Goal: Task Accomplishment & Management: Complete application form

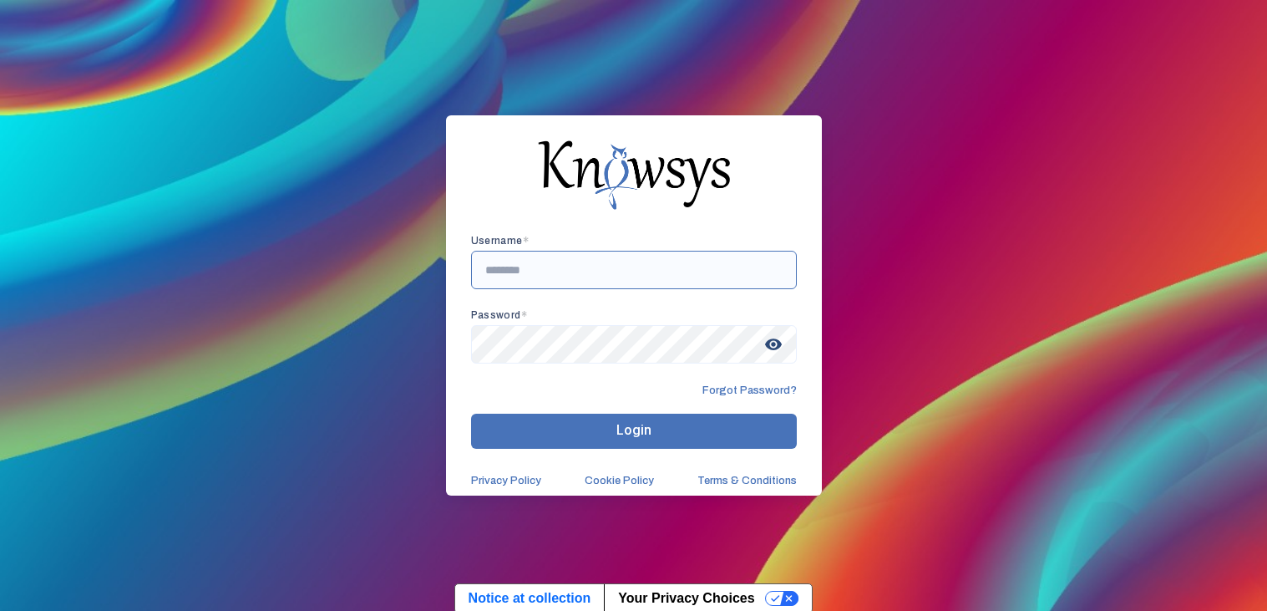
click at [521, 280] on input "text" at bounding box center [634, 270] width 326 height 38
type input "**********"
click at [532, 440] on button "Login" at bounding box center [634, 431] width 326 height 35
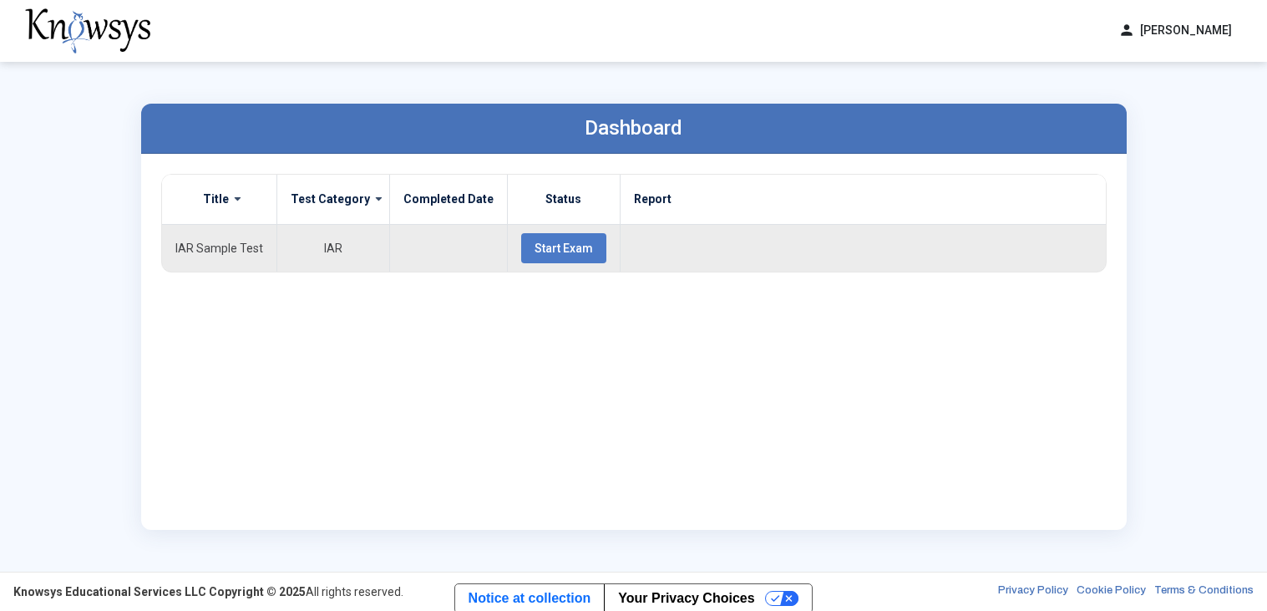
click at [541, 256] on button "Start Exam" at bounding box center [563, 248] width 85 height 30
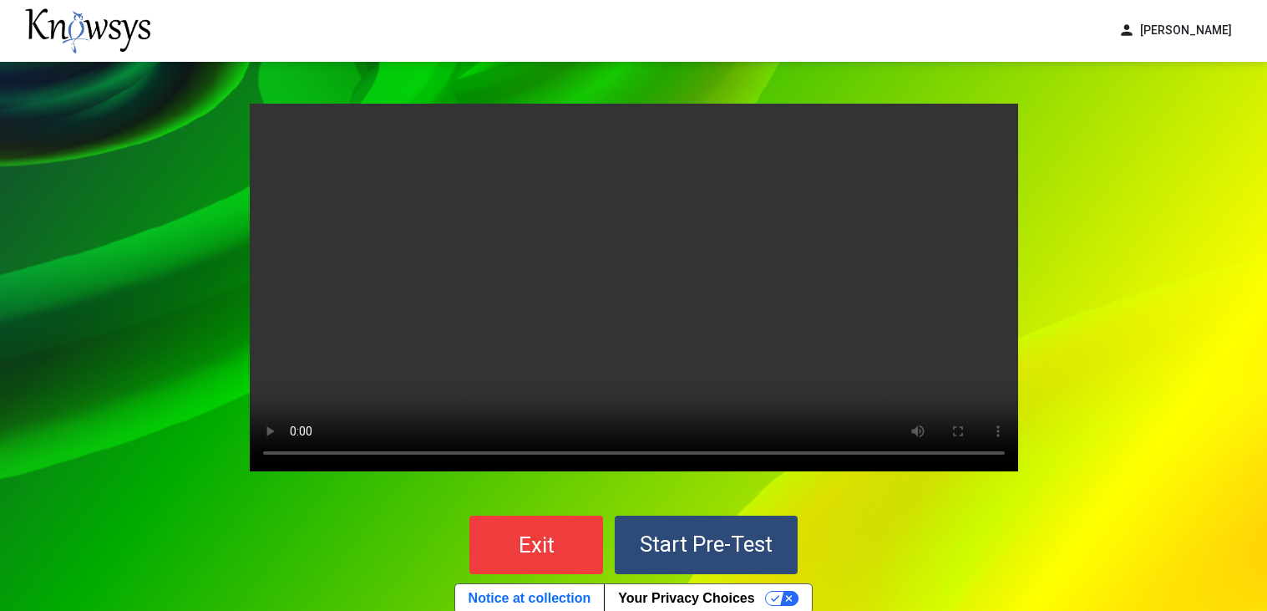
click at [732, 553] on span "Start Pre-Test" at bounding box center [706, 543] width 133 height 25
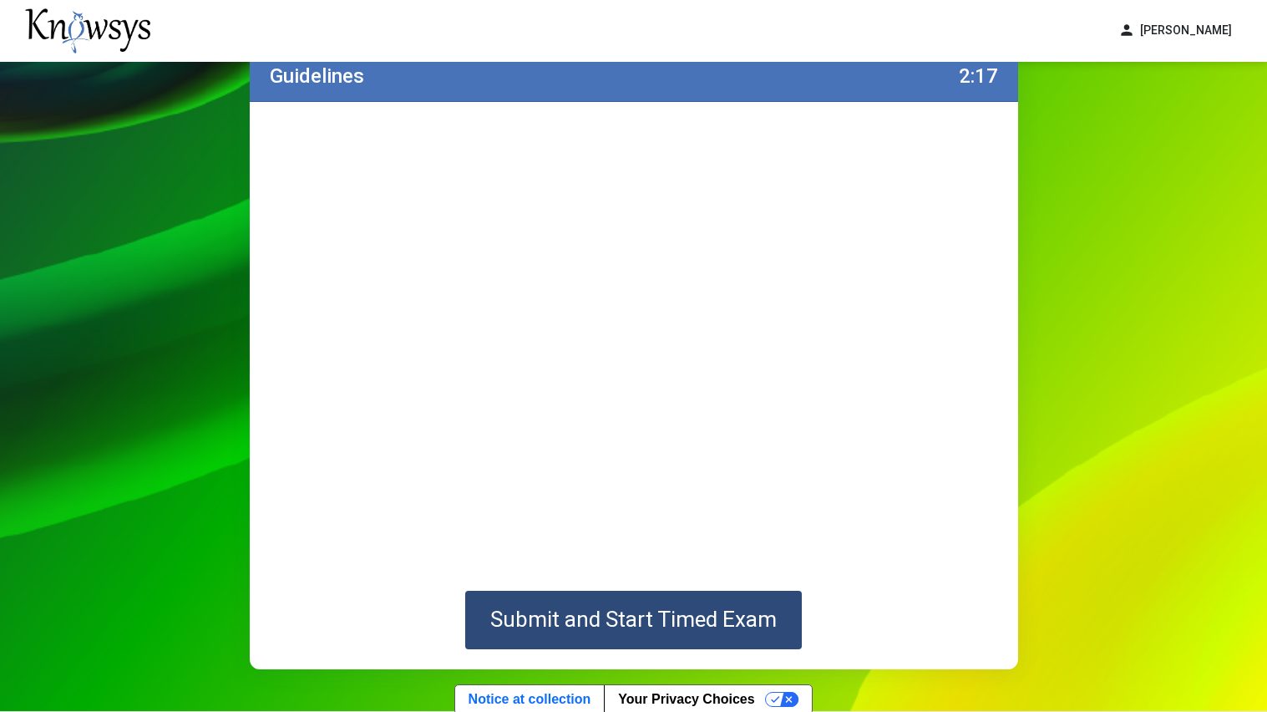
scroll to position [56, 0]
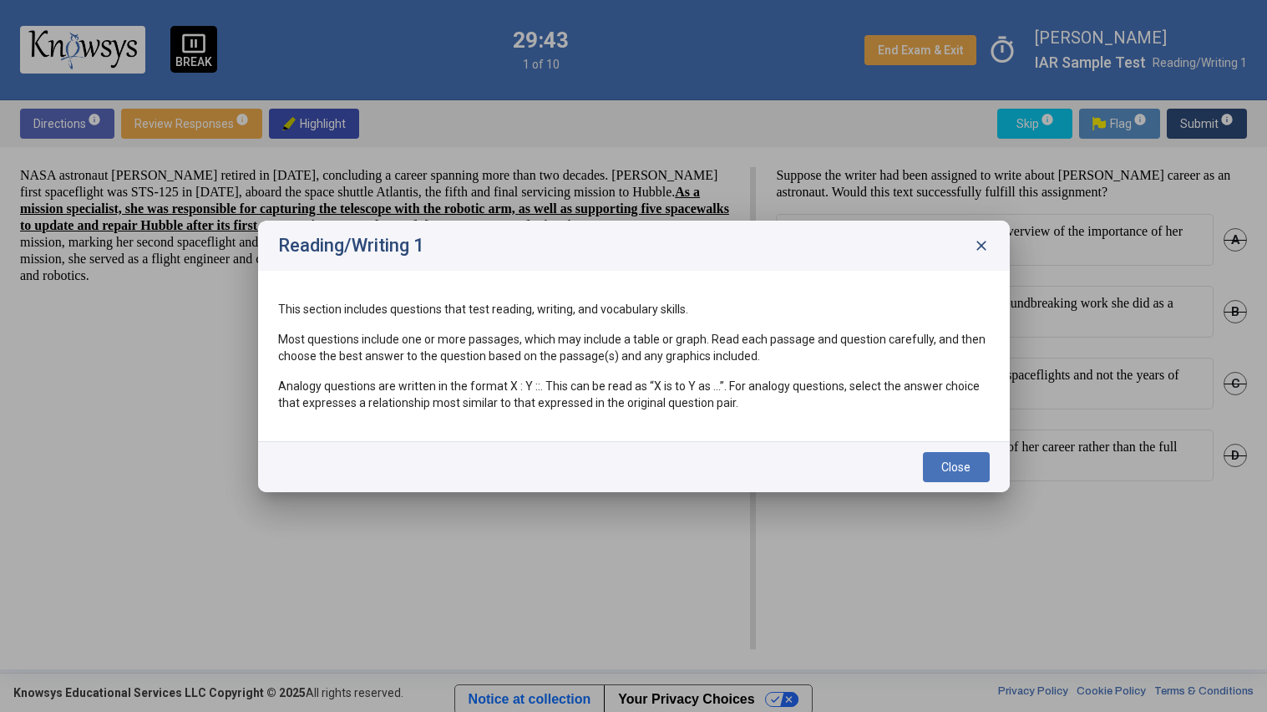
click at [933, 465] on button "Close" at bounding box center [956, 467] width 67 height 30
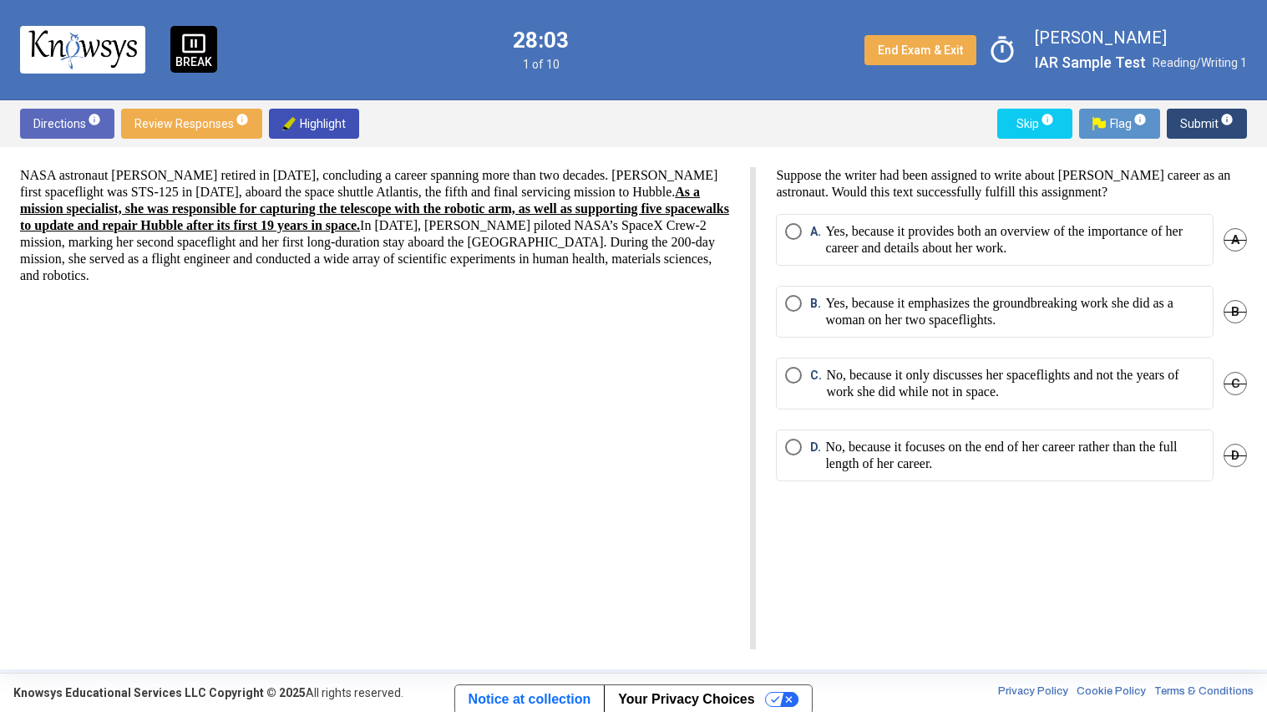
click at [1233, 459] on span "D" at bounding box center [1235, 455] width 23 height 23
click at [1222, 455] on span "Undo" at bounding box center [1232, 455] width 30 height 13
click at [1232, 382] on span "C" at bounding box center [1235, 383] width 23 height 23
click at [1146, 452] on p "No, because it focuses on the end of her career rather than the full length of …" at bounding box center [1014, 455] width 379 height 33
click at [1187, 119] on span "Submit info" at bounding box center [1206, 124] width 53 height 30
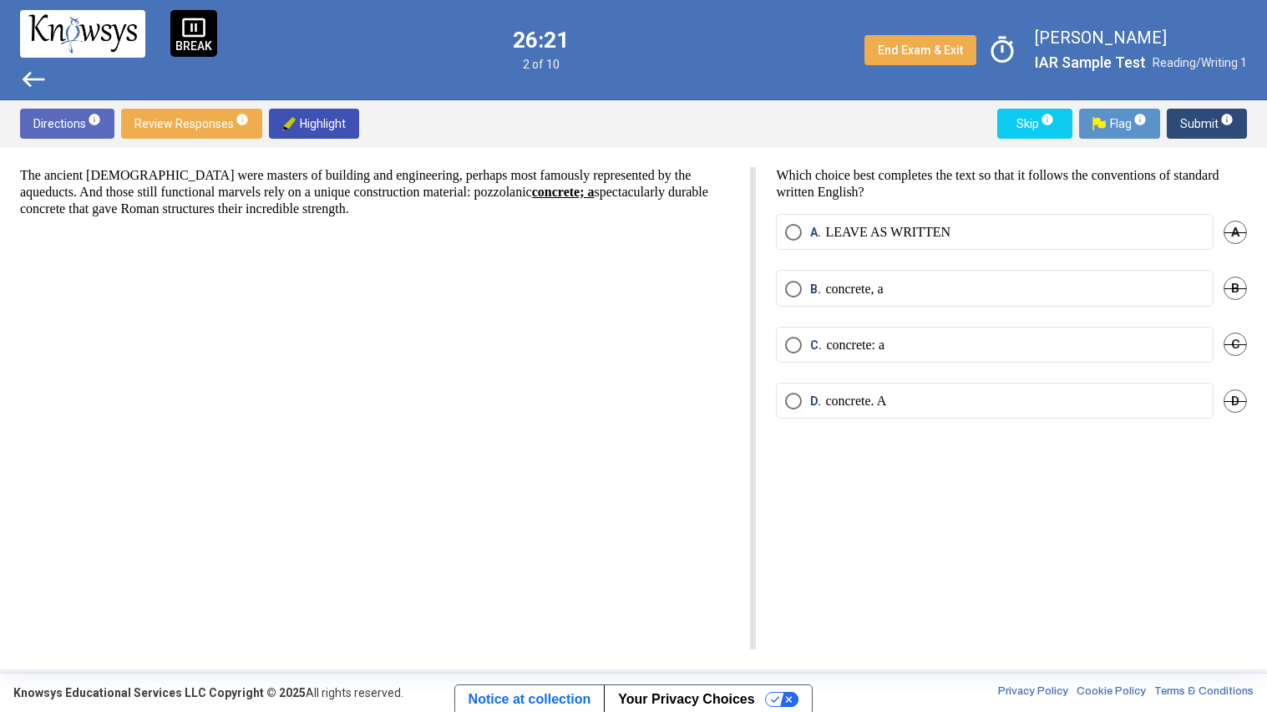
click at [1229, 348] on span "C" at bounding box center [1235, 343] width 23 height 23
click at [241, 119] on span "info" at bounding box center [242, 119] width 13 height 13
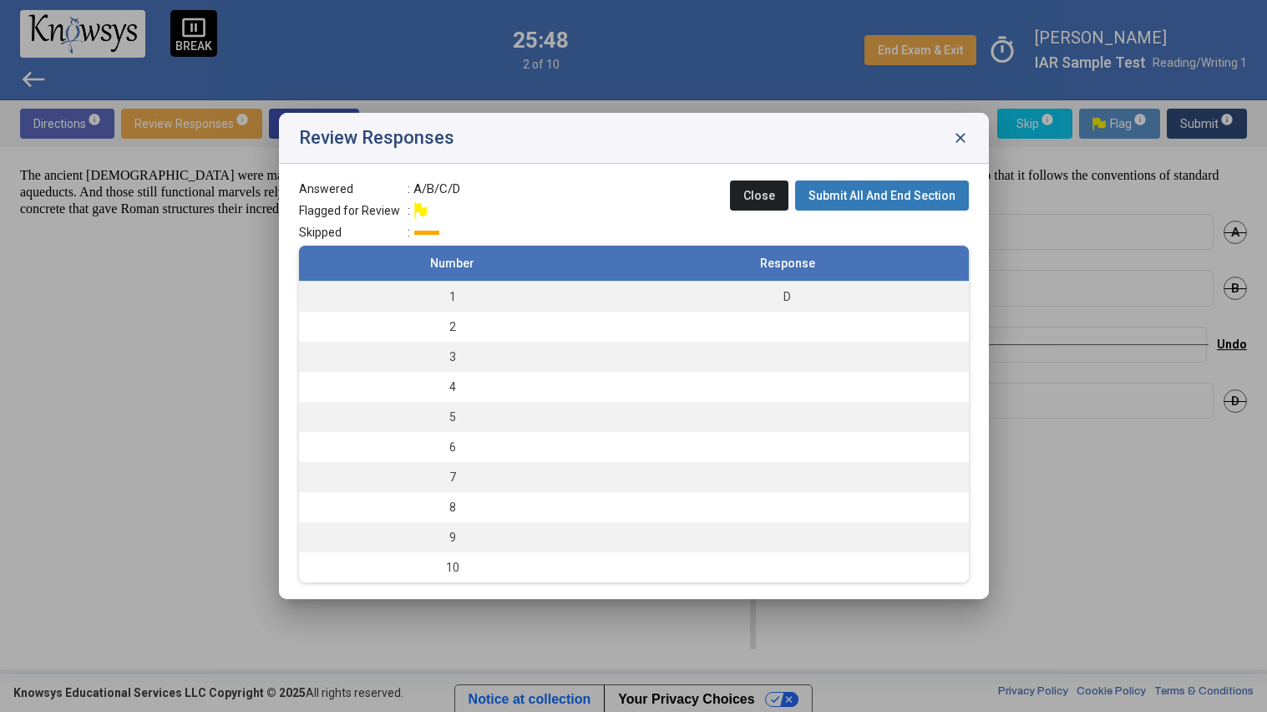
click at [964, 134] on span "close" at bounding box center [960, 137] width 17 height 17
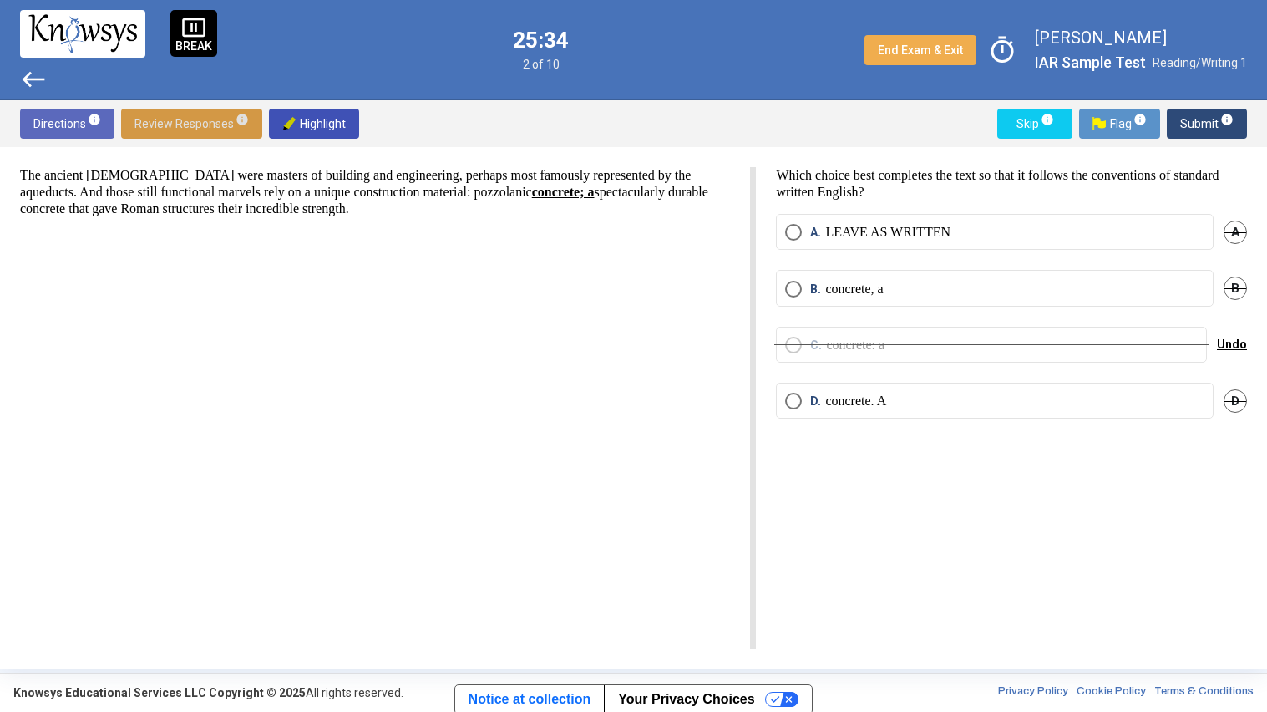
click at [936, 236] on p "LEAVE AS WRITTEN" at bounding box center [887, 232] width 125 height 17
click at [1182, 114] on span "Submit info" at bounding box center [1206, 124] width 53 height 30
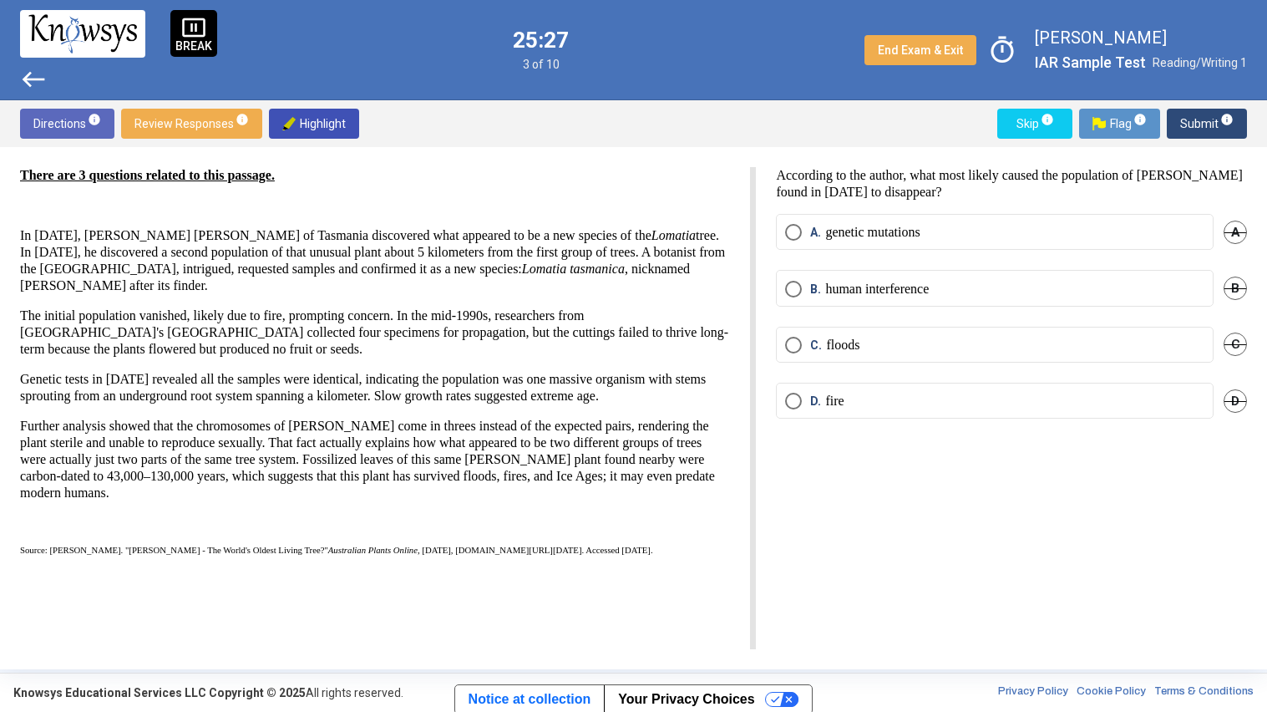
click at [139, 122] on span "Review Responses info" at bounding box center [191, 124] width 114 height 30
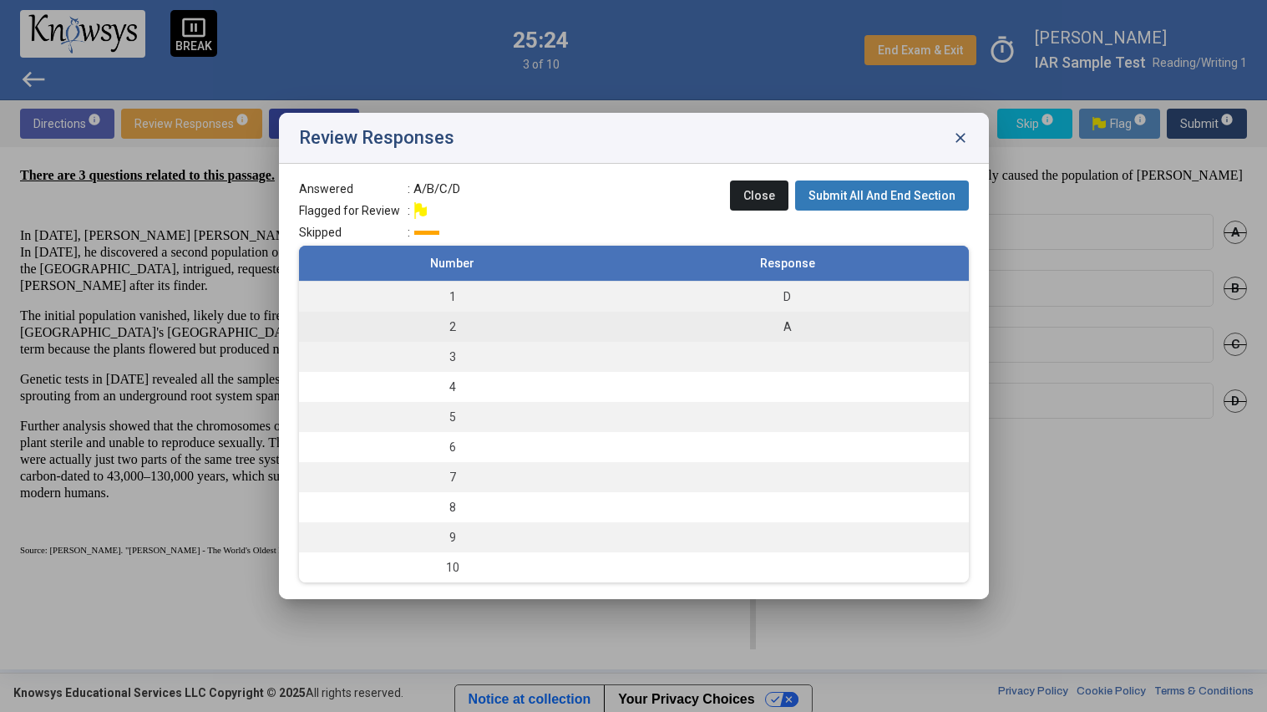
click at [732, 319] on div "A" at bounding box center [788, 326] width 346 height 17
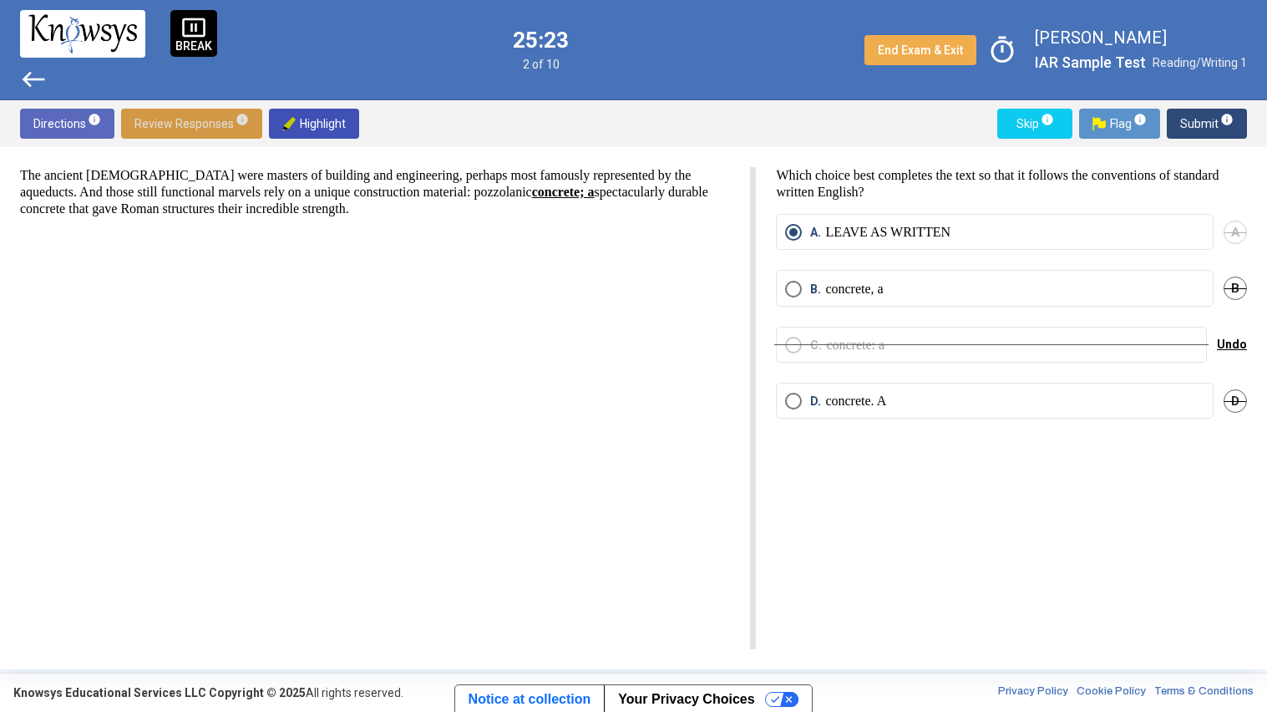
click at [835, 293] on p "concrete, a" at bounding box center [854, 289] width 58 height 17
click at [1199, 112] on span "Submit info" at bounding box center [1206, 124] width 53 height 30
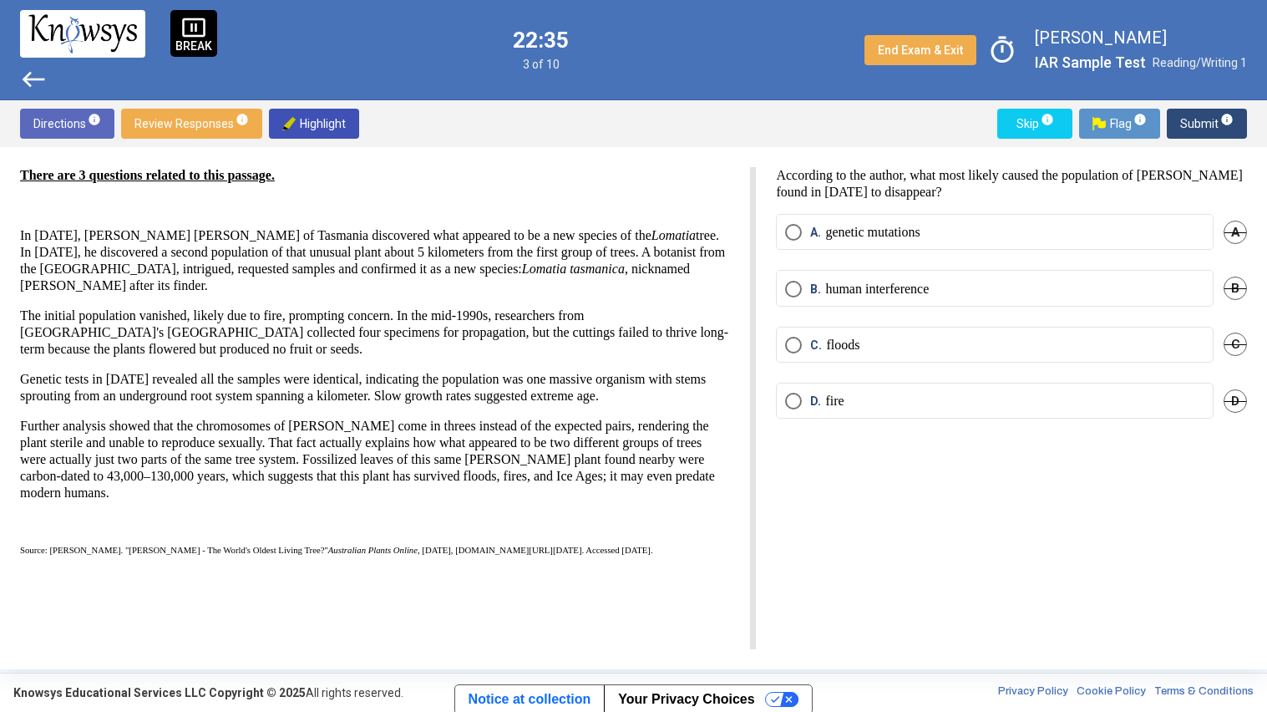
click at [853, 403] on label "D. fire" at bounding box center [994, 401] width 419 height 17
drag, startPoint x: 208, startPoint y: 317, endPoint x: 299, endPoint y: 312, distance: 91.2
click at [299, 312] on p "The initial population vanished, likely due to fire, prompting concern. In the …" at bounding box center [375, 332] width 710 height 50
click at [324, 114] on span "Highlight" at bounding box center [313, 124] width 63 height 30
click at [906, 48] on span "End Exam & Exit" at bounding box center [920, 49] width 85 height 13
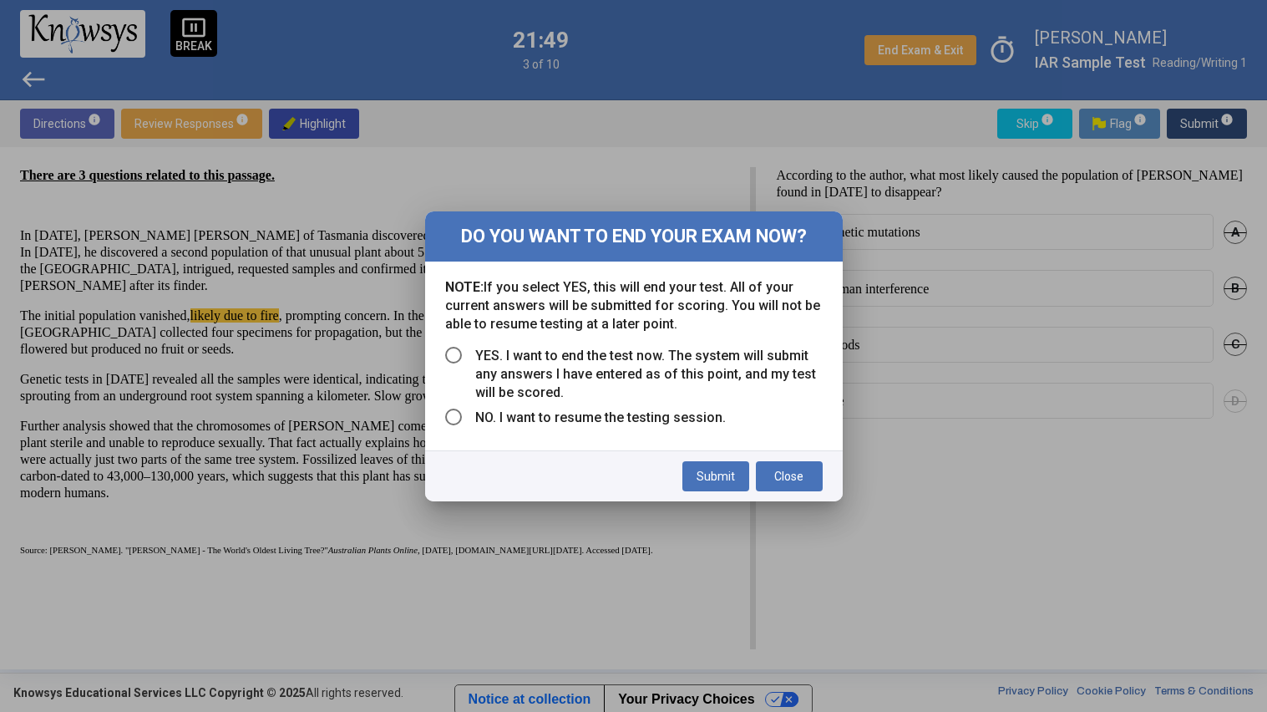
click at [447, 353] on span "Select an option" at bounding box center [453, 355] width 17 height 17
click at [703, 469] on span "Submit" at bounding box center [716, 475] width 38 height 13
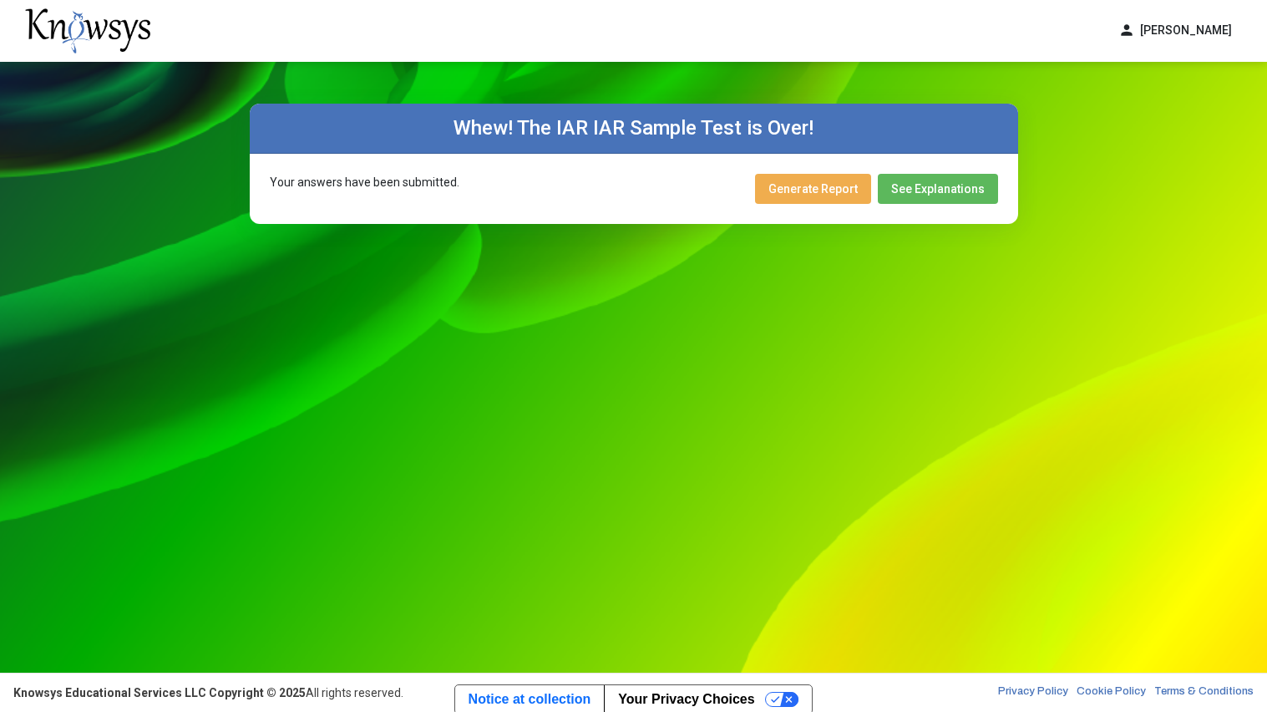
click at [834, 194] on span "Generate Report" at bounding box center [813, 188] width 89 height 13
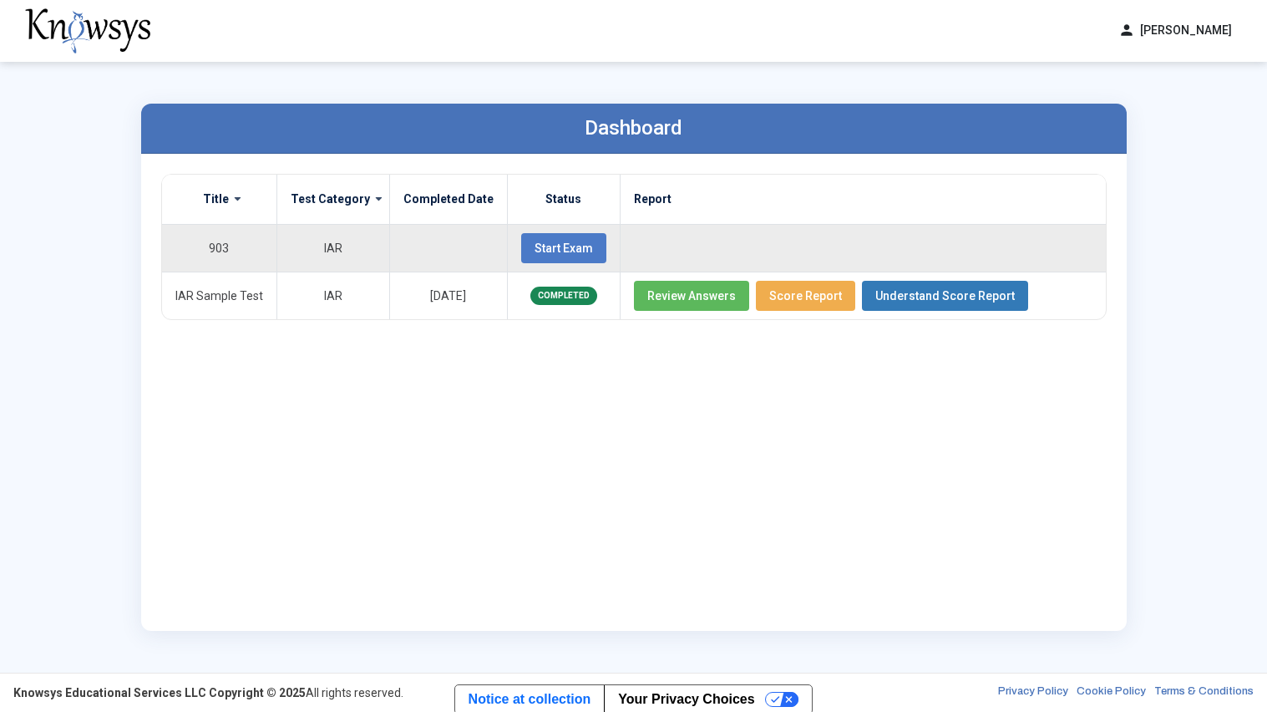
click at [535, 241] on span "Start Exam" at bounding box center [564, 247] width 58 height 13
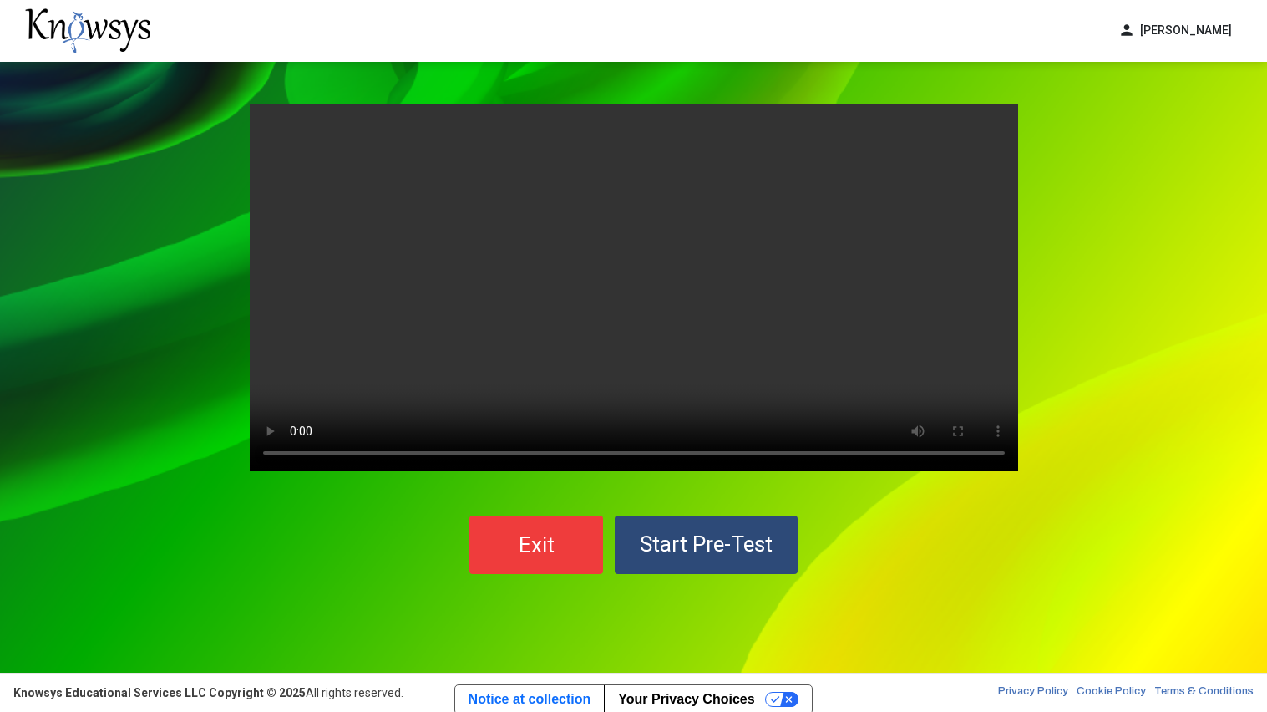
click at [520, 241] on video "Your browser does not support the video tag." at bounding box center [634, 288] width 769 height 368
click at [718, 538] on span "Start Pre-Test" at bounding box center [706, 543] width 133 height 25
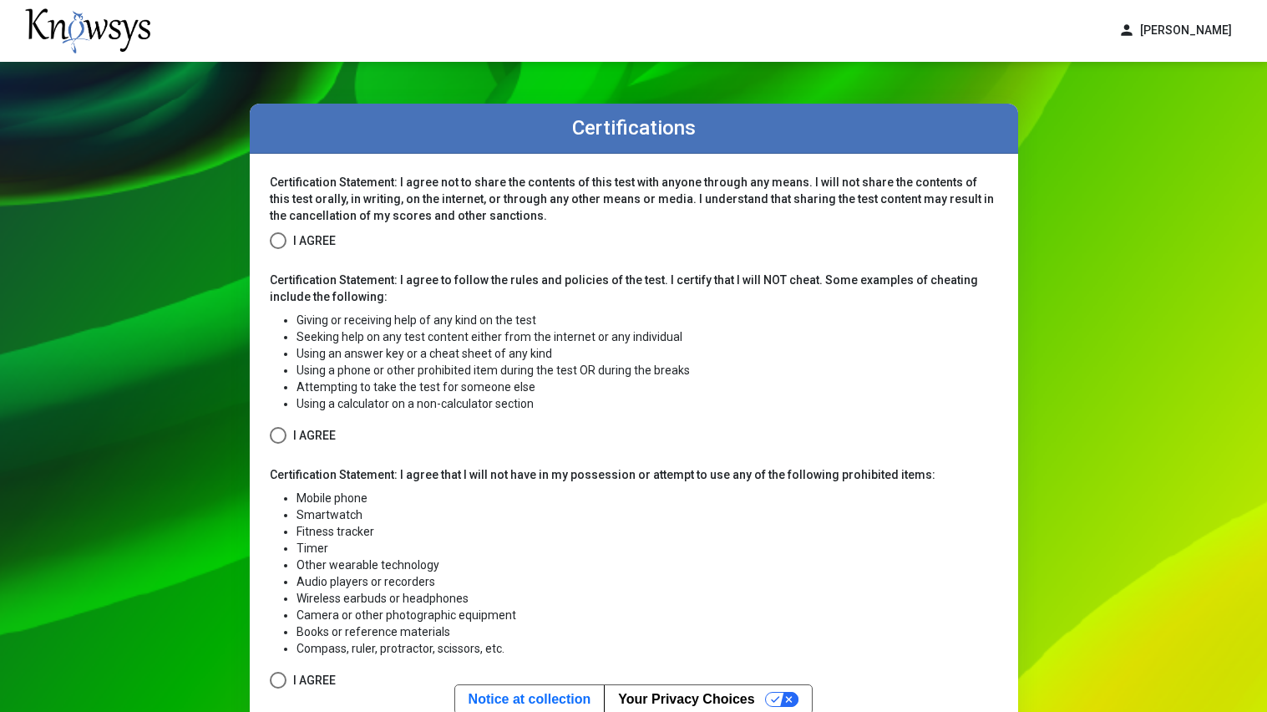
click at [275, 241] on span at bounding box center [278, 240] width 17 height 17
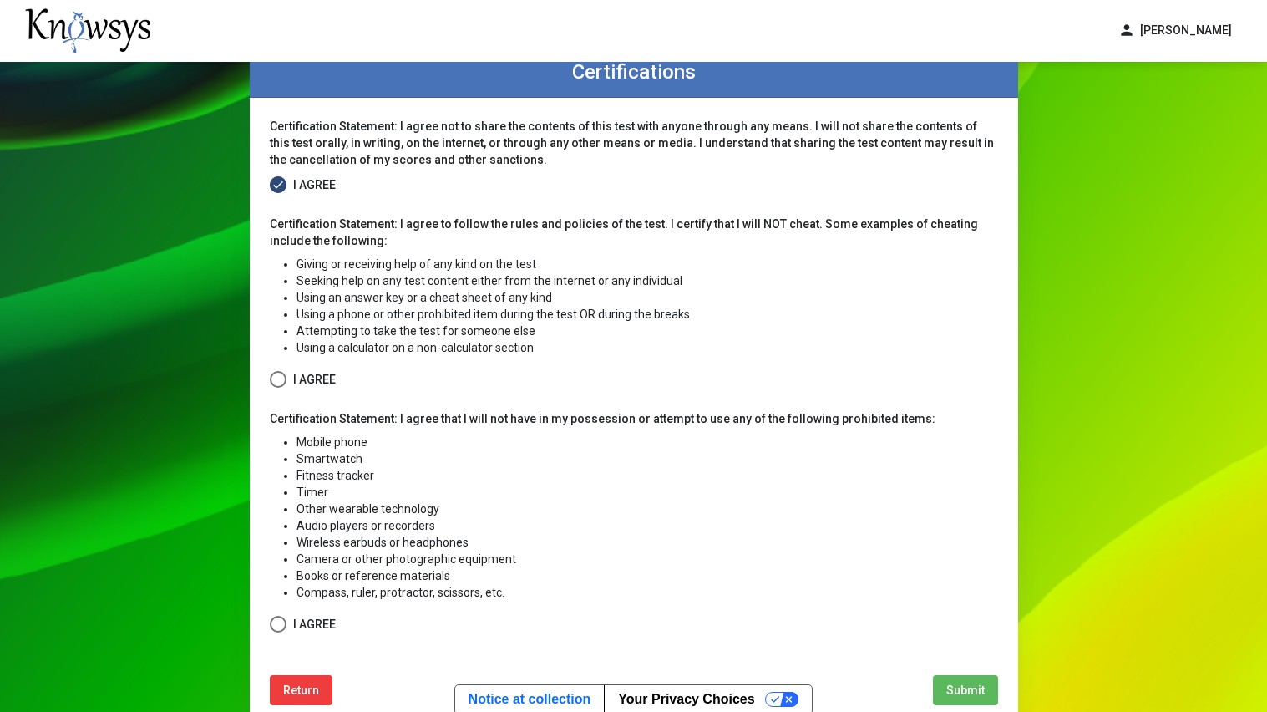
scroll to position [65, 0]
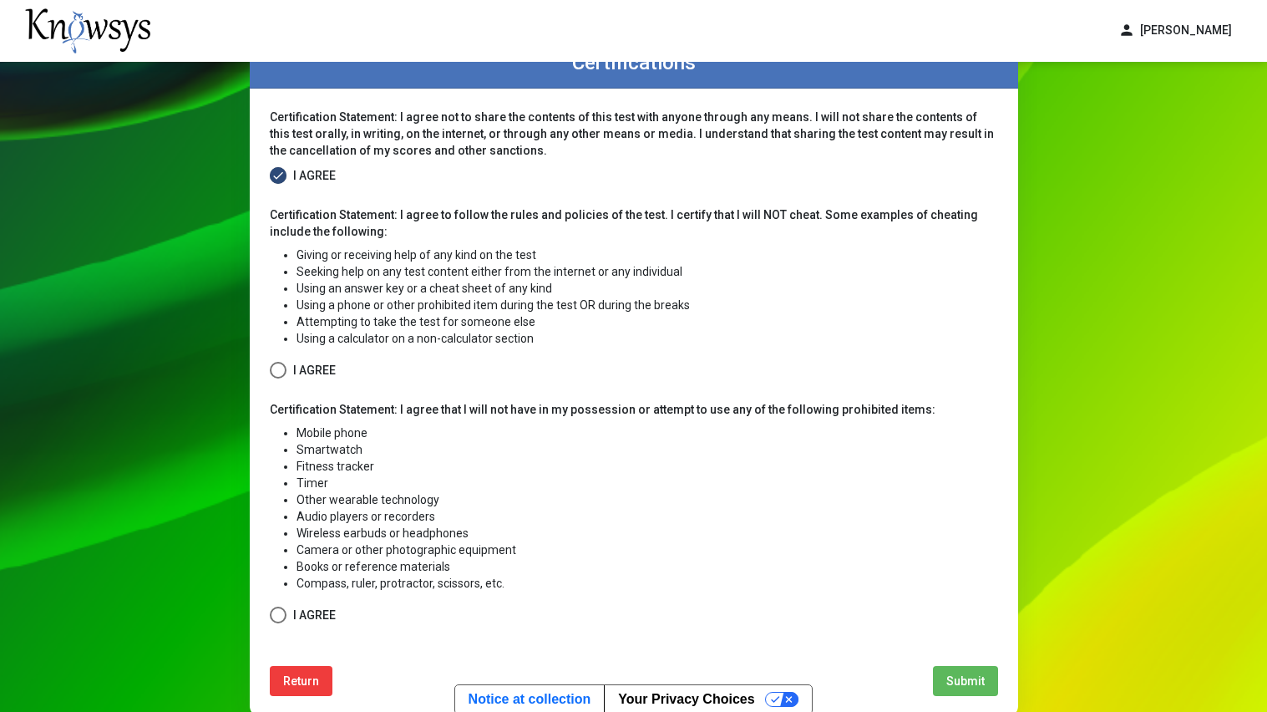
click at [281, 375] on span at bounding box center [278, 370] width 17 height 17
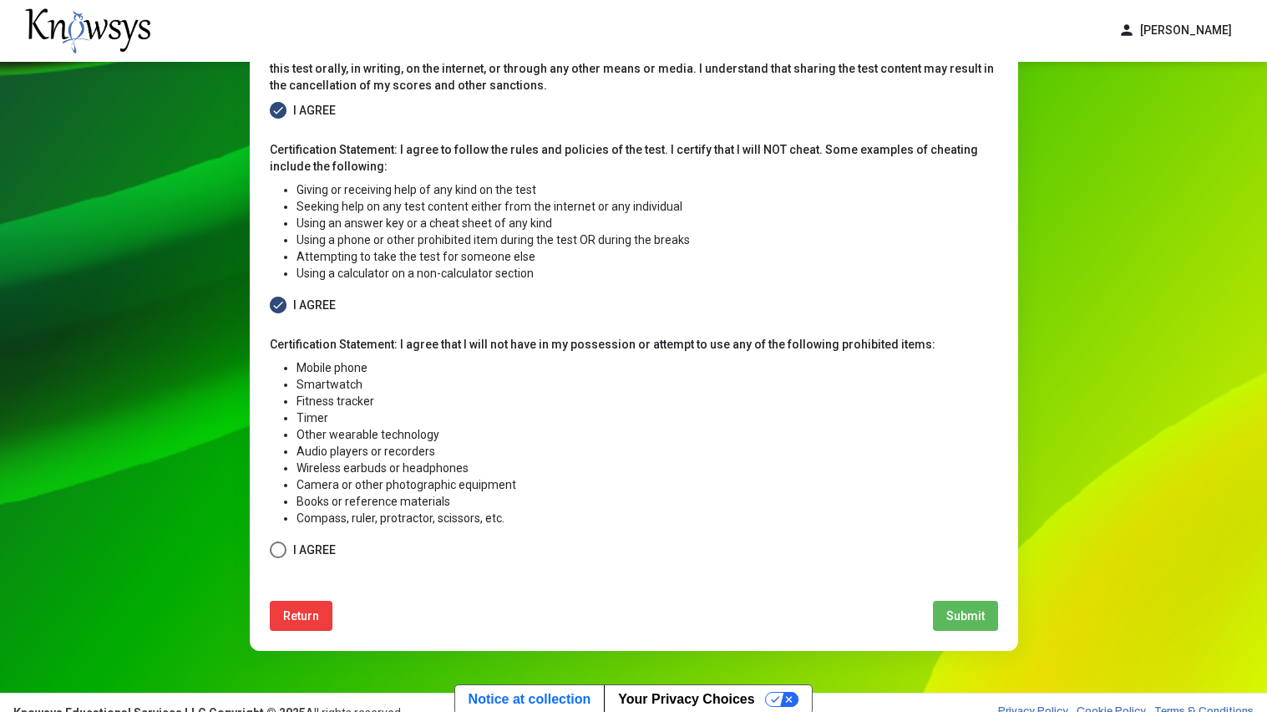
scroll to position [132, 0]
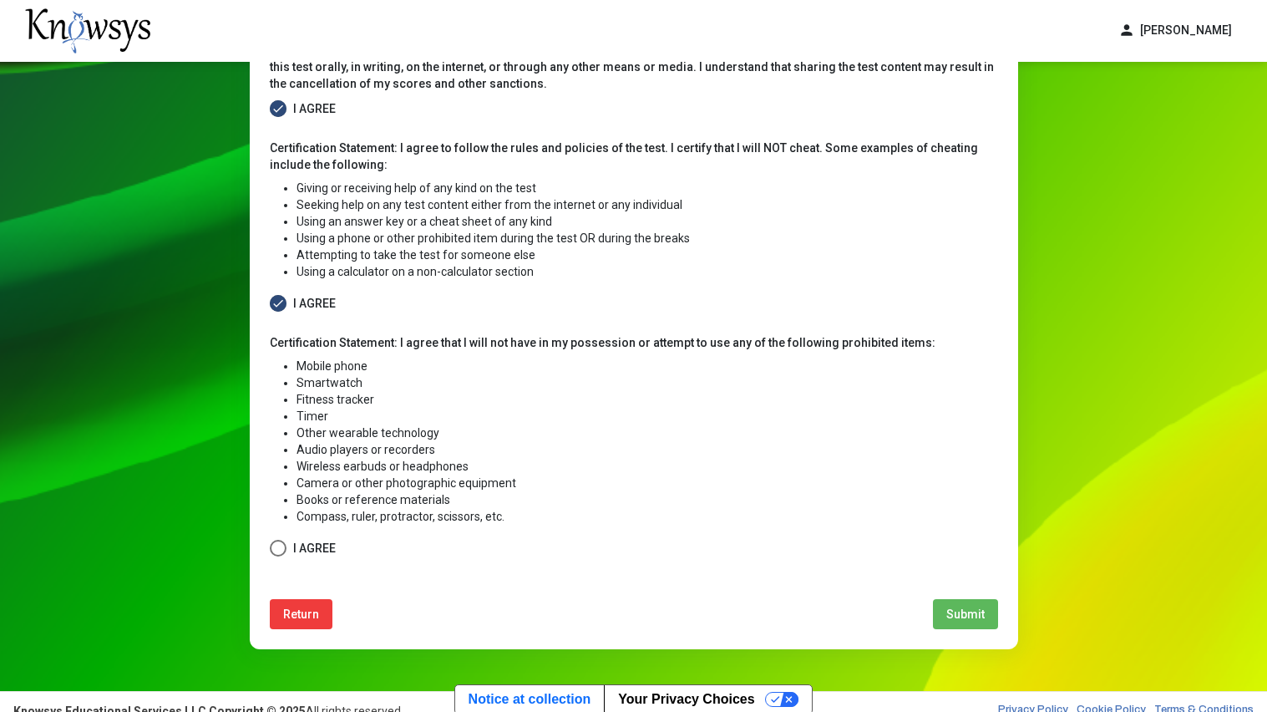
click at [283, 540] on span at bounding box center [278, 548] width 17 height 17
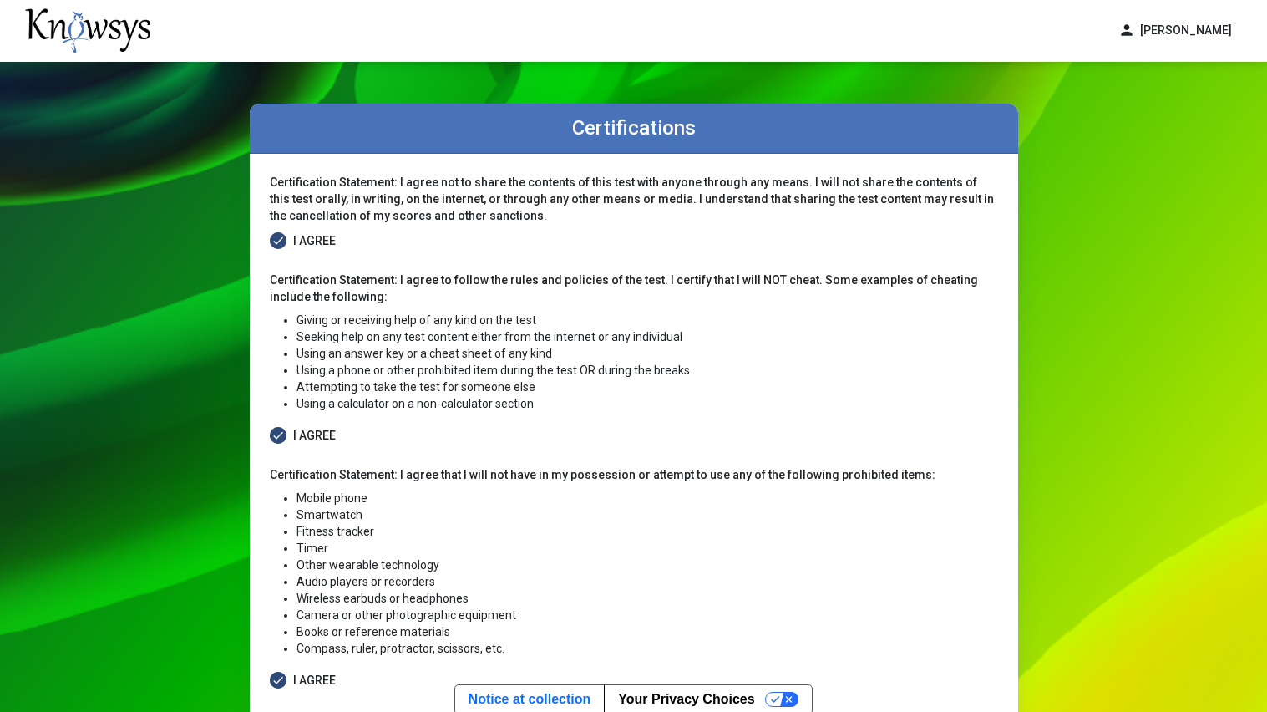
scroll to position [149, 0]
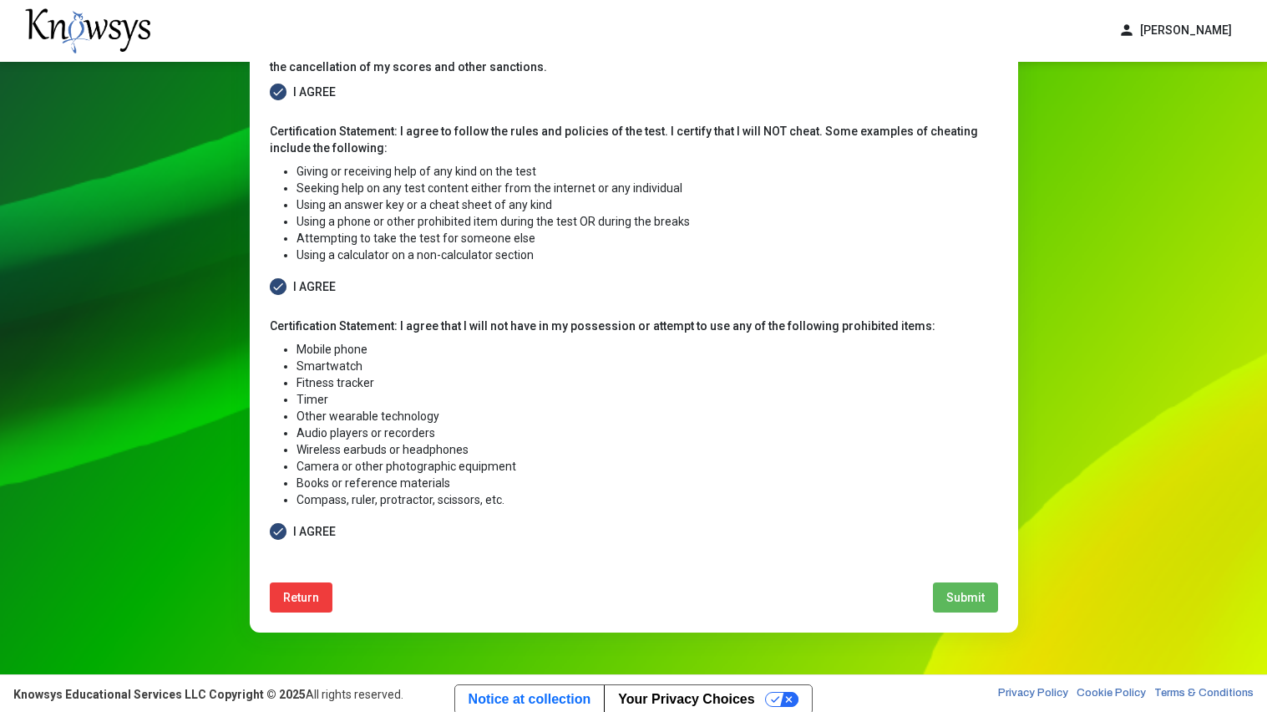
click at [940, 582] on button "Submit" at bounding box center [965, 597] width 65 height 30
select select
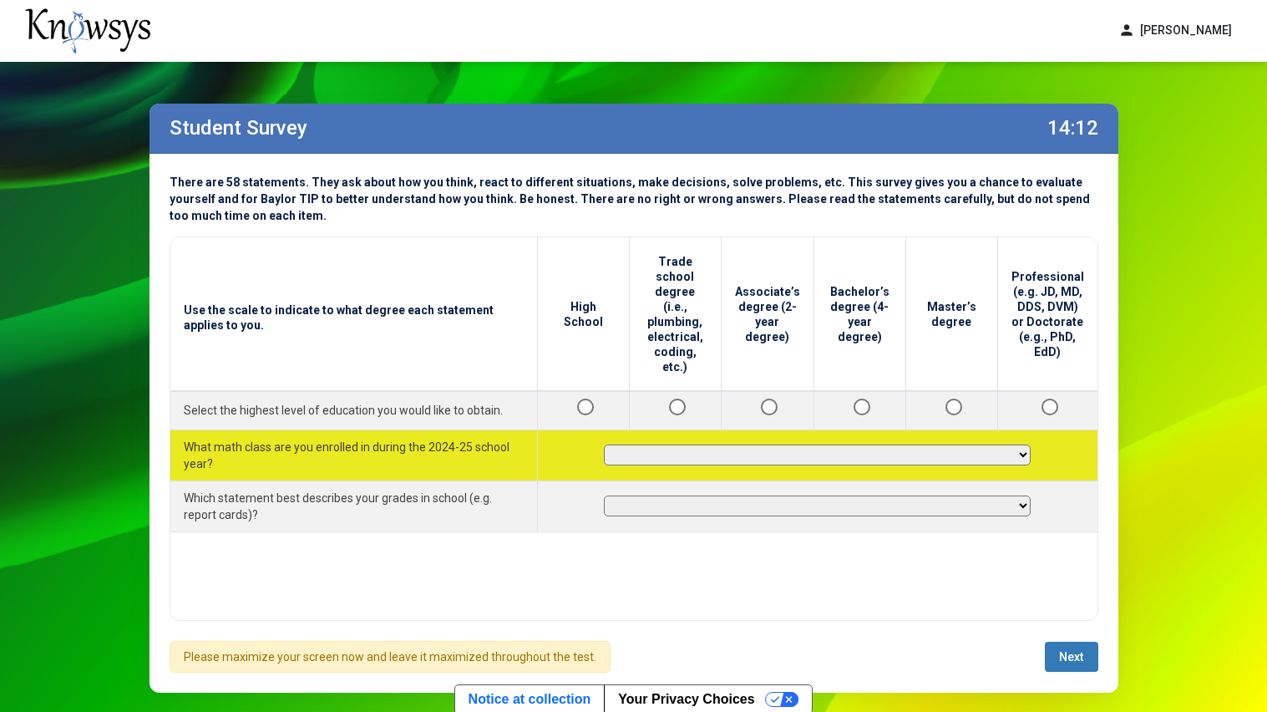
click at [962, 444] on select "**********" at bounding box center [817, 454] width 426 height 21
select select "*********"
click at [611, 444] on select "**********" at bounding box center [817, 454] width 426 height 21
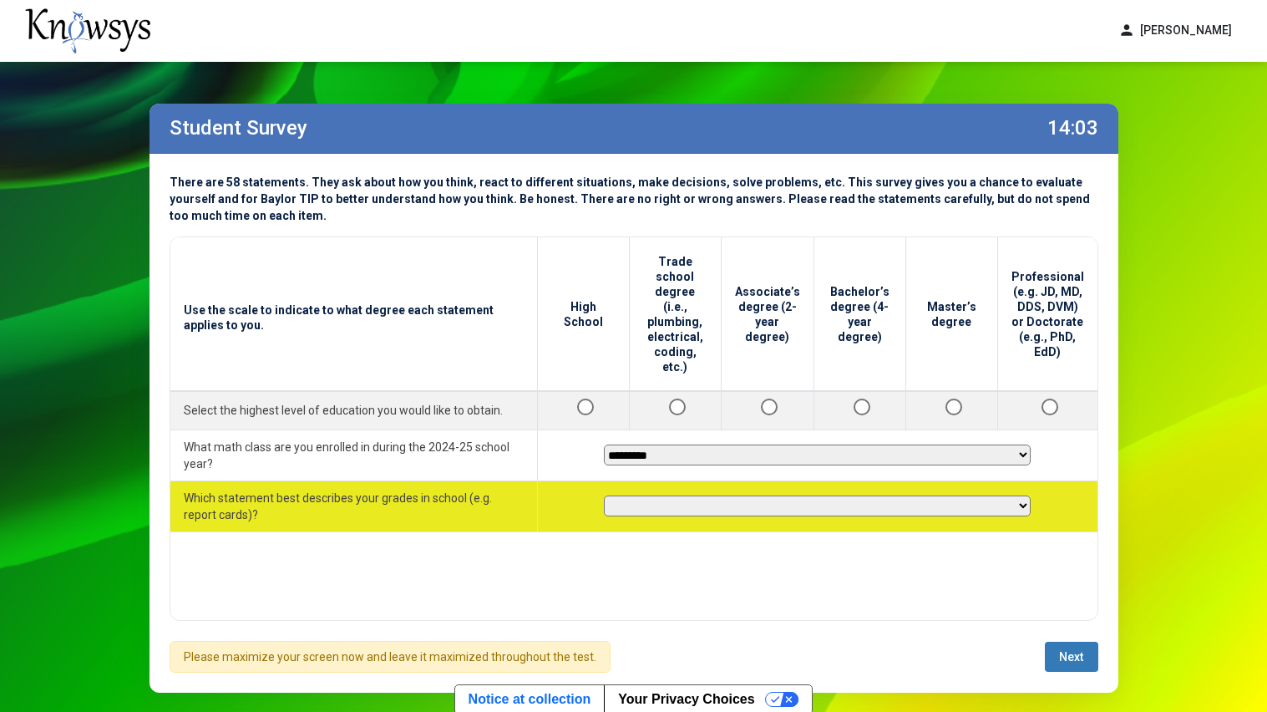
click at [984, 498] on select "**********" at bounding box center [817, 505] width 426 height 21
click at [611, 495] on select "**********" at bounding box center [817, 505] width 426 height 21
click at [895, 496] on select "**********" at bounding box center [817, 505] width 426 height 21
select select "********"
click at [611, 495] on select "**********" at bounding box center [817, 505] width 426 height 21
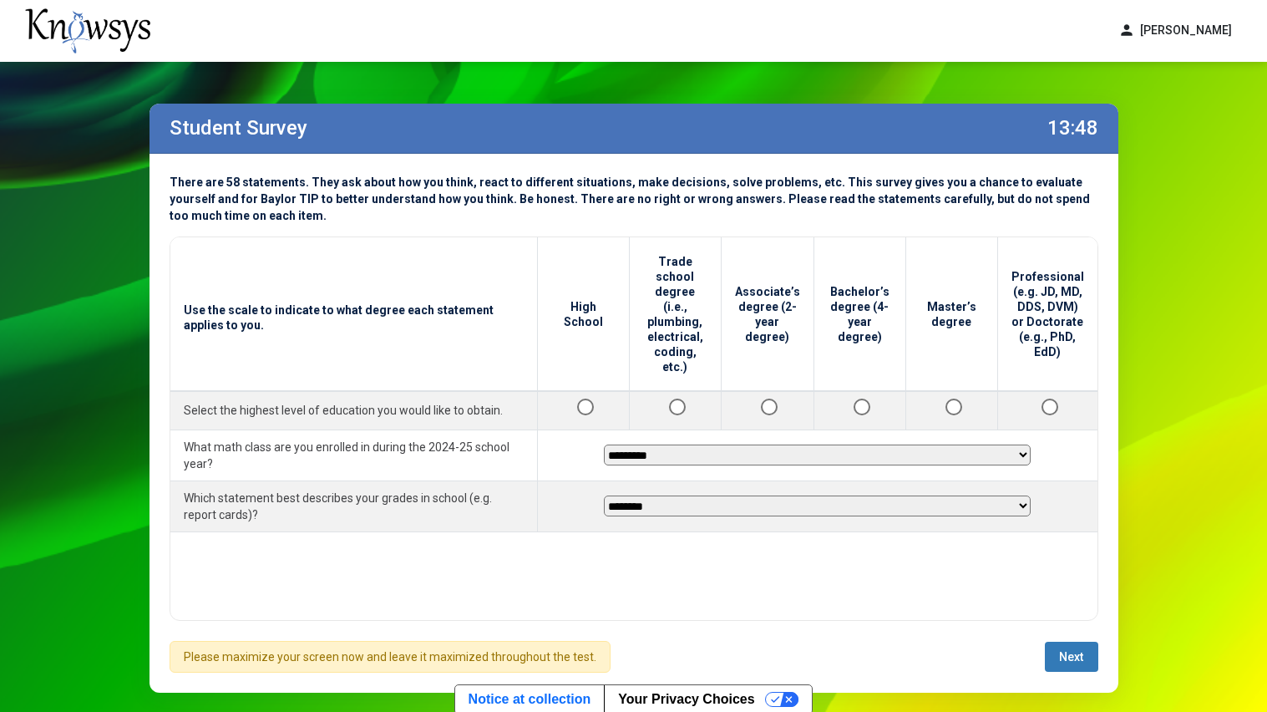
click at [1051, 610] on button "Next" at bounding box center [1071, 657] width 53 height 30
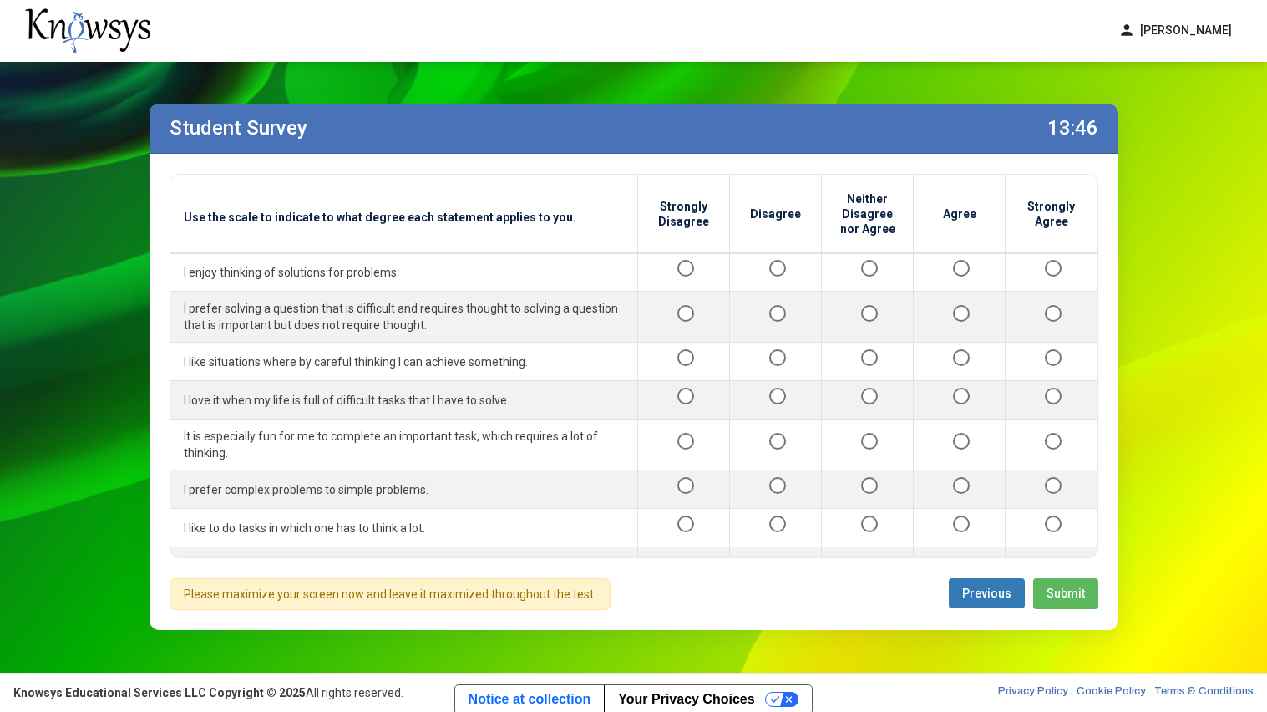
click at [1061, 610] on div "Student Survey 13:46 Use the scale to indicate to what degree each statement ap…" at bounding box center [634, 367] width 1002 height 610
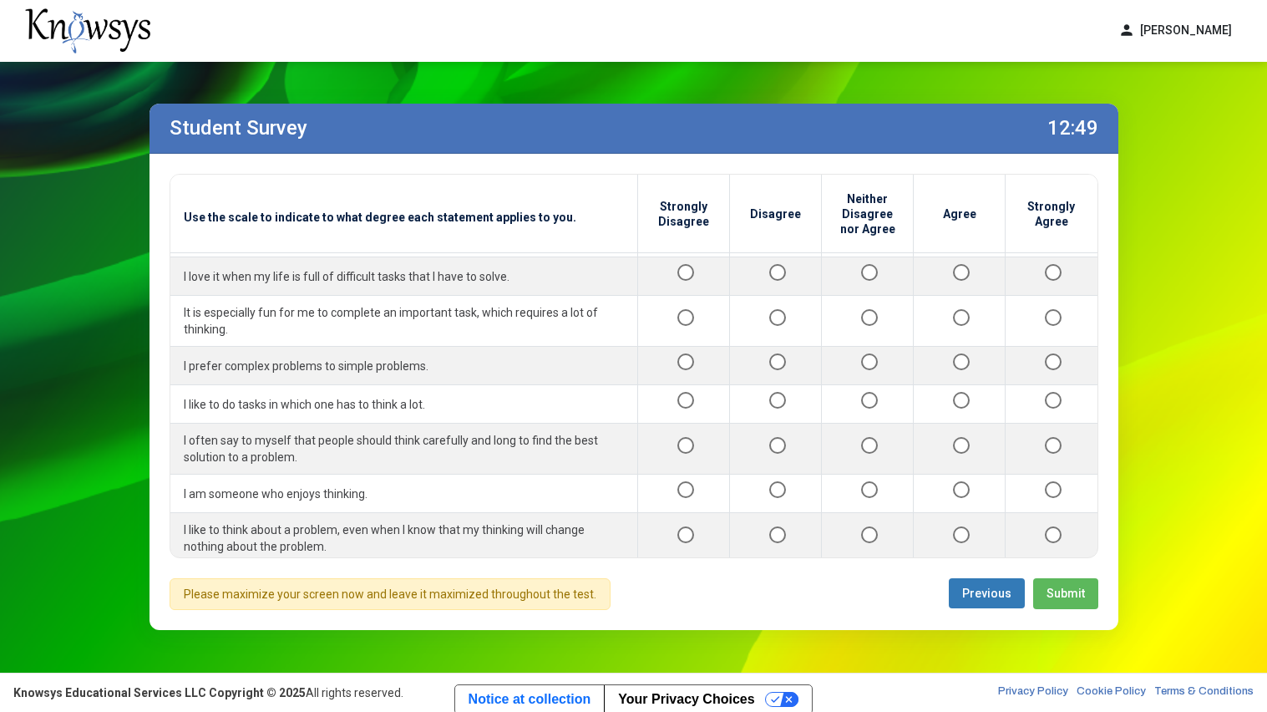
scroll to position [124, 0]
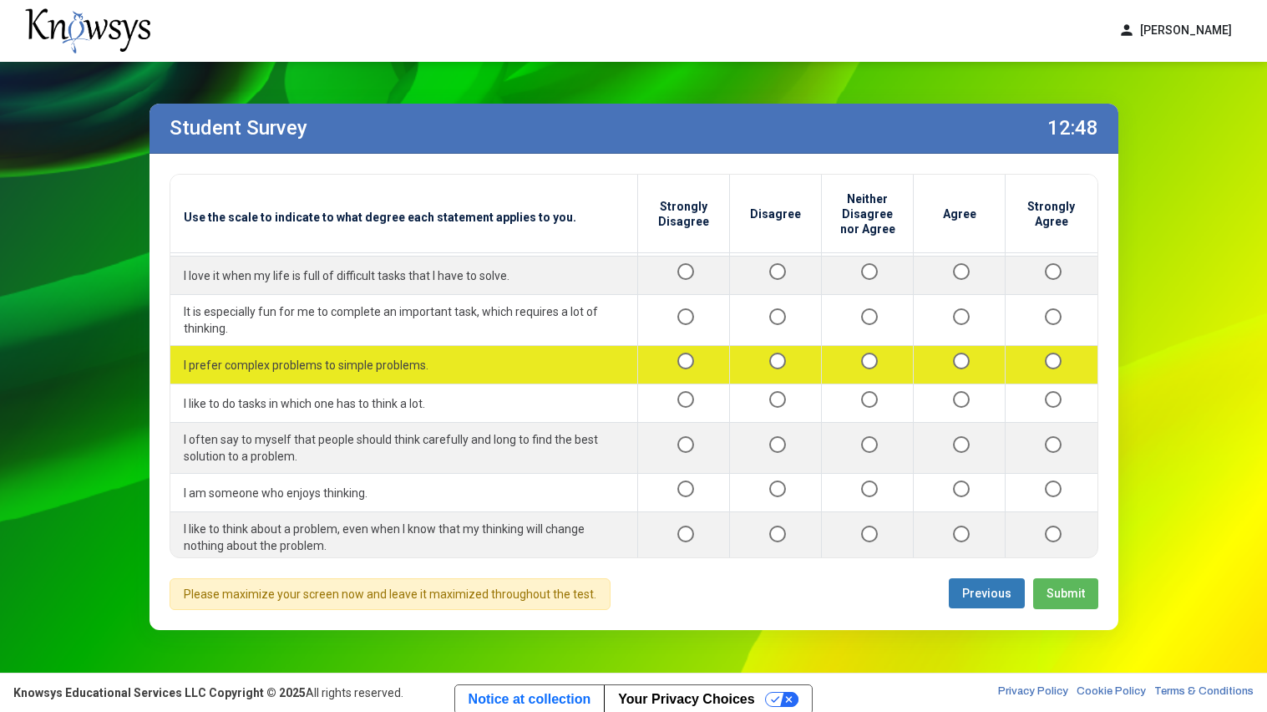
click at [942, 371] on div at bounding box center [959, 364] width 64 height 21
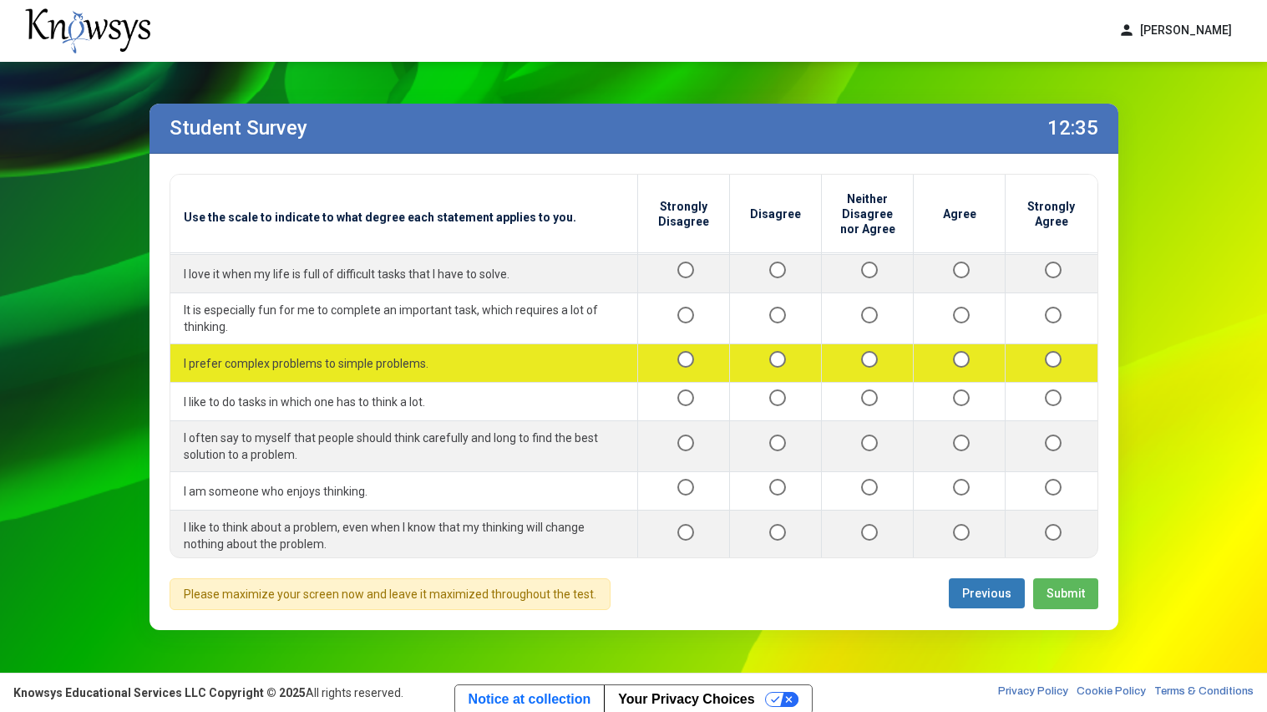
scroll to position [136, 0]
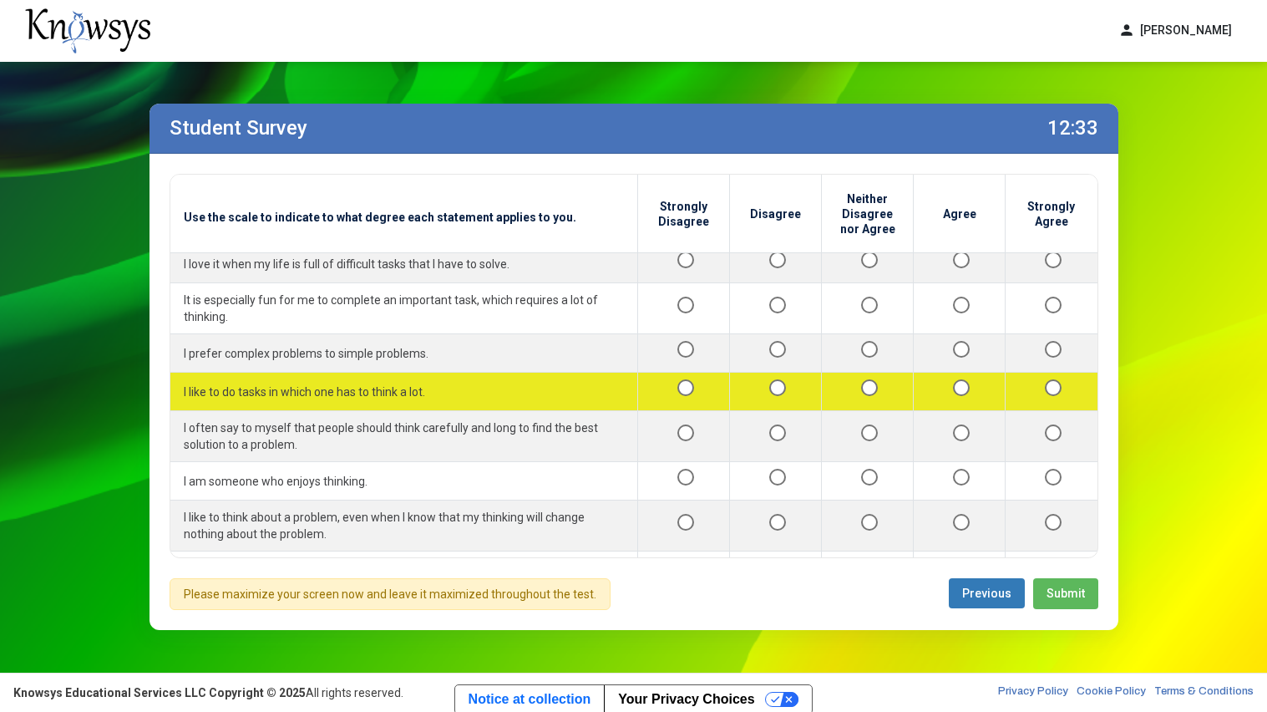
click at [1051, 398] on div at bounding box center [1051, 391] width 65 height 21
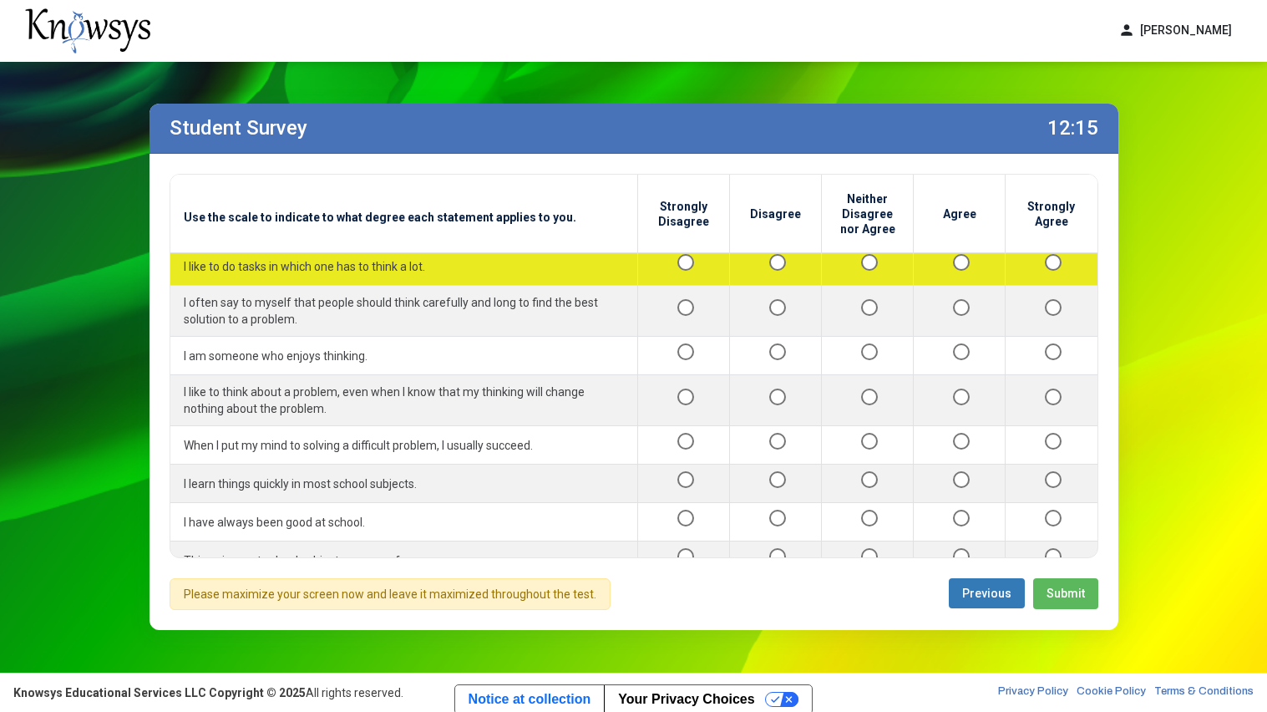
scroll to position [263, 0]
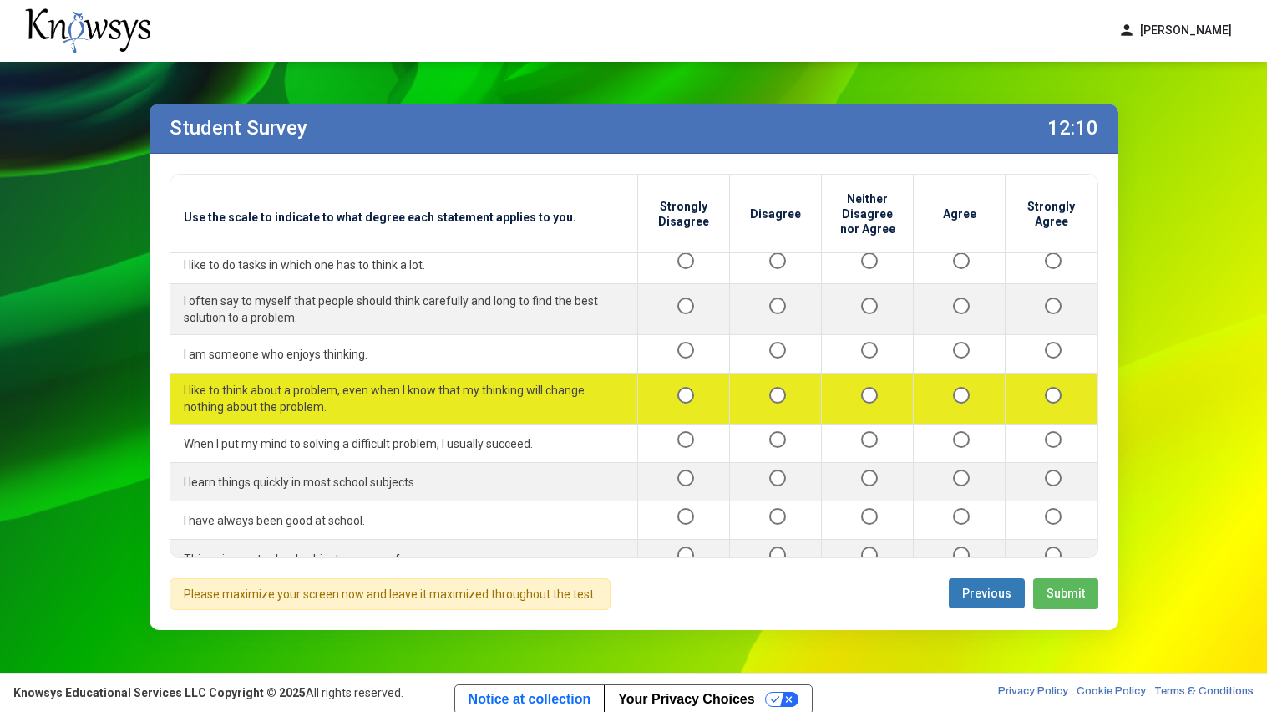
click at [968, 404] on div at bounding box center [959, 398] width 64 height 21
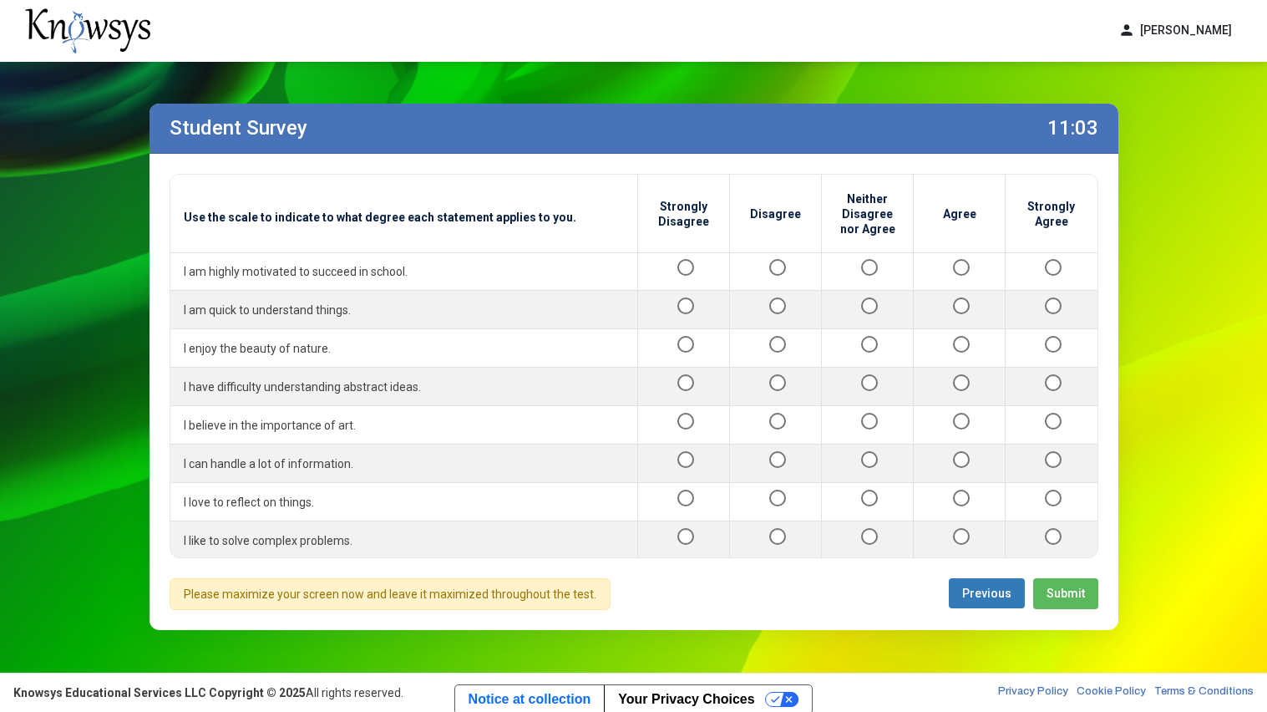
scroll to position [1053, 0]
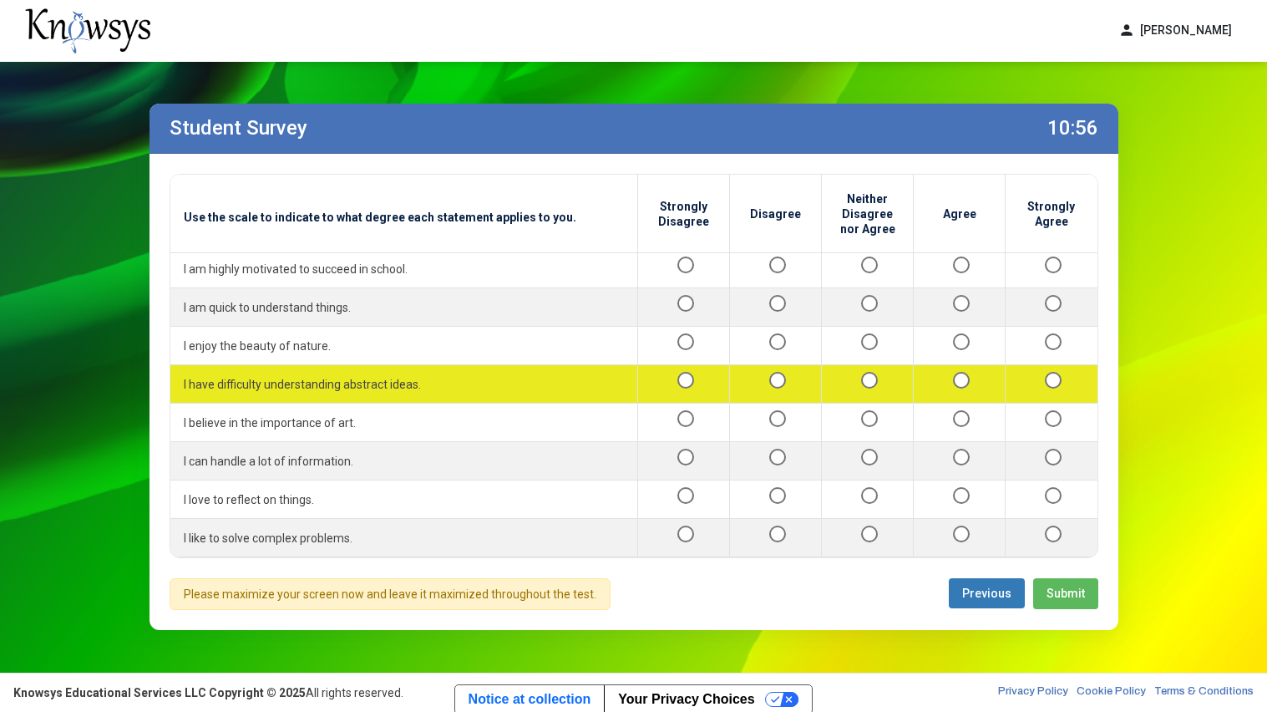
click at [687, 403] on td at bounding box center [684, 384] width 92 height 38
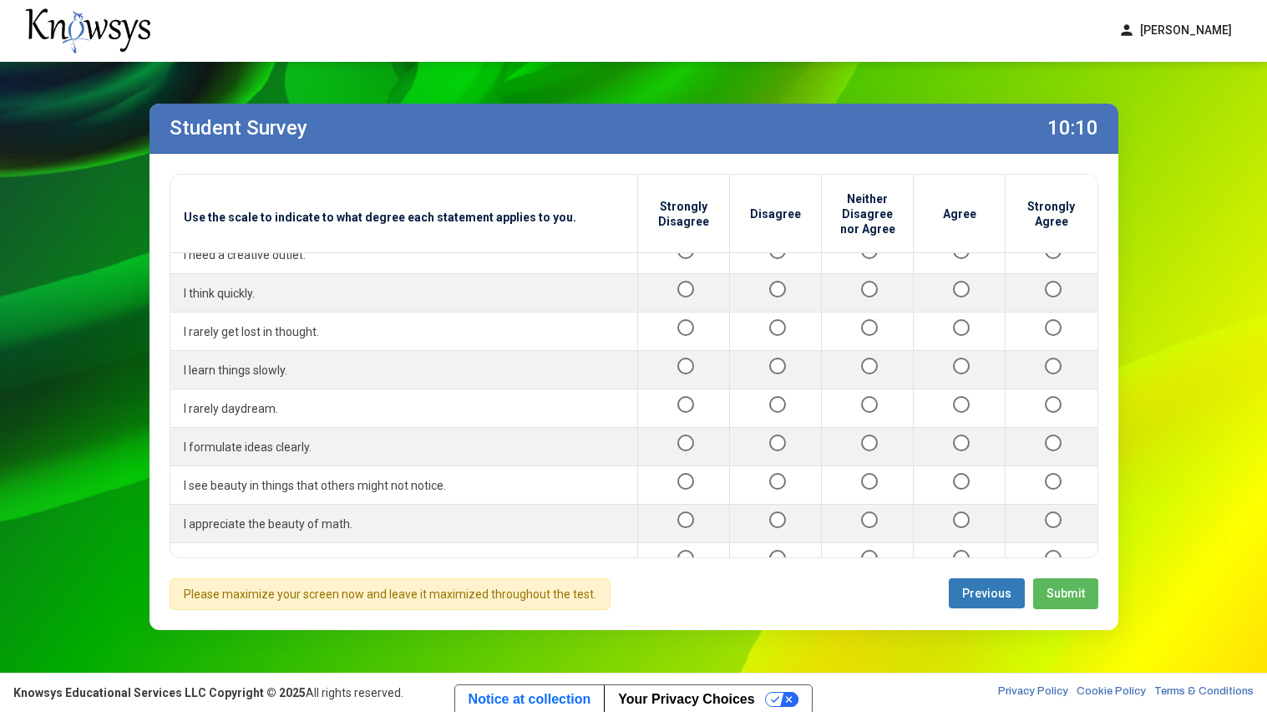
scroll to position [1606, 0]
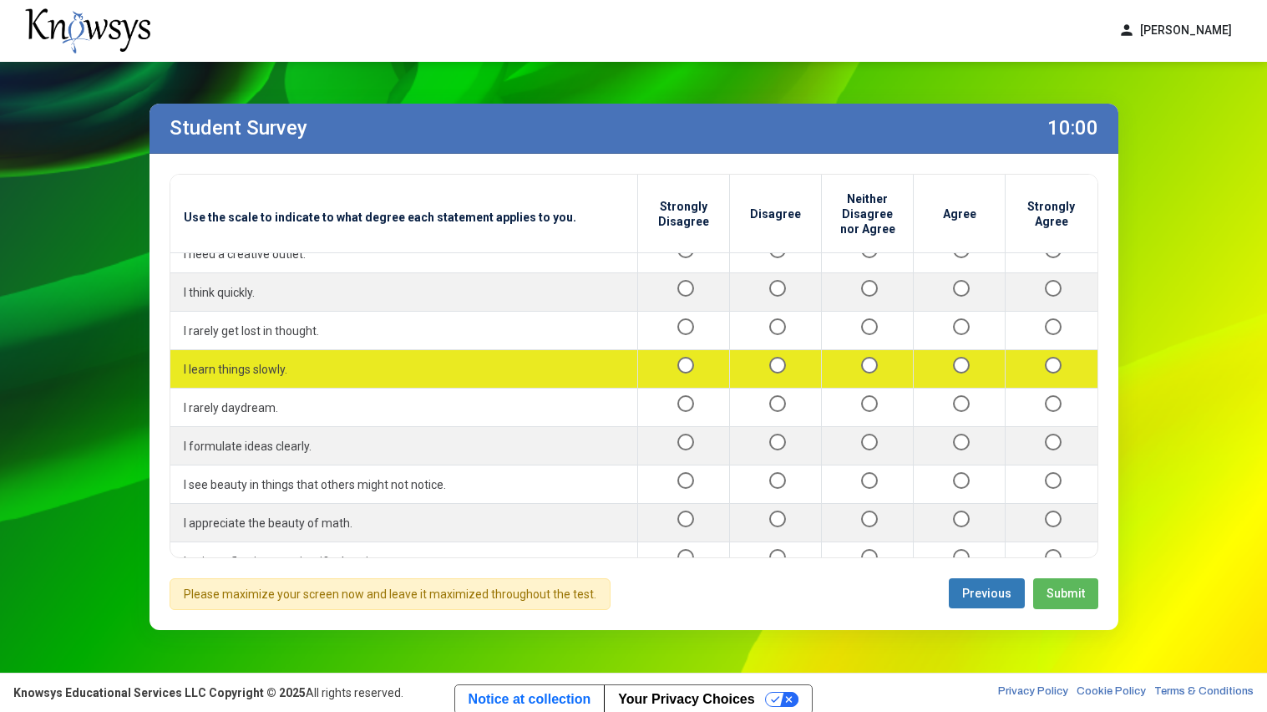
click at [759, 379] on div at bounding box center [775, 368] width 64 height 21
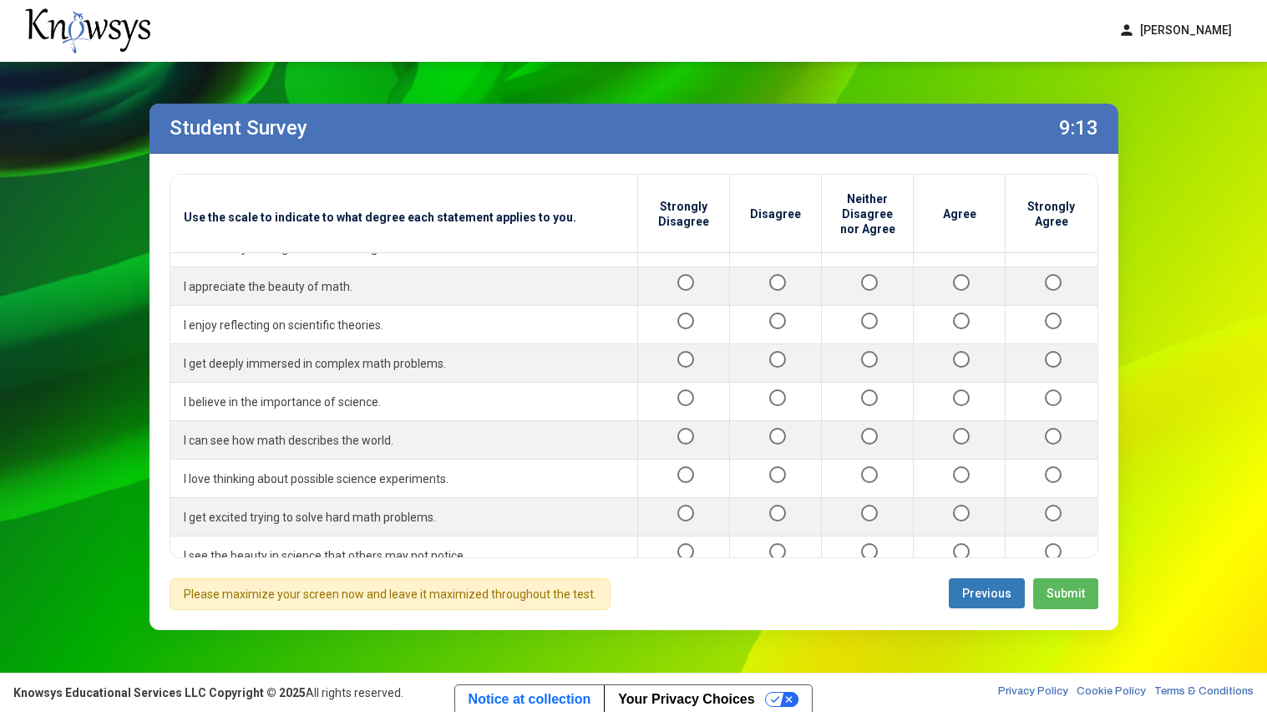
scroll to position [1886, 0]
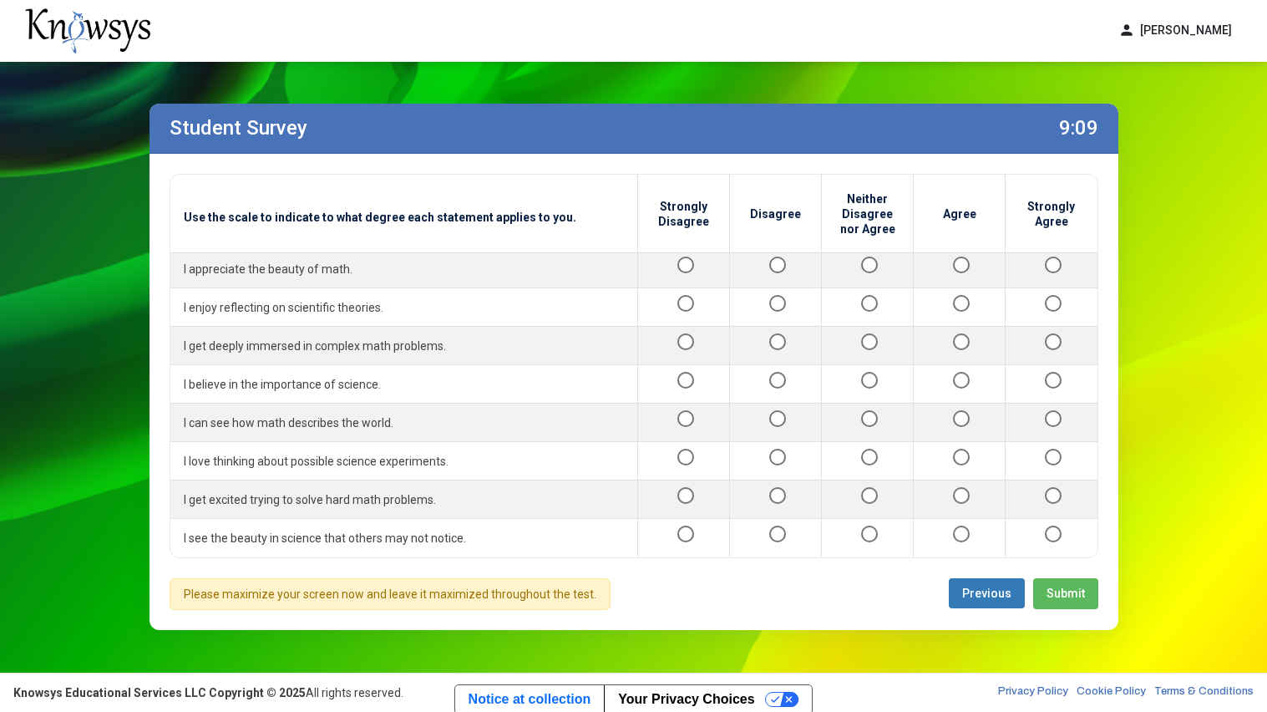
click at [1063, 593] on span "Submit" at bounding box center [1066, 592] width 38 height 13
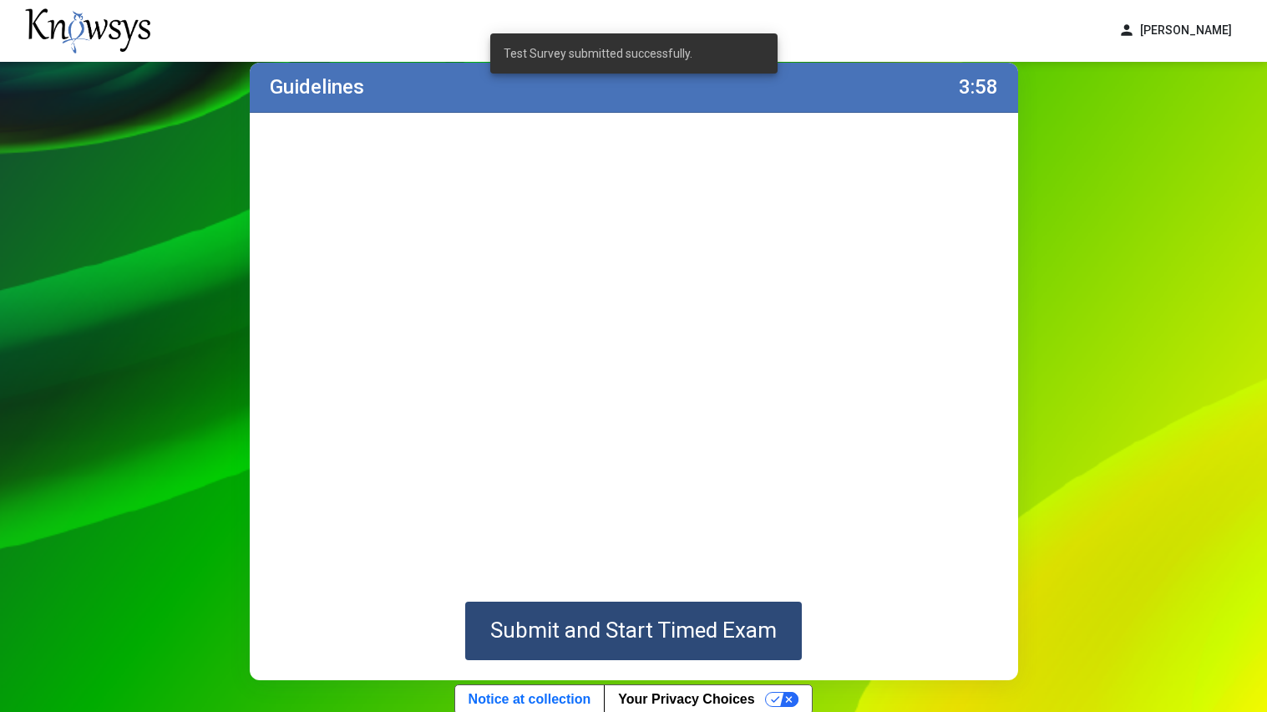
scroll to position [56, 0]
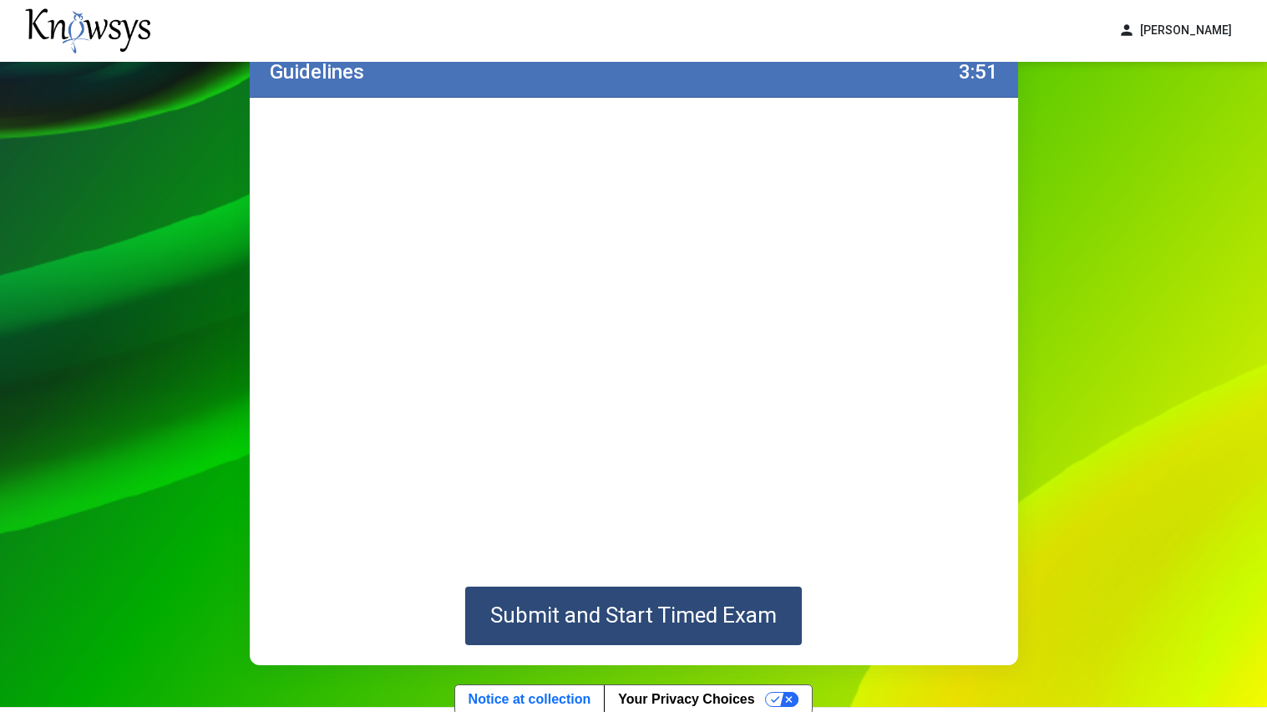
click at [732, 594] on button "Submit and Start Timed Exam" at bounding box center [633, 615] width 337 height 58
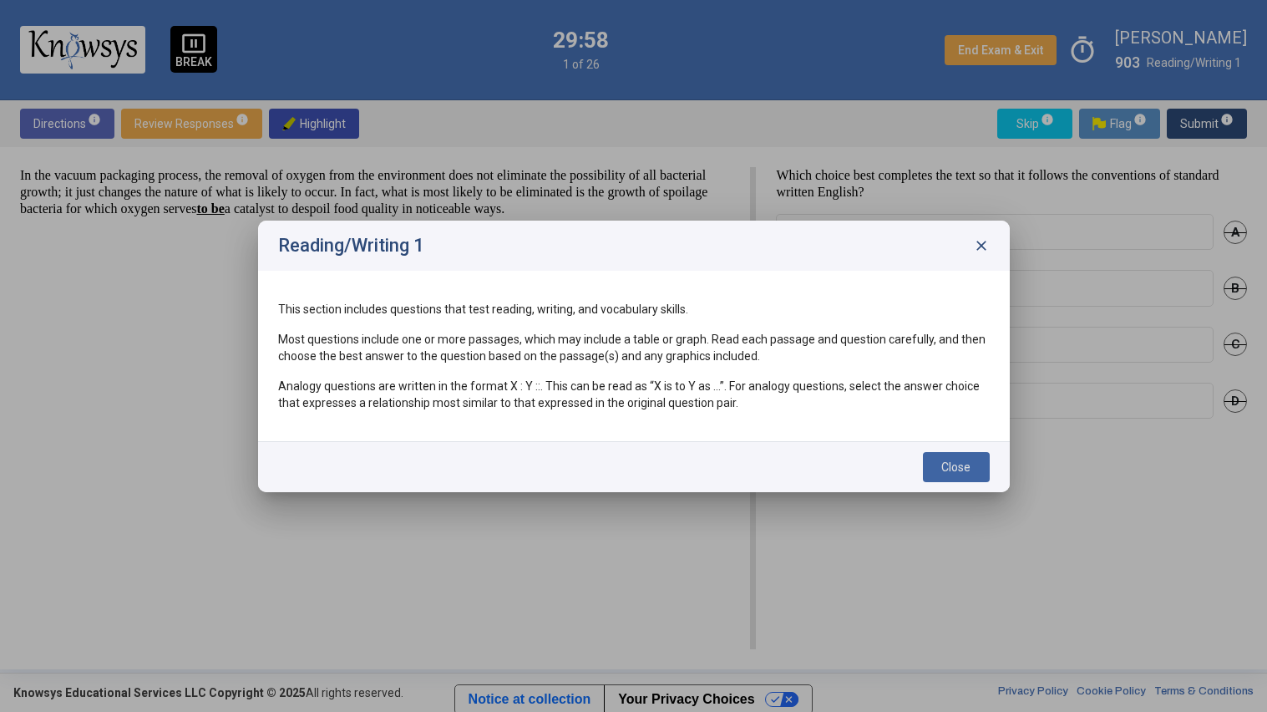
click at [964, 465] on span "Close" at bounding box center [955, 466] width 29 height 13
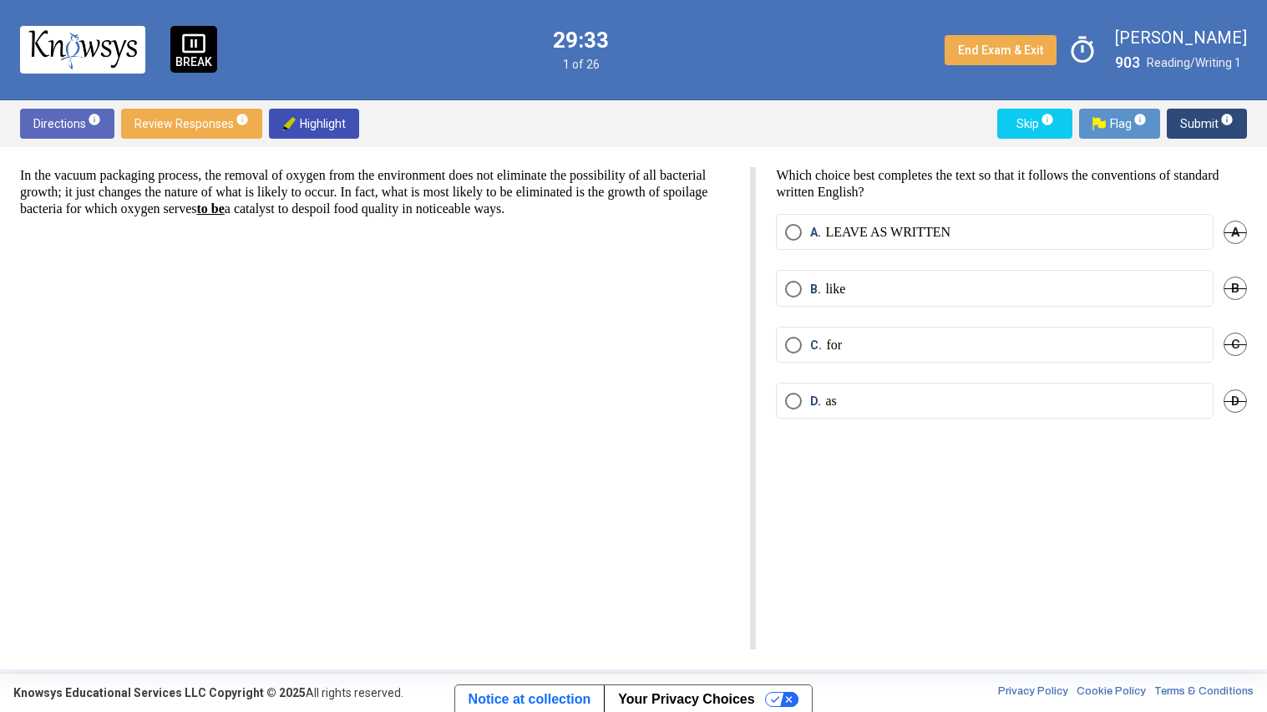
click at [885, 399] on label "D. as" at bounding box center [994, 401] width 419 height 17
click at [1189, 121] on span "Submit info" at bounding box center [1206, 124] width 53 height 30
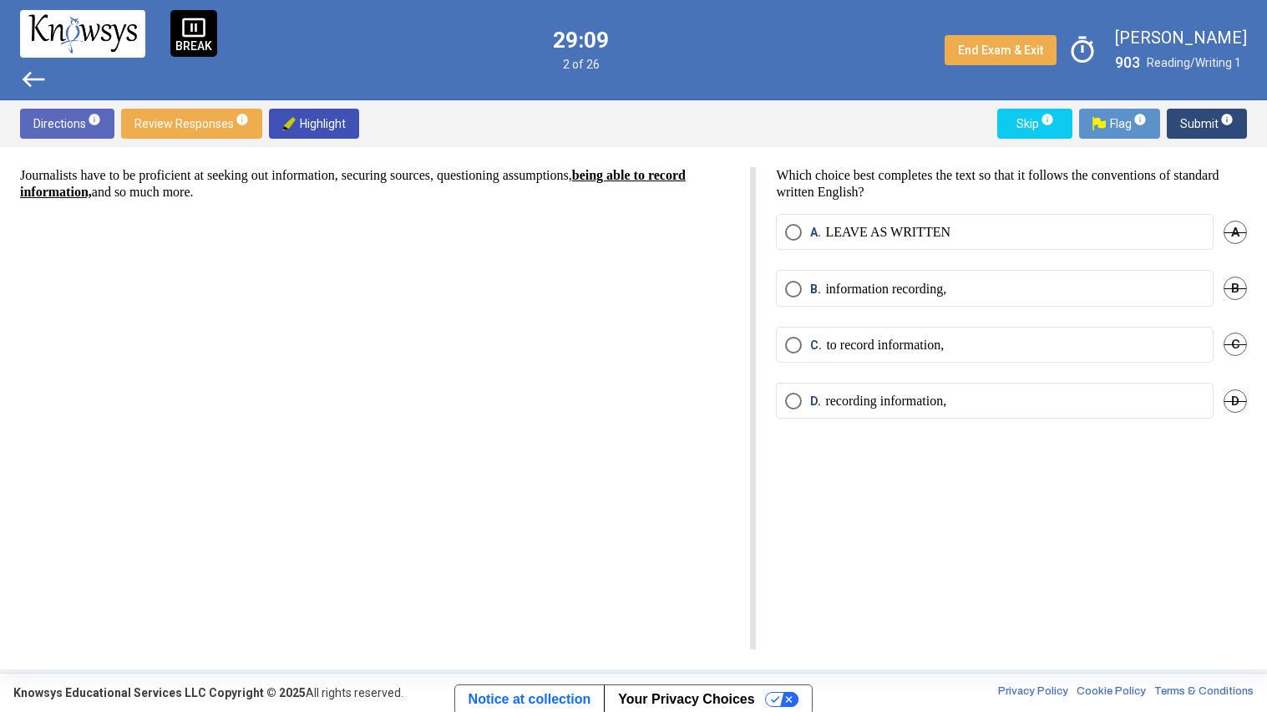
click at [1028, 398] on label "D. recording information," at bounding box center [994, 401] width 419 height 17
click at [1207, 122] on span "Submit info" at bounding box center [1206, 124] width 53 height 30
click at [1078, 337] on label "C. study and keep" at bounding box center [994, 345] width 419 height 17
click at [1194, 131] on span "Submit info" at bounding box center [1206, 124] width 53 height 30
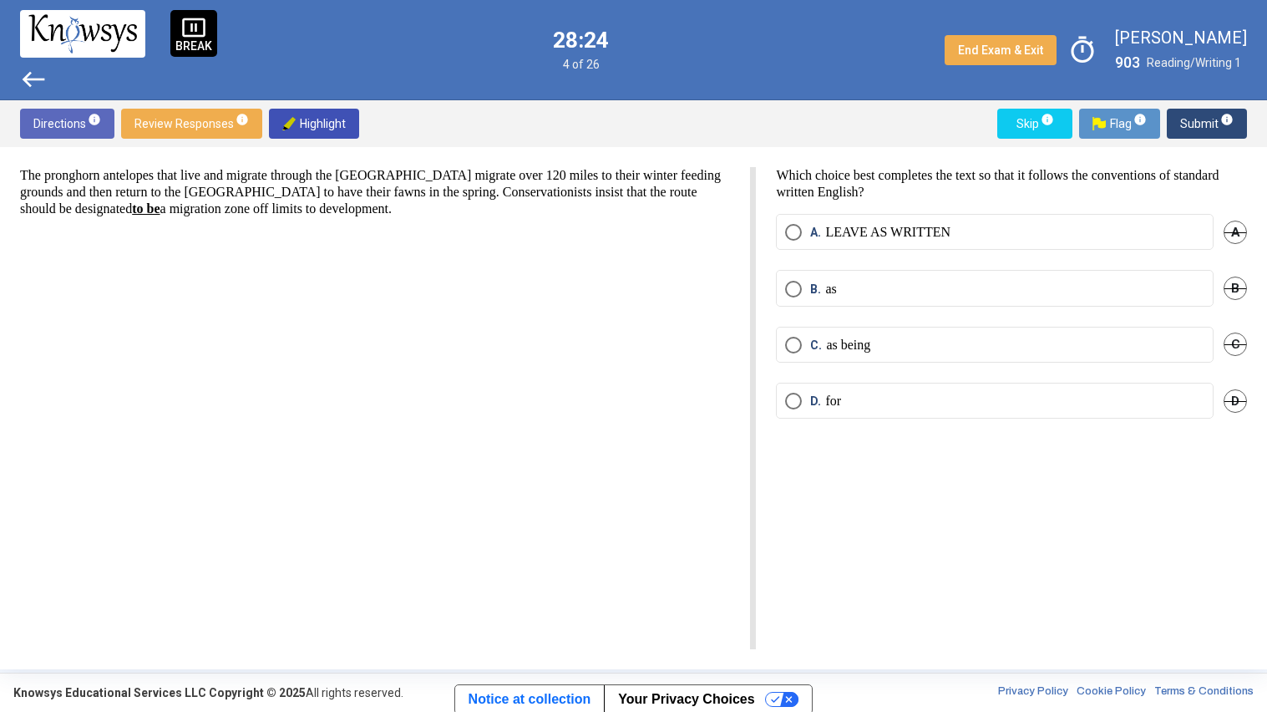
click at [1036, 283] on label "B. as" at bounding box center [994, 289] width 419 height 17
click at [1185, 124] on span "Submit info" at bounding box center [1206, 124] width 53 height 30
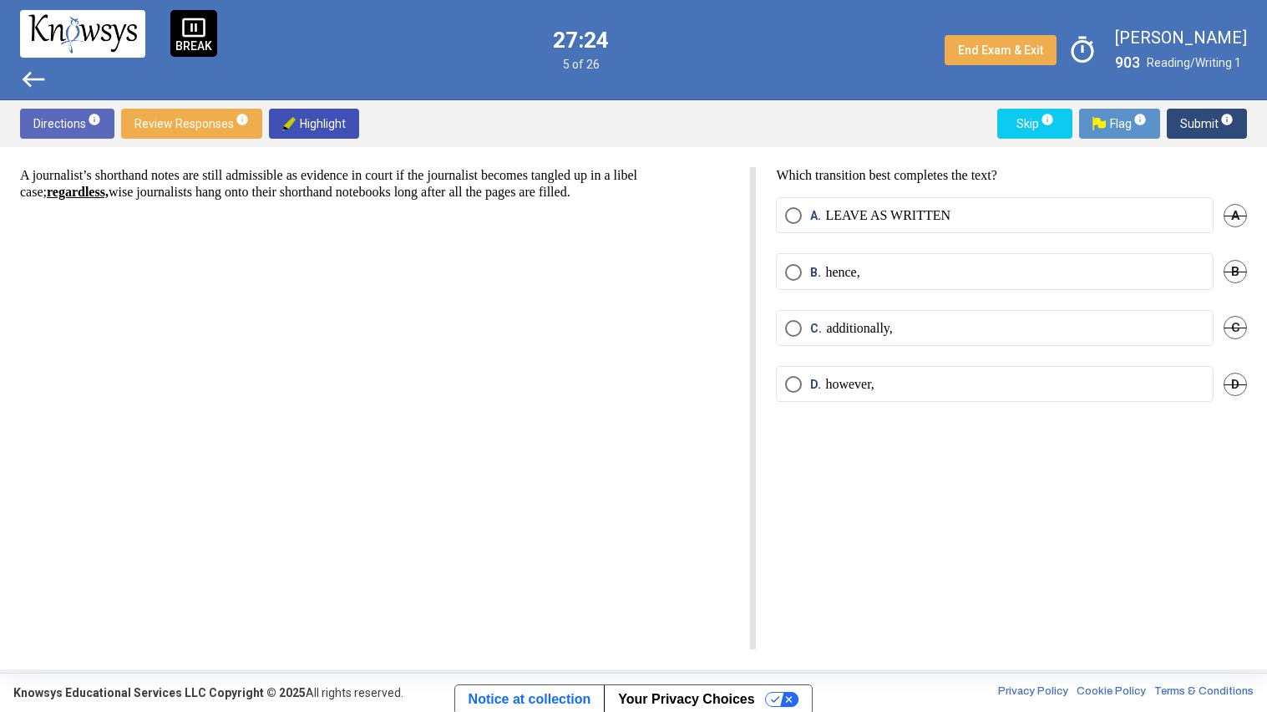
click at [1102, 222] on label "A. LEAVE AS WRITTEN" at bounding box center [994, 215] width 419 height 17
click at [1193, 124] on span "Submit info" at bounding box center [1206, 124] width 53 height 30
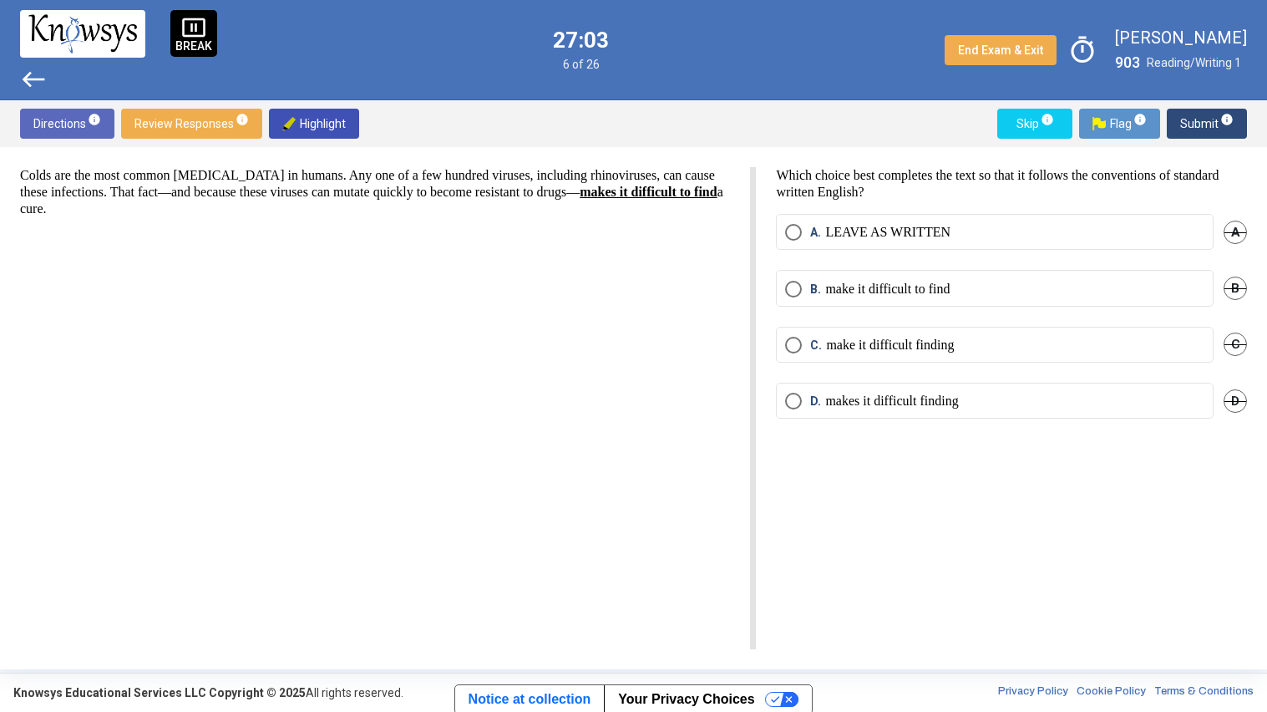
click at [194, 134] on span "Review Responses info" at bounding box center [191, 124] width 114 height 30
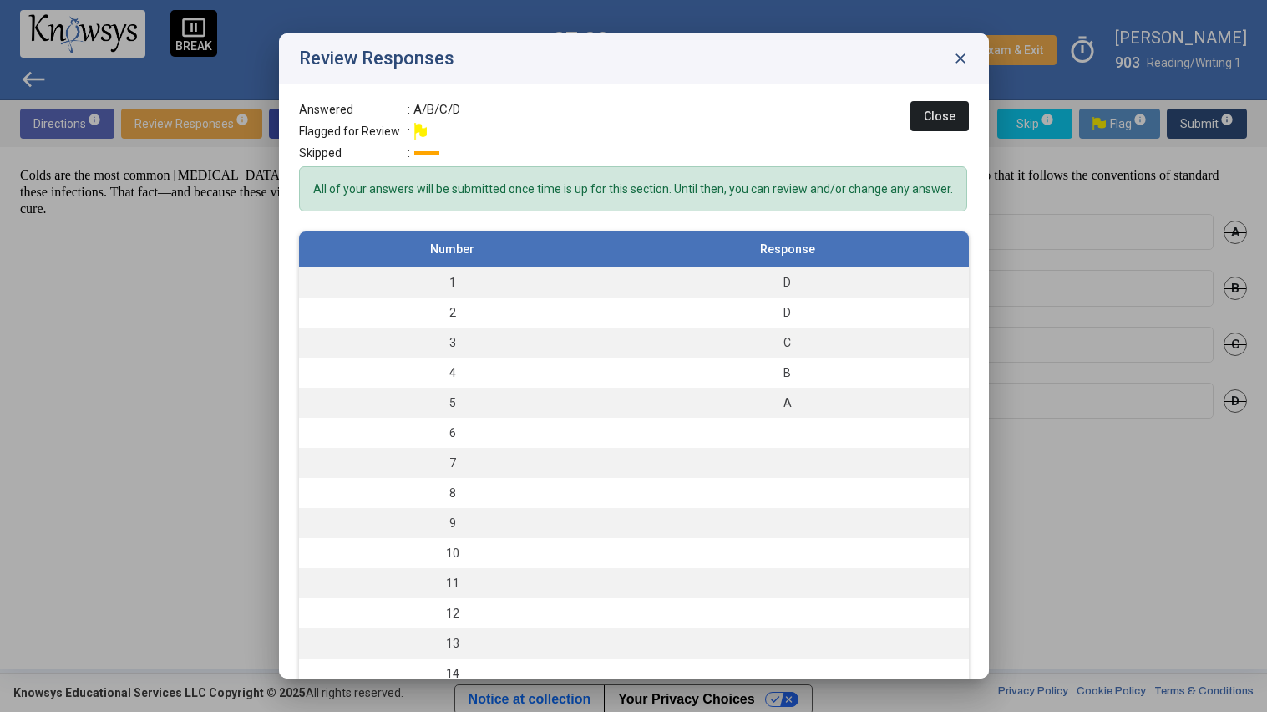
click at [960, 64] on span "close" at bounding box center [960, 58] width 17 height 17
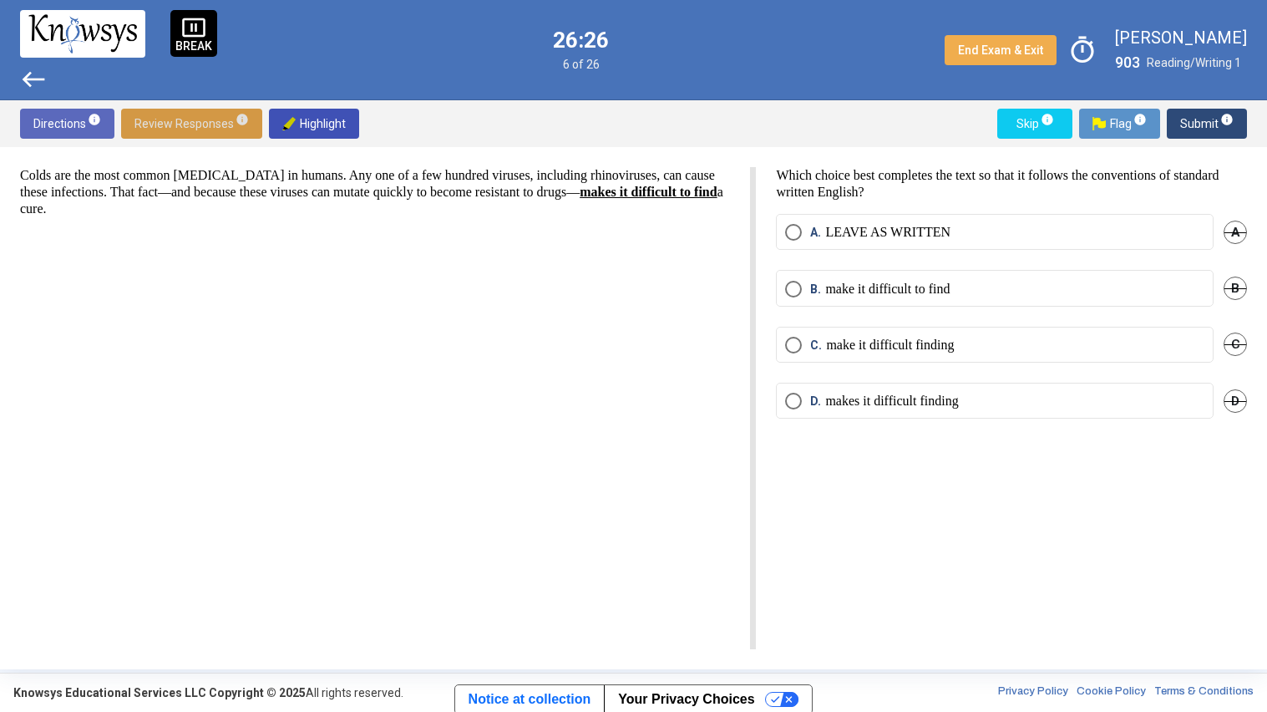
click at [1043, 398] on label "D. makes it difficult finding" at bounding box center [994, 401] width 419 height 17
click at [1186, 129] on span "Submit info" at bounding box center [1206, 124] width 53 height 30
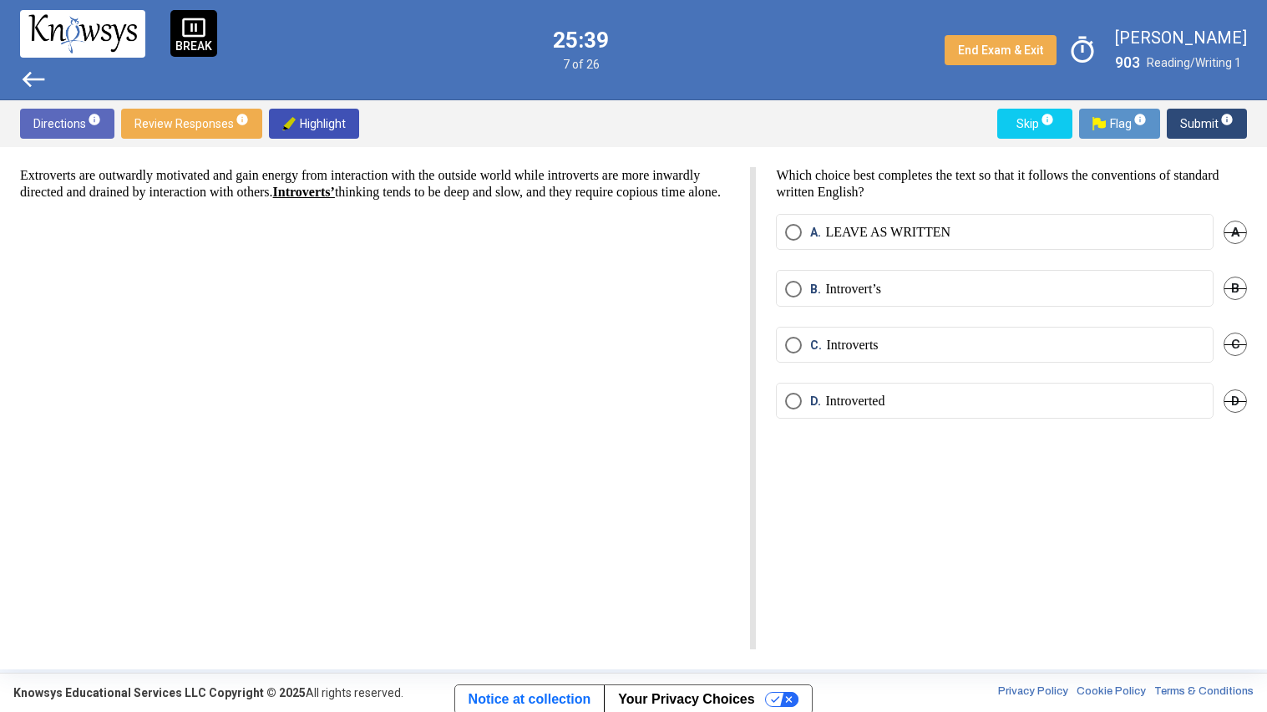
click at [1022, 338] on label "C. Introverts" at bounding box center [994, 345] width 419 height 17
click at [1097, 224] on label "A. LEAVE AS WRITTEN" at bounding box center [994, 232] width 419 height 17
click at [1037, 398] on label "D. Introverted" at bounding box center [994, 401] width 419 height 17
click at [1195, 124] on span "Submit info" at bounding box center [1206, 124] width 53 height 30
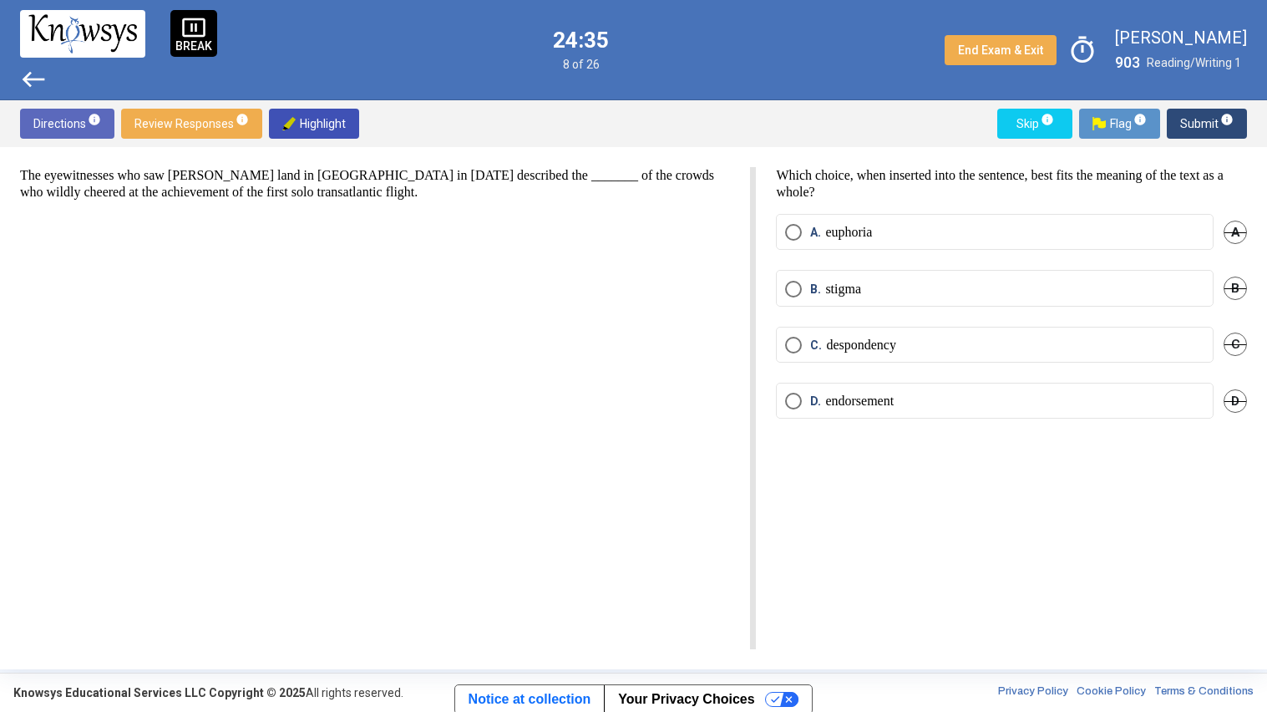
click at [913, 407] on label "D. endorsement" at bounding box center [994, 401] width 419 height 17
click at [1202, 124] on span "Submit info" at bounding box center [1206, 124] width 53 height 30
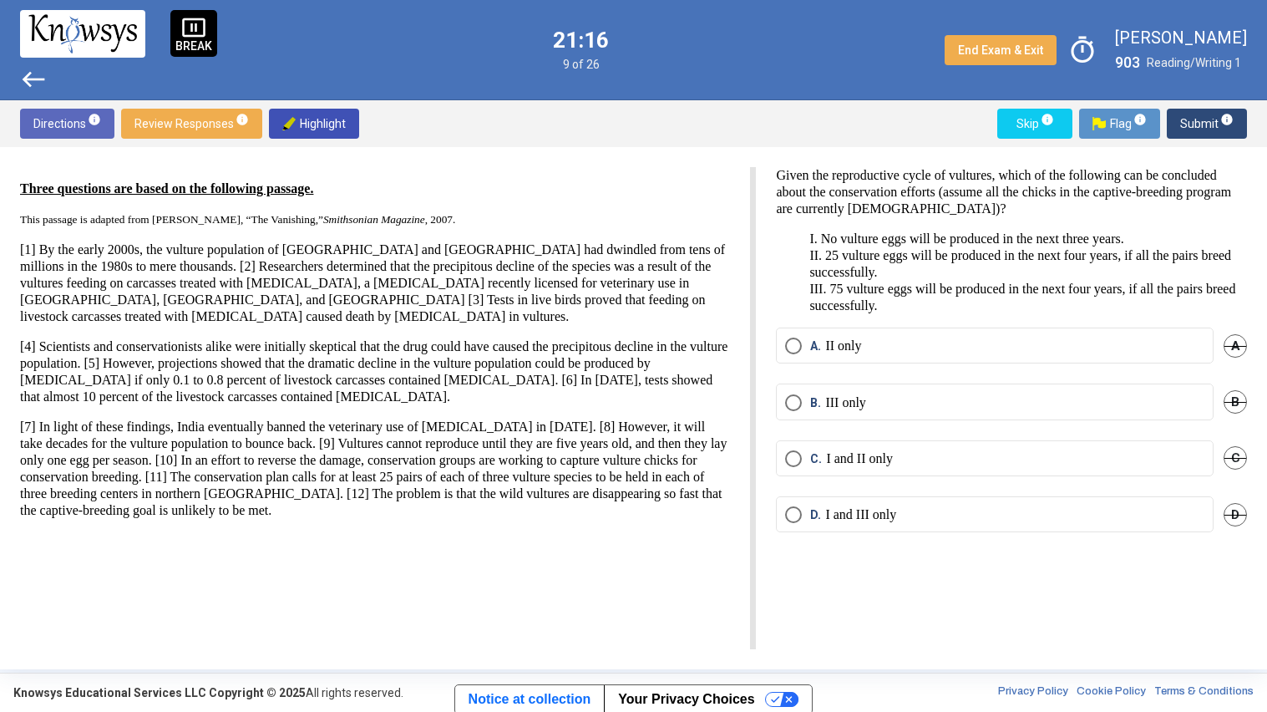
click at [1235, 355] on span "A" at bounding box center [1235, 345] width 23 height 23
click at [1231, 404] on span "B" at bounding box center [1235, 401] width 23 height 23
click at [977, 515] on label "D. I and III only" at bounding box center [994, 514] width 419 height 17
click at [1185, 119] on span "Submit info" at bounding box center [1206, 124] width 53 height 30
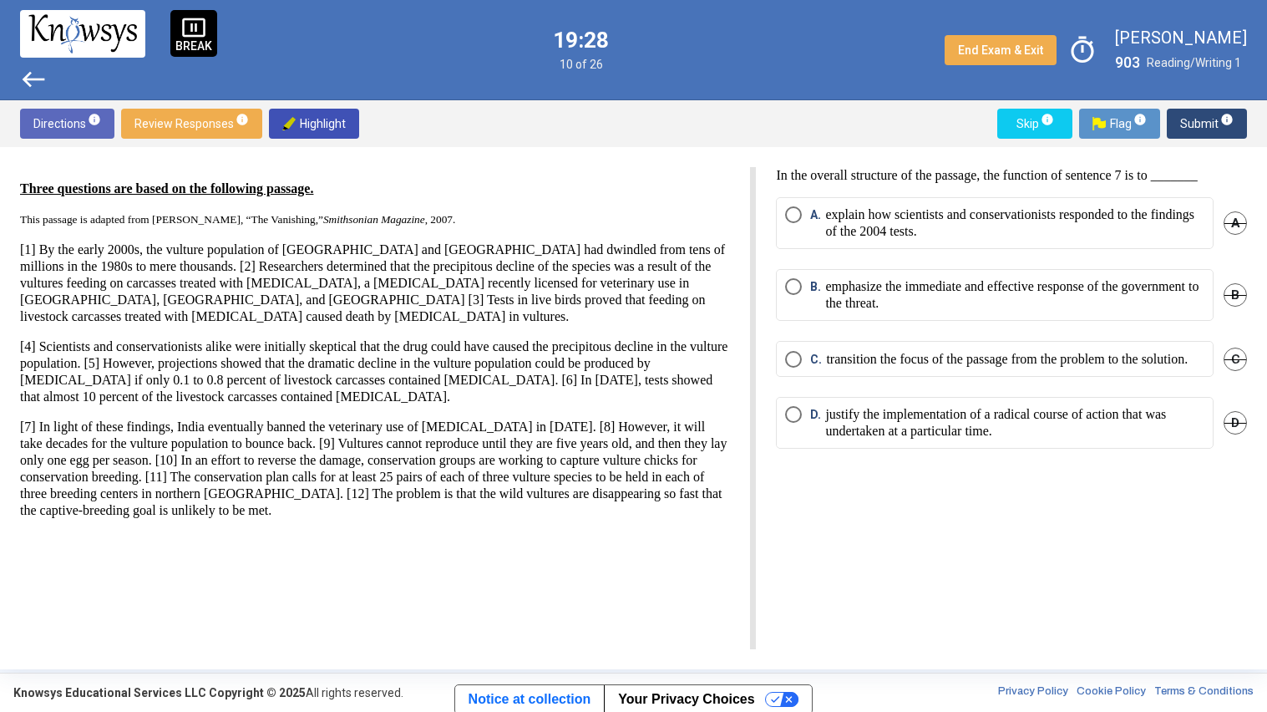
click at [953, 239] on p "explain how scientists and conservationists responded to the findings of the 20…" at bounding box center [1014, 222] width 379 height 33
click at [1236, 307] on span "B" at bounding box center [1235, 294] width 23 height 23
click at [1243, 434] on span "D" at bounding box center [1235, 422] width 23 height 23
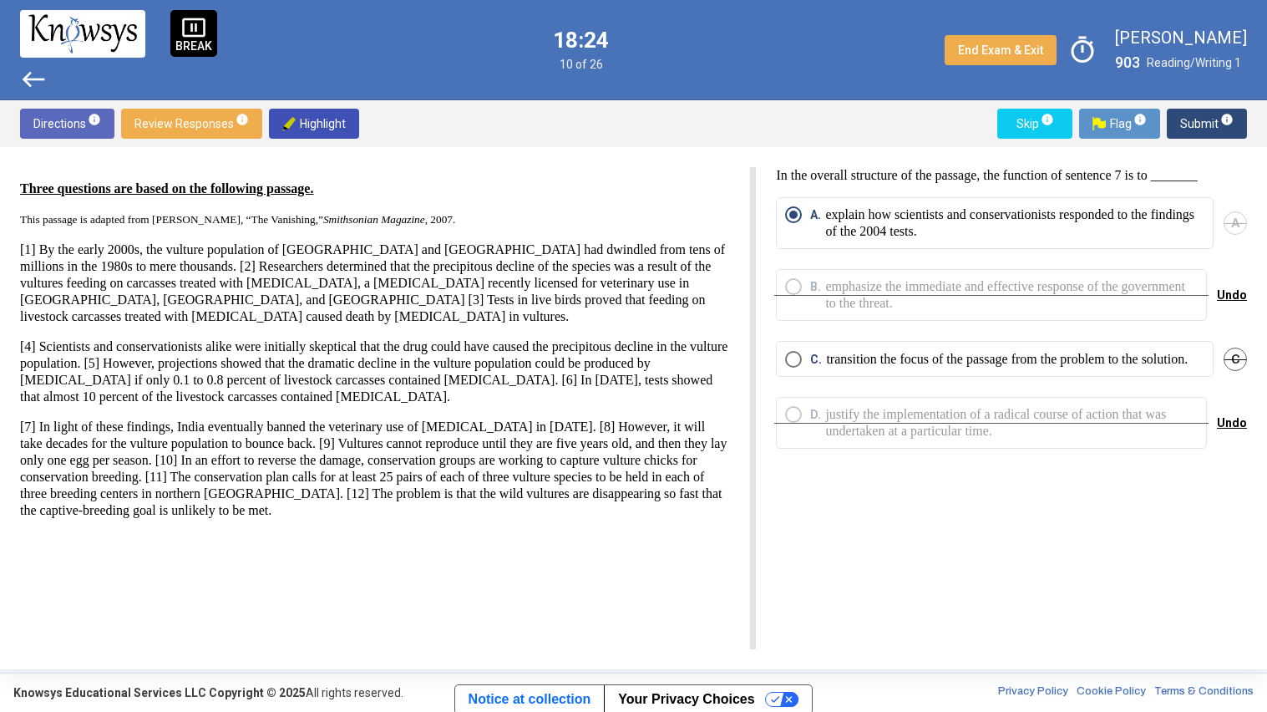
click at [1194, 137] on span "Submit info" at bounding box center [1206, 124] width 53 height 30
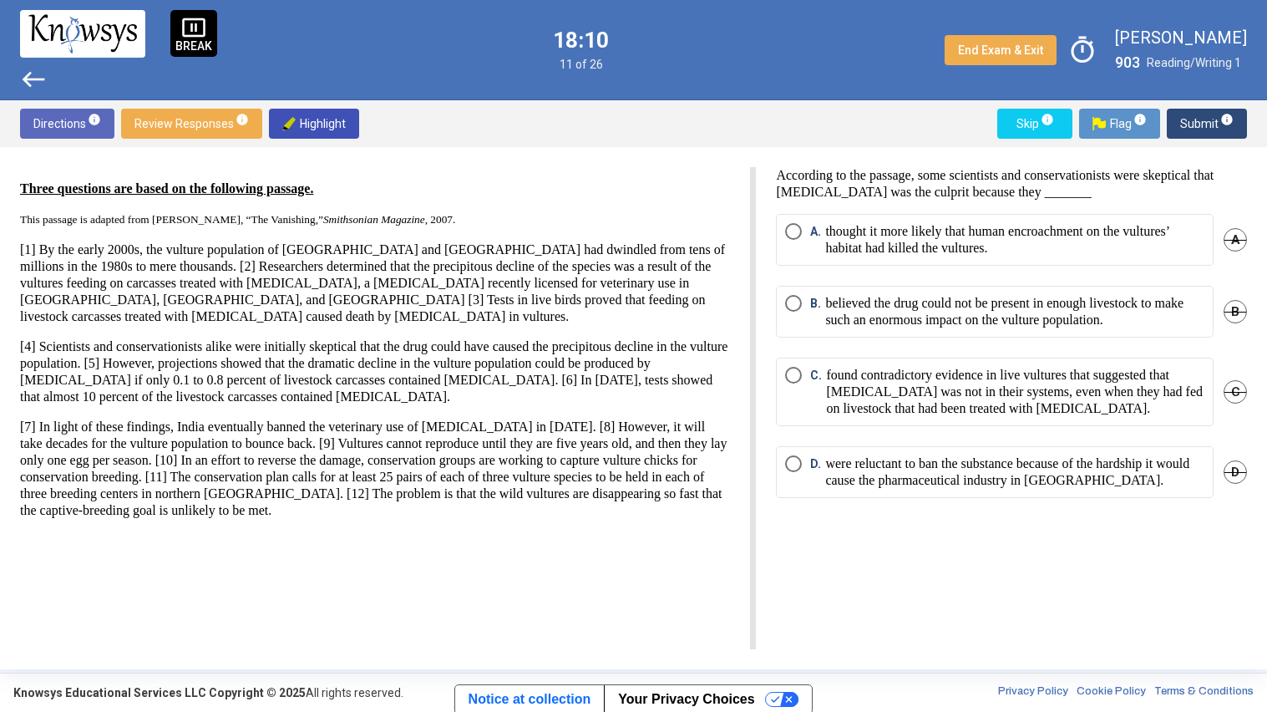
click at [1128, 319] on p "believed the drug could not be present in enough livestock to make such an enor…" at bounding box center [1014, 311] width 379 height 33
click at [1189, 121] on span "Submit info" at bounding box center [1206, 124] width 53 height 30
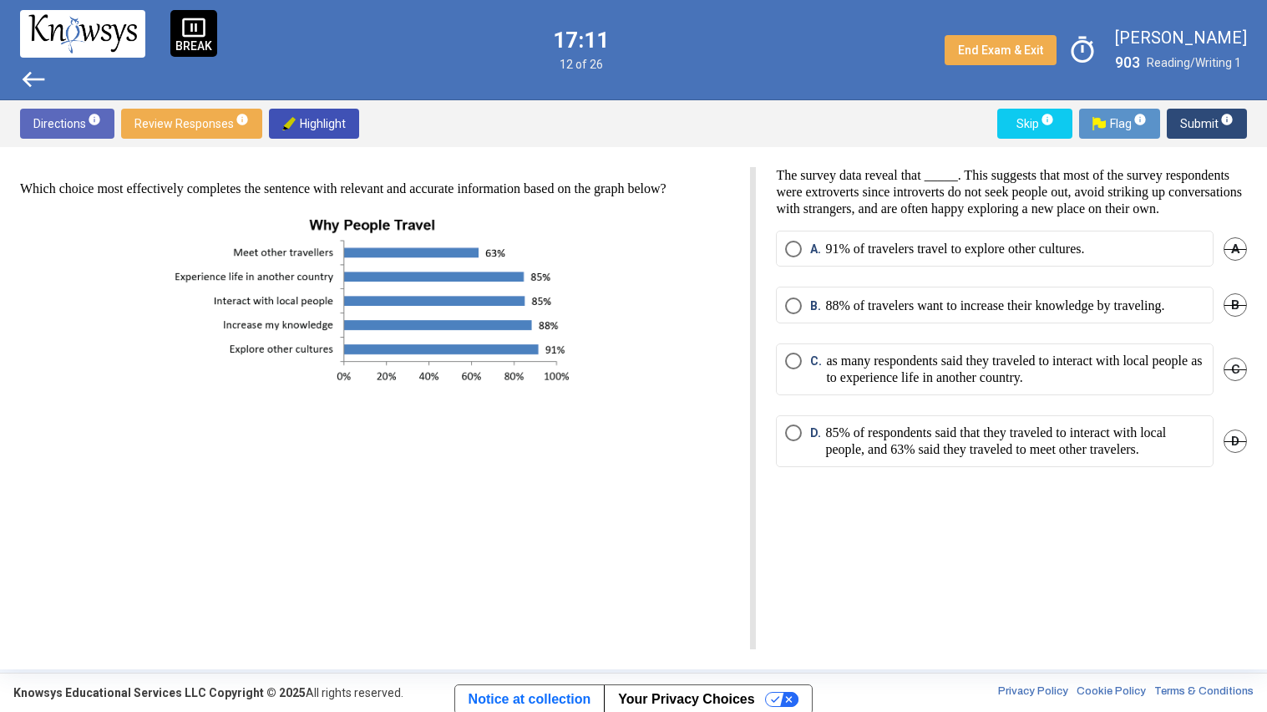
click at [1036, 257] on p "91% of travelers travel to explore other cultures." at bounding box center [954, 249] width 259 height 17
click at [1125, 458] on p "85% of respondents said that they traveled to interact with local people, and 6…" at bounding box center [1014, 440] width 379 height 33
click at [1038, 386] on p "as many respondents said they traveled to interact with local people as to expe…" at bounding box center [1015, 369] width 378 height 33
click at [1180, 137] on button "Submit info" at bounding box center [1207, 124] width 80 height 30
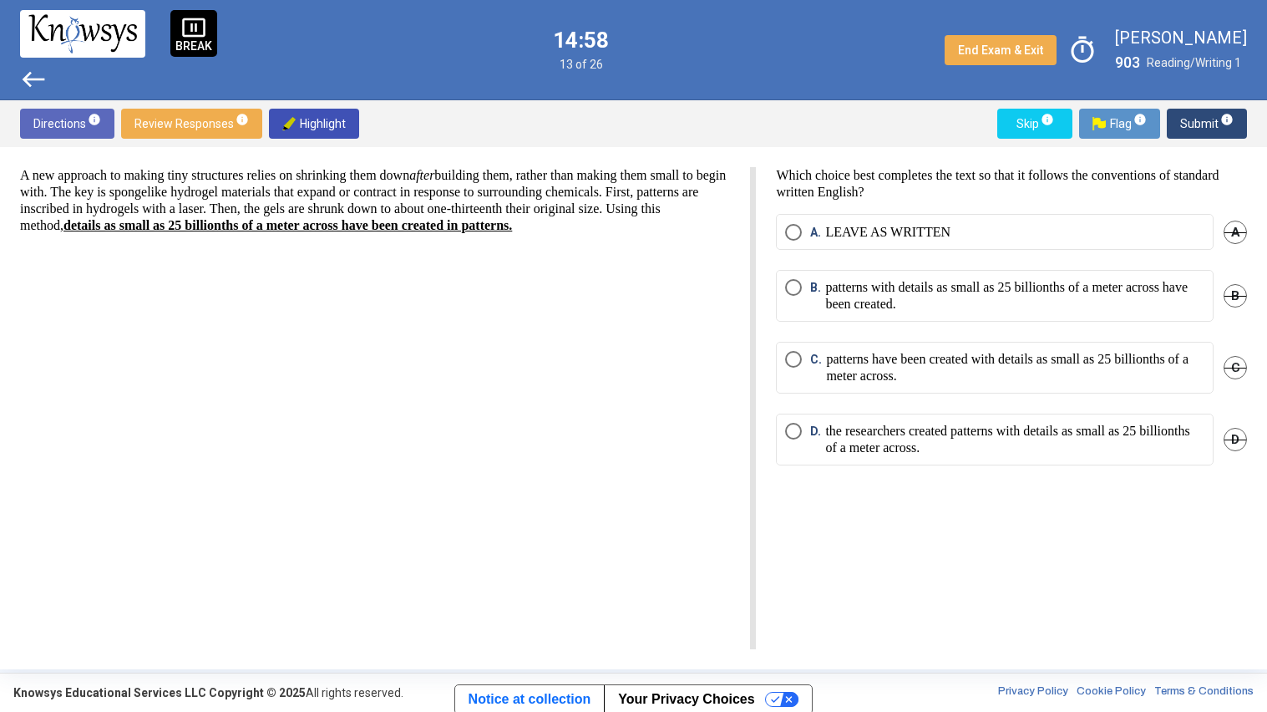
click at [1063, 380] on p "patterns have been created with details as small as 25 billionths of a meter ac…" at bounding box center [1015, 367] width 378 height 33
click at [1193, 117] on span "Submit info" at bounding box center [1206, 124] width 53 height 30
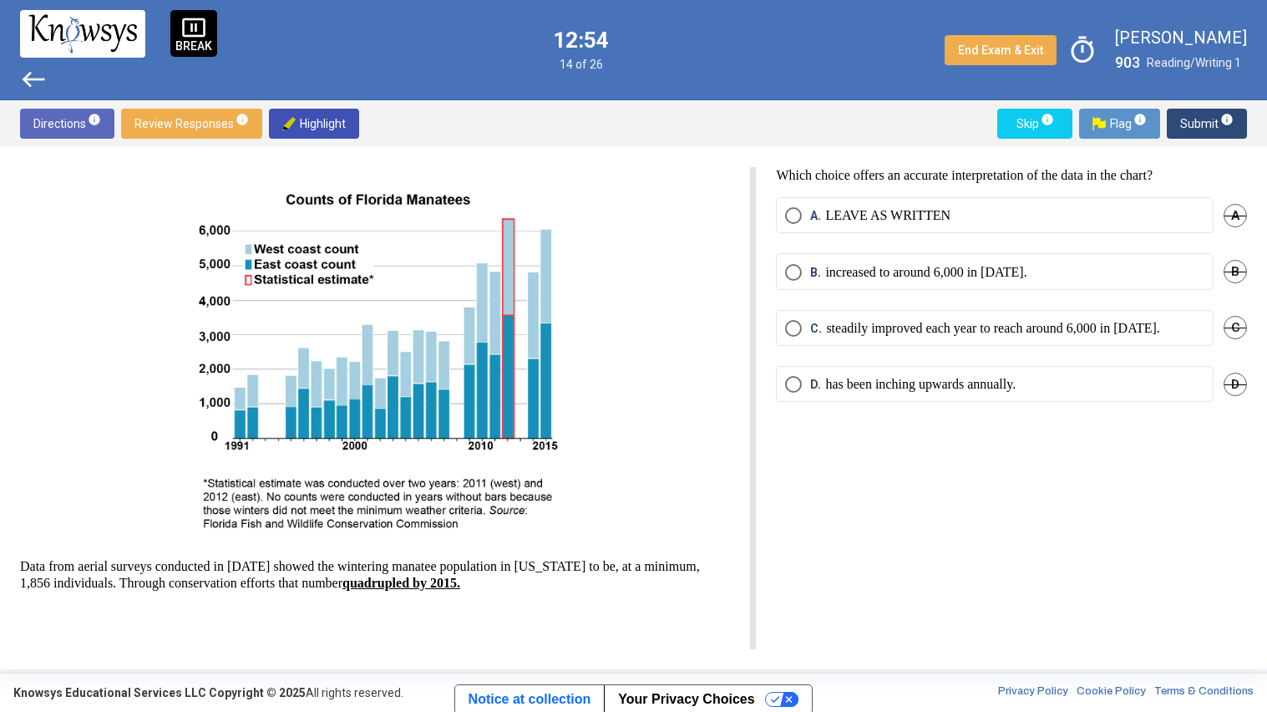
click at [1002, 265] on p "increased to around 6,000 in [DATE]." at bounding box center [925, 272] width 201 height 17
click at [1061, 384] on label "D. has been inching upwards annually." at bounding box center [994, 384] width 419 height 17
click at [877, 276] on p "increased to around 6,000 in [DATE]." at bounding box center [925, 272] width 201 height 17
click at [1192, 115] on span "Submit info" at bounding box center [1206, 124] width 53 height 30
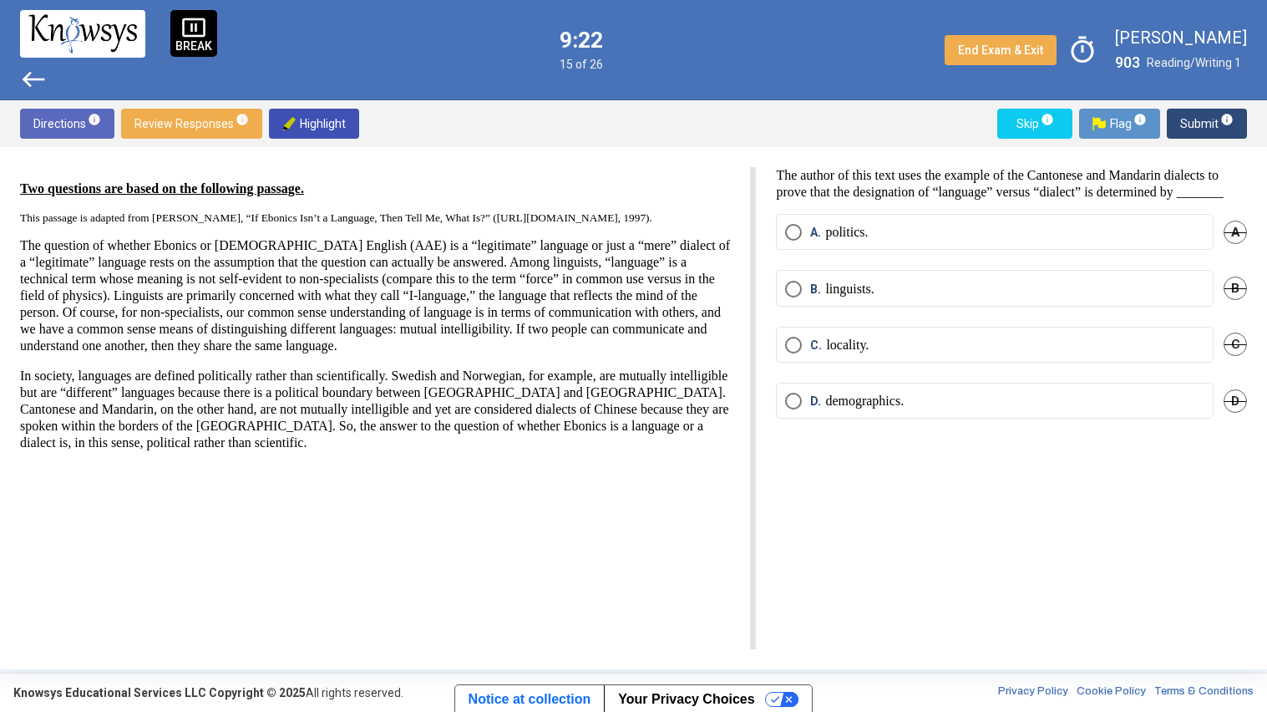
click at [907, 297] on label "B. linguists." at bounding box center [994, 289] width 419 height 17
click at [1190, 123] on span "Submit info" at bounding box center [1206, 124] width 53 height 30
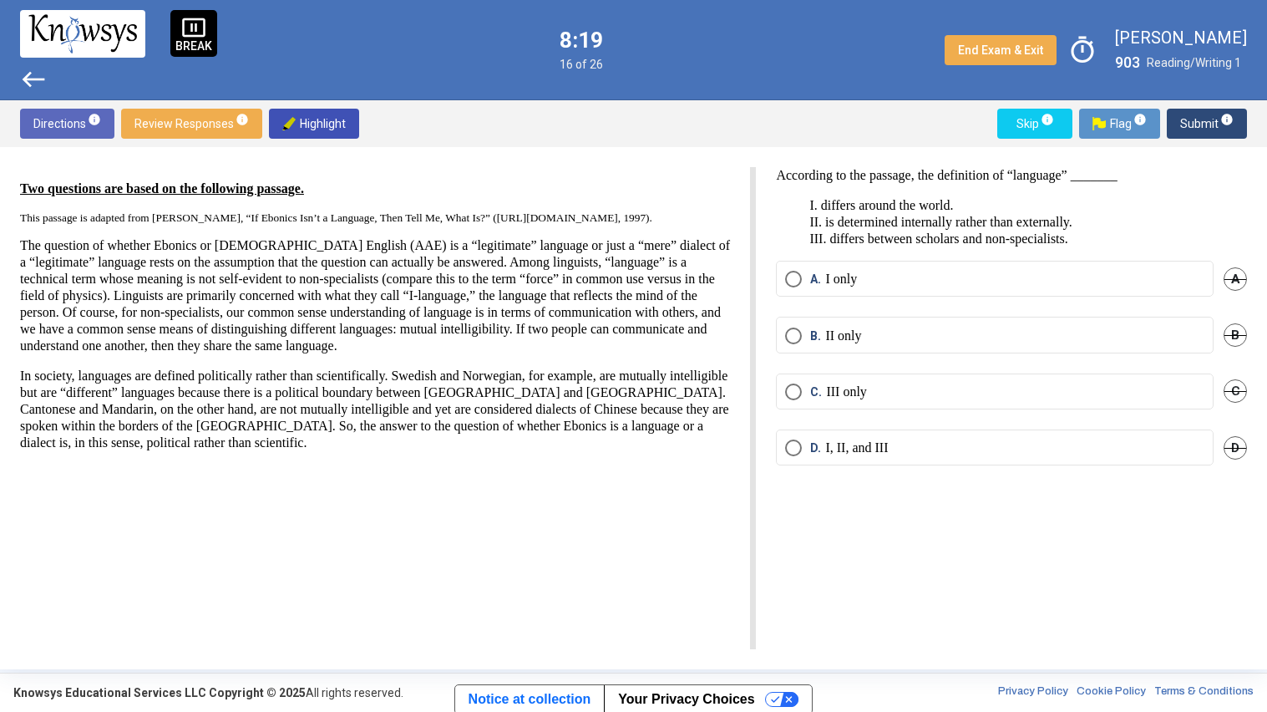
click at [1112, 404] on mat-radio-button "C. III only" at bounding box center [995, 391] width 438 height 36
click at [1109, 454] on label "D. I, II, and III" at bounding box center [994, 447] width 419 height 17
click at [1200, 126] on span "Submit info" at bounding box center [1206, 124] width 53 height 30
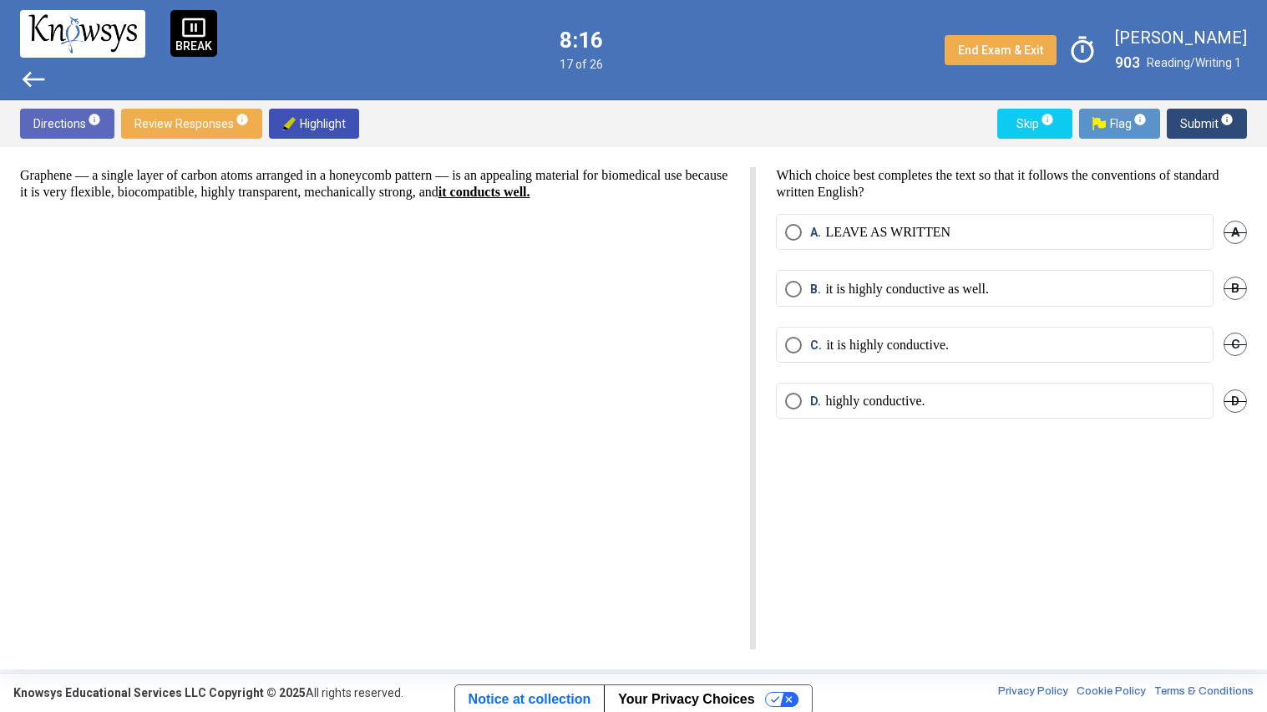
click at [1184, 128] on span "Submit info" at bounding box center [1206, 124] width 53 height 30
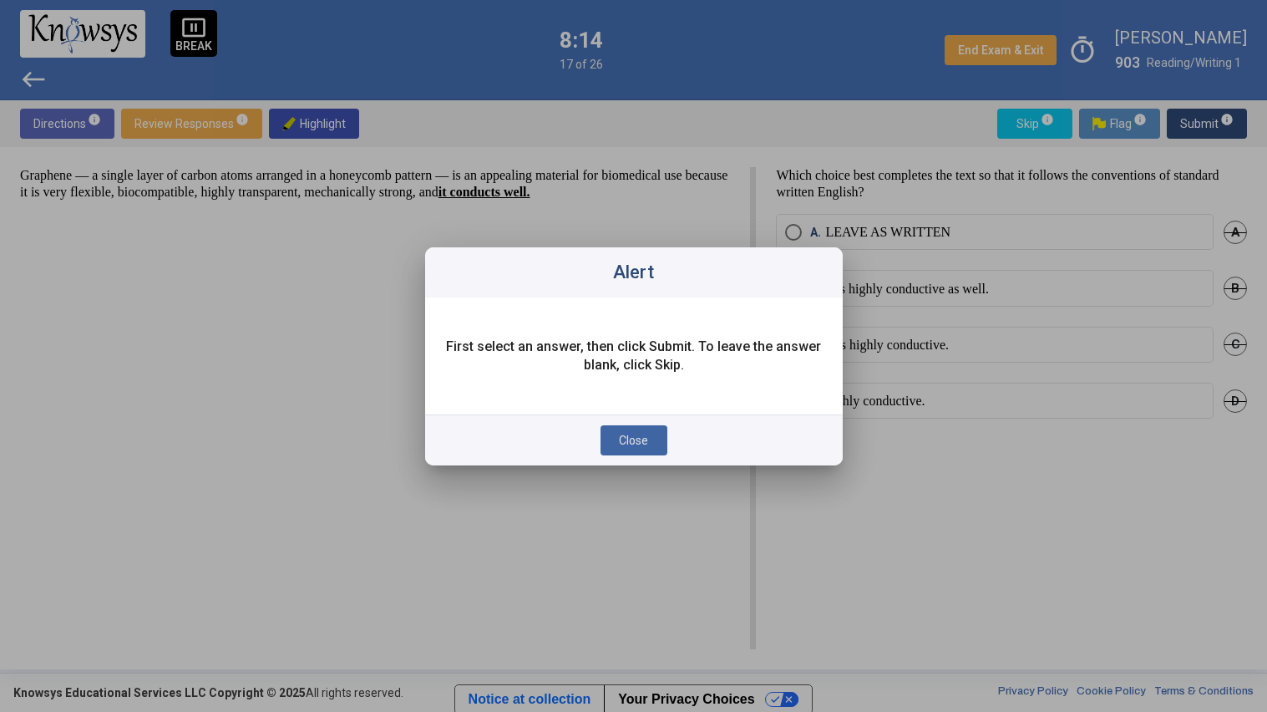
click at [641, 454] on button "Close" at bounding box center [634, 440] width 67 height 30
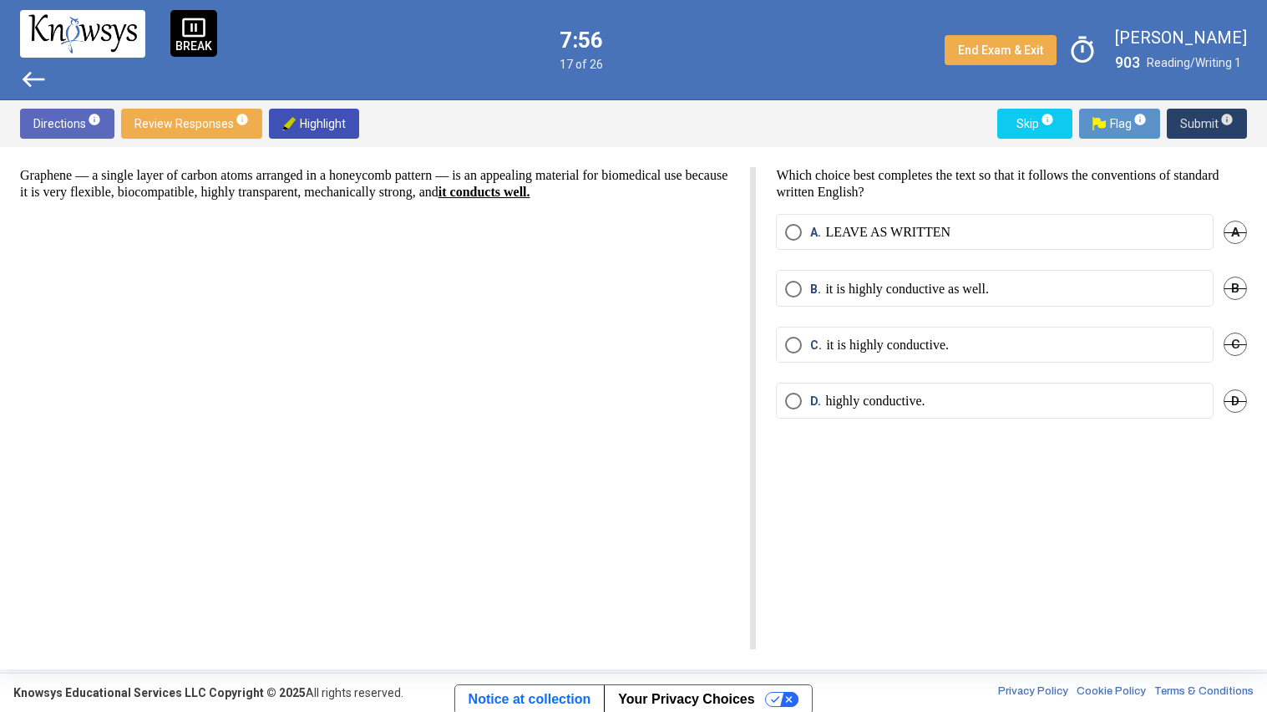
click at [1078, 270] on mat-radio-button "B. it is highly conductive as well." at bounding box center [995, 288] width 438 height 36
click at [1115, 281] on label "B. it is highly conductive as well." at bounding box center [994, 289] width 419 height 17
click at [980, 345] on label "C. it is highly conductive." at bounding box center [994, 345] width 419 height 17
click at [1194, 128] on span "Submit info" at bounding box center [1206, 124] width 53 height 30
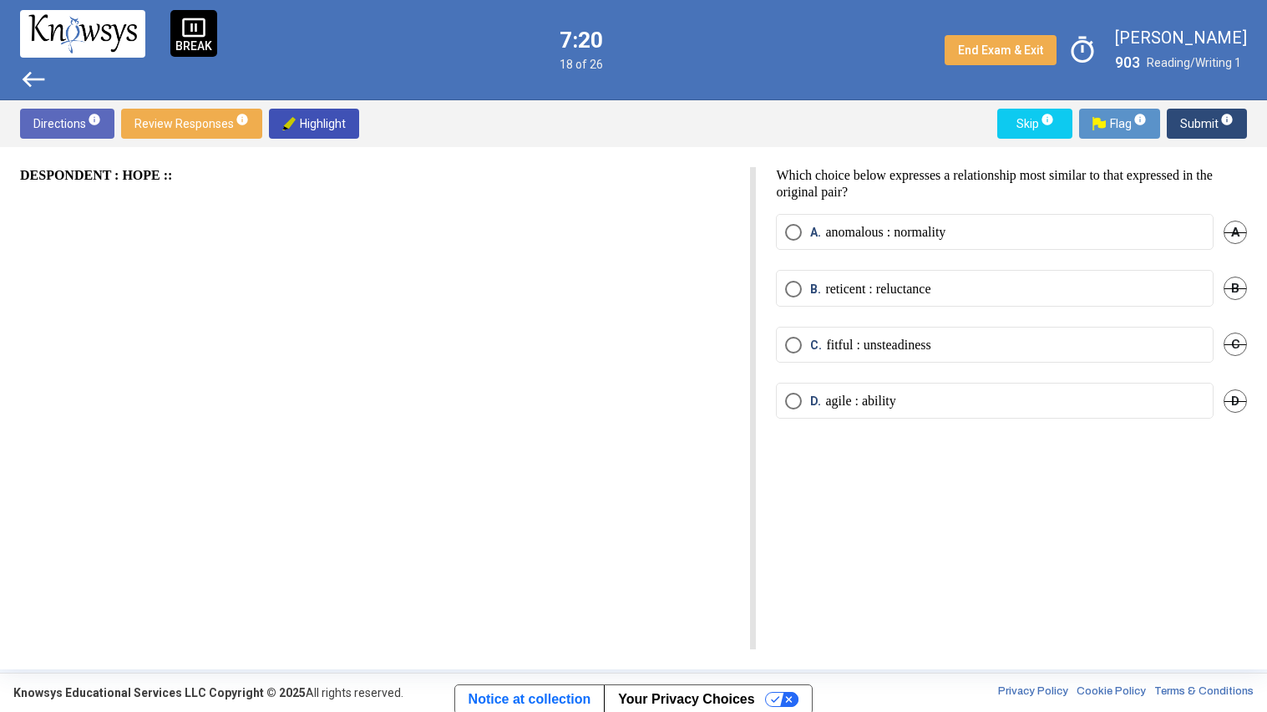
click at [962, 408] on mat-radio-button "D. agile : ability" at bounding box center [995, 401] width 438 height 36
click at [882, 404] on p "agile : ability" at bounding box center [860, 401] width 70 height 17
click at [195, 120] on span "Review Responses info" at bounding box center [191, 124] width 114 height 30
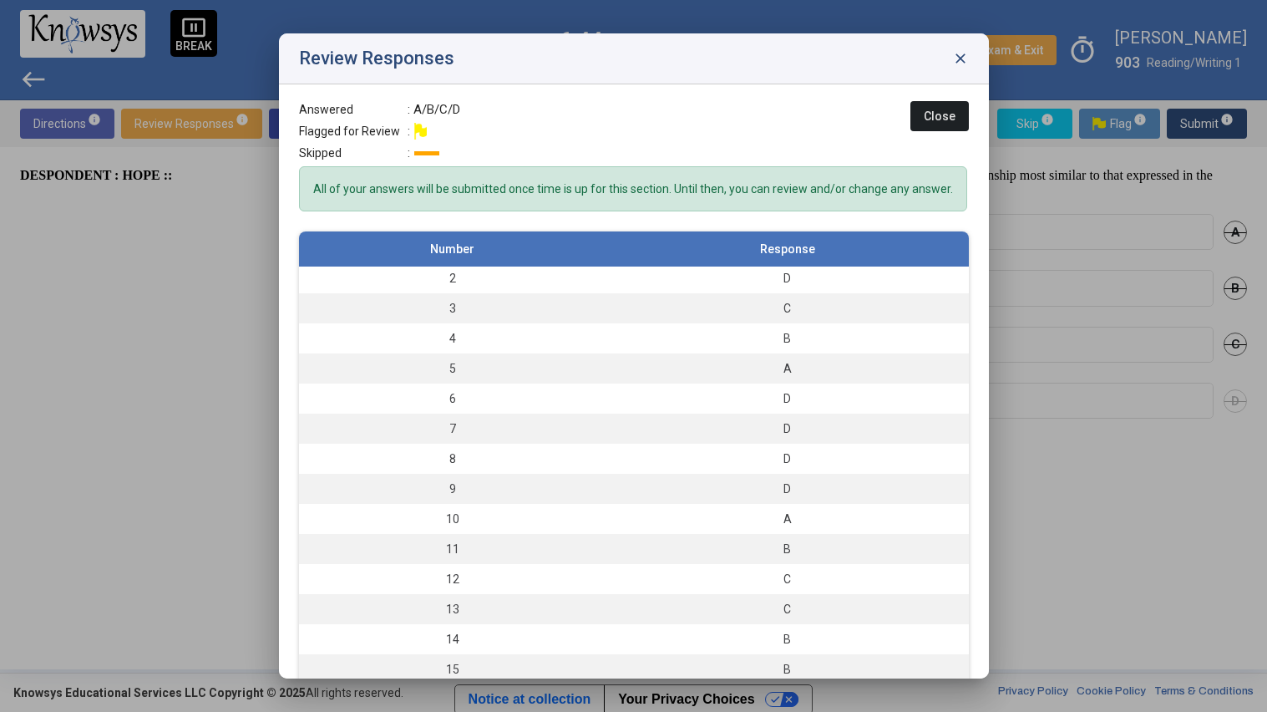
scroll to position [24, 0]
click at [928, 114] on span "Close" at bounding box center [940, 115] width 32 height 13
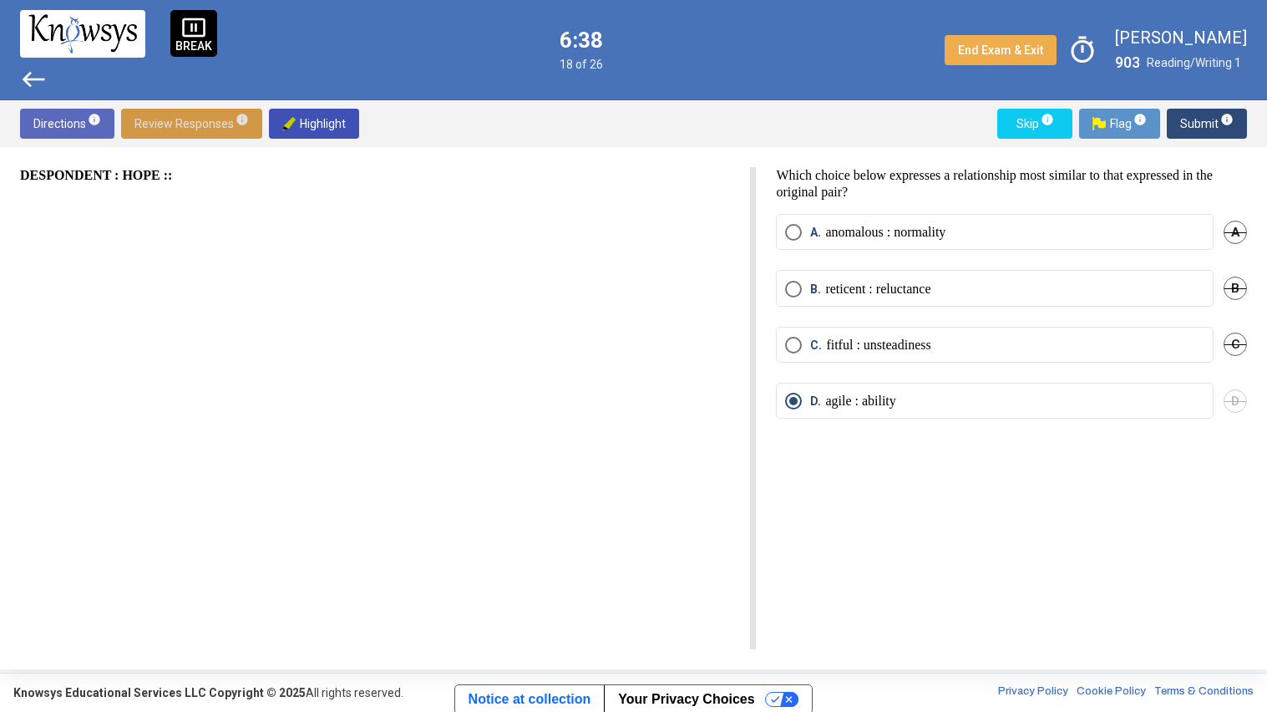
click at [1185, 138] on span "Submit info" at bounding box center [1206, 124] width 53 height 30
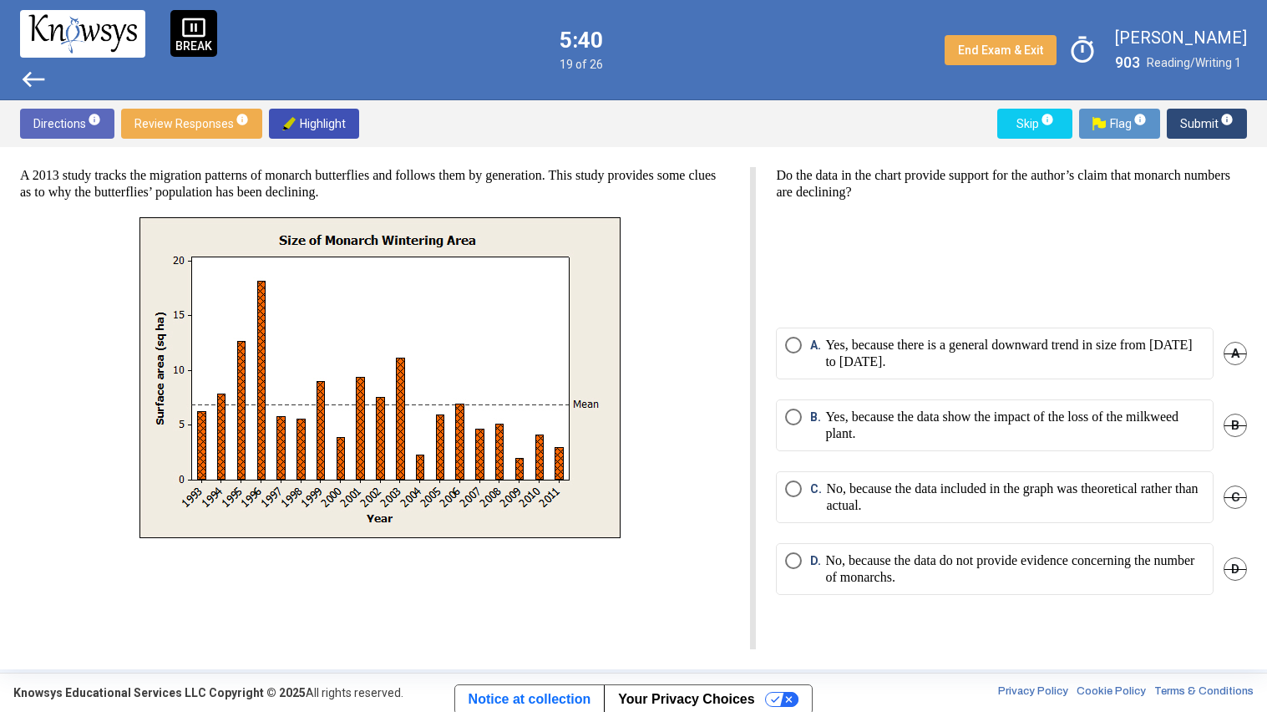
click at [1134, 568] on p "No, because the data do not provide evidence concerning the number of monarchs." at bounding box center [1014, 568] width 379 height 33
click at [892, 417] on p "Yes, because the data show the impact of the loss of the milkweed plant." at bounding box center [1014, 424] width 379 height 33
click at [926, 571] on p "No, because the data do not provide evidence concerning the number of monarchs." at bounding box center [1014, 568] width 379 height 33
click at [1186, 127] on span "Submit info" at bounding box center [1206, 124] width 53 height 30
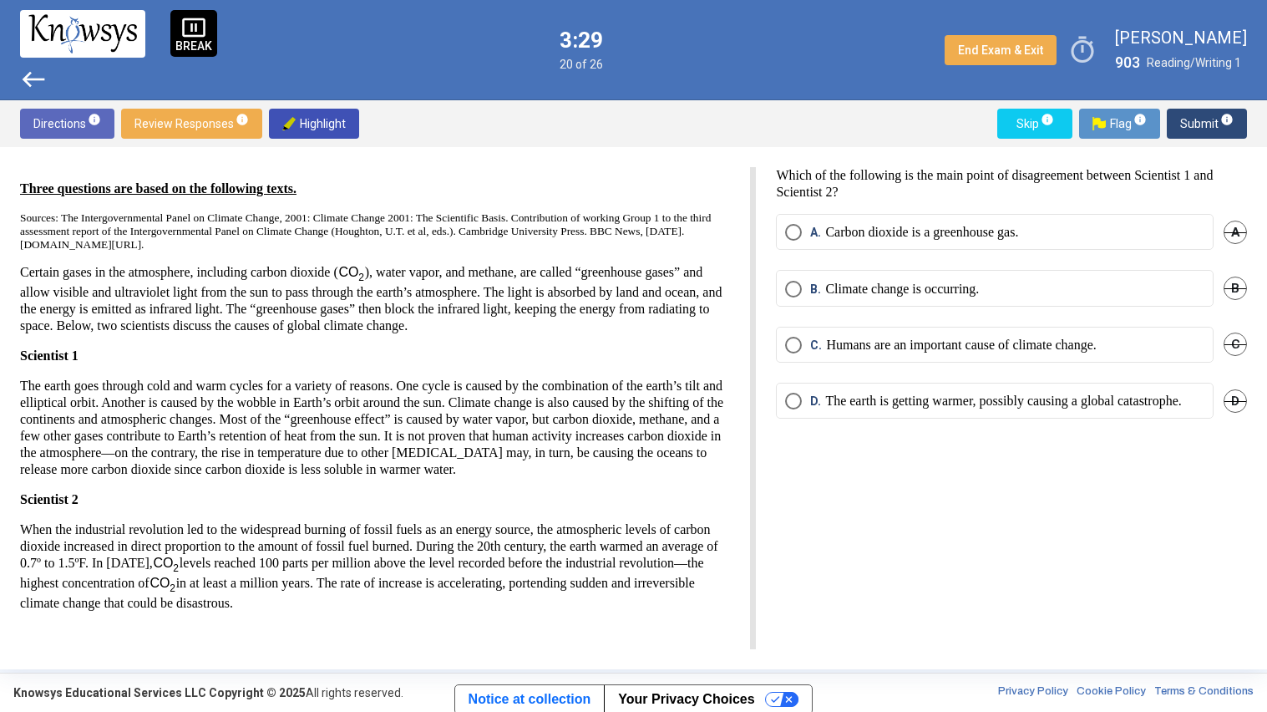
scroll to position [23, 0]
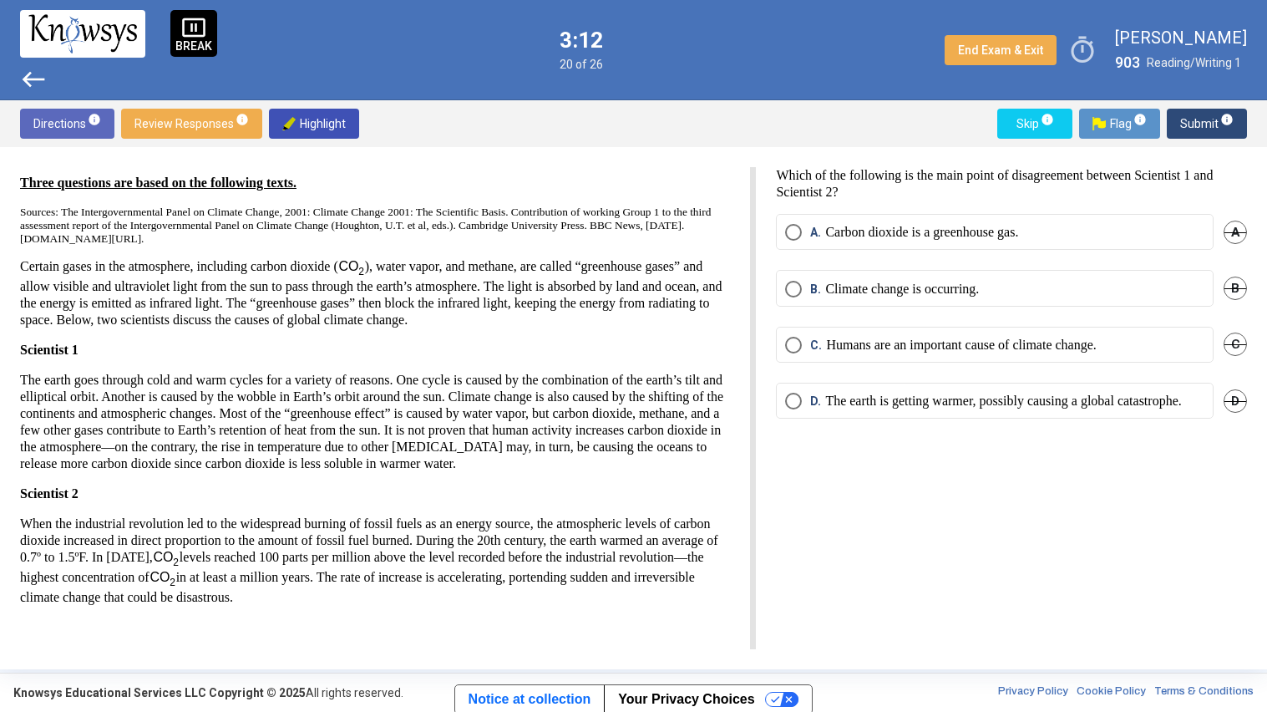
click at [1046, 350] on p "Humans are an important cause of climate change." at bounding box center [961, 345] width 270 height 17
click at [1192, 129] on span "Submit info" at bounding box center [1206, 124] width 53 height 30
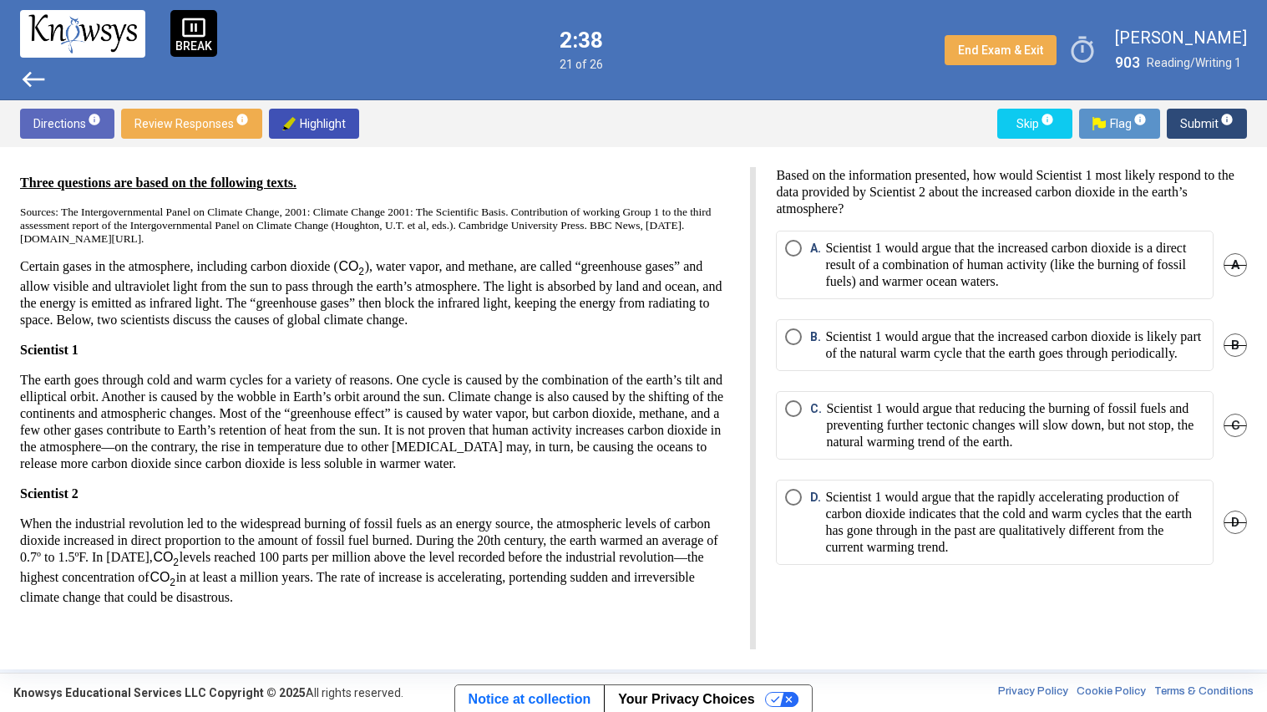
click at [972, 610] on div "Based on the information presented, how would Scientist 1 most likely respond t…" at bounding box center [1001, 408] width 491 height 482
click at [1028, 430] on p "Scientist 1 would argue that reducing the burning of fossil fuels and preventin…" at bounding box center [1015, 425] width 378 height 50
click at [1230, 265] on span "A" at bounding box center [1235, 264] width 23 height 23
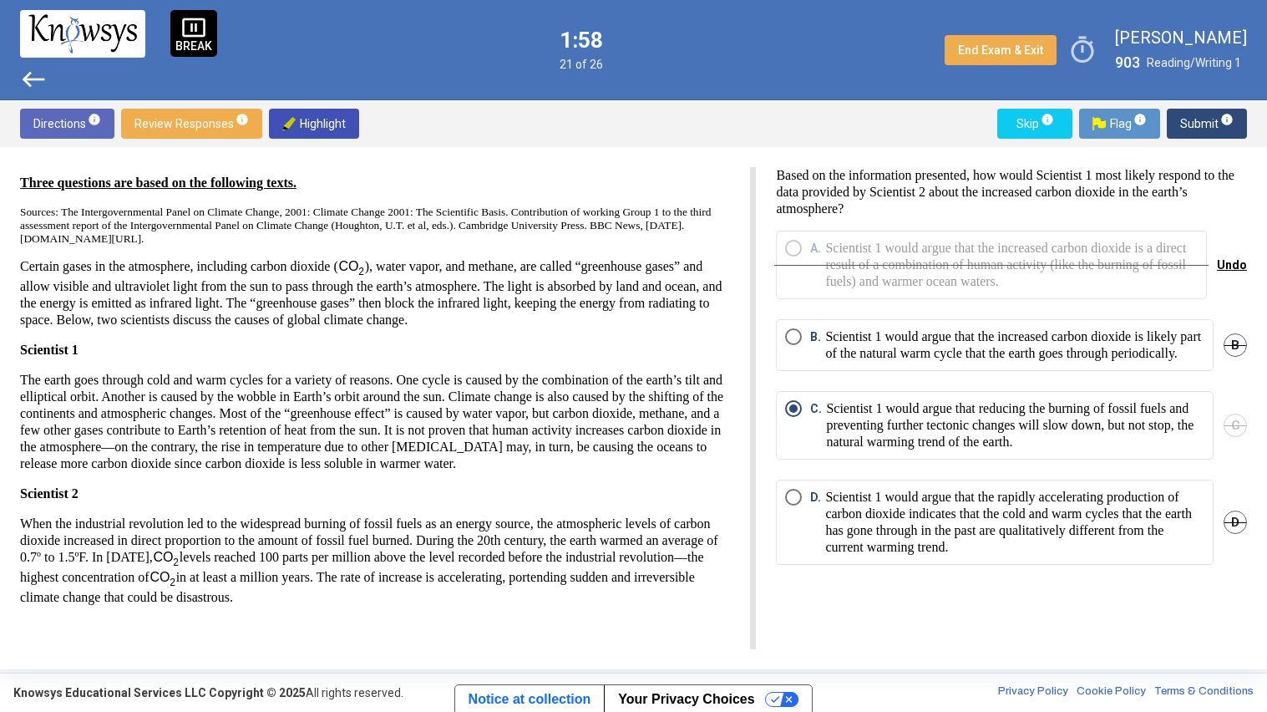
click at [1078, 362] on p "Scientist 1 would argue that the increased carbon dioxide is likely part of the…" at bounding box center [1014, 344] width 379 height 33
click at [1181, 128] on span "Submit info" at bounding box center [1206, 124] width 53 height 30
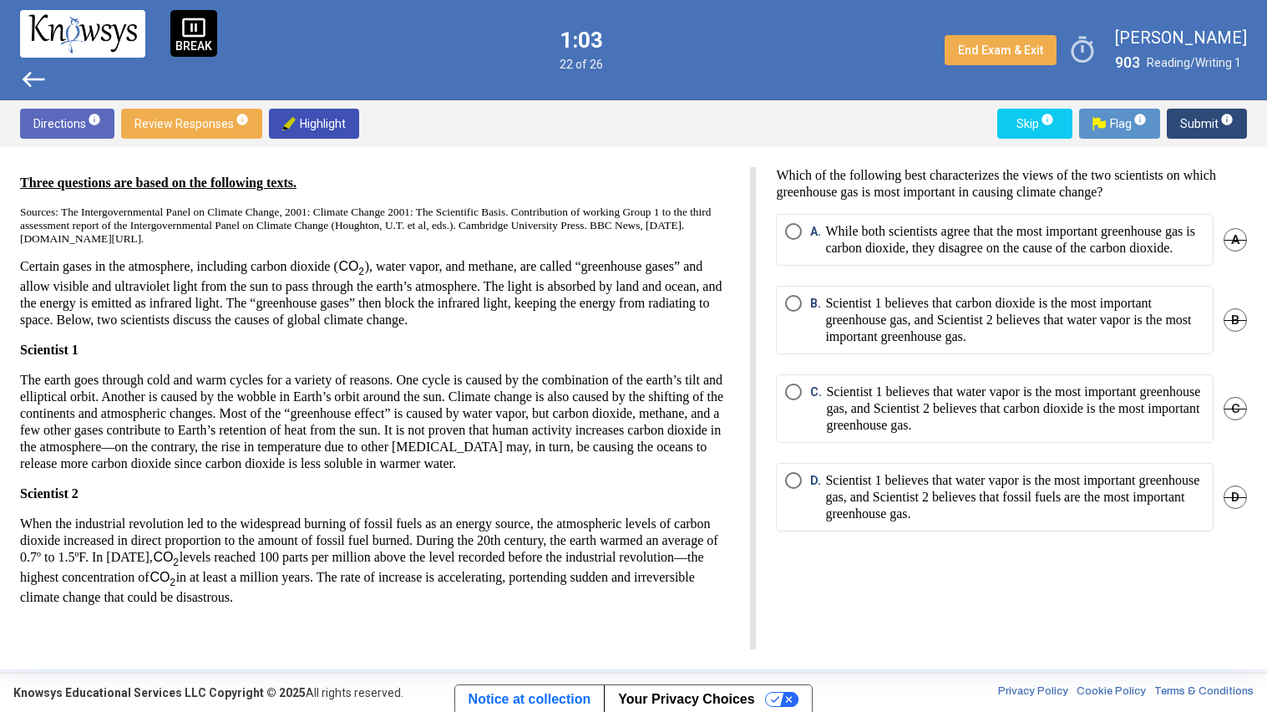
click at [1157, 226] on p "While both scientists agree that the most important greenhouse gas is carbon di…" at bounding box center [1014, 239] width 379 height 33
click at [1190, 138] on span "Submit info" at bounding box center [1206, 124] width 53 height 30
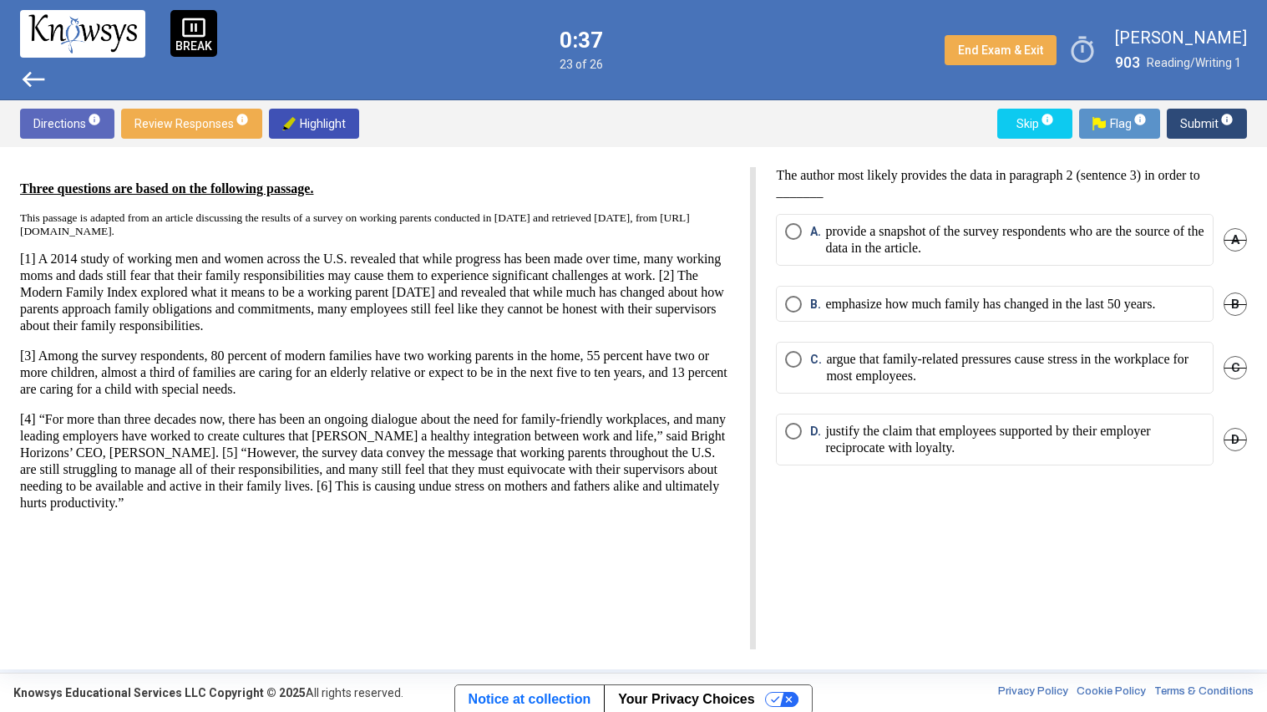
click at [1139, 299] on p "emphasize how much family has changed in the last 50 years." at bounding box center [990, 304] width 330 height 17
click at [1194, 130] on span "Submit info" at bounding box center [1206, 124] width 53 height 30
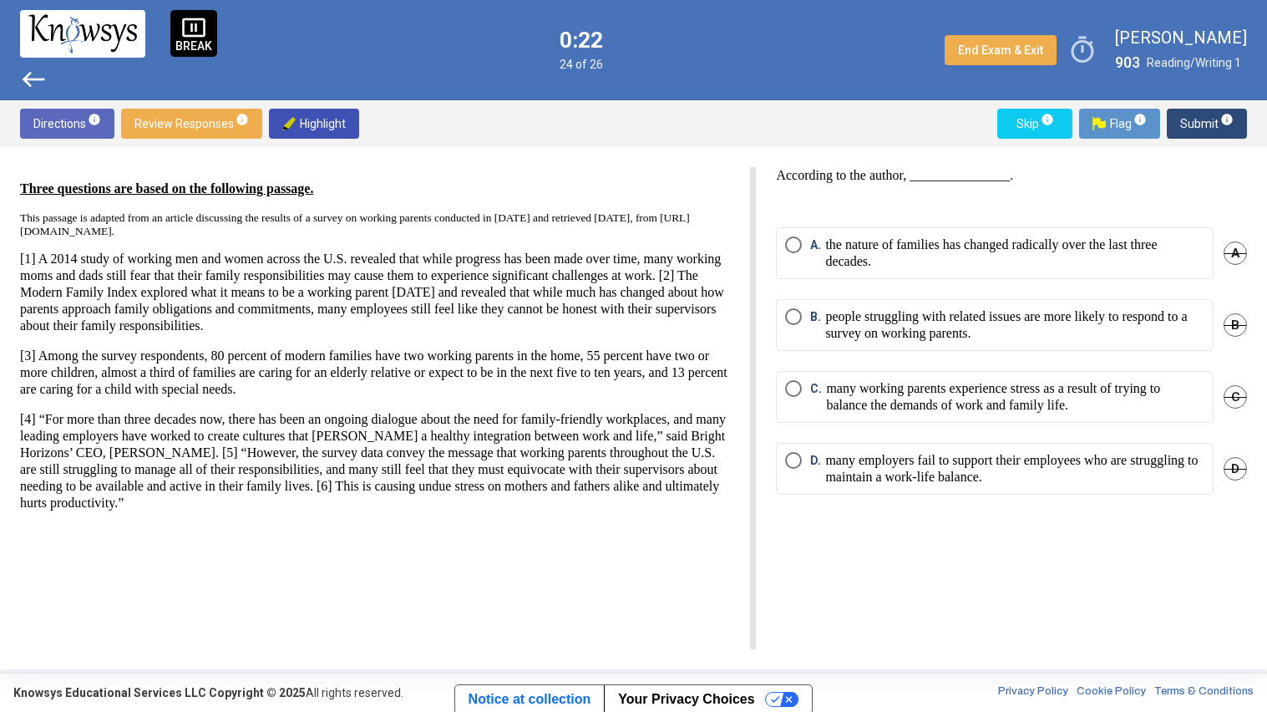
click at [1097, 395] on p "many working parents experience stress as a result of trying to balance the dem…" at bounding box center [1015, 396] width 378 height 33
click at [1187, 129] on span "Submit info" at bounding box center [1206, 124] width 53 height 30
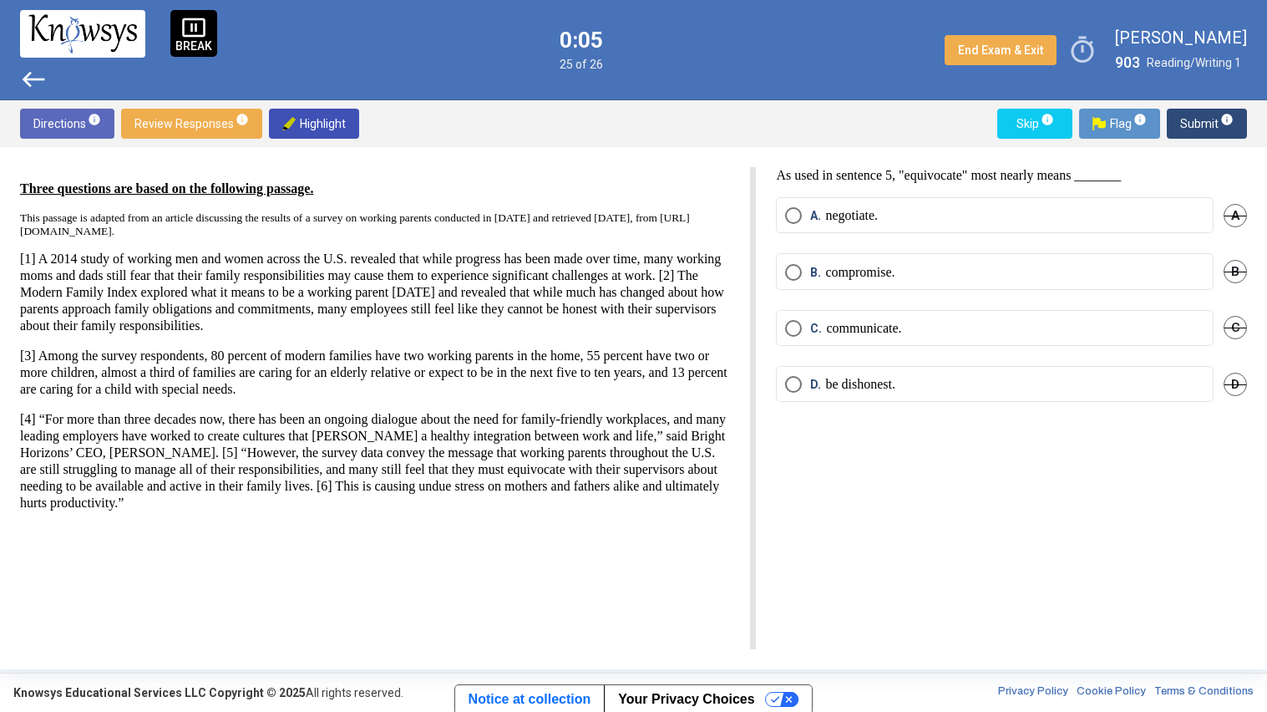
click at [1093, 223] on label "A. negotiate." at bounding box center [994, 215] width 419 height 17
click at [1189, 121] on span "Submit info" at bounding box center [1206, 124] width 53 height 30
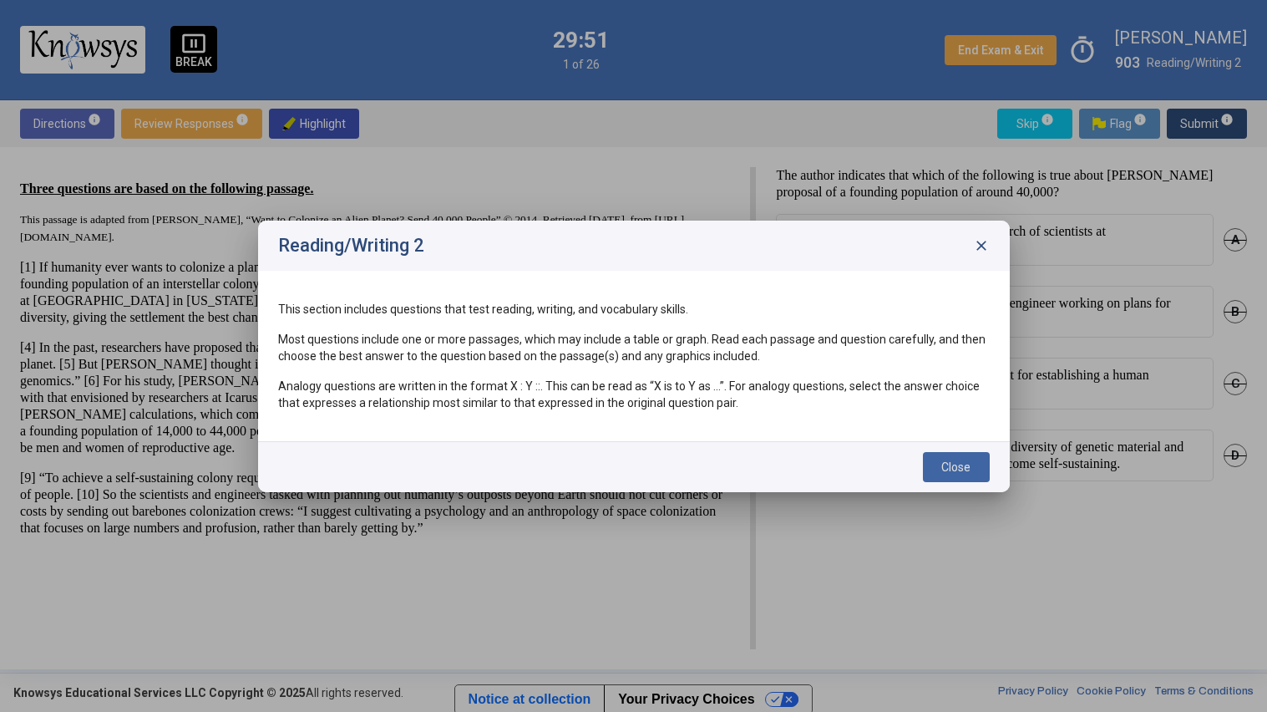
click at [981, 452] on button "Close" at bounding box center [956, 467] width 67 height 30
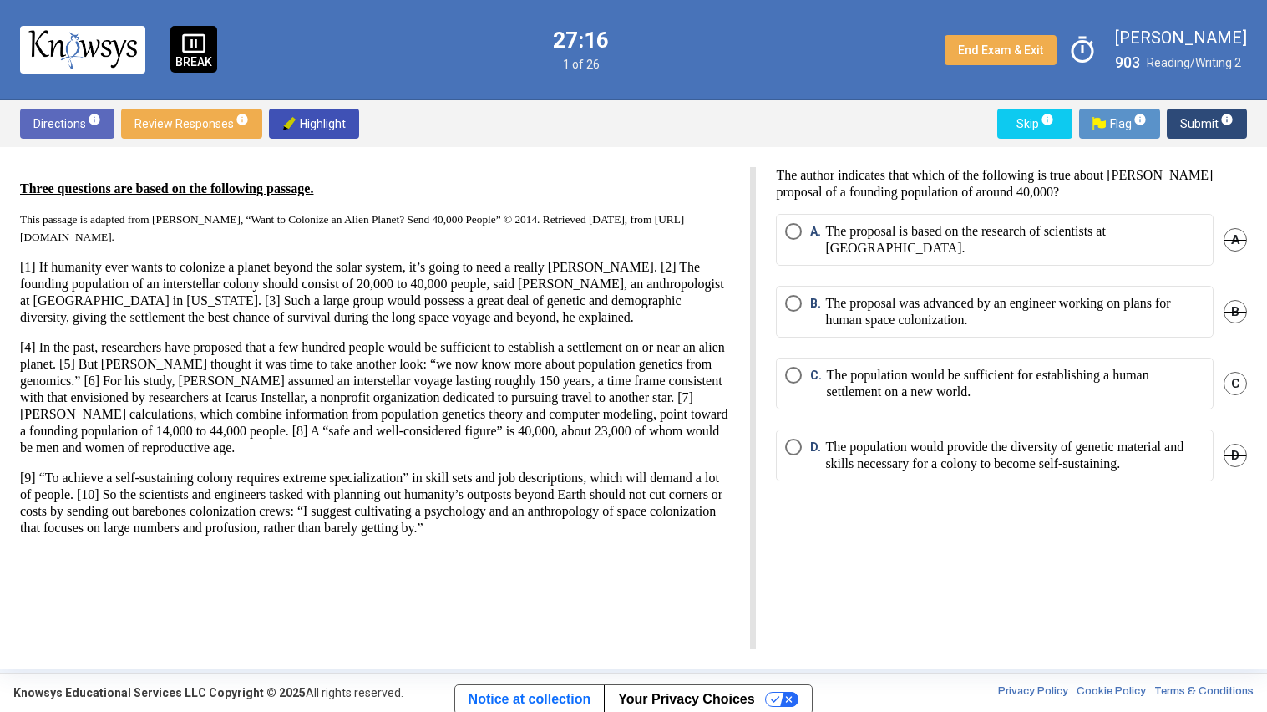
click at [1080, 441] on p "The population would provide the diversity of genetic material and skills neces…" at bounding box center [1014, 455] width 379 height 33
click at [1184, 127] on span "Submit info" at bounding box center [1206, 124] width 53 height 30
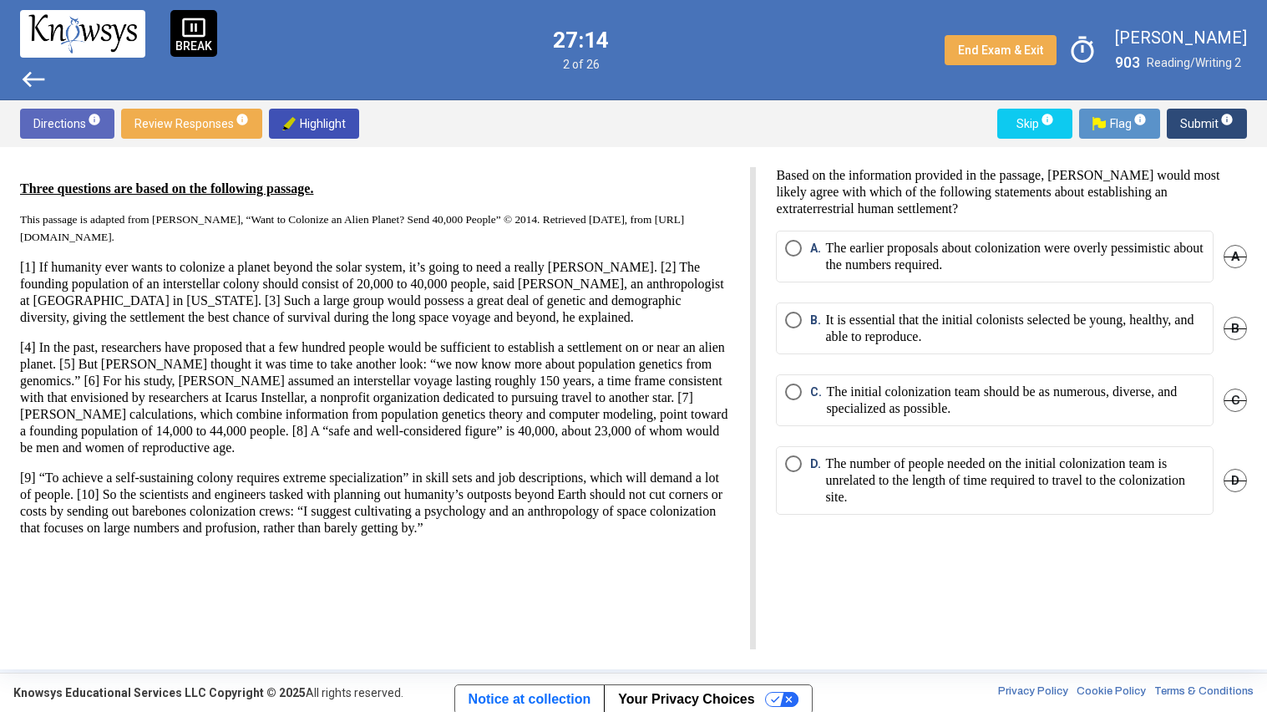
click at [1194, 122] on span "Submit info" at bounding box center [1206, 124] width 53 height 30
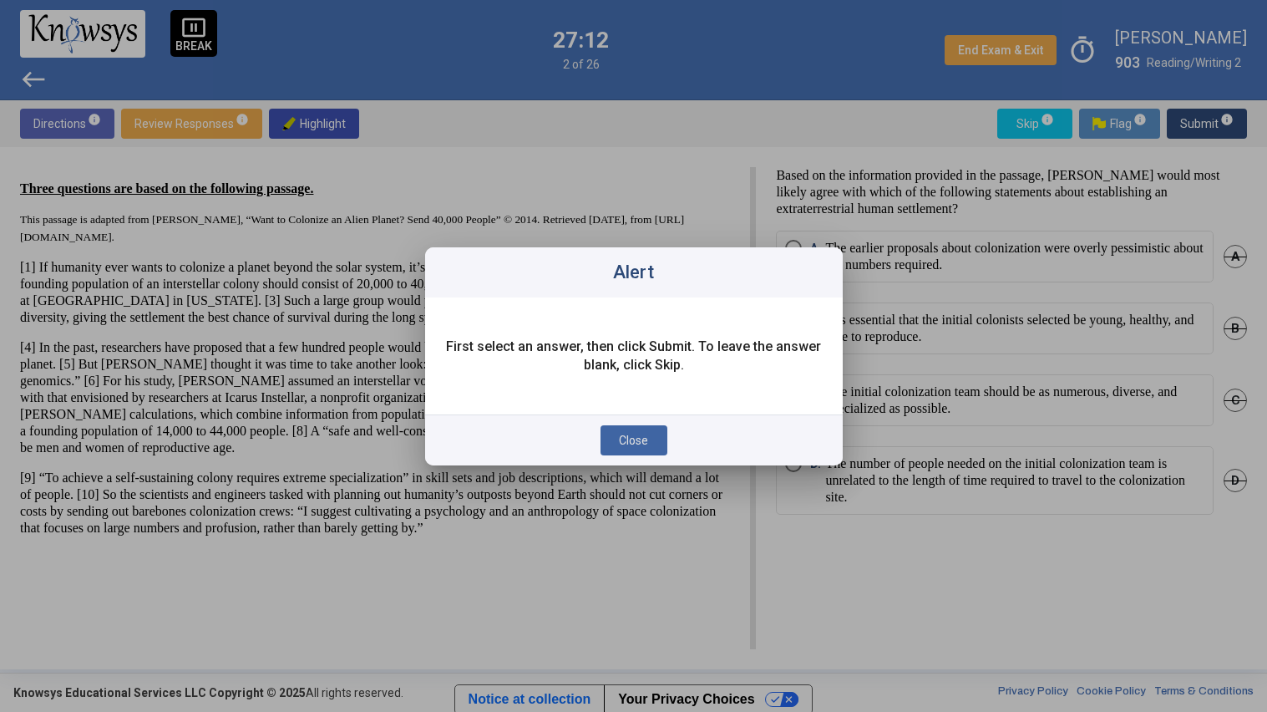
click at [667, 462] on div "Close" at bounding box center [634, 439] width 418 height 51
click at [649, 434] on button "Close" at bounding box center [634, 440] width 67 height 30
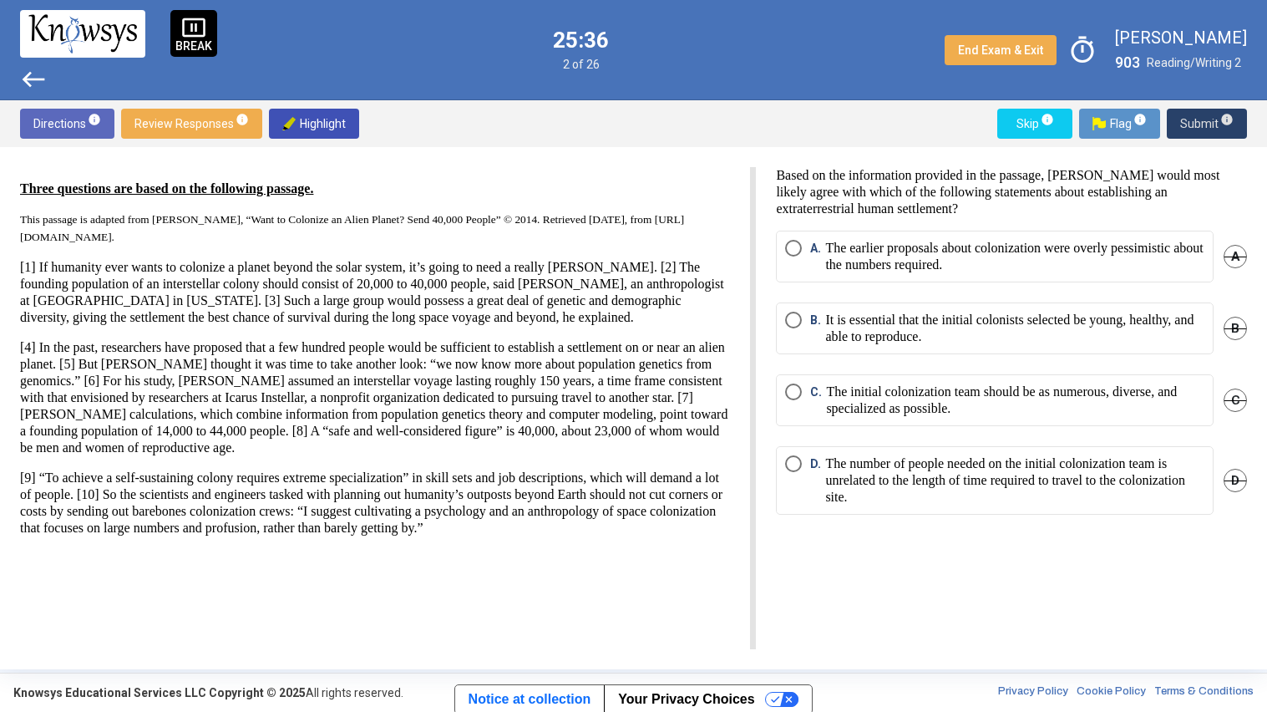
click at [992, 503] on p "The number of people needed on the initial colonization team is unrelated to th…" at bounding box center [1014, 480] width 379 height 50
click at [893, 413] on p "The initial colonization team should be as numerous, diverse, and specialized a…" at bounding box center [1015, 399] width 378 height 33
click at [862, 348] on mat-radio-button "B. It is essential that the initial colonists selected be young, healthy, and a…" at bounding box center [995, 328] width 438 height 52
click at [895, 343] on p "It is essential that the initial colonists selected be young, healthy, and able…" at bounding box center [1014, 328] width 379 height 33
click at [1197, 109] on span "Submit info" at bounding box center [1206, 124] width 53 height 30
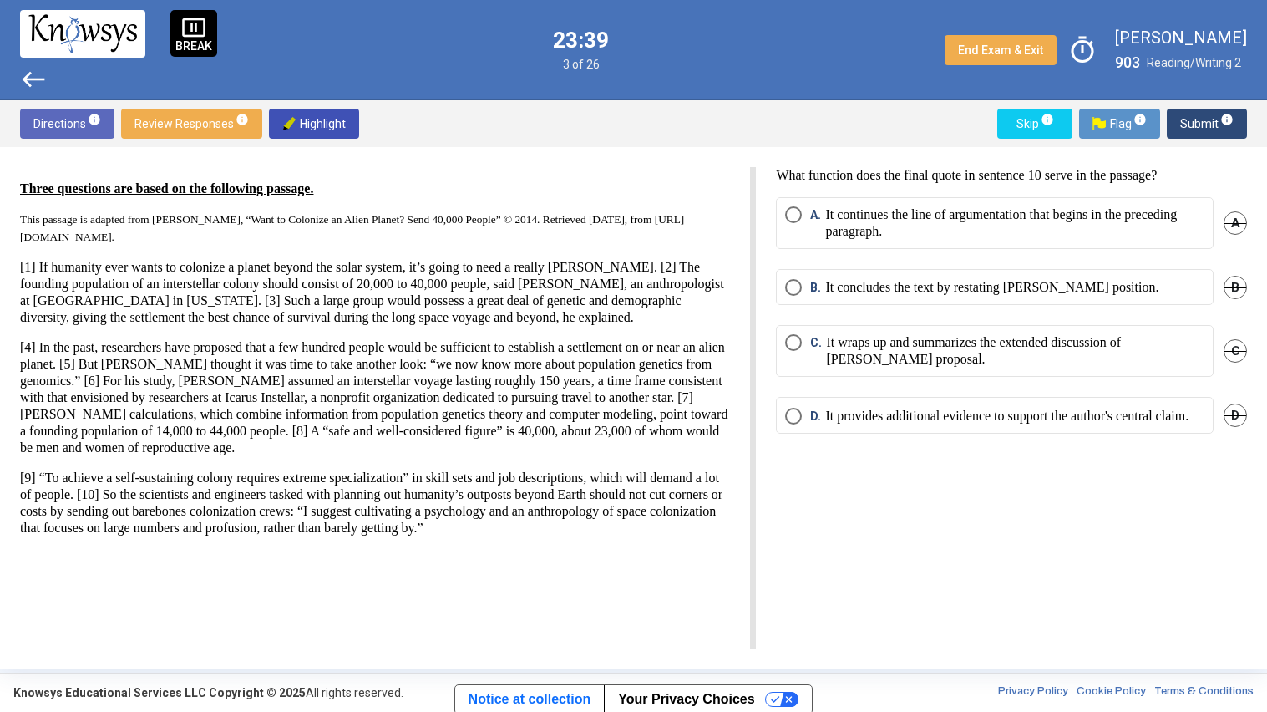
click at [1006, 336] on p "It wraps up and summarizes the extended discussion of [PERSON_NAME] proposal." at bounding box center [1015, 350] width 378 height 33
click at [1198, 129] on span "Submit info" at bounding box center [1206, 124] width 53 height 30
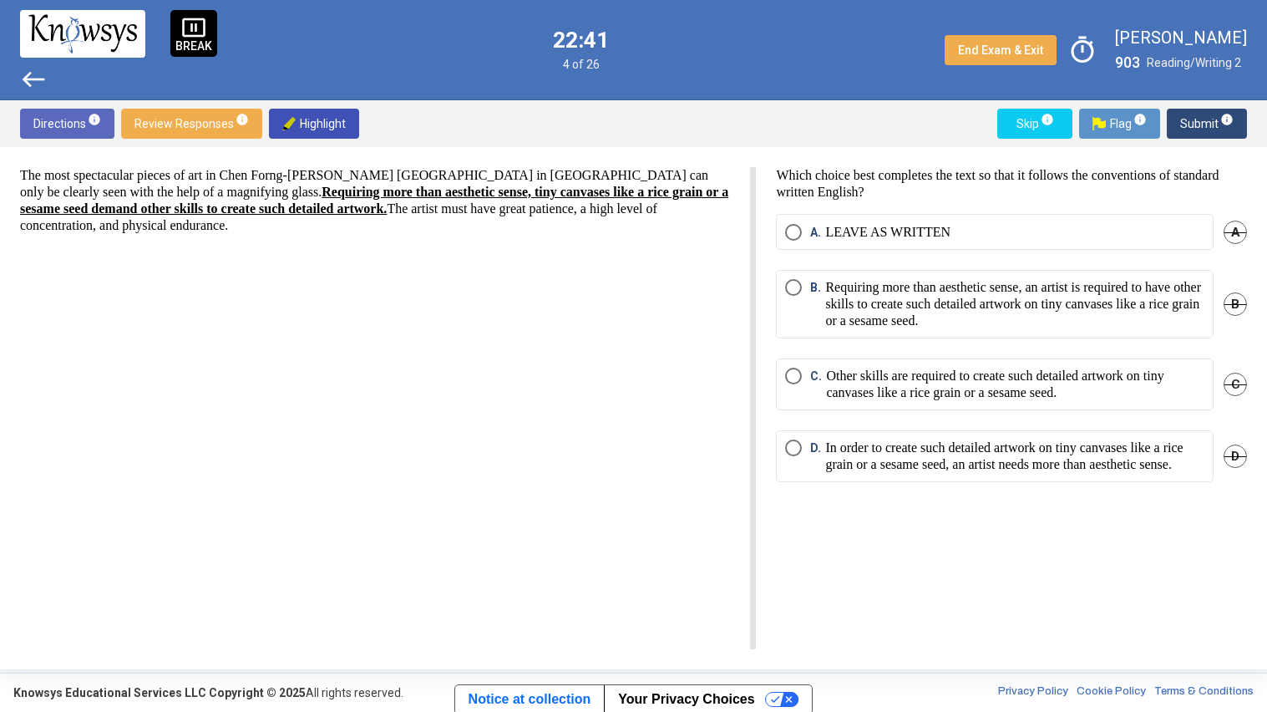
click at [891, 458] on p "In order to create such detailed artwork on tiny canvases like a rice grain or …" at bounding box center [1014, 455] width 379 height 33
drag, startPoint x: 891, startPoint y: 458, endPoint x: 1144, endPoint y: 137, distance: 408.6
click at [1144, 137] on div "Directions info Review Responses info Highlight Skip info Flag info Submit info…" at bounding box center [633, 384] width 1267 height 569
click at [1183, 123] on span "Submit info" at bounding box center [1206, 124] width 53 height 30
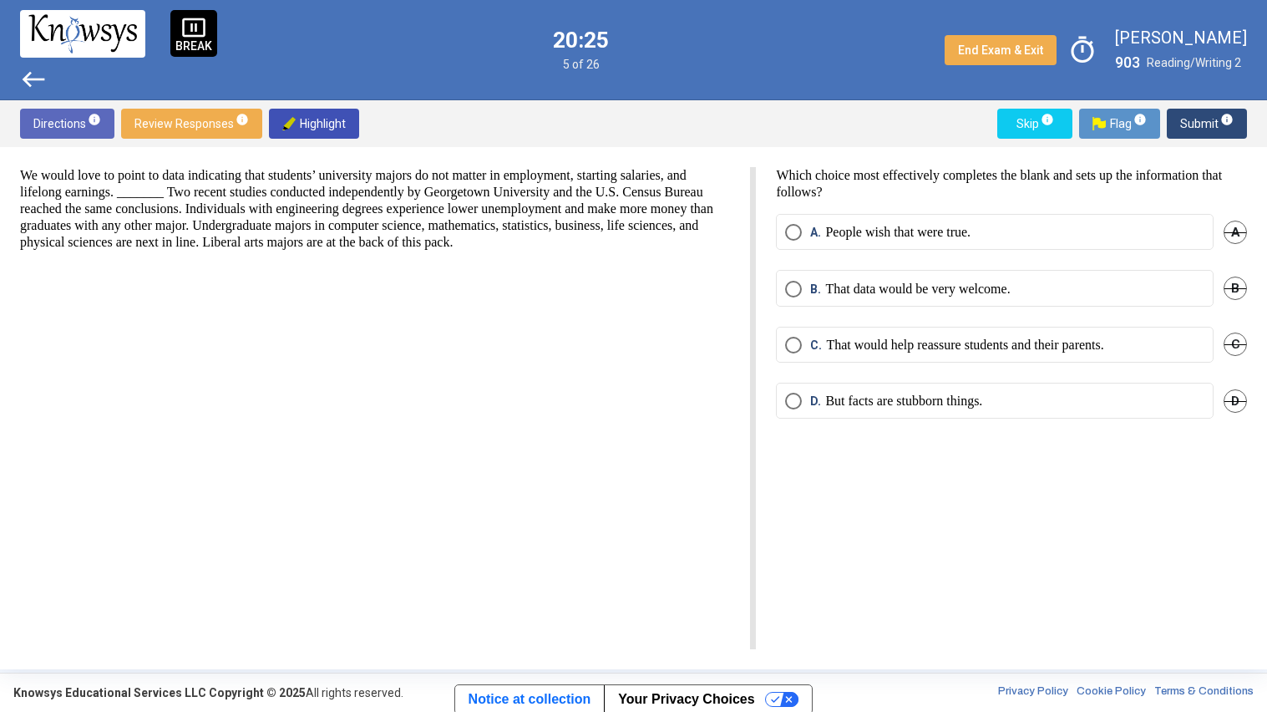
click at [936, 344] on p "That would help reassure students and their parents." at bounding box center [964, 345] width 277 height 17
click at [1193, 122] on span "Submit info" at bounding box center [1206, 124] width 53 height 30
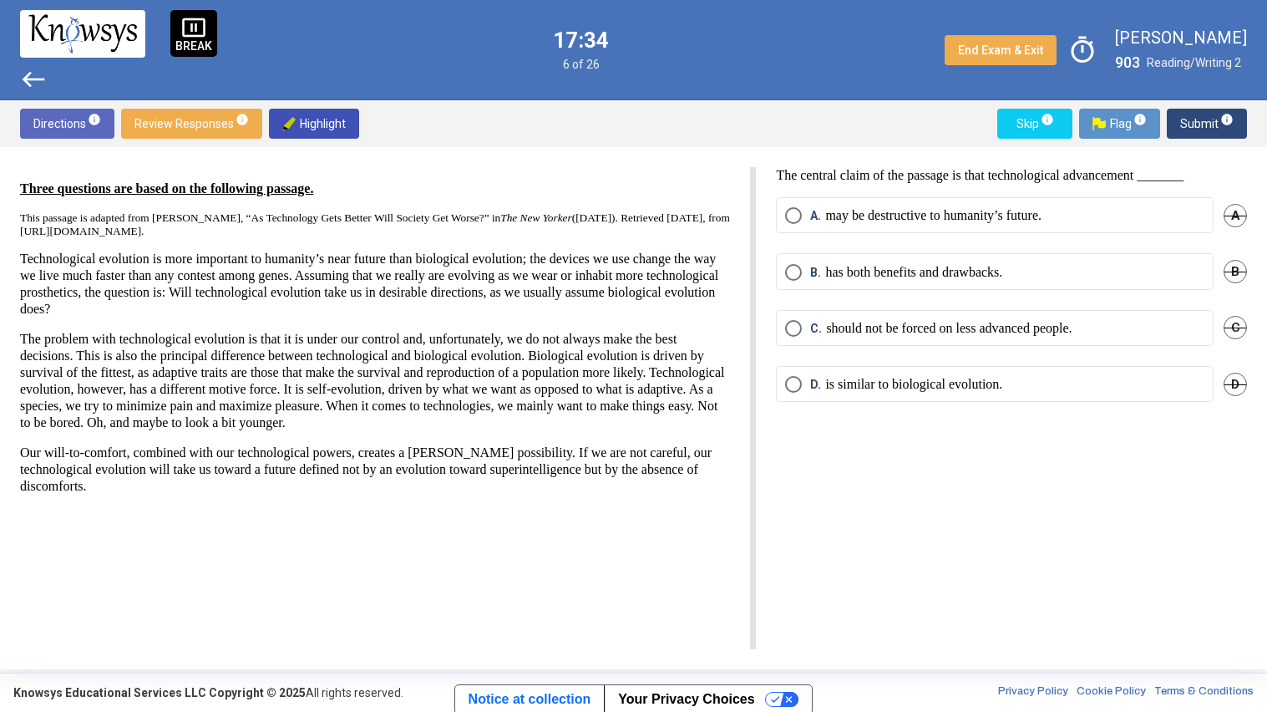
click at [867, 266] on p "has both benefits and drawbacks." at bounding box center [913, 272] width 177 height 17
click at [1200, 121] on span "Submit info" at bounding box center [1206, 124] width 53 height 30
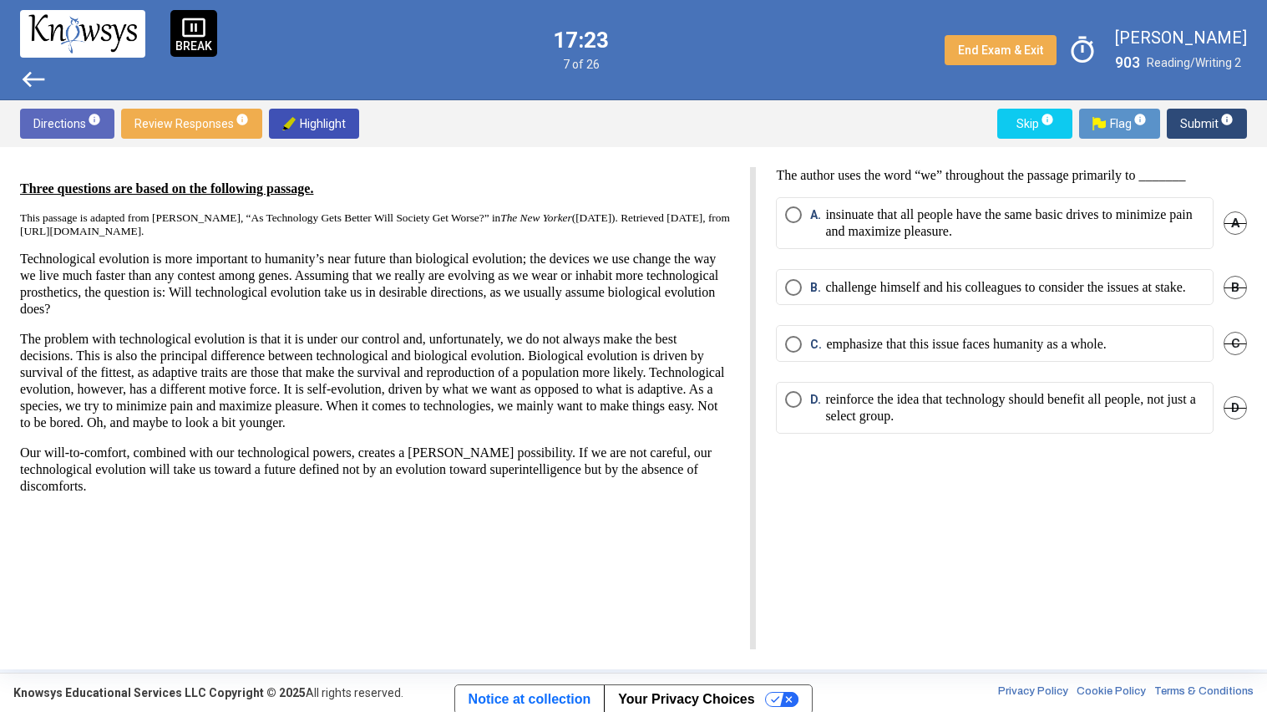
click at [928, 353] on p "emphasize that this issue faces humanity as a whole." at bounding box center [966, 344] width 280 height 17
click at [1205, 119] on span "Submit info" at bounding box center [1206, 124] width 53 height 30
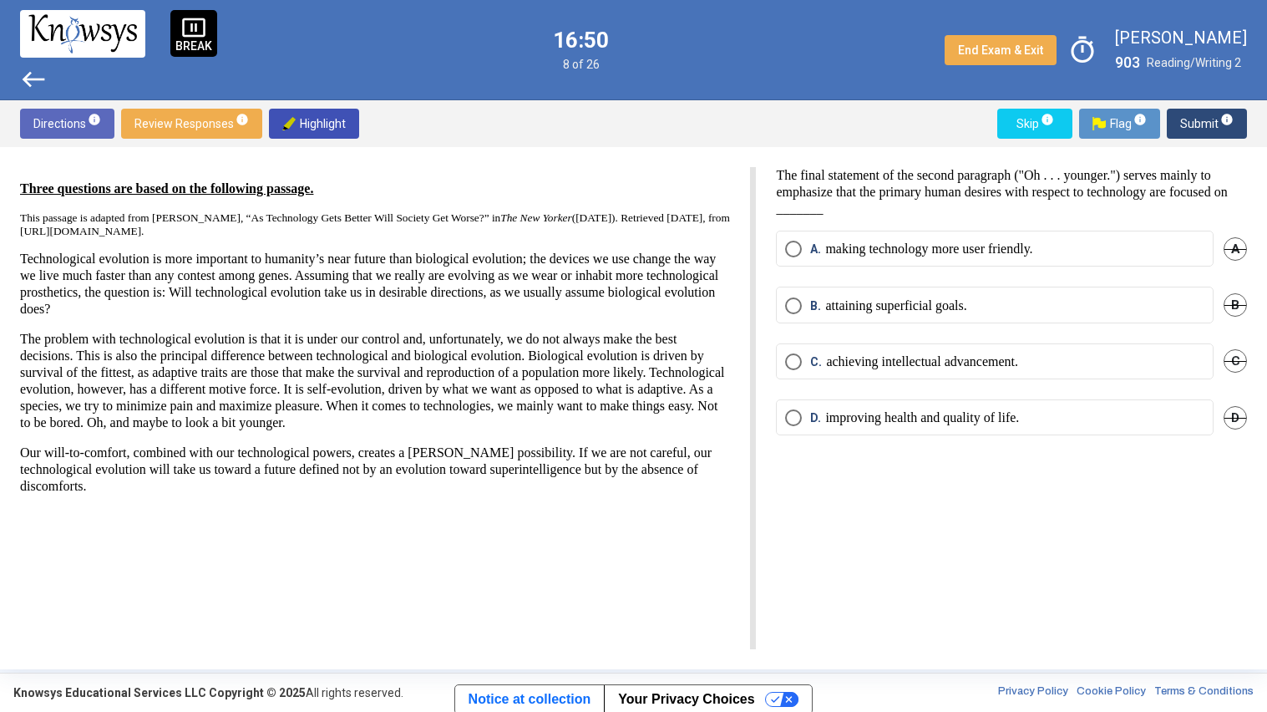
click at [985, 355] on p "achieving intellectual advancement." at bounding box center [922, 361] width 192 height 17
click at [1019, 414] on p "improving health and quality of life." at bounding box center [922, 417] width 194 height 17
click at [1185, 118] on span "Submit info" at bounding box center [1206, 124] width 53 height 30
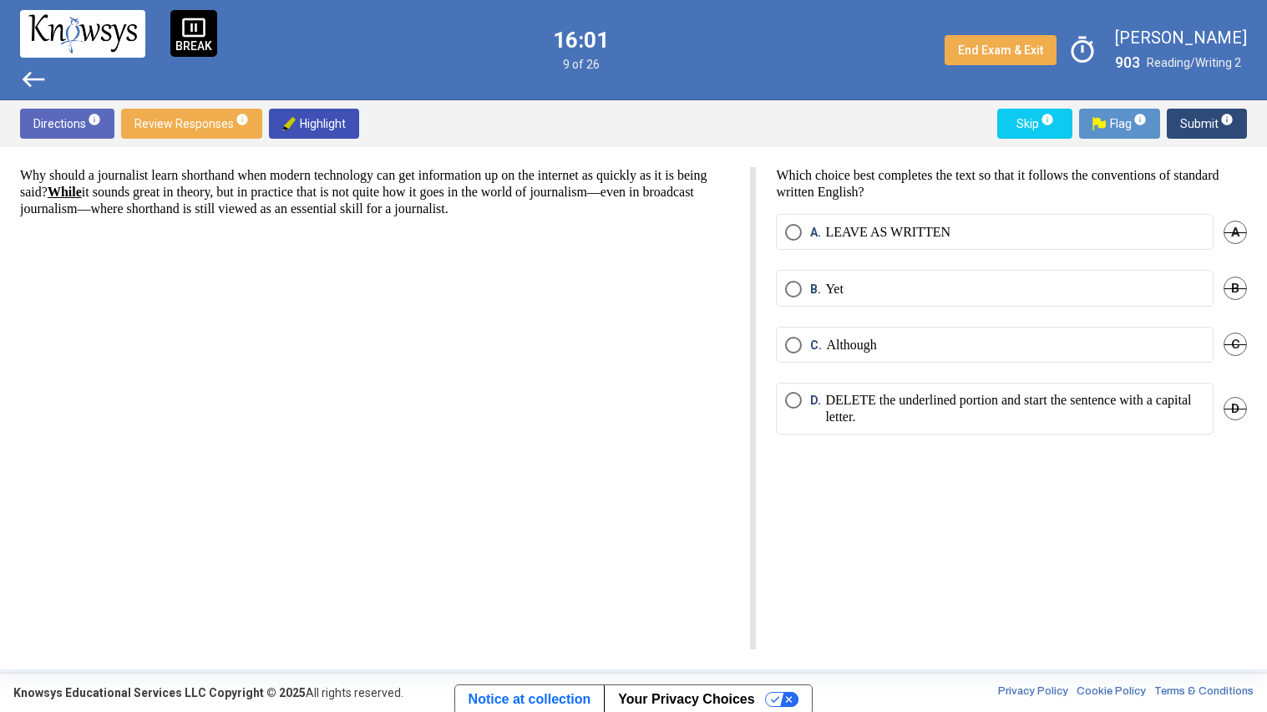
click at [916, 403] on p "DELETE the underlined portion and start the sentence with a capital letter." at bounding box center [1014, 408] width 379 height 33
click at [878, 282] on label "B. Yet" at bounding box center [994, 289] width 419 height 17
click at [914, 350] on label "C. Although" at bounding box center [994, 345] width 419 height 17
click at [1184, 120] on span "Submit info" at bounding box center [1206, 124] width 53 height 30
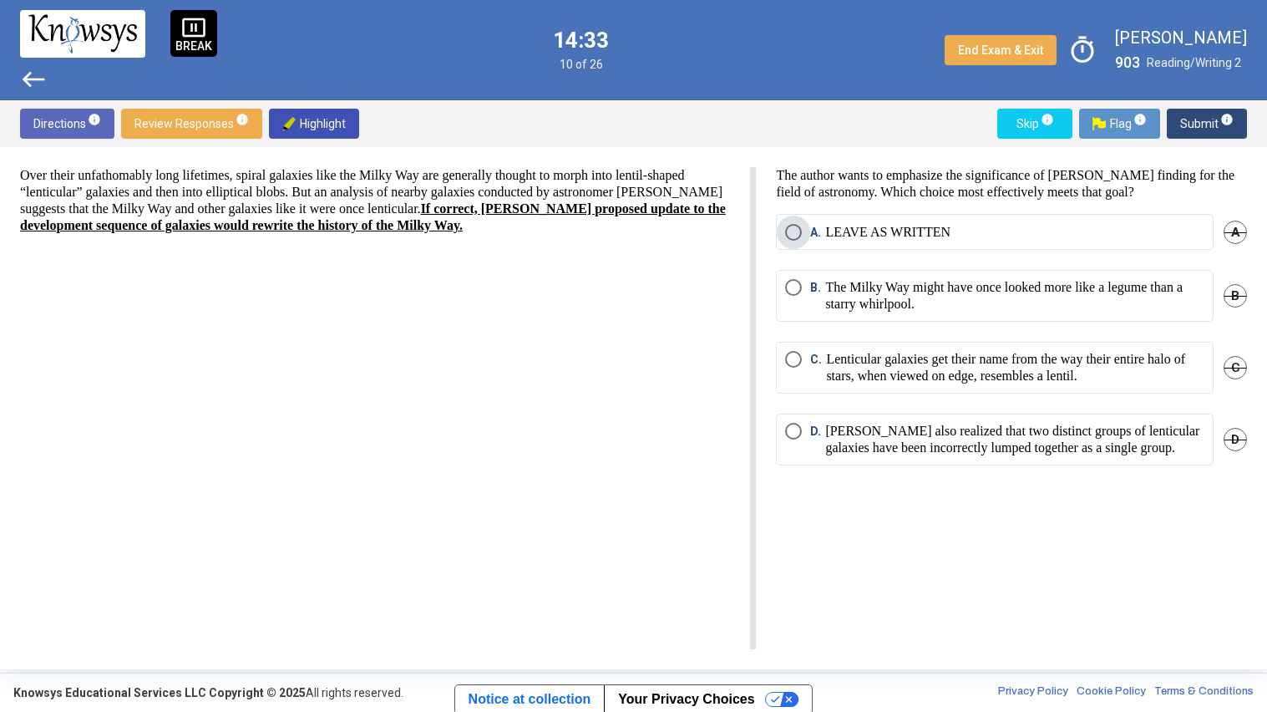
click at [1115, 226] on label "A. LEAVE AS WRITTEN" at bounding box center [994, 232] width 419 height 17
click at [1190, 118] on span "Submit info" at bounding box center [1206, 124] width 53 height 30
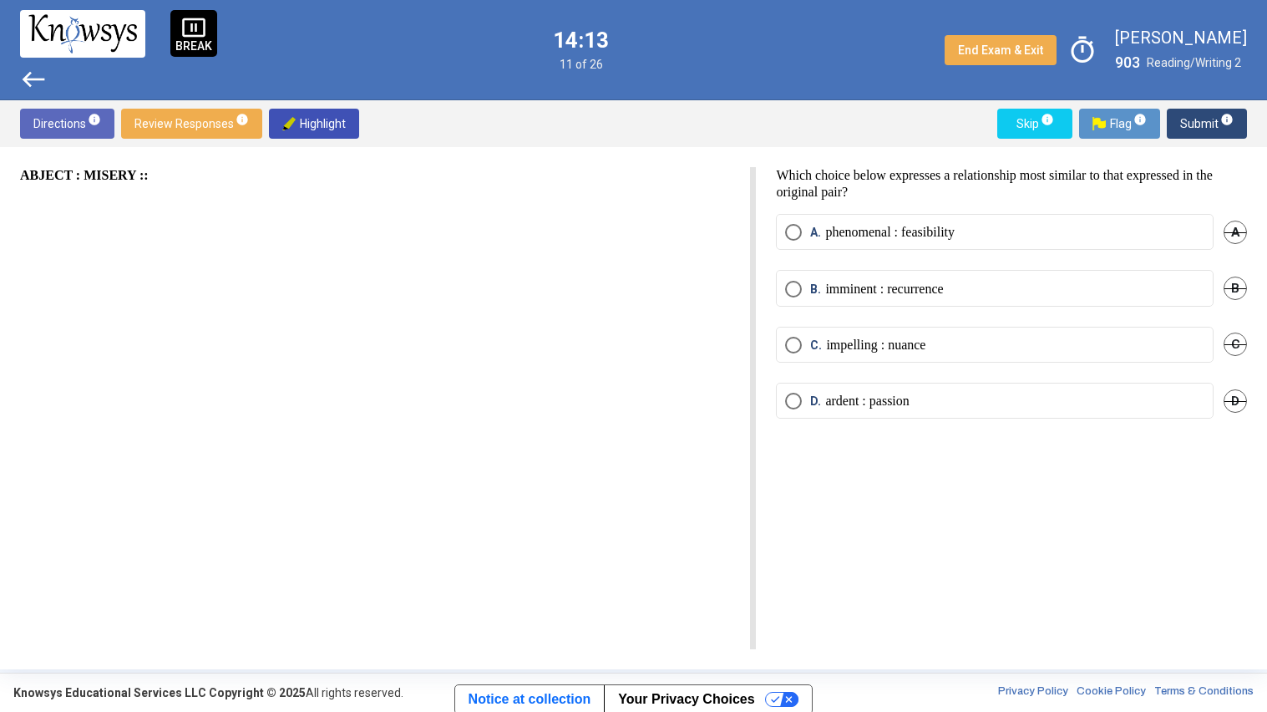
click at [811, 281] on span "B." at bounding box center [817, 289] width 15 height 17
click at [1186, 119] on span "Submit info" at bounding box center [1206, 124] width 53 height 30
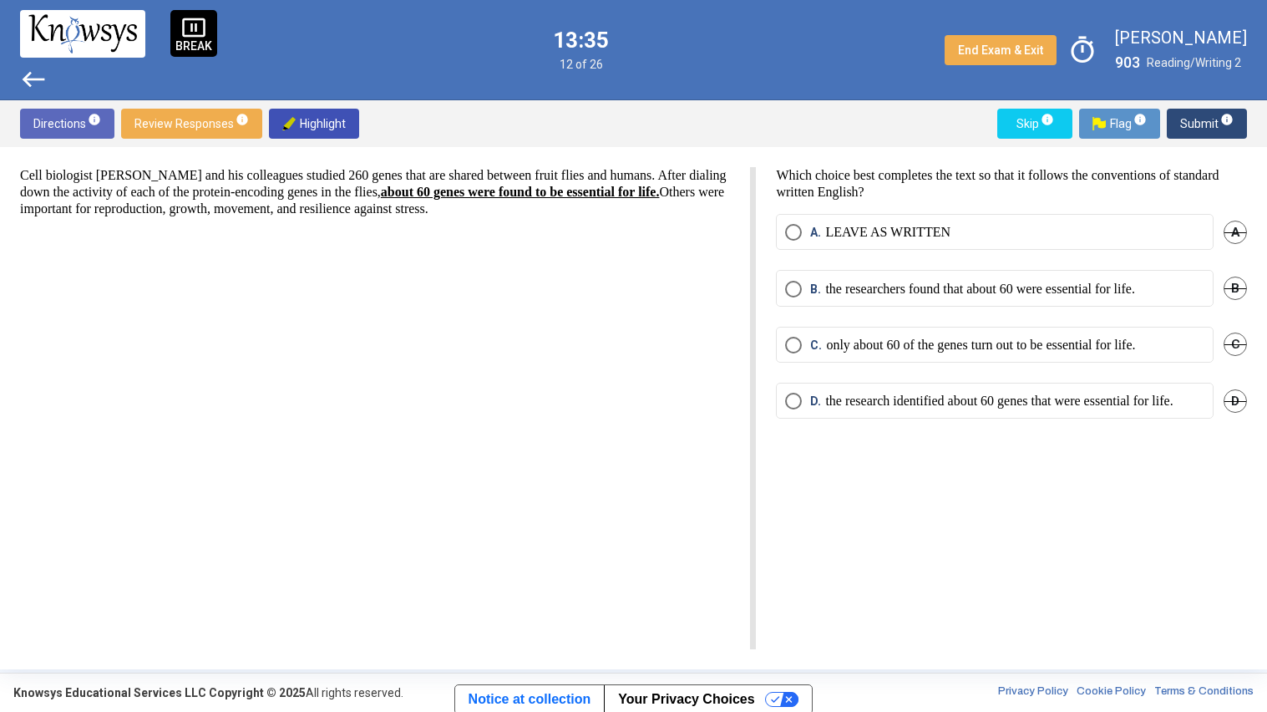
click at [844, 409] on p "the research identified about 60 genes that were essential for life." at bounding box center [999, 401] width 348 height 17
click at [999, 347] on p "only about 60 of the genes turn out to be essential for life." at bounding box center [980, 345] width 309 height 17
click at [1184, 124] on span "Submit info" at bounding box center [1206, 124] width 53 height 30
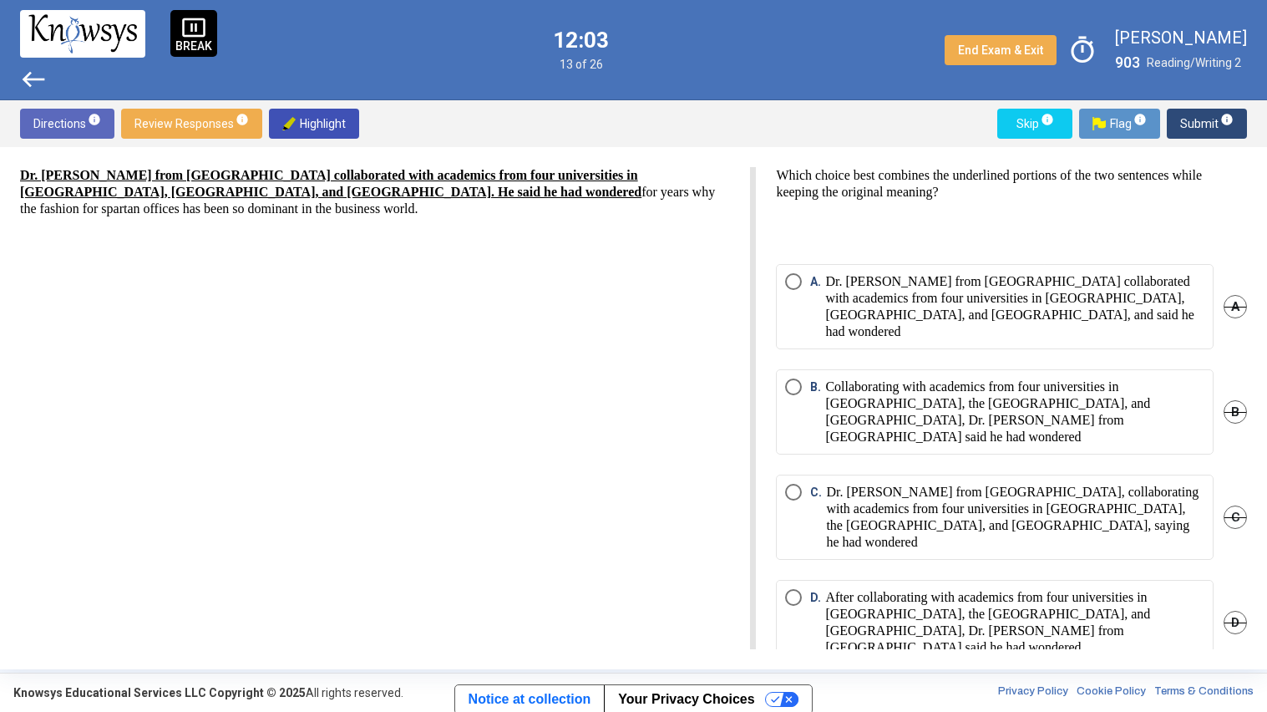
click at [1060, 589] on p "After collaborating with academics from four universities in [GEOGRAPHIC_DATA],…" at bounding box center [1014, 622] width 379 height 67
click at [1185, 121] on span "Submit info" at bounding box center [1206, 124] width 53 height 30
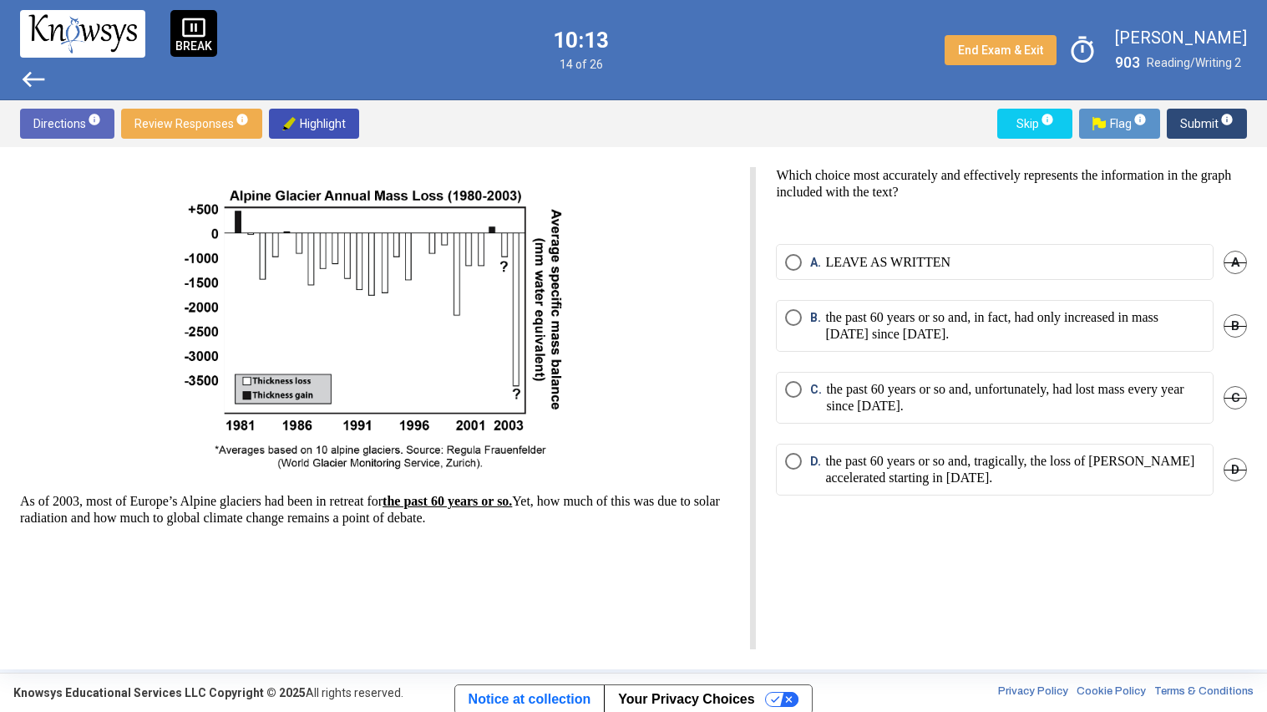
click at [1079, 256] on label "A. LEAVE AS WRITTEN" at bounding box center [994, 262] width 419 height 17
click at [1188, 123] on span "Submit info" at bounding box center [1206, 124] width 53 height 30
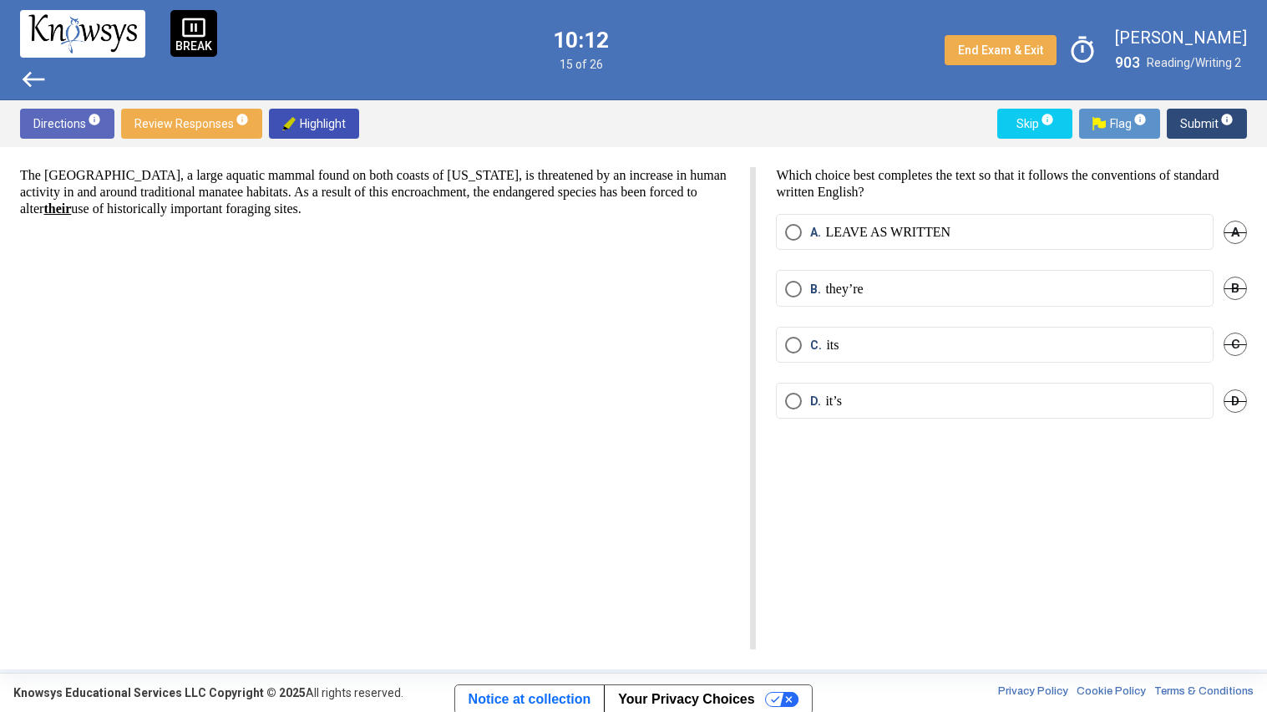
click at [1180, 126] on button "Submit info" at bounding box center [1207, 124] width 80 height 30
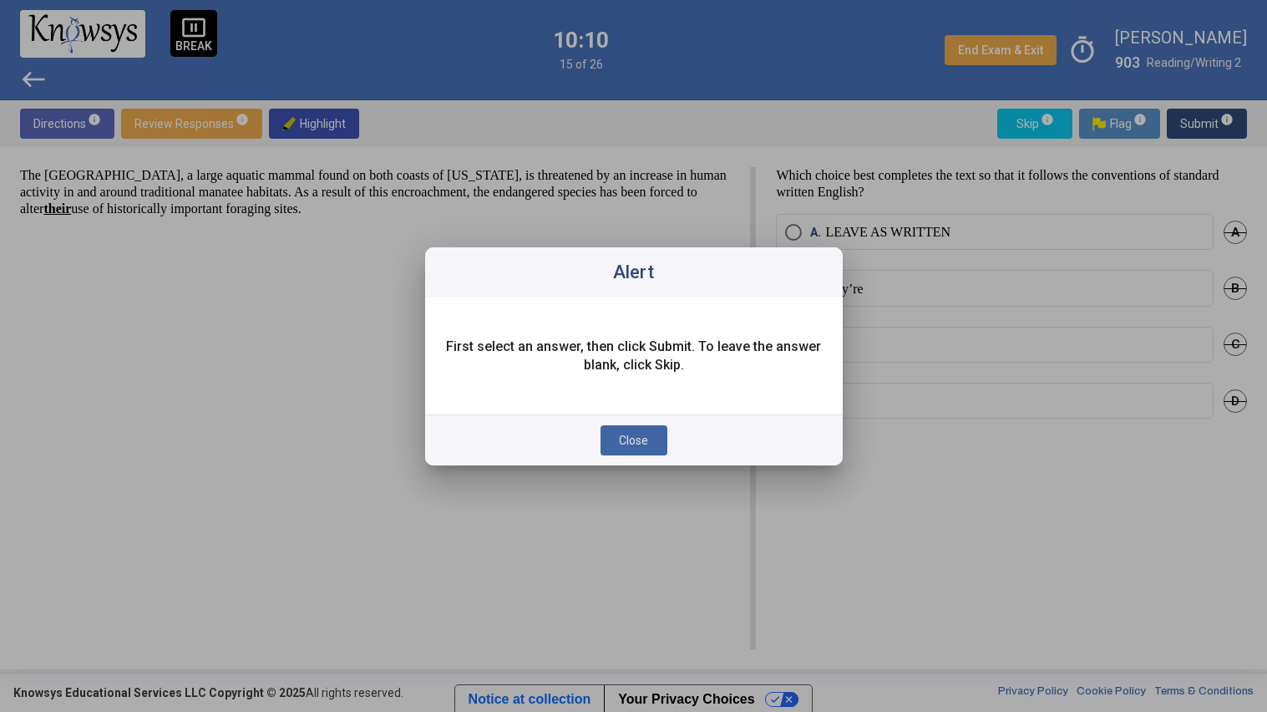
click at [647, 445] on span "Close" at bounding box center [633, 440] width 29 height 13
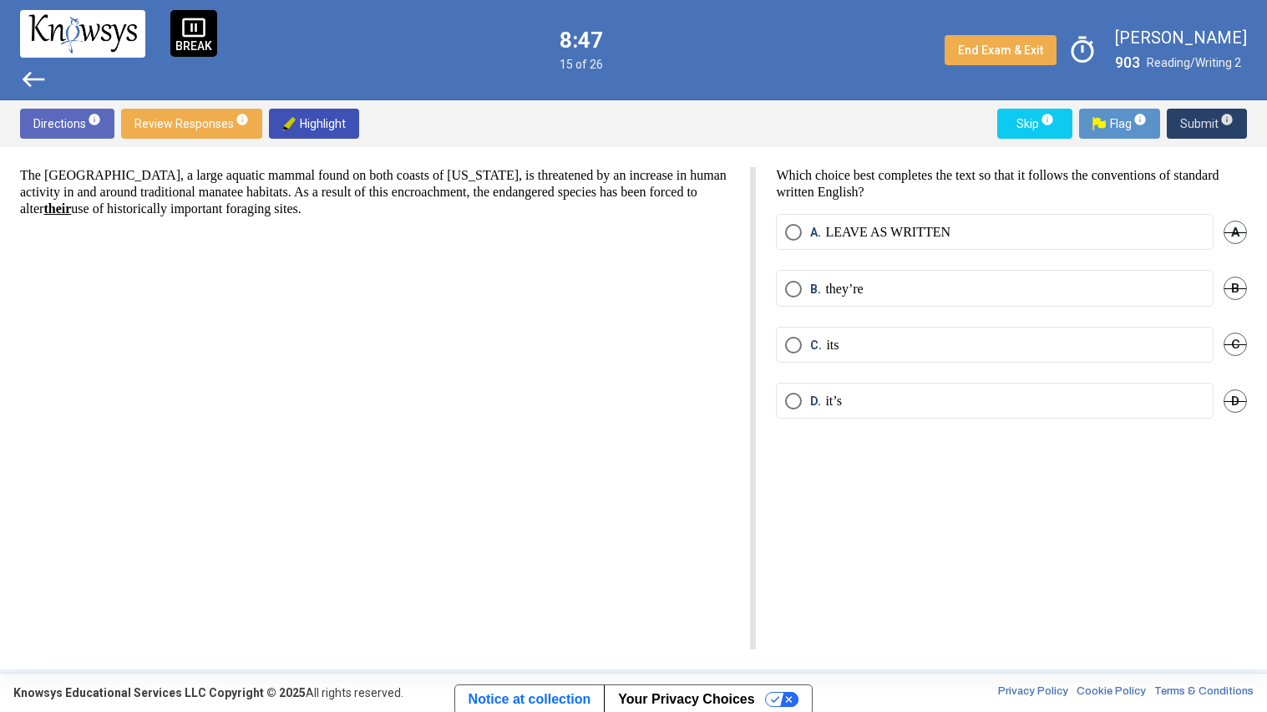
click at [882, 233] on p "LEAVE AS WRITTEN" at bounding box center [887, 232] width 125 height 17
click at [1199, 126] on span "Submit info" at bounding box center [1206, 124] width 53 height 30
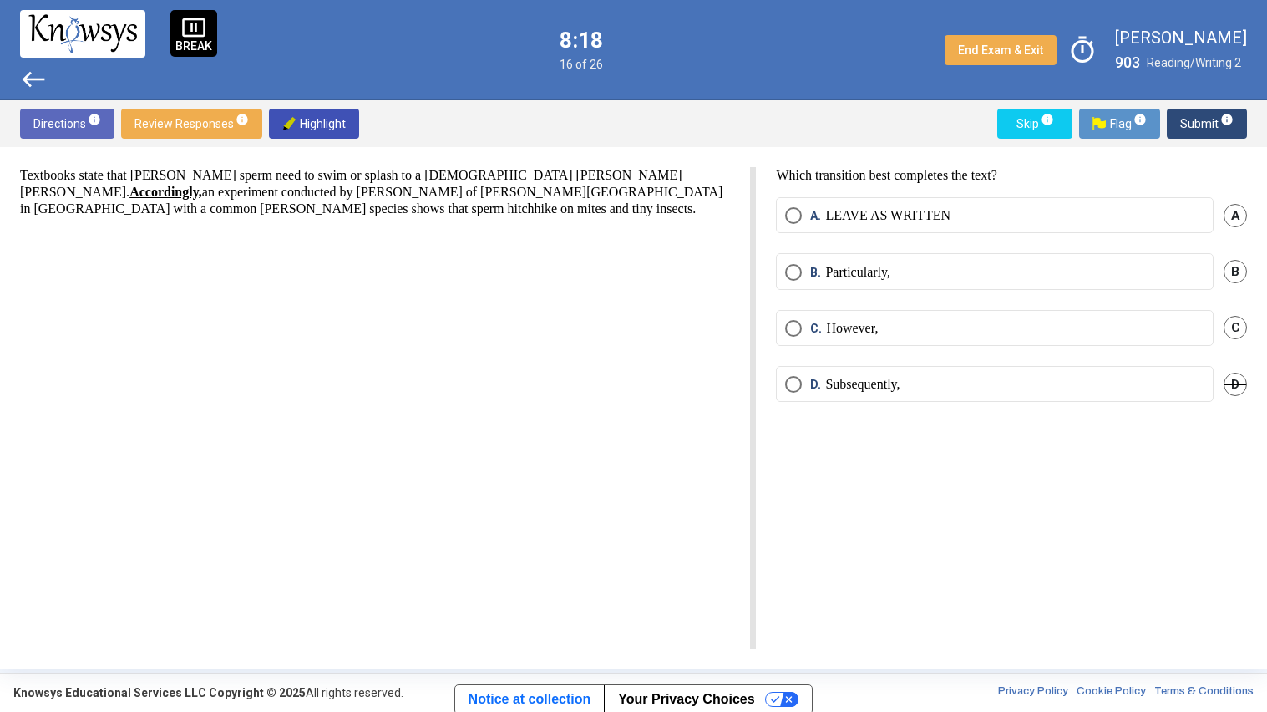
click at [916, 270] on label "B. Particularly," at bounding box center [994, 272] width 419 height 17
click at [879, 379] on p "Subsequently," at bounding box center [862, 384] width 74 height 17
click at [1179, 127] on button "Submit info" at bounding box center [1207, 124] width 80 height 30
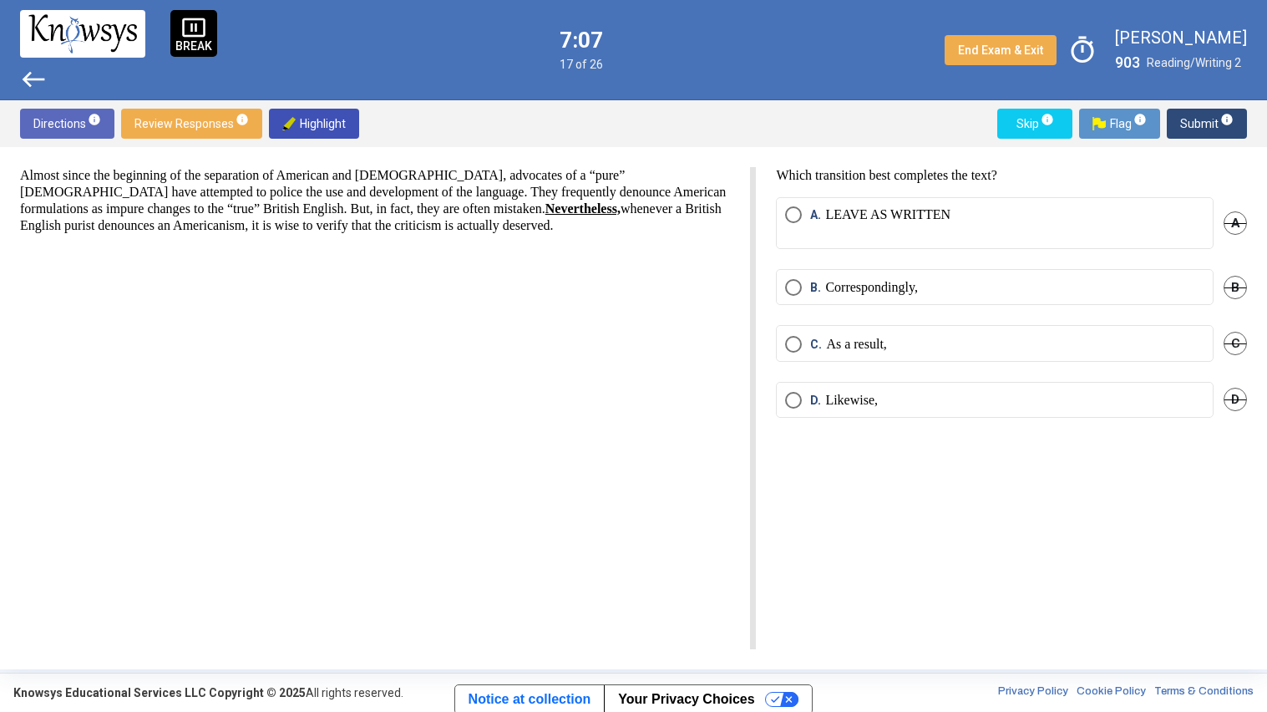
click at [984, 337] on label "C. As a result," at bounding box center [994, 344] width 419 height 17
click at [1192, 124] on span "Submit info" at bounding box center [1206, 124] width 53 height 30
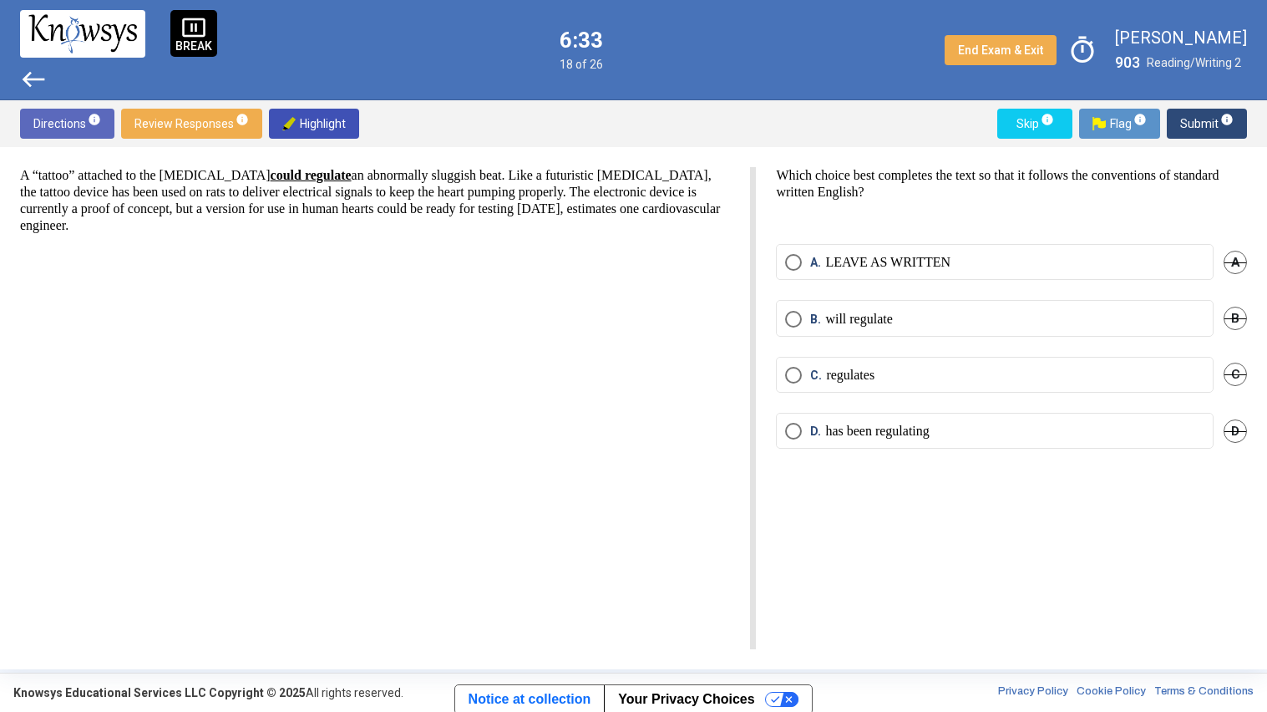
click at [834, 267] on p "LEAVE AS WRITTEN" at bounding box center [887, 262] width 125 height 17
click at [1205, 114] on span "Submit info" at bounding box center [1206, 124] width 53 height 30
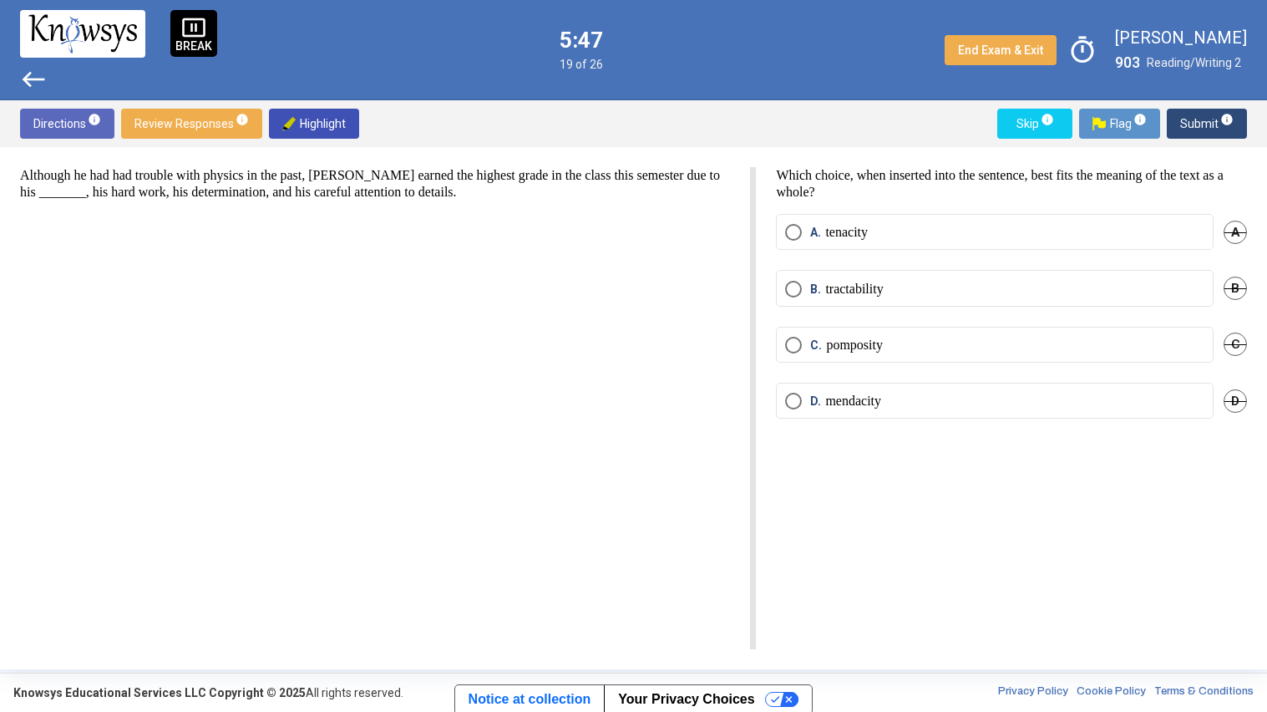
click at [858, 401] on p "mendacity" at bounding box center [853, 401] width 56 height 17
click at [1194, 124] on span "Submit info" at bounding box center [1206, 124] width 53 height 30
click at [979, 345] on label "C. pitfalls, however," at bounding box center [994, 345] width 419 height 17
click at [1186, 118] on span "Submit info" at bounding box center [1206, 124] width 53 height 30
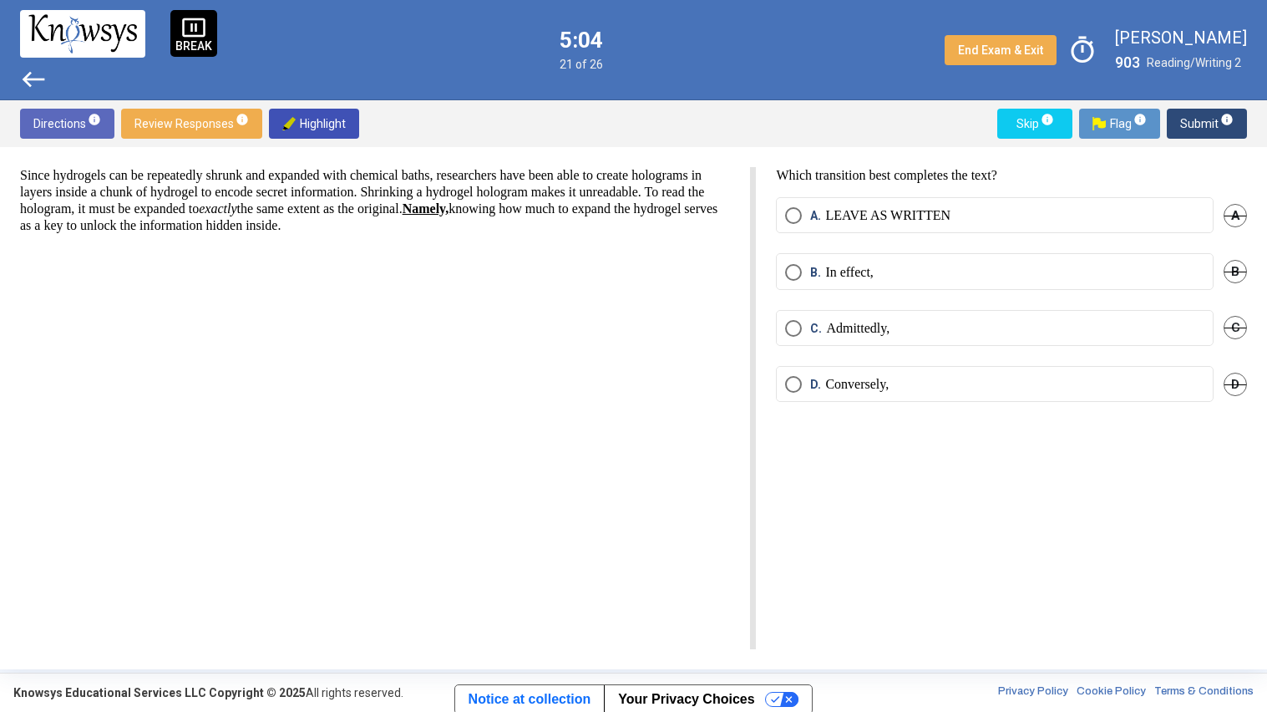
click at [1120, 123] on span "Flag info" at bounding box center [1120, 124] width 54 height 30
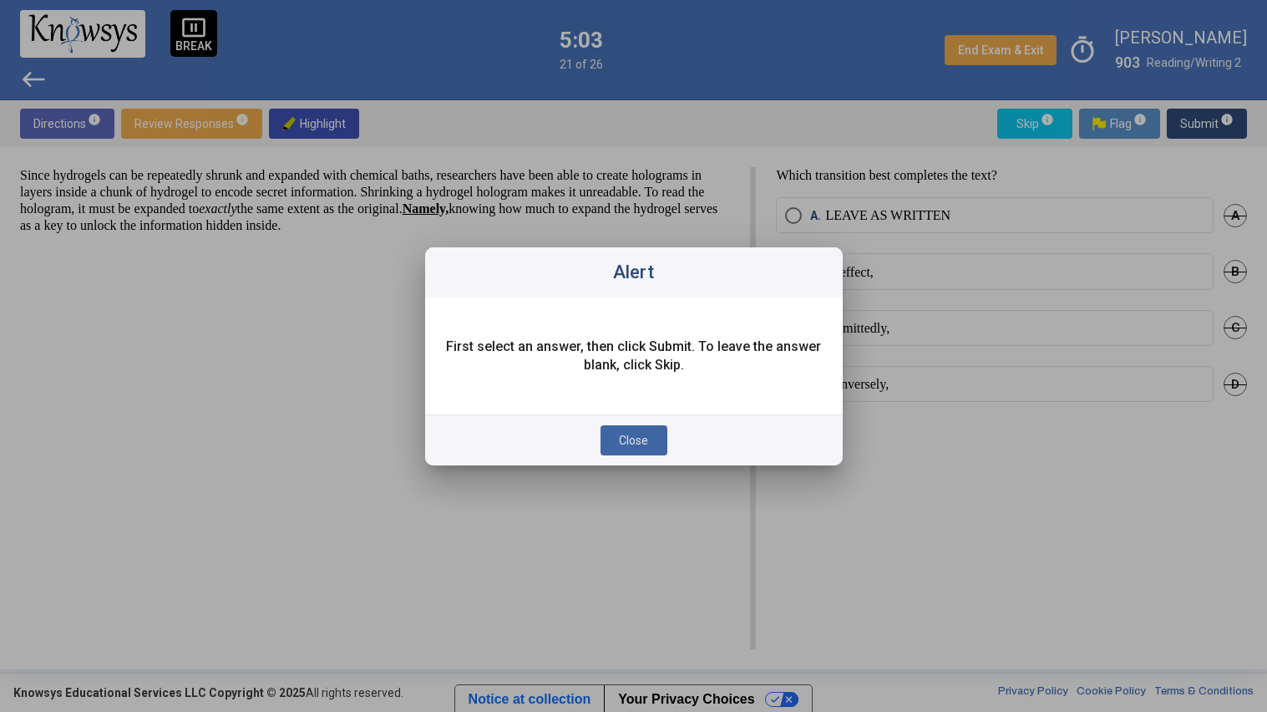
click at [661, 442] on button "Close" at bounding box center [634, 440] width 67 height 30
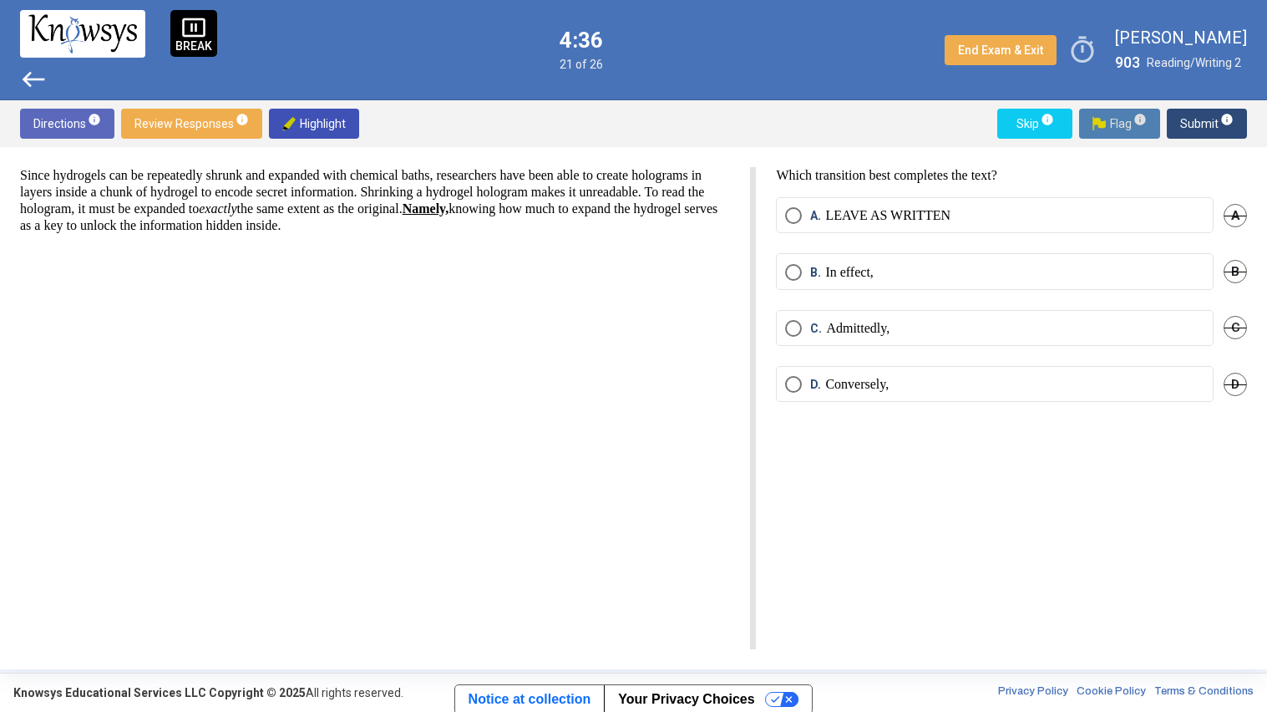
click at [1078, 332] on label "C. Admittedly," at bounding box center [994, 328] width 419 height 17
click at [1202, 121] on span "Submit info" at bounding box center [1206, 124] width 53 height 30
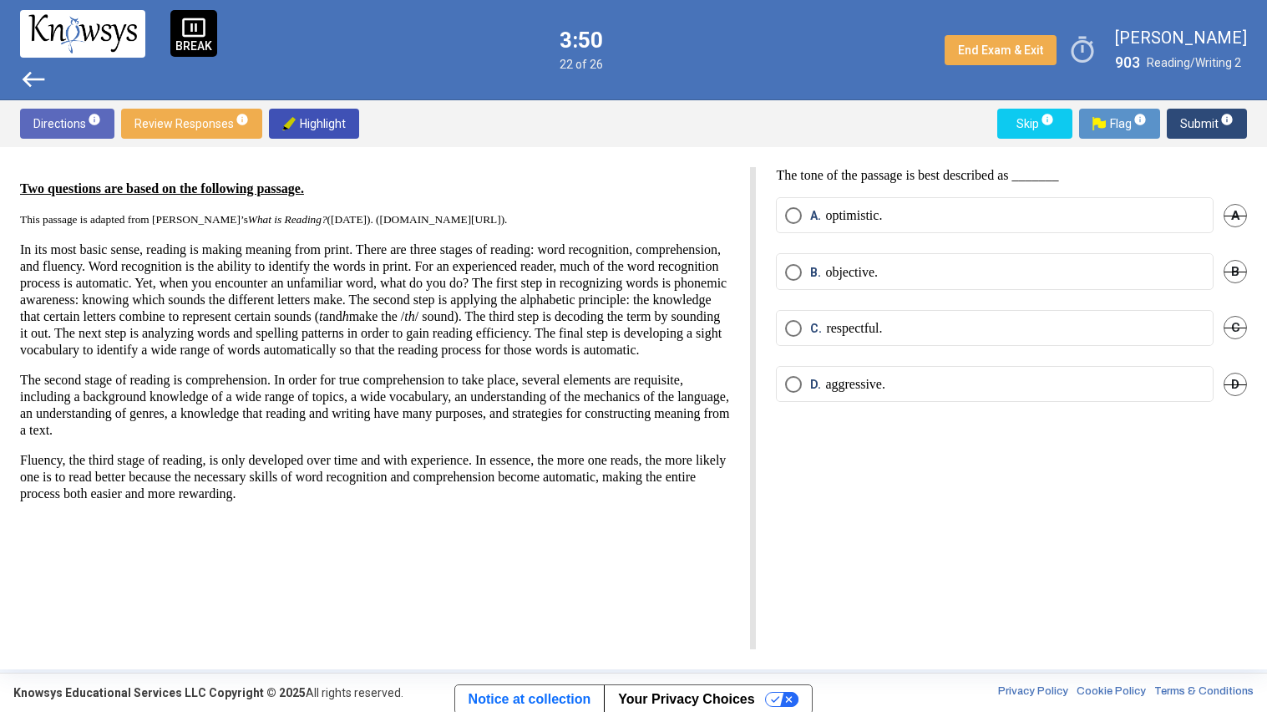
click at [1036, 264] on label "B. objective." at bounding box center [994, 272] width 419 height 17
click at [1190, 122] on span "Submit info" at bounding box center [1206, 124] width 53 height 30
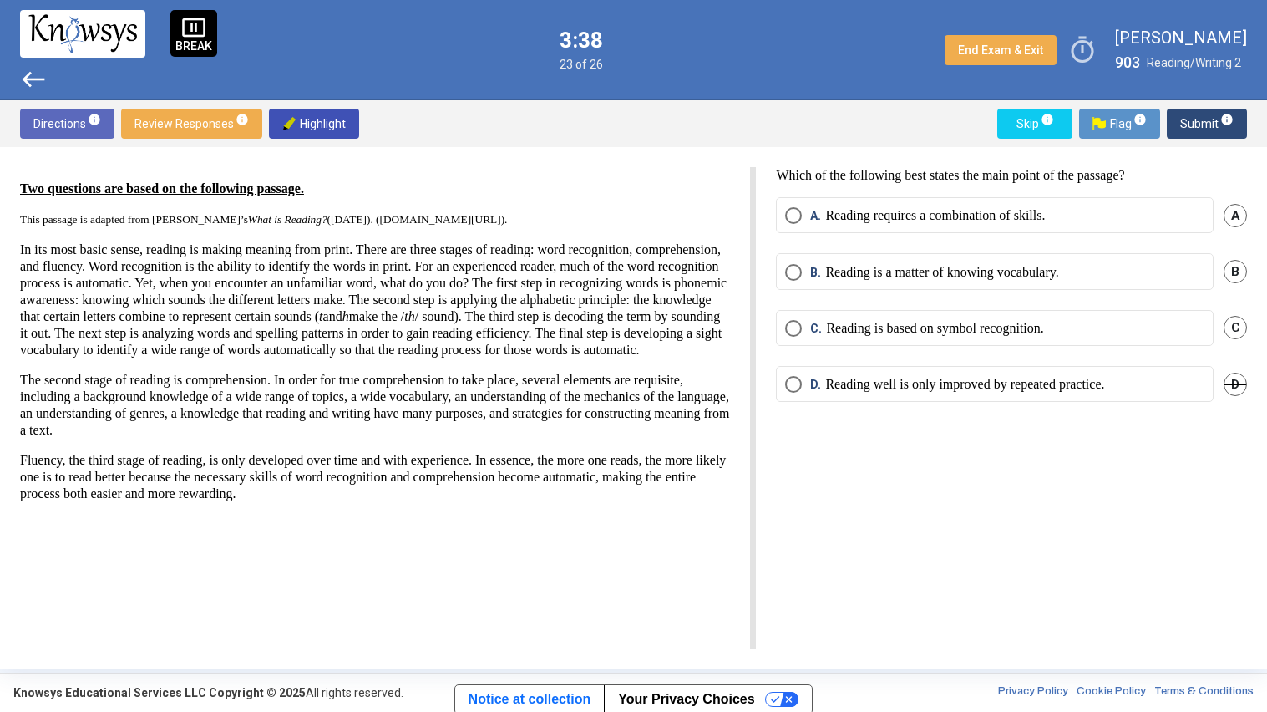
click at [1143, 320] on label "C. Reading is based on symbol recognition." at bounding box center [994, 328] width 419 height 17
click at [1154, 265] on label "B. Reading is a matter of knowing vocabulary." at bounding box center [994, 272] width 419 height 17
click at [1154, 221] on label "A. Reading requires a combination of skills." at bounding box center [994, 215] width 419 height 17
click at [1192, 118] on span "Submit info" at bounding box center [1206, 124] width 53 height 30
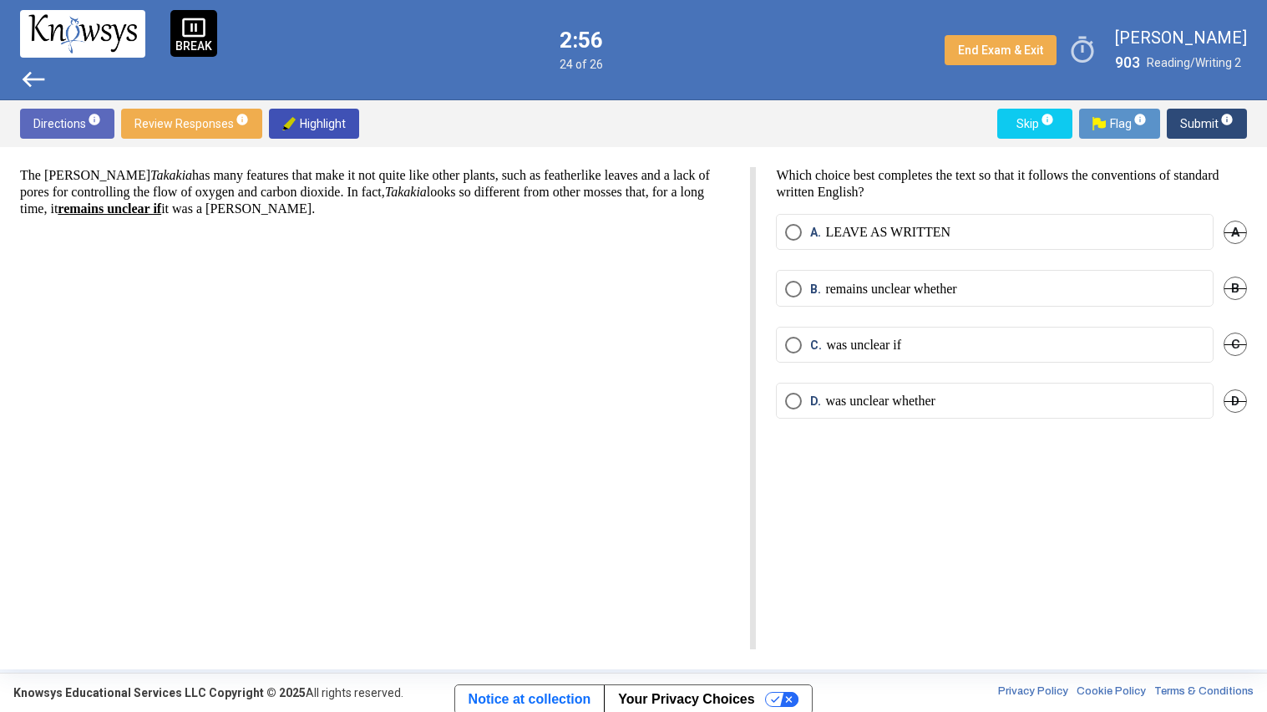
click at [870, 400] on p "was unclear whether" at bounding box center [880, 401] width 110 height 17
click at [1186, 121] on span "Submit info" at bounding box center [1206, 124] width 53 height 30
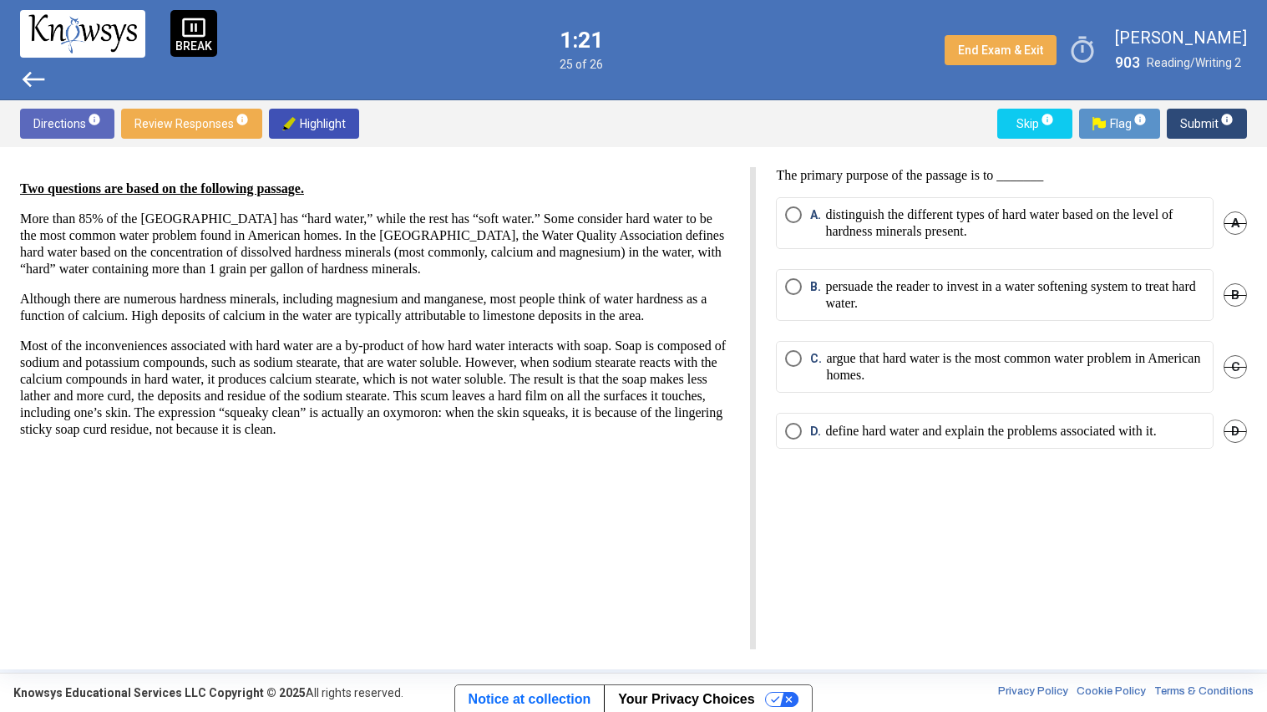
click at [1053, 422] on mat-radio-button "D. define hard water and explain the problems associated with it." at bounding box center [995, 431] width 438 height 36
click at [1033, 434] on p "define hard water and explain the problems associated with it." at bounding box center [990, 431] width 331 height 17
click at [1186, 123] on span "Submit info" at bounding box center [1206, 124] width 53 height 30
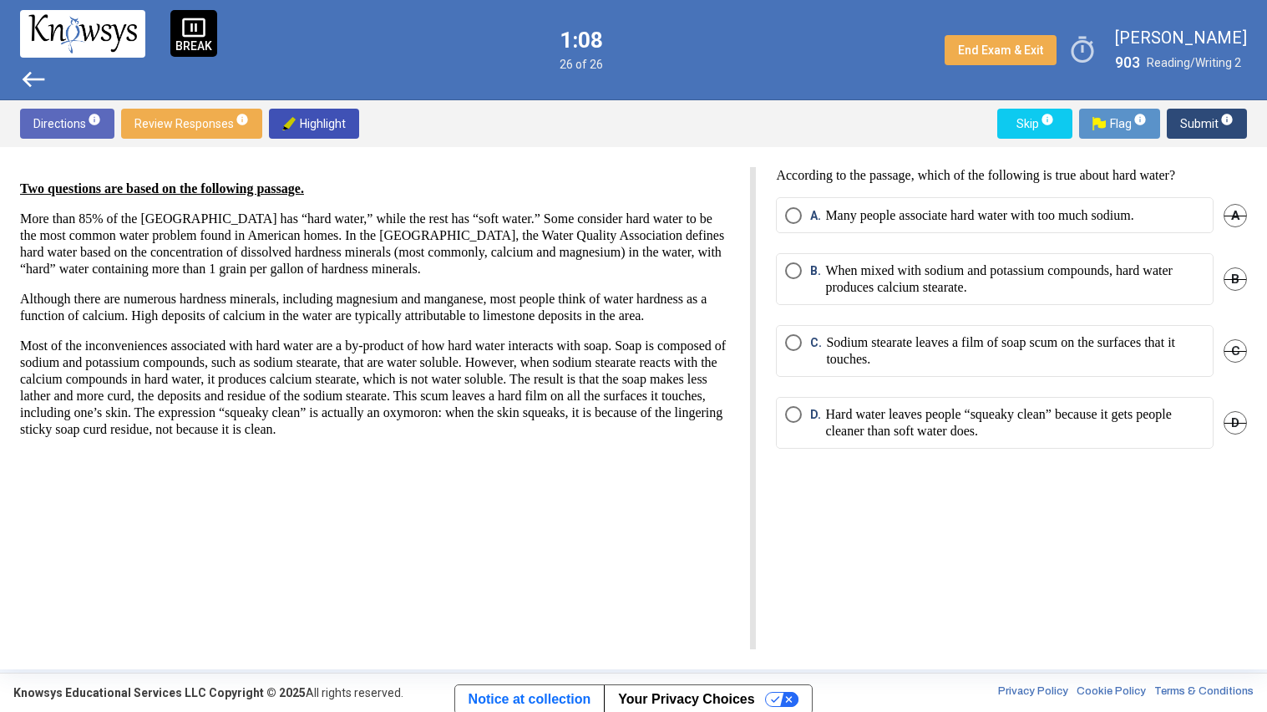
click at [928, 288] on p "When mixed with sodium and potassium compounds, hard water produces calcium ste…" at bounding box center [1014, 278] width 379 height 33
click at [899, 351] on p "Sodium stearate leaves a film of soap scum on the surfaces that it touches." at bounding box center [1015, 350] width 378 height 33
click at [1195, 114] on span "Submit info" at bounding box center [1206, 124] width 53 height 30
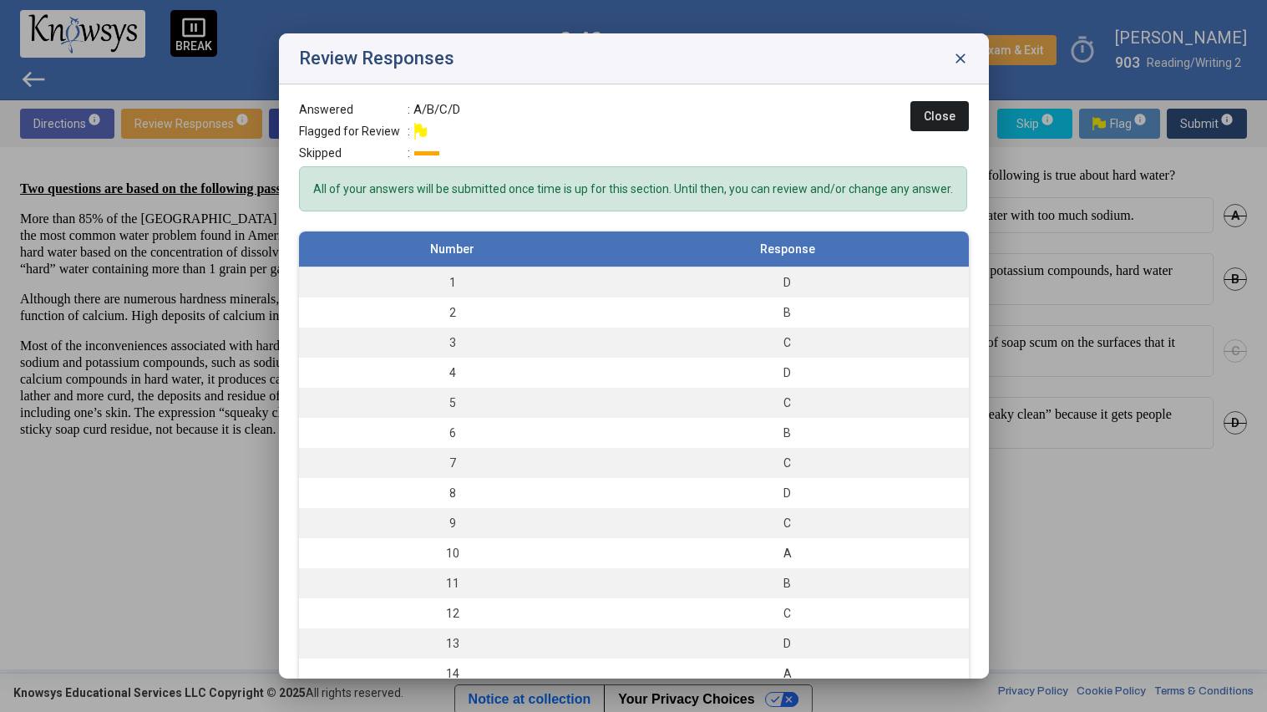
click at [929, 109] on span "Close" at bounding box center [940, 115] width 32 height 13
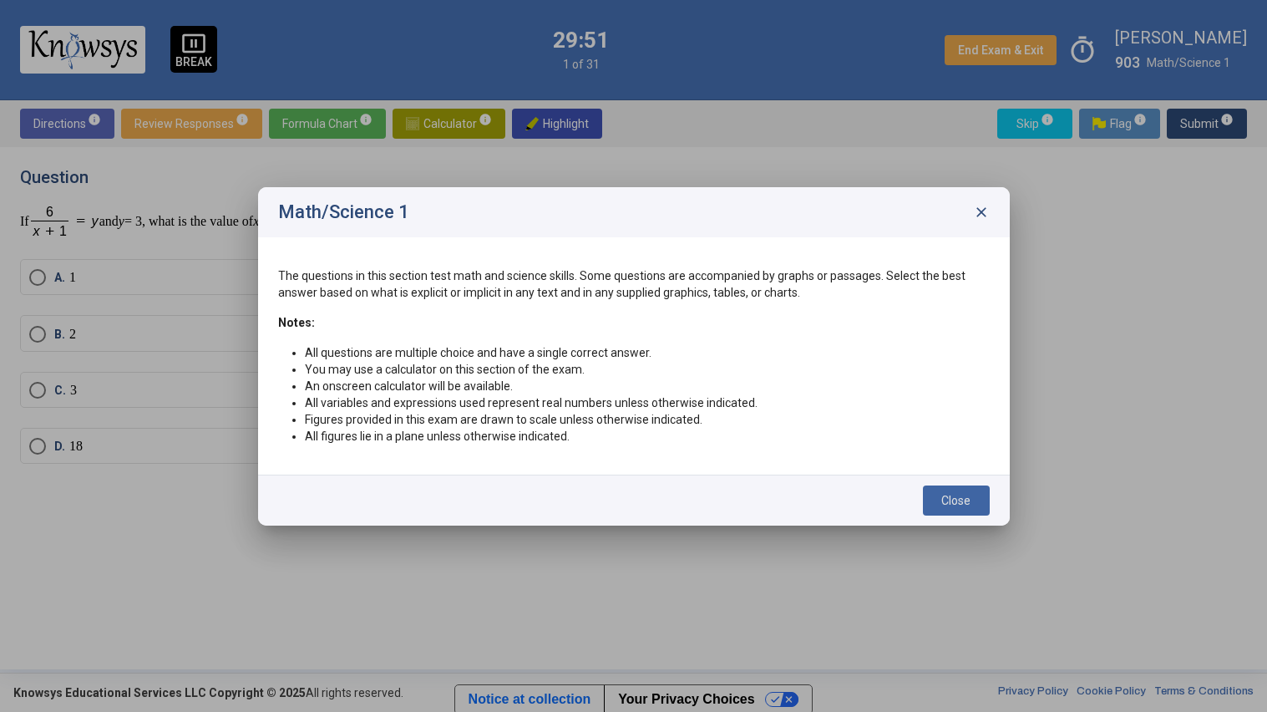
click at [947, 488] on button "Close" at bounding box center [956, 500] width 67 height 30
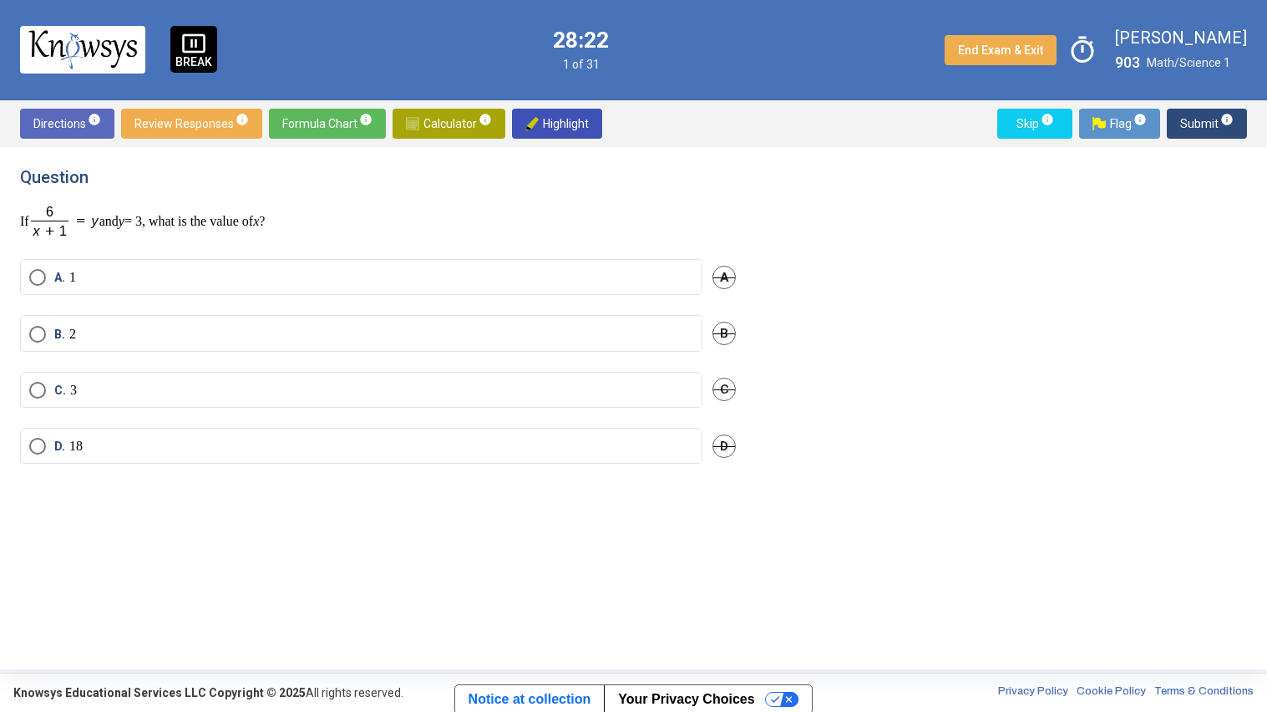
click at [147, 282] on label "A. 1" at bounding box center [361, 277] width 664 height 17
click at [1181, 122] on span "Submit info" at bounding box center [1206, 124] width 53 height 30
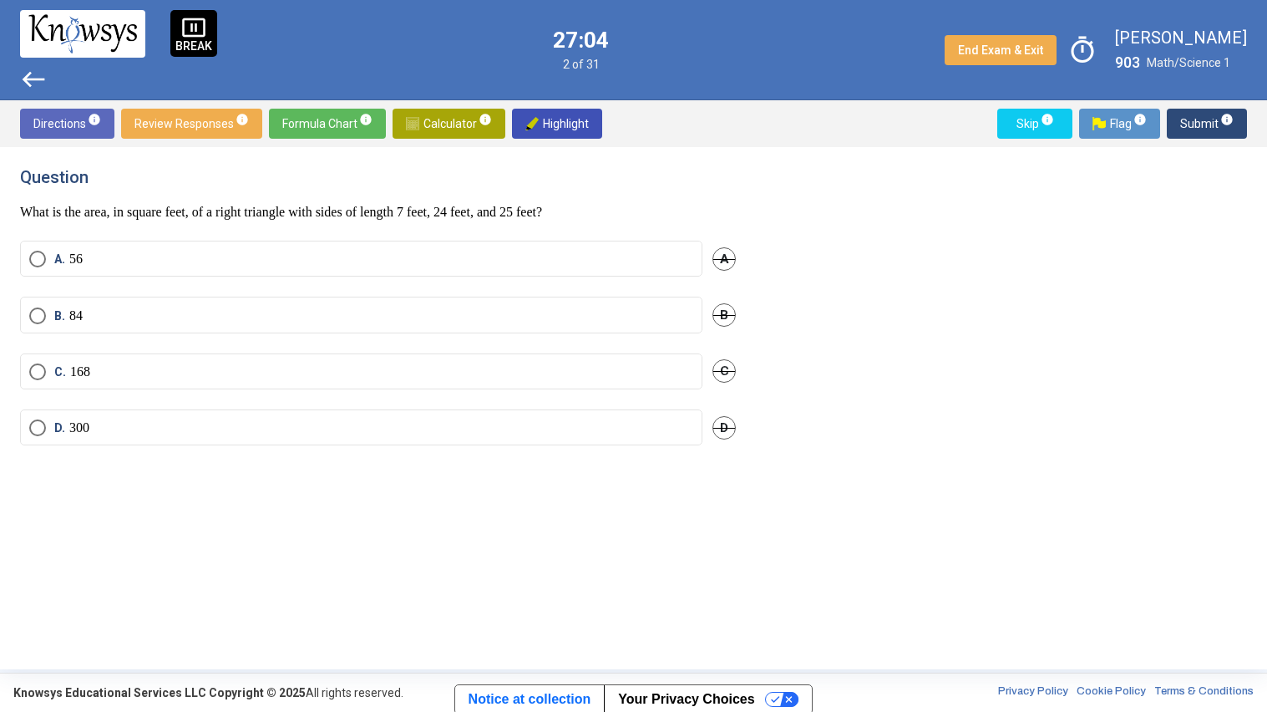
click at [451, 135] on span "Calculator info" at bounding box center [449, 124] width 86 height 30
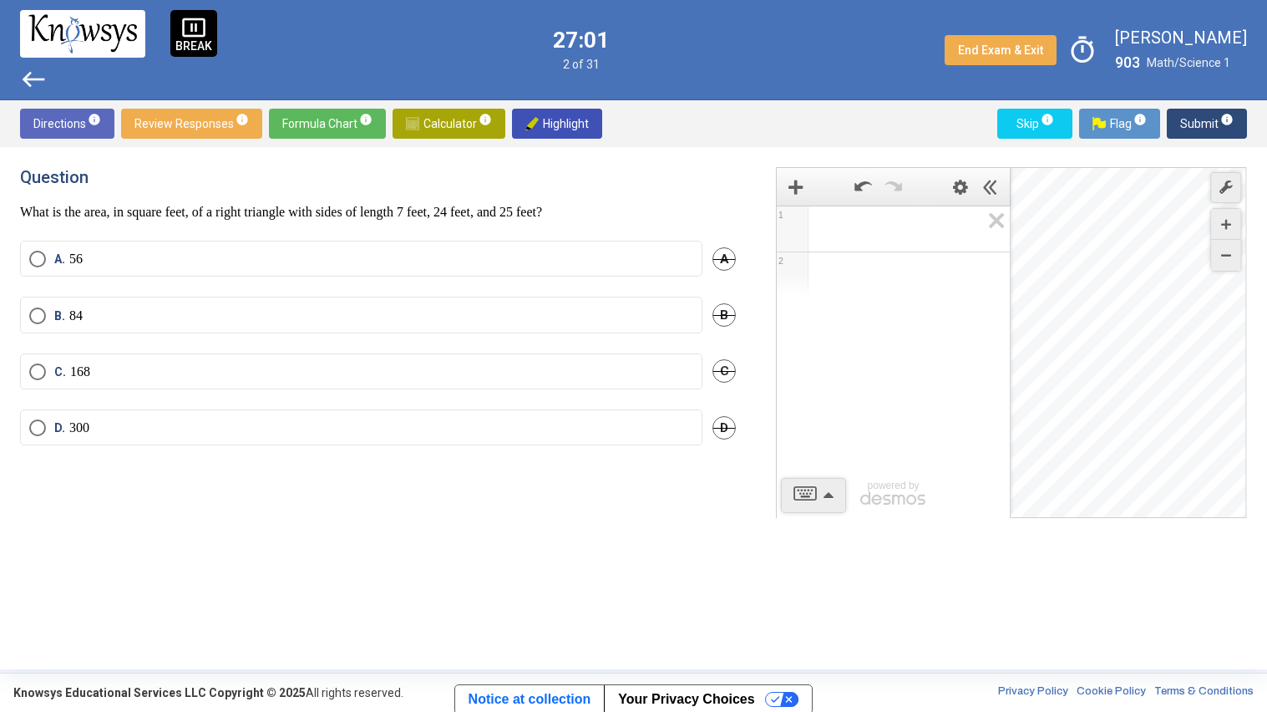
click at [803, 238] on span "1" at bounding box center [793, 228] width 32 height 45
click at [791, 239] on div "Expression List" at bounding box center [792, 230] width 24 height 24
click at [927, 249] on div "​" at bounding box center [893, 228] width 232 height 45
click at [812, 502] on div "​ 1 2 powered by powered by $$ x $$ y $$ a 2 $$ a b $$ 7 $$ 8 $$ 9 $$ ÷ functio…" at bounding box center [1011, 342] width 471 height 351
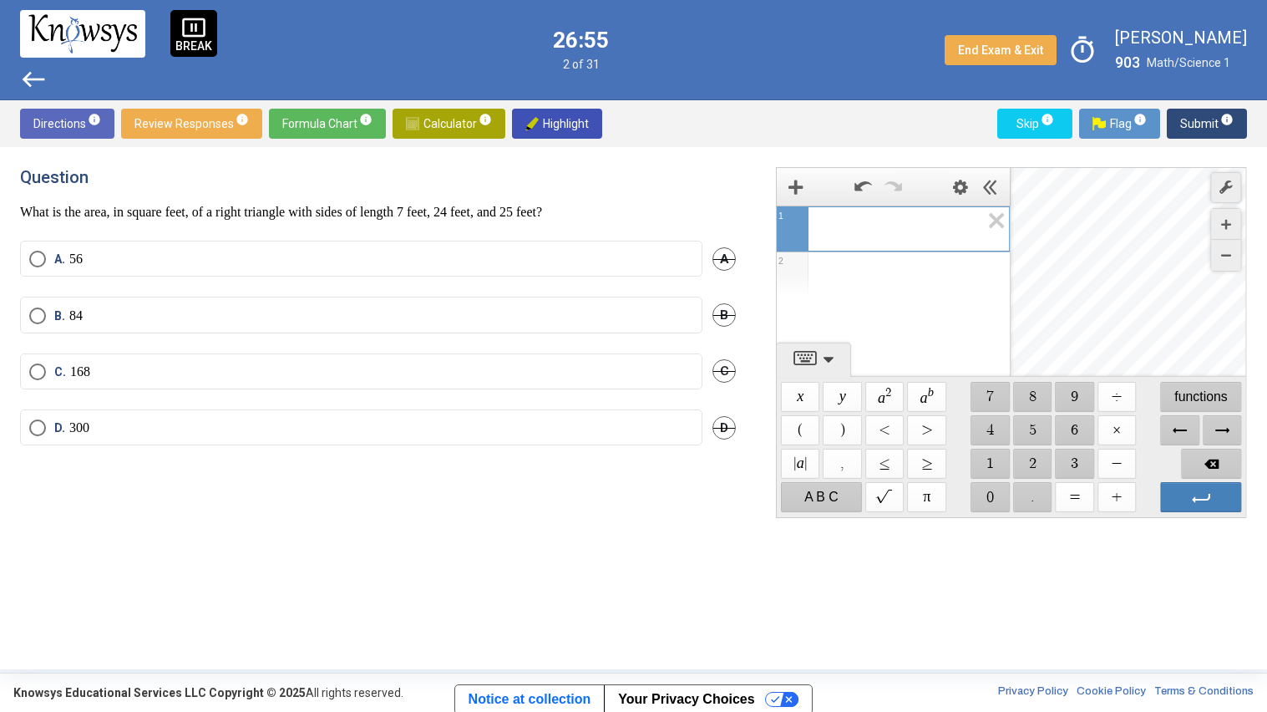
click at [1035, 474] on span "$$ 2" at bounding box center [1032, 464] width 39 height 30
click at [999, 429] on span "$$ 4" at bounding box center [991, 430] width 39 height 30
click at [1033, 459] on span "$$ 2" at bounding box center [1032, 464] width 39 height 30
click at [1030, 426] on span "$$ 5" at bounding box center [1032, 430] width 39 height 30
click at [1210, 475] on span "Backspace" at bounding box center [1212, 464] width 60 height 30
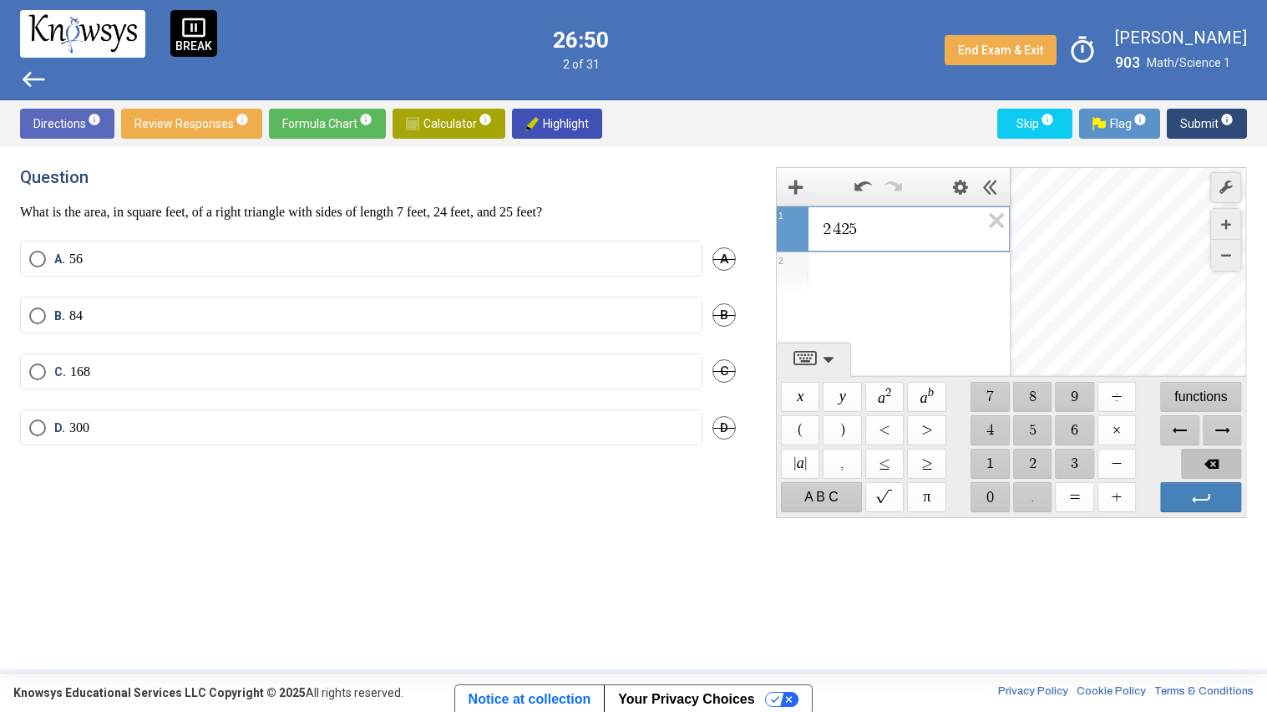
click at [1210, 470] on span "Backspace" at bounding box center [1212, 464] width 60 height 30
click at [1114, 427] on span "$$ ×" at bounding box center [1117, 430] width 39 height 30
click at [1031, 460] on span "$$ 2" at bounding box center [1032, 464] width 39 height 30
click at [1030, 430] on span "$$ 5" at bounding box center [1032, 430] width 39 height 30
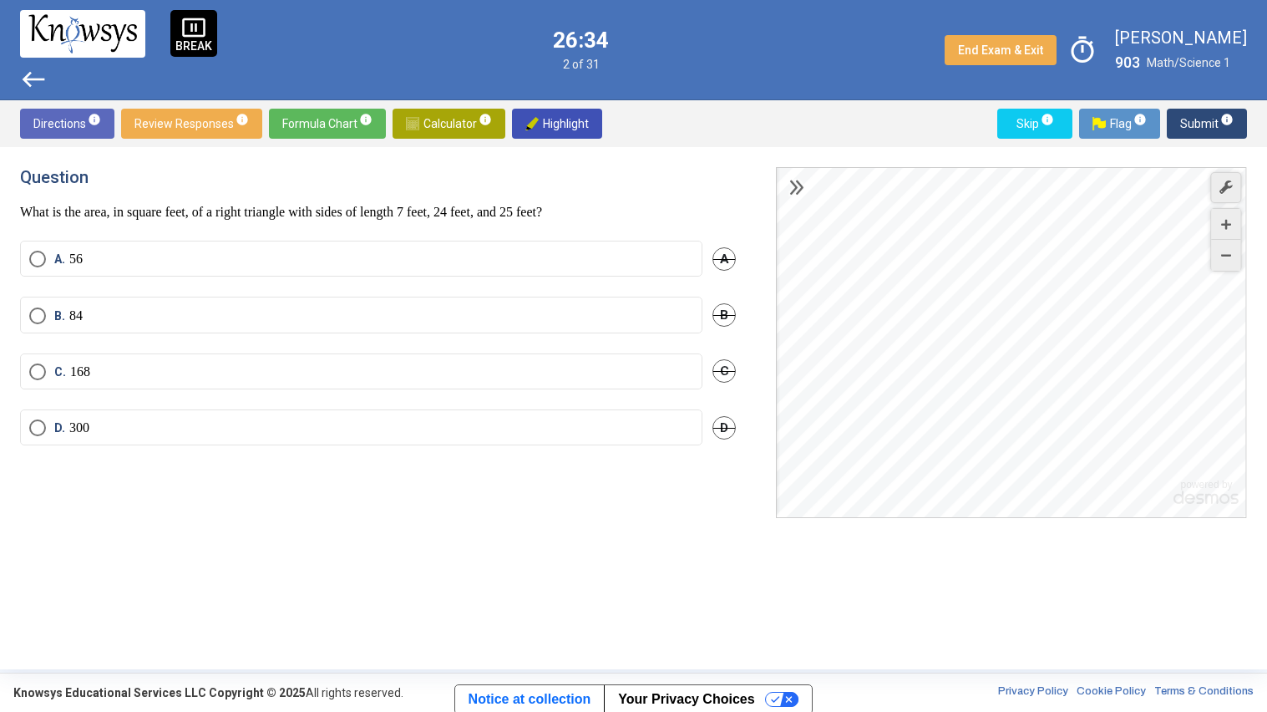
click at [660, 425] on label "D. 300" at bounding box center [361, 427] width 664 height 17
click at [1180, 124] on span "Submit info" at bounding box center [1206, 124] width 53 height 30
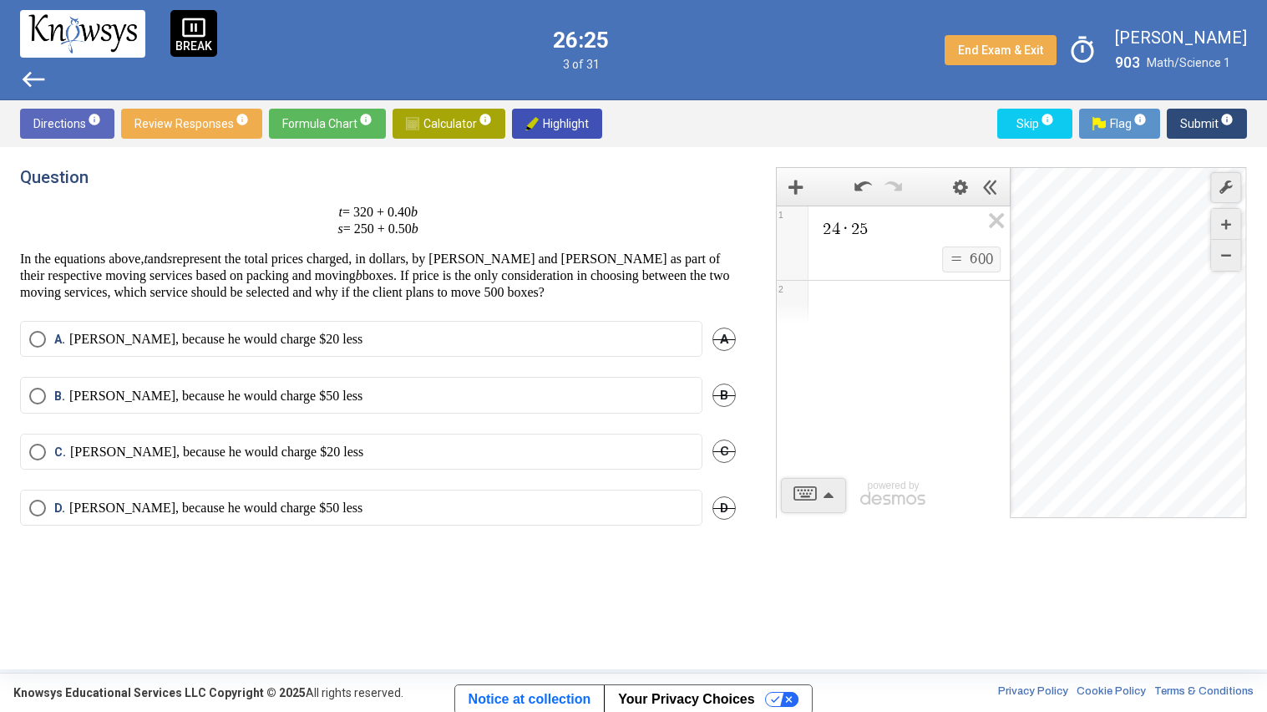
click at [480, 126] on span "Calculator info" at bounding box center [449, 124] width 86 height 30
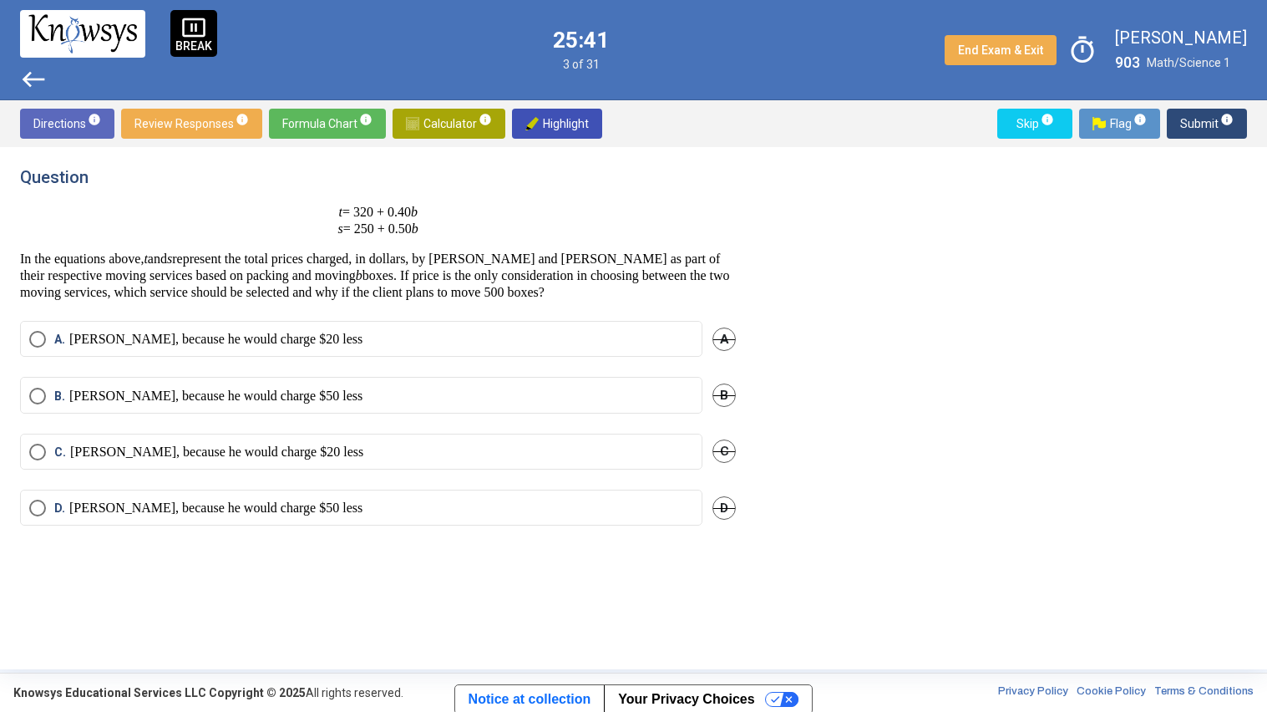
click at [449, 124] on span "Calculator info" at bounding box center [449, 124] width 86 height 30
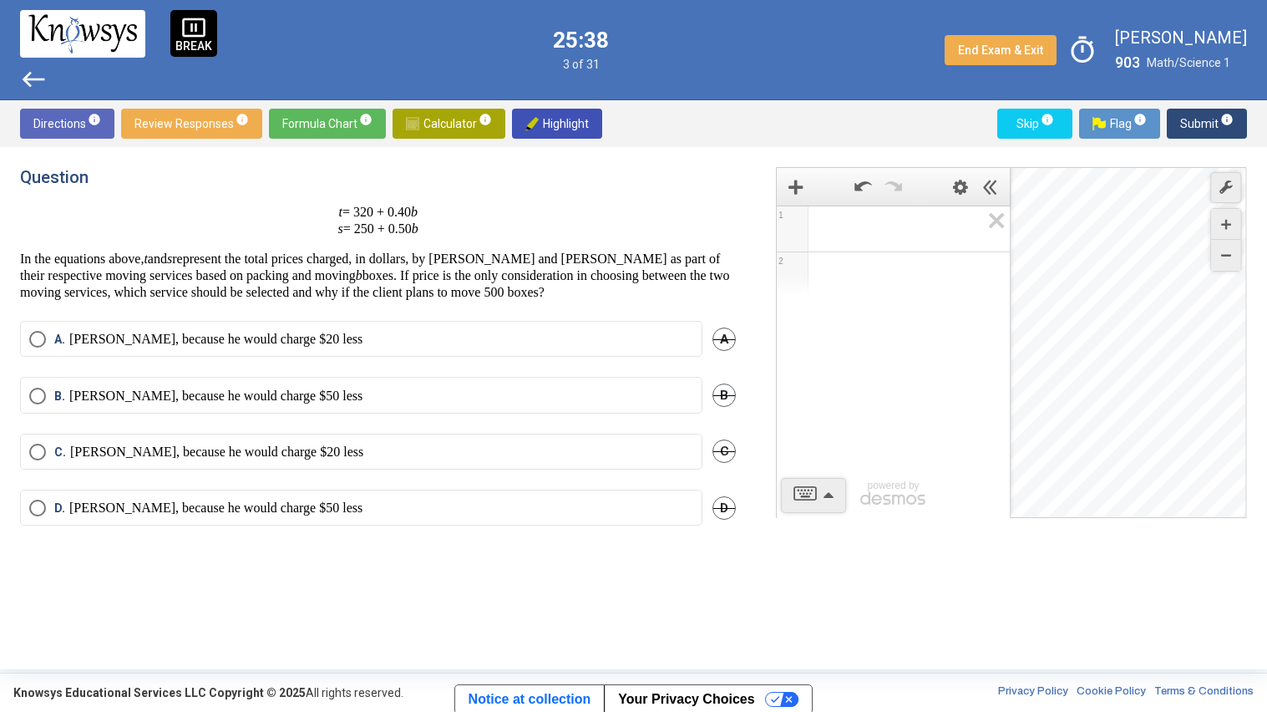
click at [832, 491] on div "1 2 powered by powered by $$ x $$ y $$ a 2 $$ a b $$ 7 $$ 8 $$ 9 $$ ÷ functions…" at bounding box center [1011, 342] width 471 height 351
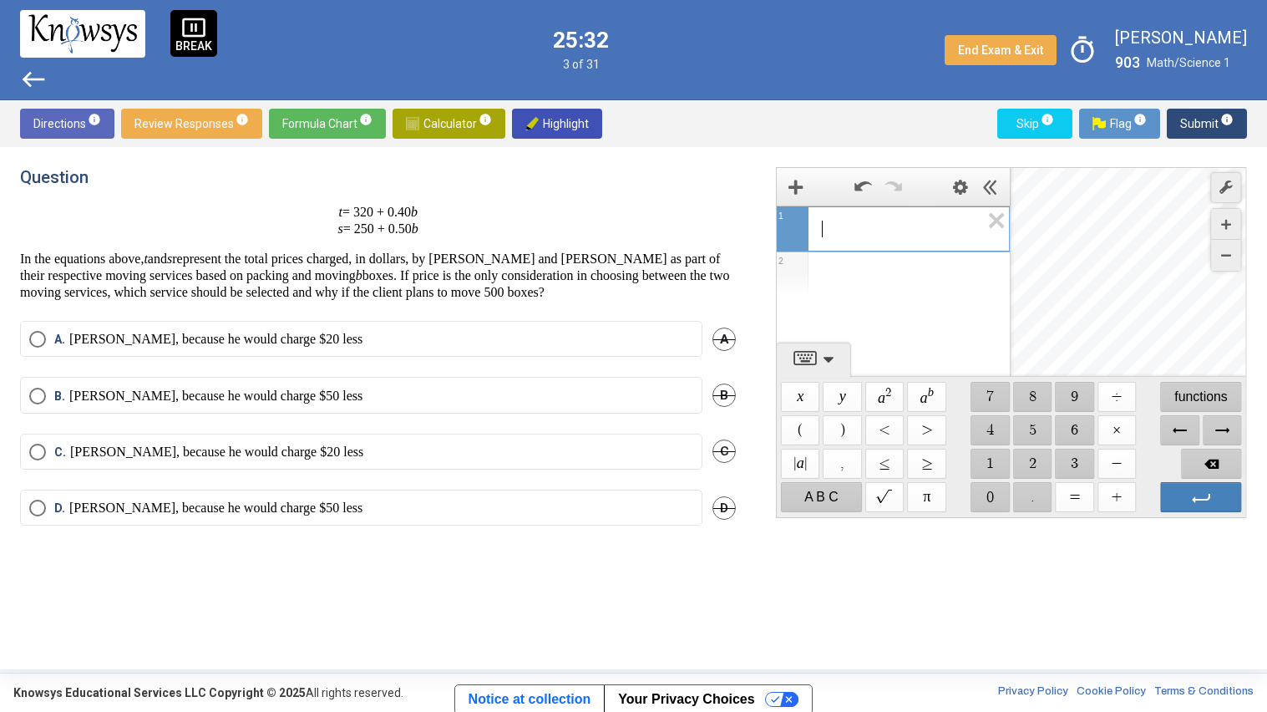
click at [997, 495] on span "$$ 0" at bounding box center [991, 497] width 39 height 30
click at [1036, 490] on span "$$ ." at bounding box center [1032, 497] width 39 height 30
click at [999, 425] on span "$$ 4" at bounding box center [991, 430] width 39 height 30
click at [996, 494] on span "$$ 0" at bounding box center [991, 497] width 39 height 30
click at [1124, 424] on span "$$ ×" at bounding box center [1117, 430] width 39 height 30
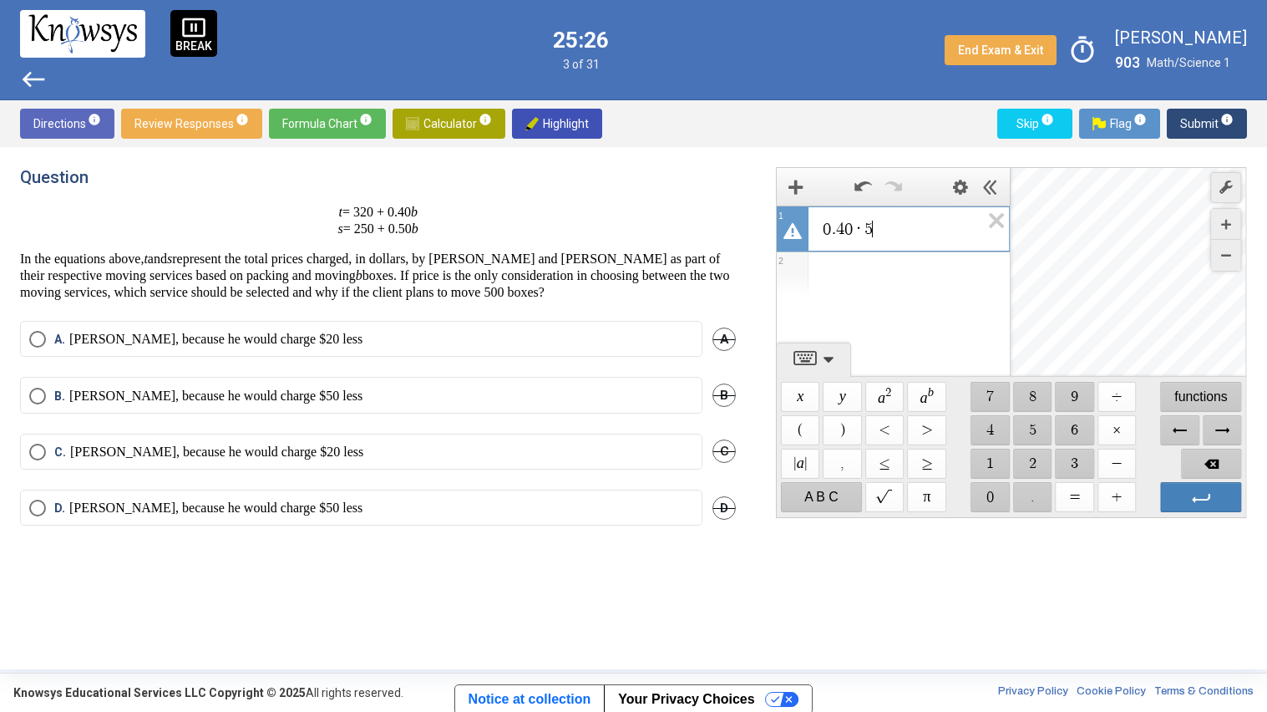
click at [1043, 432] on span "$$ 5" at bounding box center [1032, 430] width 39 height 30
click at [995, 485] on span "$$ 0" at bounding box center [991, 497] width 39 height 30
click at [996, 488] on span "$$ 0" at bounding box center [991, 497] width 39 height 30
click at [1219, 464] on span "Backspace" at bounding box center [1212, 464] width 60 height 30
click at [1218, 463] on span "Backspace" at bounding box center [1212, 464] width 60 height 30
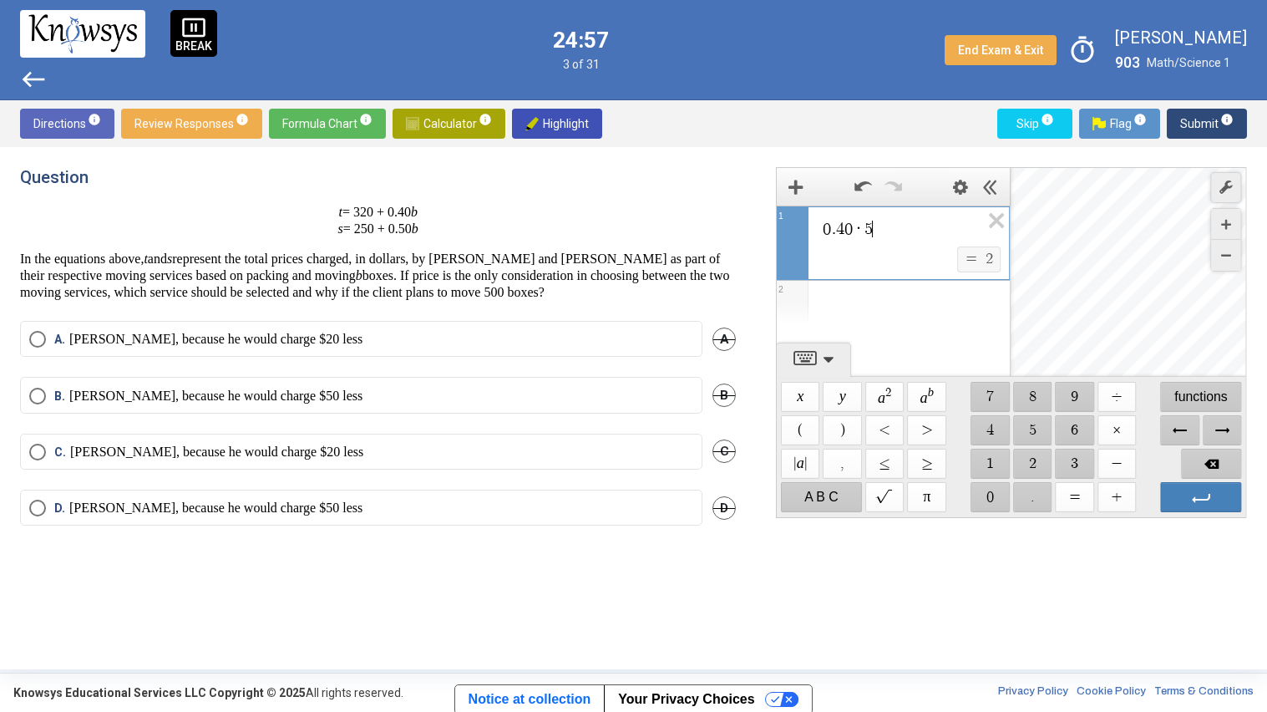
click at [1218, 467] on span "Backspace" at bounding box center [1212, 464] width 60 height 30
click at [1217, 466] on span "Backspace" at bounding box center [1212, 464] width 60 height 30
click at [1220, 463] on span "Backspace" at bounding box center [1212, 464] width 60 height 30
click at [1221, 460] on span "Backspace" at bounding box center [1212, 464] width 60 height 30
click at [1220, 462] on span "Backspace" at bounding box center [1212, 464] width 60 height 30
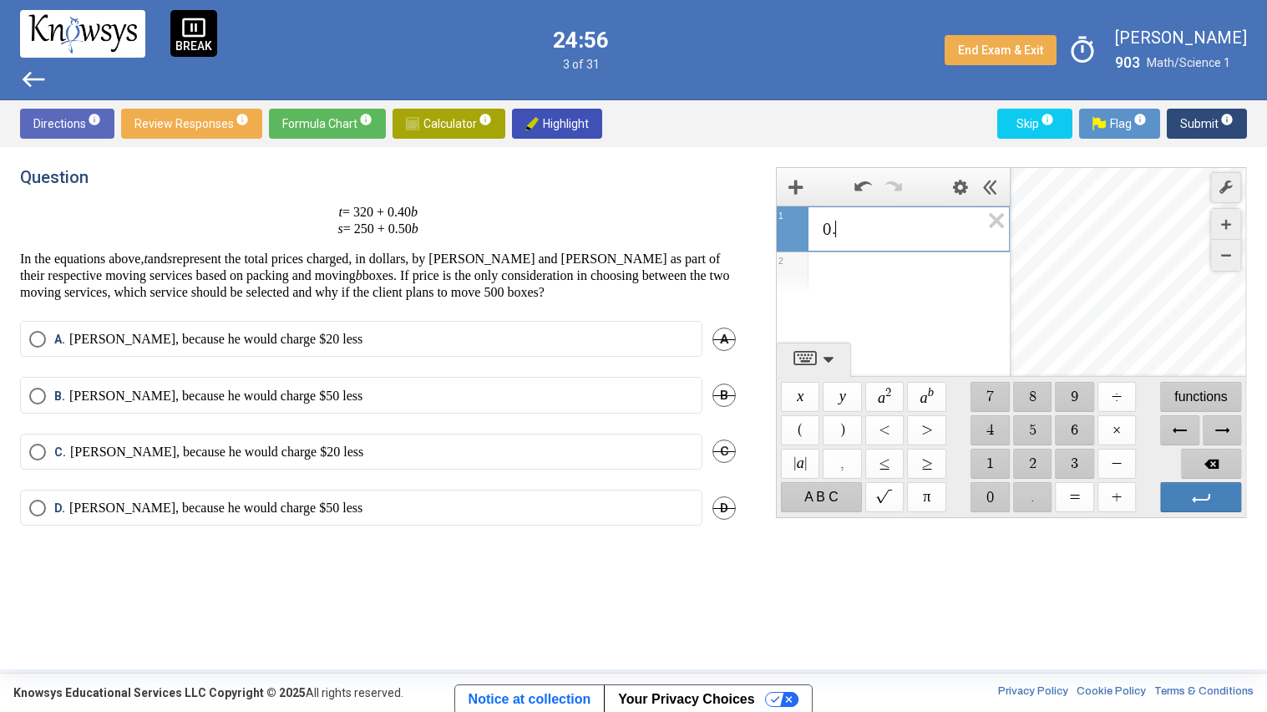
click at [1219, 464] on span "Backspace" at bounding box center [1212, 464] width 60 height 30
click at [1215, 469] on span "Backspace" at bounding box center [1212, 464] width 60 height 30
click at [1001, 494] on span "$$ 0" at bounding box center [991, 497] width 39 height 30
click at [1048, 498] on span "$$ ." at bounding box center [1032, 497] width 39 height 30
click at [1046, 425] on span "$$ 5" at bounding box center [1032, 430] width 39 height 30
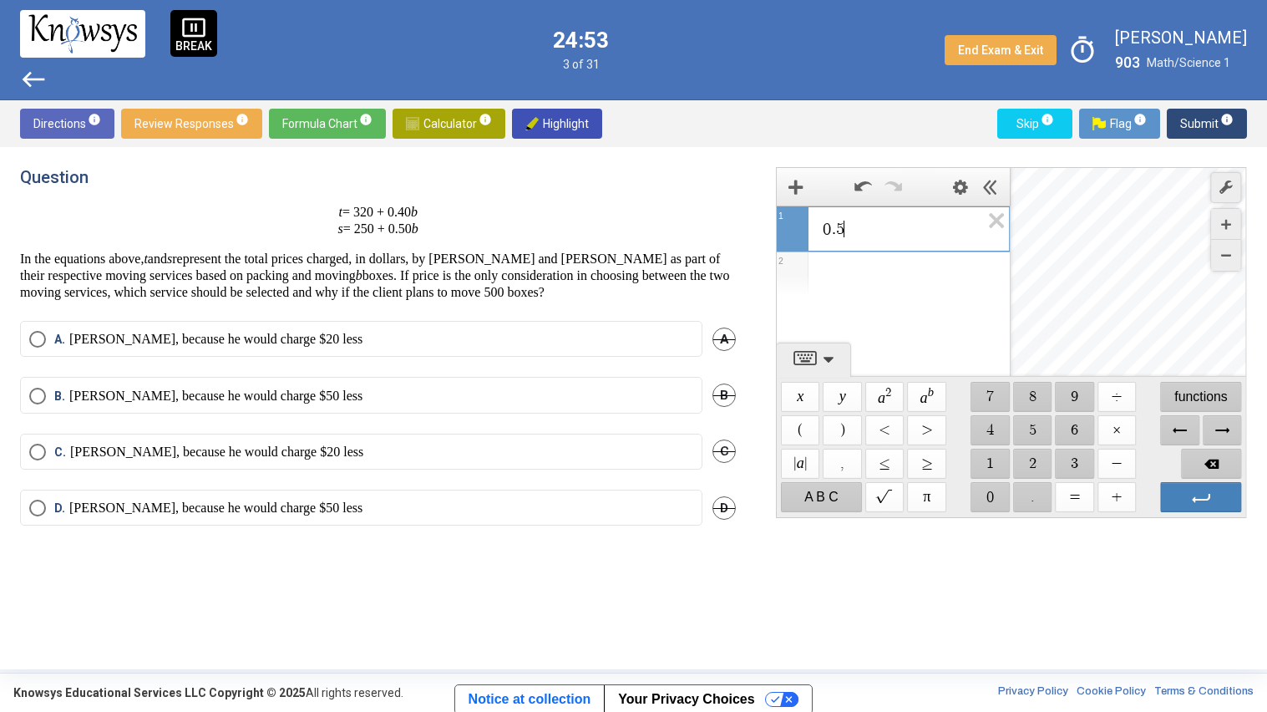
click at [997, 489] on span "$$ 0" at bounding box center [991, 497] width 39 height 30
click at [1123, 430] on span "$$ ×" at bounding box center [1117, 430] width 39 height 30
click at [1038, 433] on span "$$ 5" at bounding box center [1032, 430] width 39 height 30
click at [989, 501] on span "$$ 0" at bounding box center [991, 497] width 39 height 30
click at [992, 495] on span "$$ 0" at bounding box center [991, 497] width 39 height 30
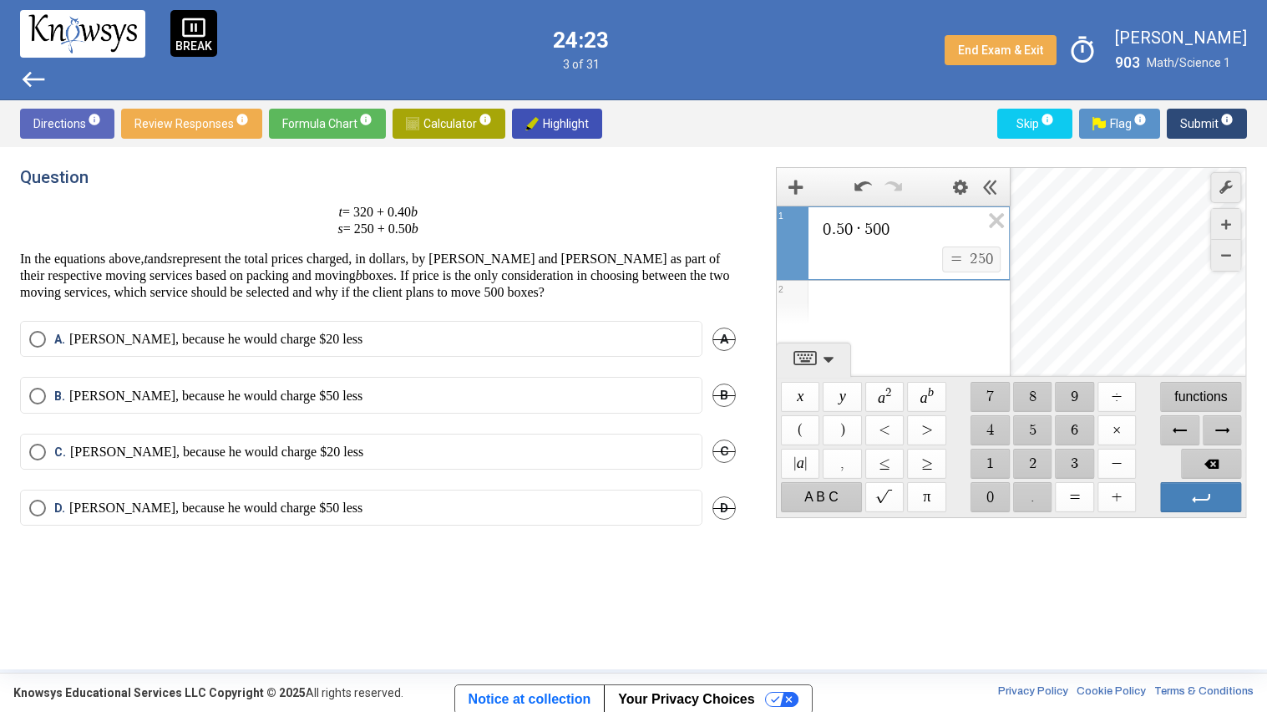
click at [221, 444] on p "[PERSON_NAME], because he would charge $20 less" at bounding box center [216, 452] width 293 height 17
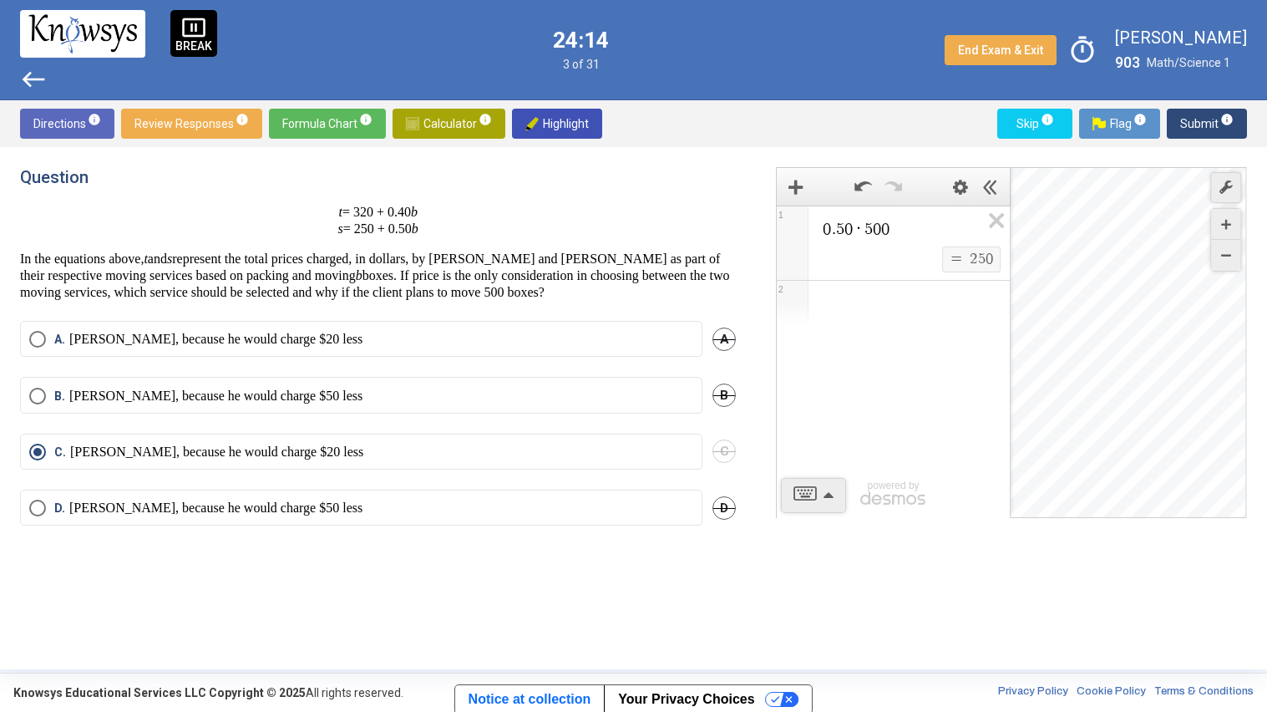
click at [466, 118] on span "Calculator info" at bounding box center [449, 124] width 86 height 30
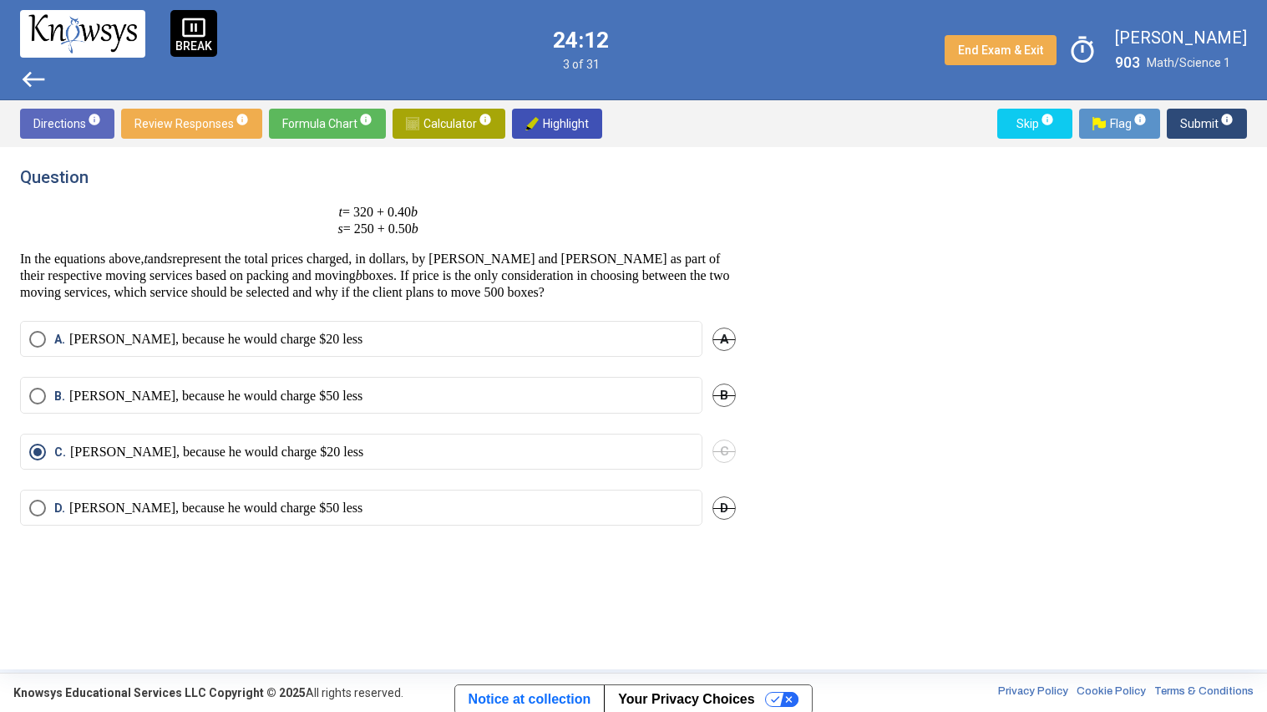
click at [1193, 114] on span "Submit info" at bounding box center [1206, 124] width 53 height 30
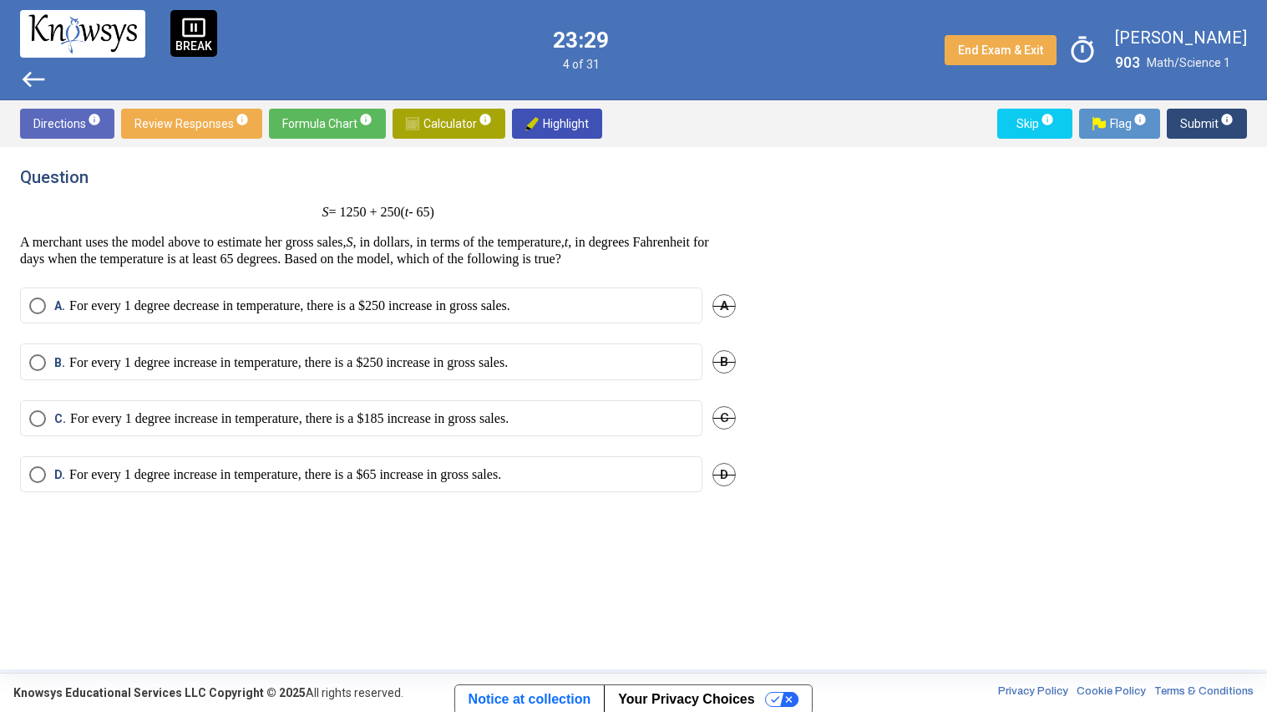
click at [721, 291] on div "A" at bounding box center [724, 305] width 23 height 36
click at [732, 307] on span "A" at bounding box center [724, 305] width 23 height 23
click at [507, 358] on p "For every 1 degree increase in temperature, there is a $250 increase in gross s…" at bounding box center [288, 362] width 439 height 17
click at [1208, 124] on span "Submit info" at bounding box center [1206, 124] width 53 height 30
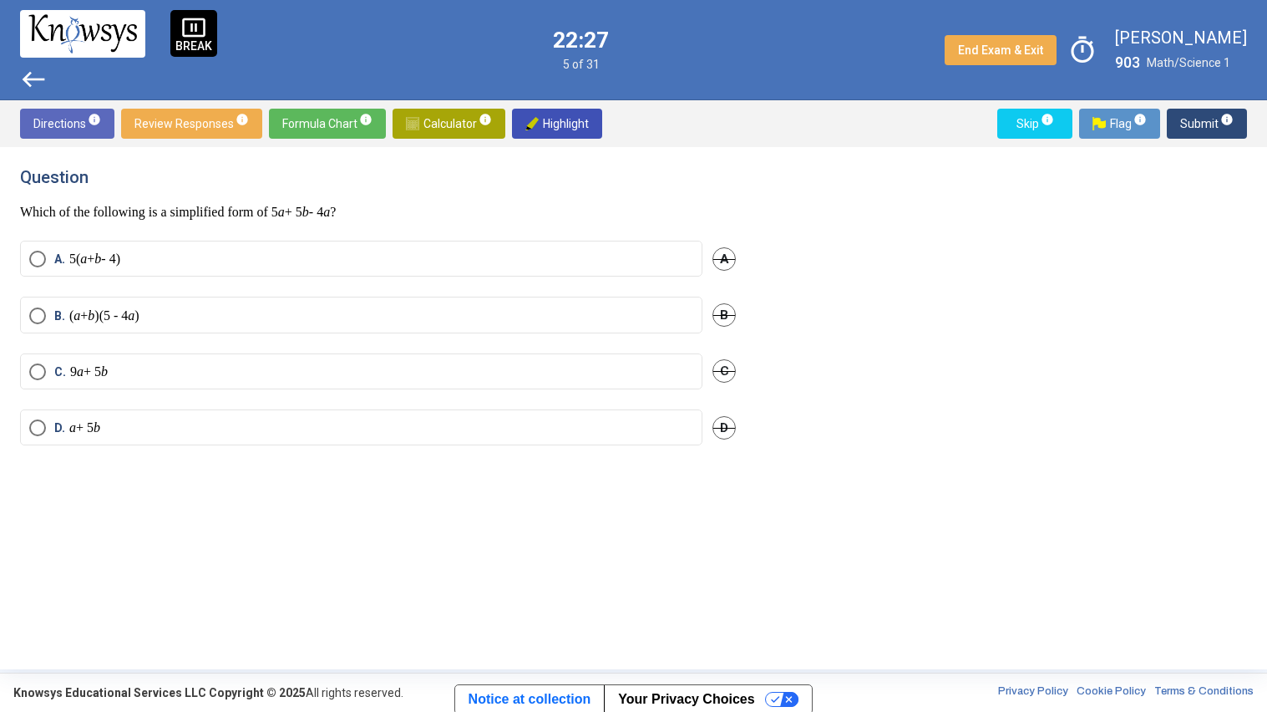
click at [724, 372] on span "C" at bounding box center [724, 370] width 23 height 23
click at [573, 422] on label "D. a + 5 b" at bounding box center [361, 427] width 664 height 17
click at [1171, 121] on button "Submit info" at bounding box center [1207, 124] width 80 height 30
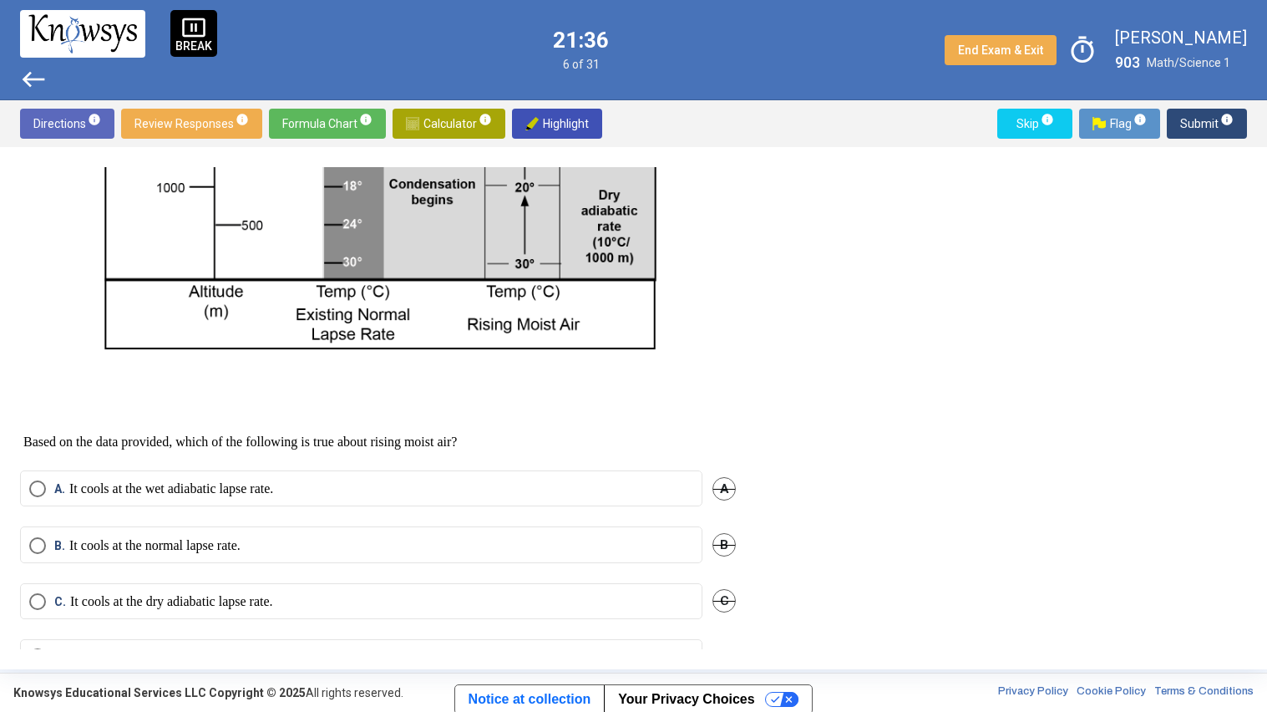
scroll to position [616, 0]
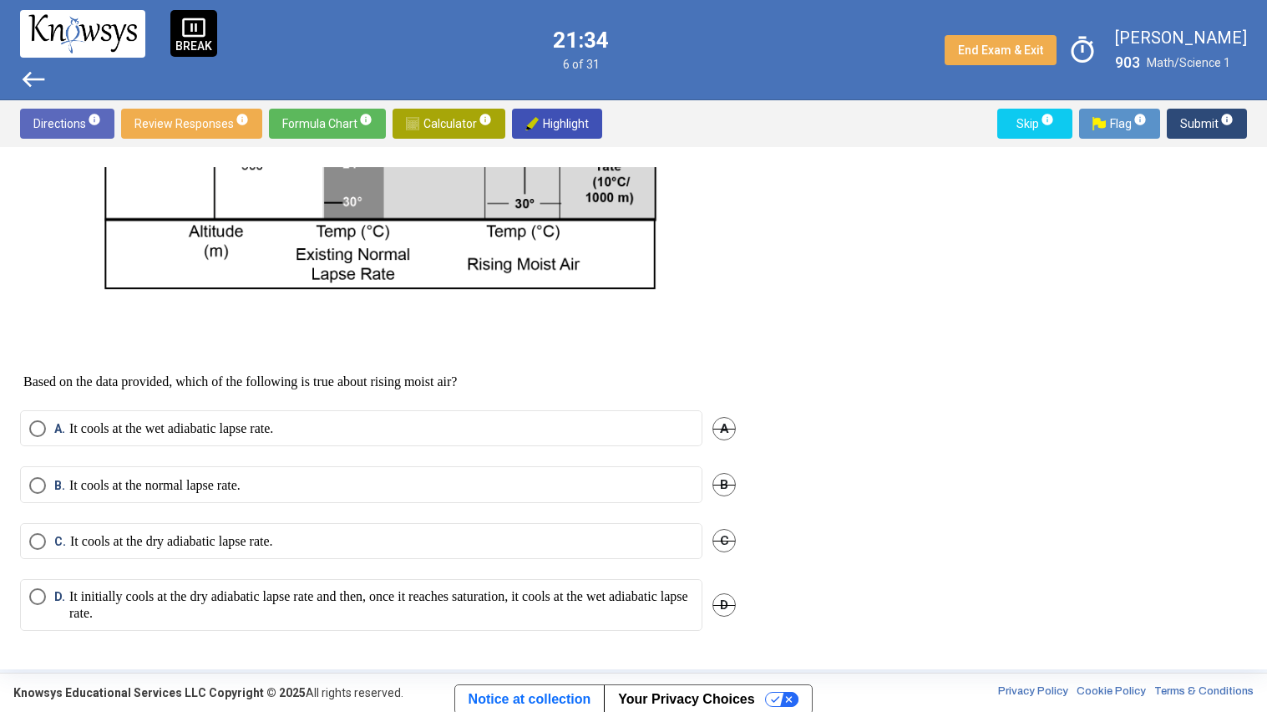
click at [235, 597] on p "It initially cools at the dry adiabatic lapse rate and then, once it reaches sa…" at bounding box center [381, 604] width 624 height 33
click at [1190, 113] on span "Submit info" at bounding box center [1206, 124] width 53 height 30
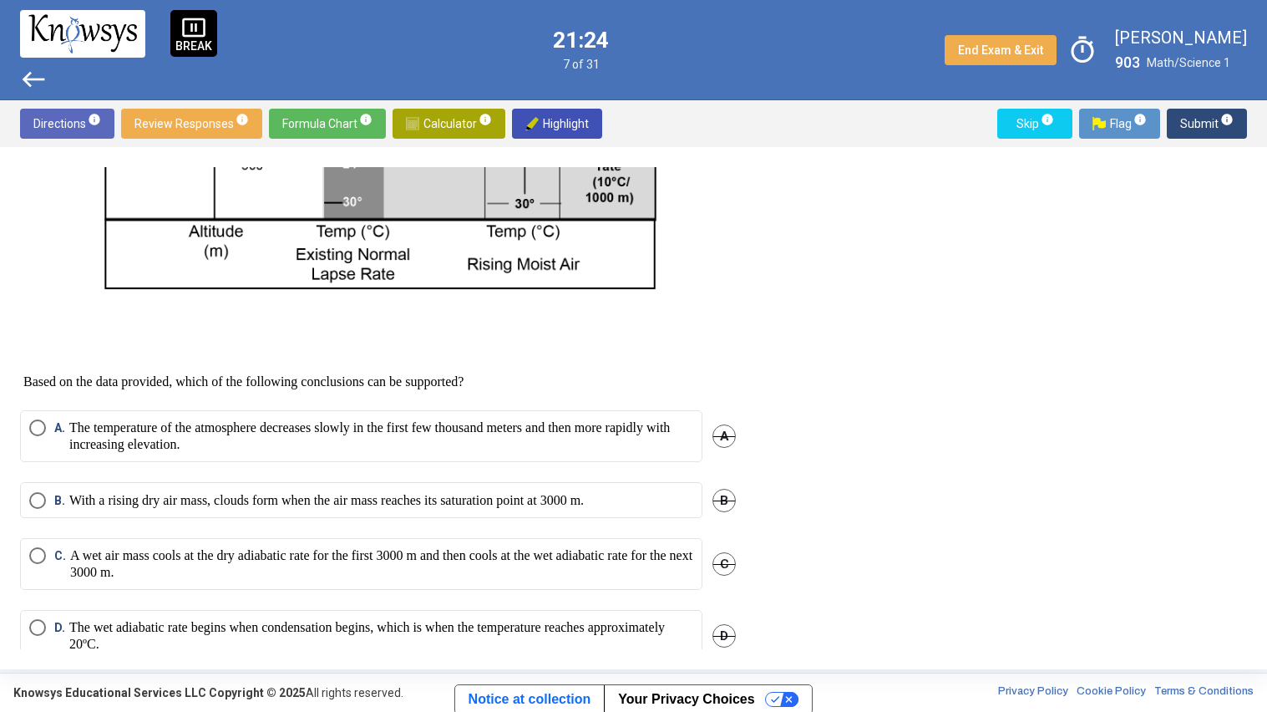
click at [372, 571] on p "A wet air mass cools at the dry adiabatic rate for the first 3000 m and then co…" at bounding box center [381, 563] width 623 height 33
click at [1181, 134] on span "Submit info" at bounding box center [1206, 124] width 53 height 30
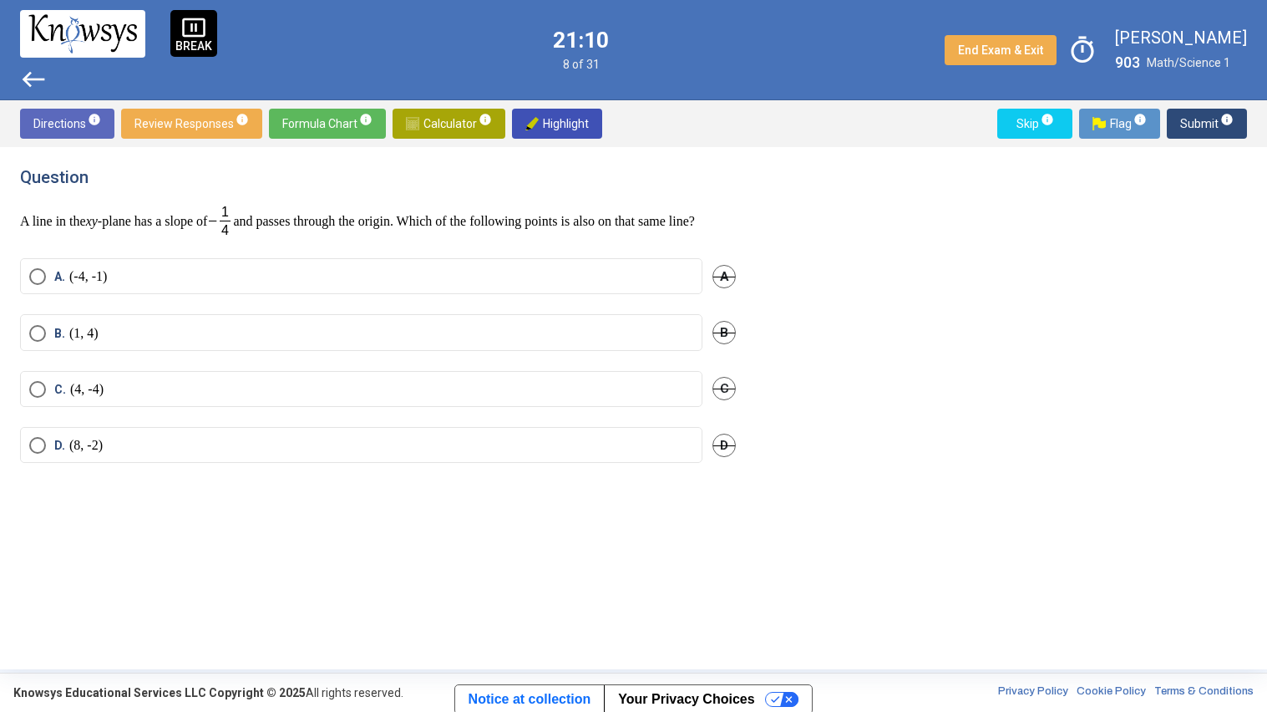
click at [463, 119] on span "Calculator info" at bounding box center [449, 124] width 86 height 30
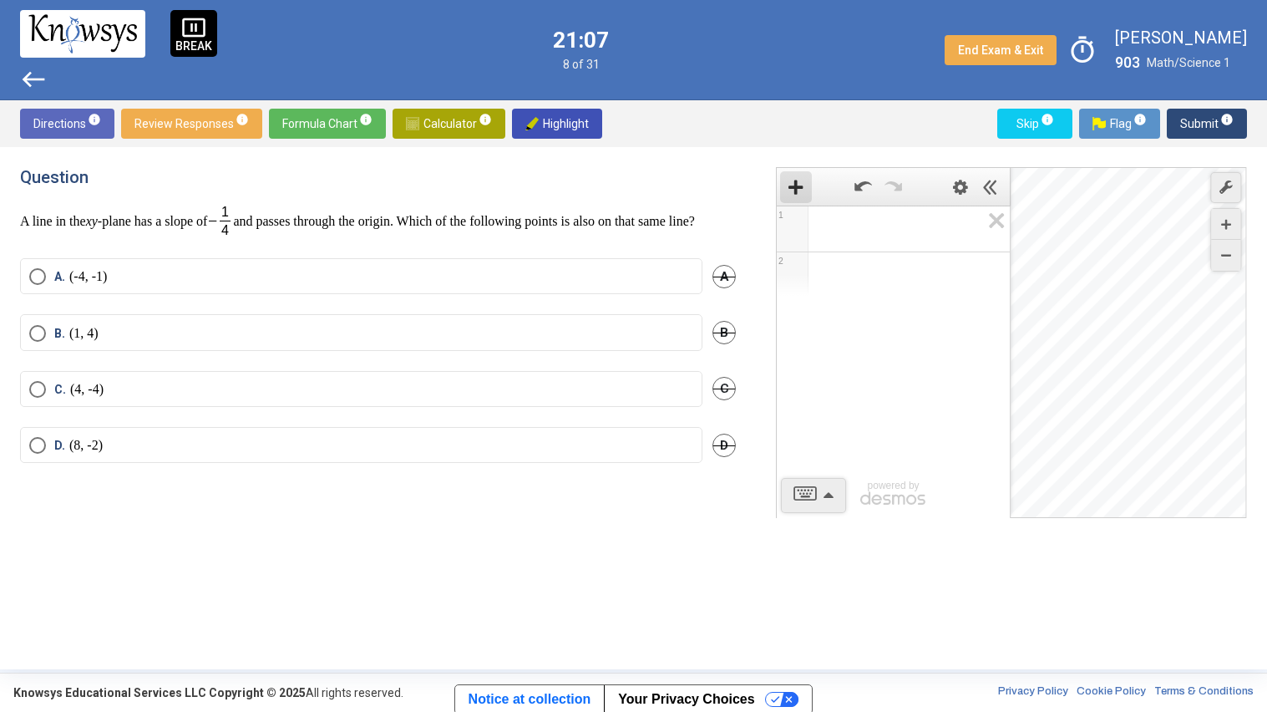
click at [802, 191] on icon "Add Item" at bounding box center [796, 187] width 15 height 15
click at [906, 294] on div "Expression List" at bounding box center [893, 273] width 233 height 43
click at [1149, 312] on div "Desmos Graphing Calculator" at bounding box center [1130, 343] width 237 height 351
click at [988, 236] on icon "Expression List" at bounding box center [992, 225] width 38 height 38
click at [990, 236] on icon "Expression List" at bounding box center [992, 225] width 38 height 38
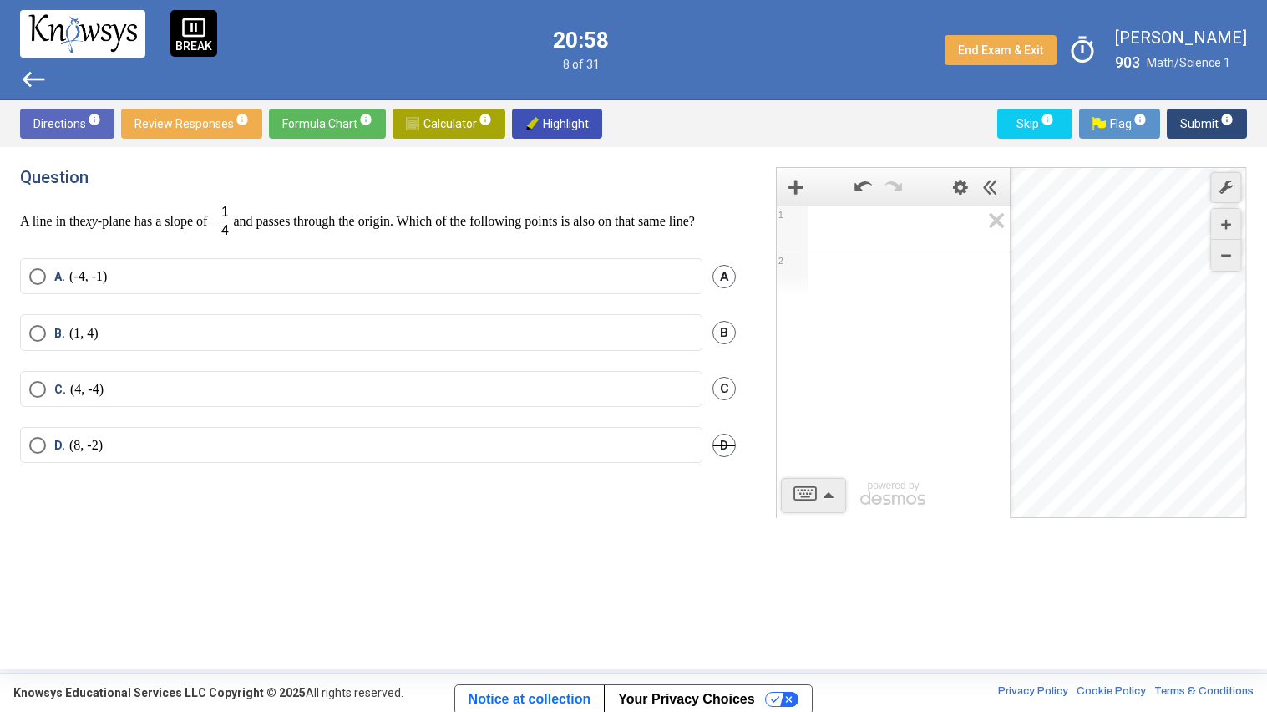
click at [889, 273] on div "Expression List" at bounding box center [893, 273] width 233 height 43
click at [985, 266] on icon "Expression List" at bounding box center [992, 271] width 38 height 38
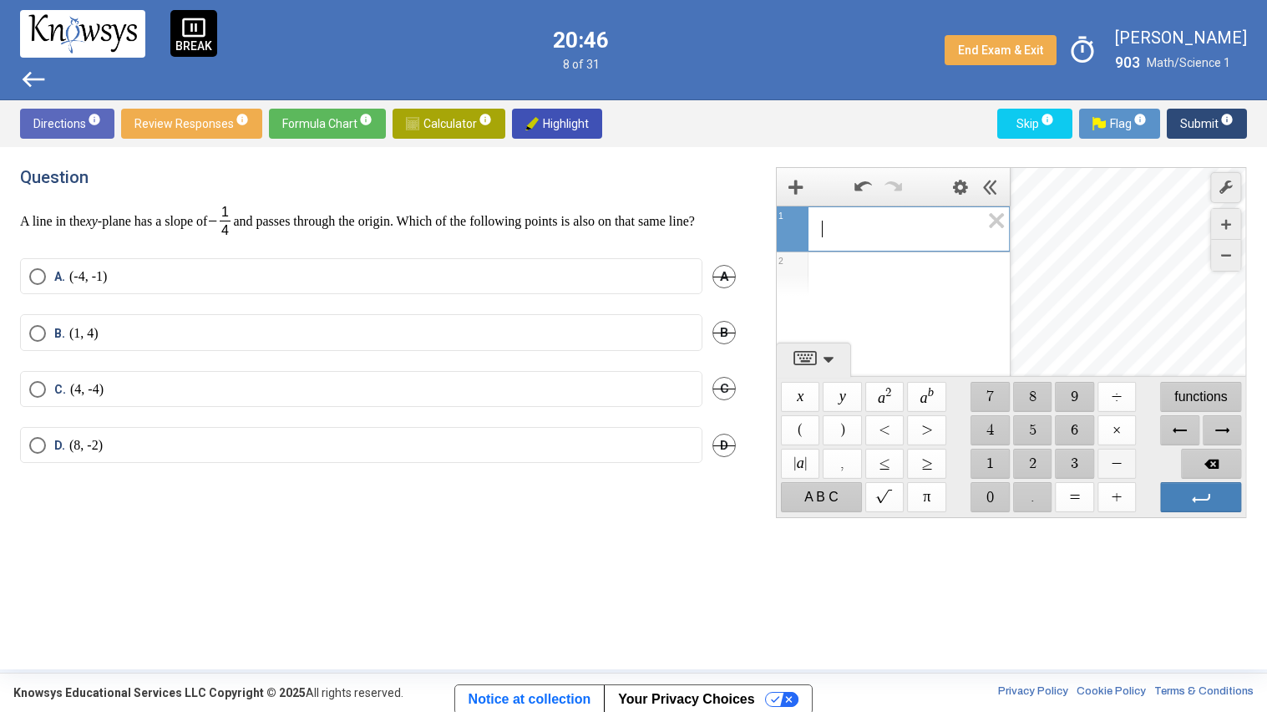
click at [1109, 459] on span "$$ −" at bounding box center [1117, 464] width 39 height 30
click at [1220, 190] on icon "Graph Settings" at bounding box center [1226, 186] width 13 height 13
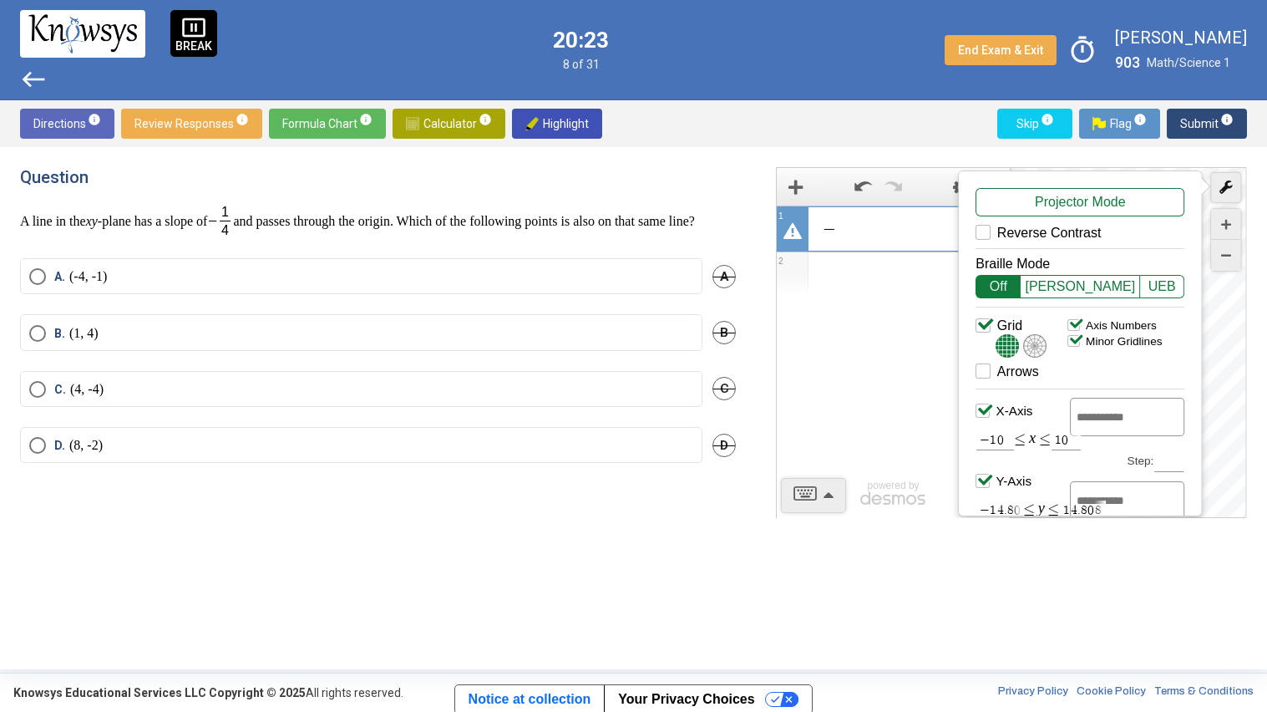
click at [1220, 190] on icon "Graph Settings" at bounding box center [1226, 186] width 13 height 13
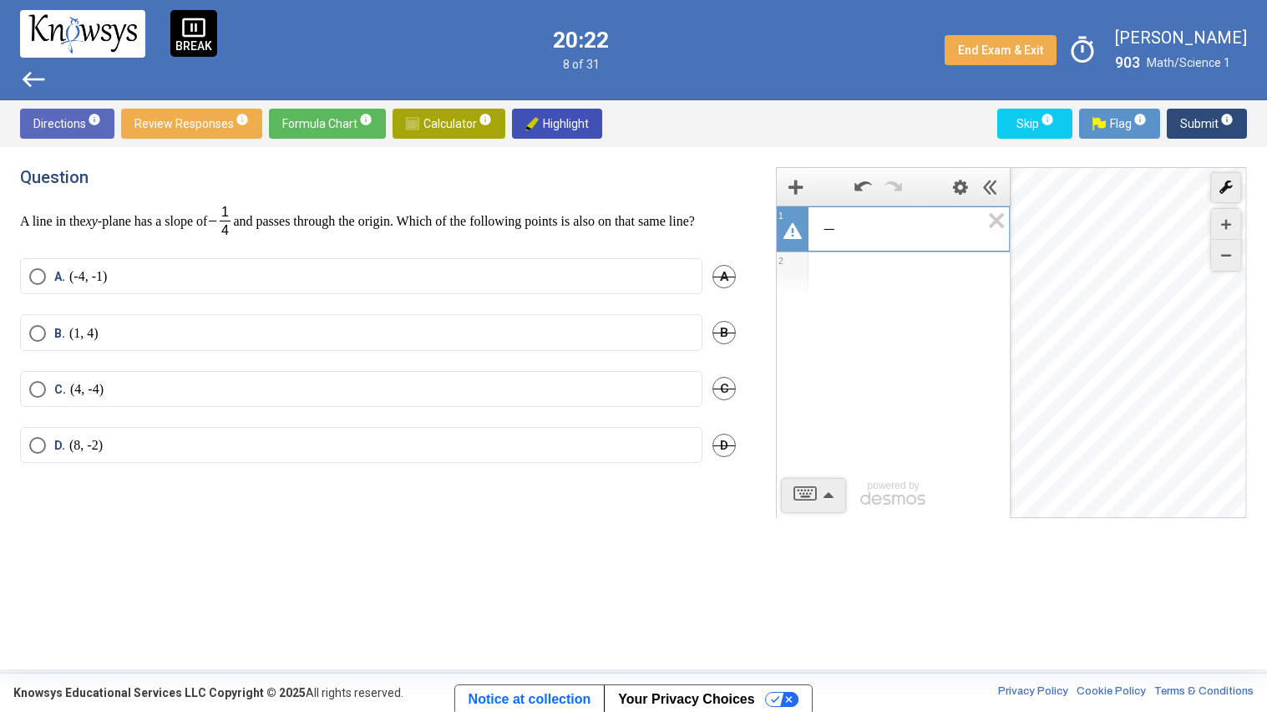
click at [1220, 190] on icon "Graph Settings" at bounding box center [1226, 186] width 13 height 13
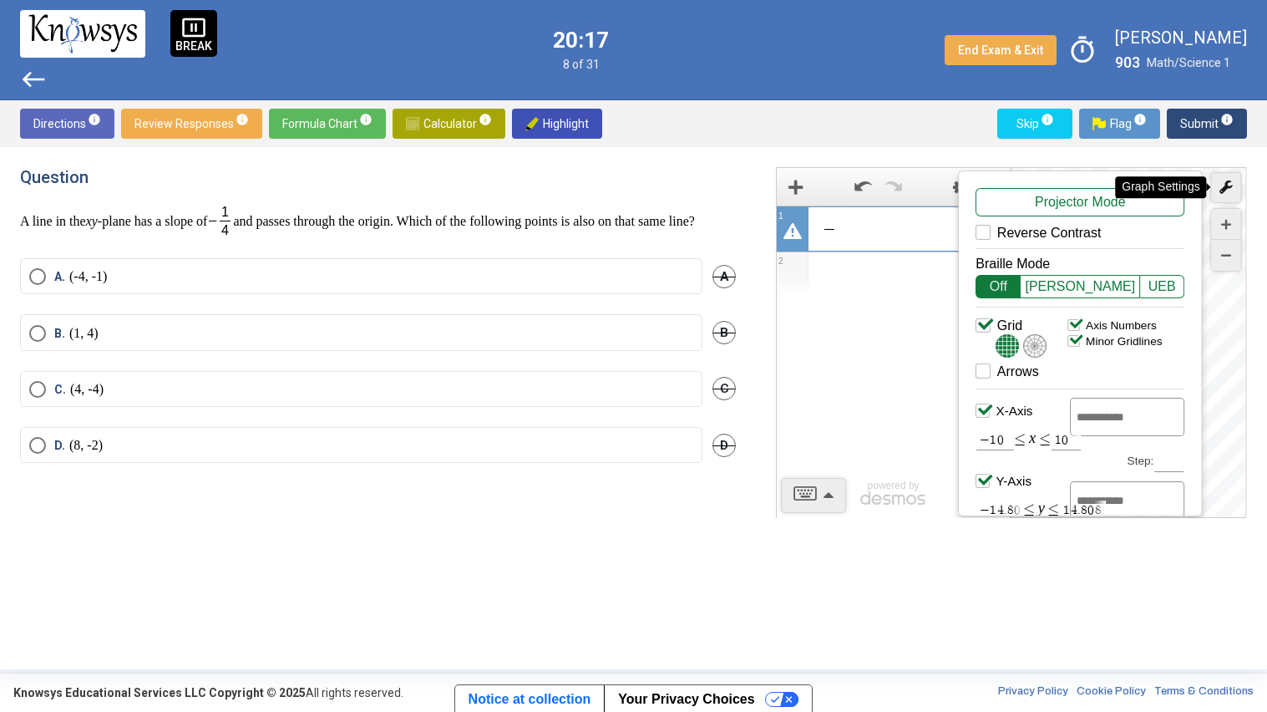
click at [1224, 188] on icon "Graph Settings" at bounding box center [1226, 186] width 13 height 13
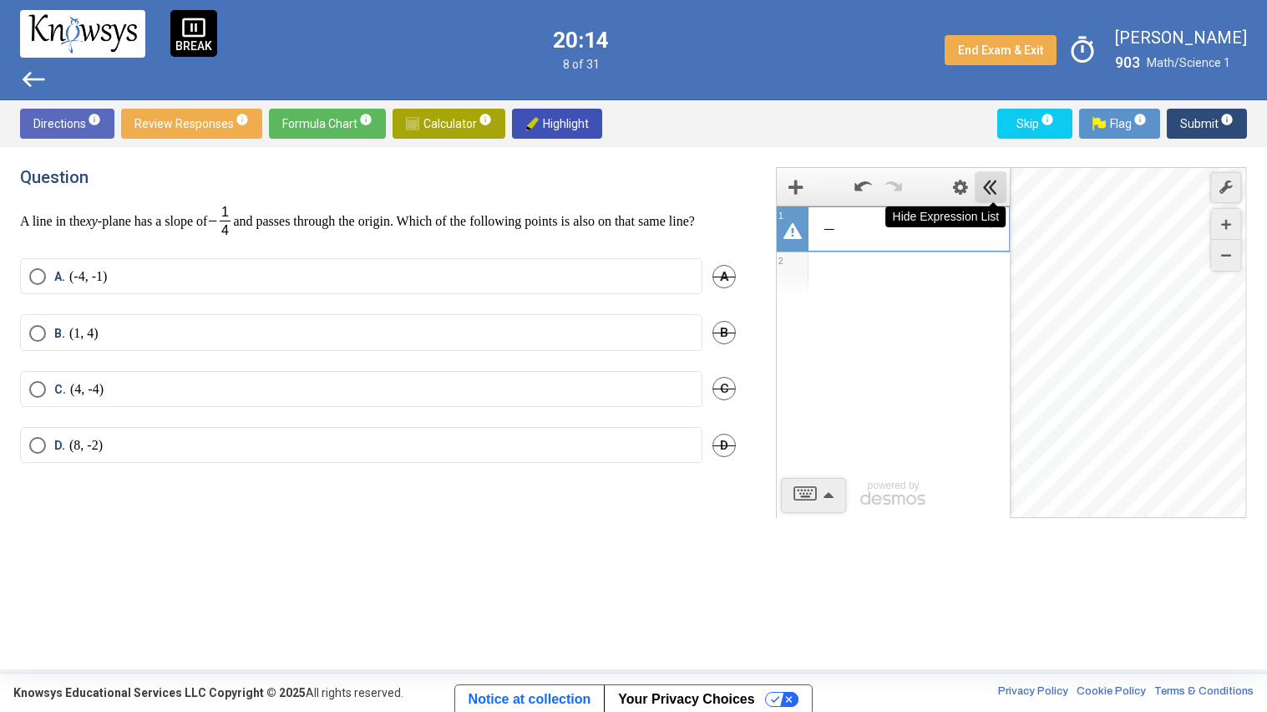
click at [990, 190] on icon "Hide Expression List" at bounding box center [991, 187] width 15 height 15
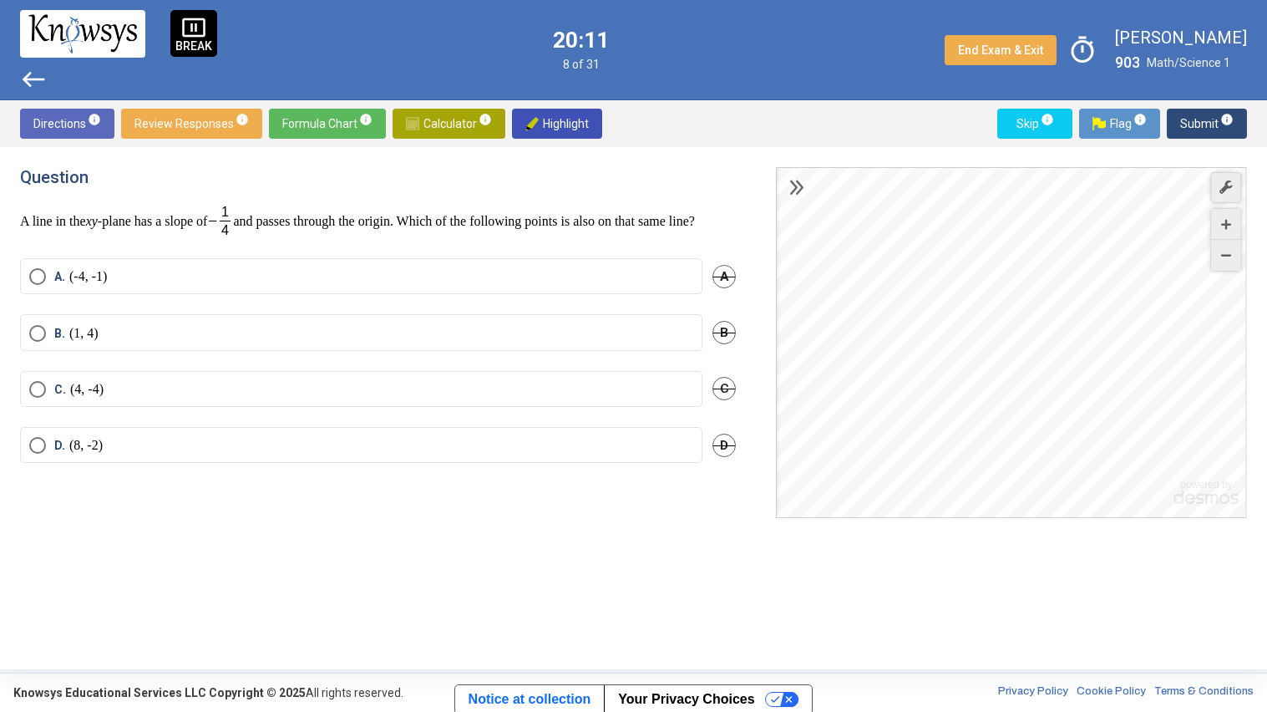
click at [997, 332] on div "Desmos Graphing Calculator" at bounding box center [1012, 343] width 471 height 351
click at [987, 317] on div "Desmos Graphing Calculator" at bounding box center [1012, 343] width 471 height 351
drag, startPoint x: 988, startPoint y: 319, endPoint x: 946, endPoint y: 311, distance: 43.4
click at [946, 311] on div "Desmos Graphing Calculator" at bounding box center [1012, 343] width 471 height 351
drag, startPoint x: 947, startPoint y: 314, endPoint x: 974, endPoint y: 326, distance: 29.2
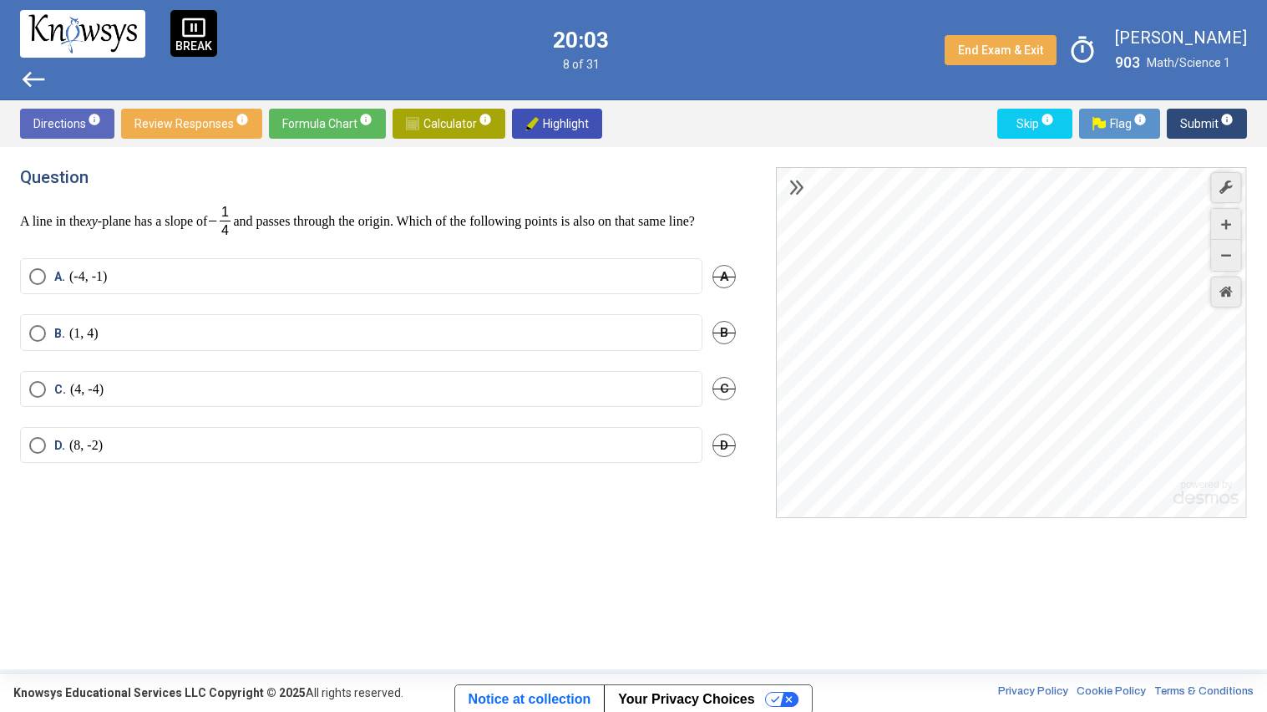
click at [974, 326] on div "Desmos Graphing Calculator" at bounding box center [1012, 343] width 471 height 351
drag, startPoint x: 967, startPoint y: 330, endPoint x: 992, endPoint y: 332, distance: 26.0
click at [992, 332] on div "Desmos Graphing Calculator" at bounding box center [1012, 343] width 471 height 351
click at [987, 330] on div "Desmos Graphing Calculator" at bounding box center [1012, 343] width 471 height 351
drag, startPoint x: 987, startPoint y: 330, endPoint x: 987, endPoint y: 343, distance: 12.5
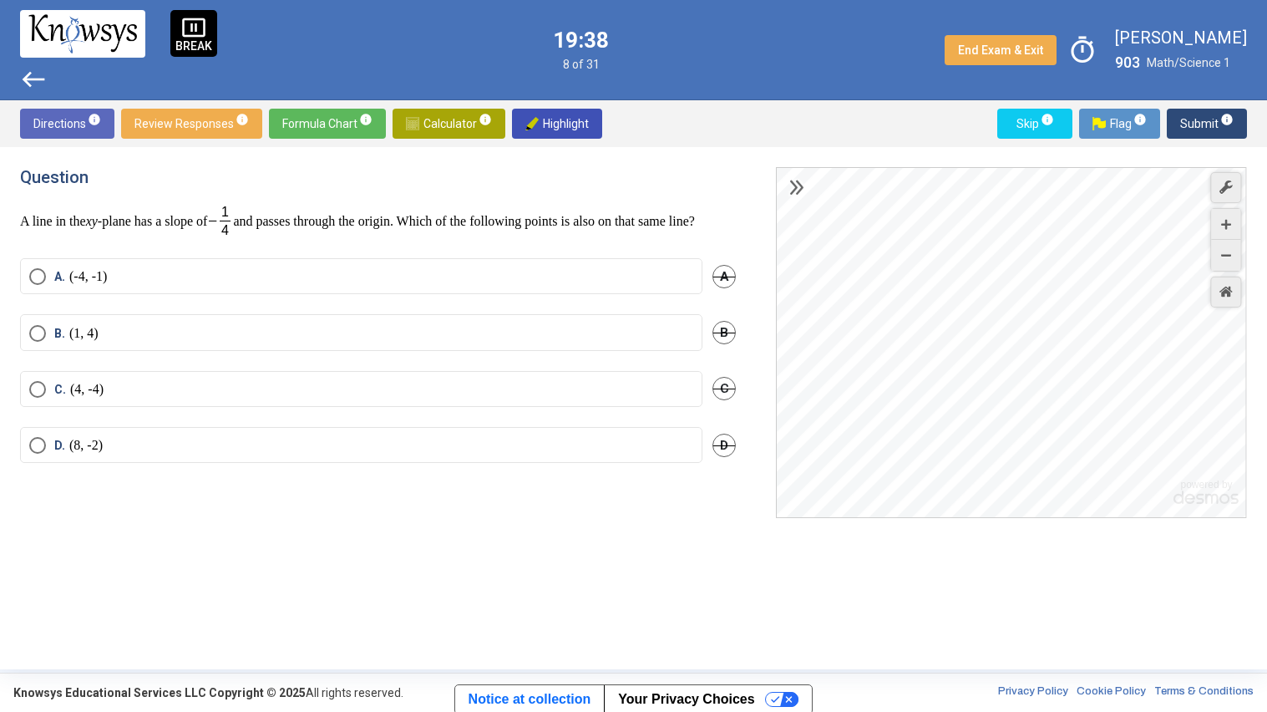
click at [987, 343] on div "Desmos Graphing Calculator" at bounding box center [1012, 343] width 471 height 351
click at [728, 344] on span "B" at bounding box center [724, 332] width 23 height 23
click at [721, 451] on span "D" at bounding box center [724, 445] width 23 height 23
drag, startPoint x: 620, startPoint y: 274, endPoint x: 627, endPoint y: 287, distance: 14.9
click at [627, 287] on mat-radio-button "A. (-4, -1)" at bounding box center [361, 276] width 682 height 36
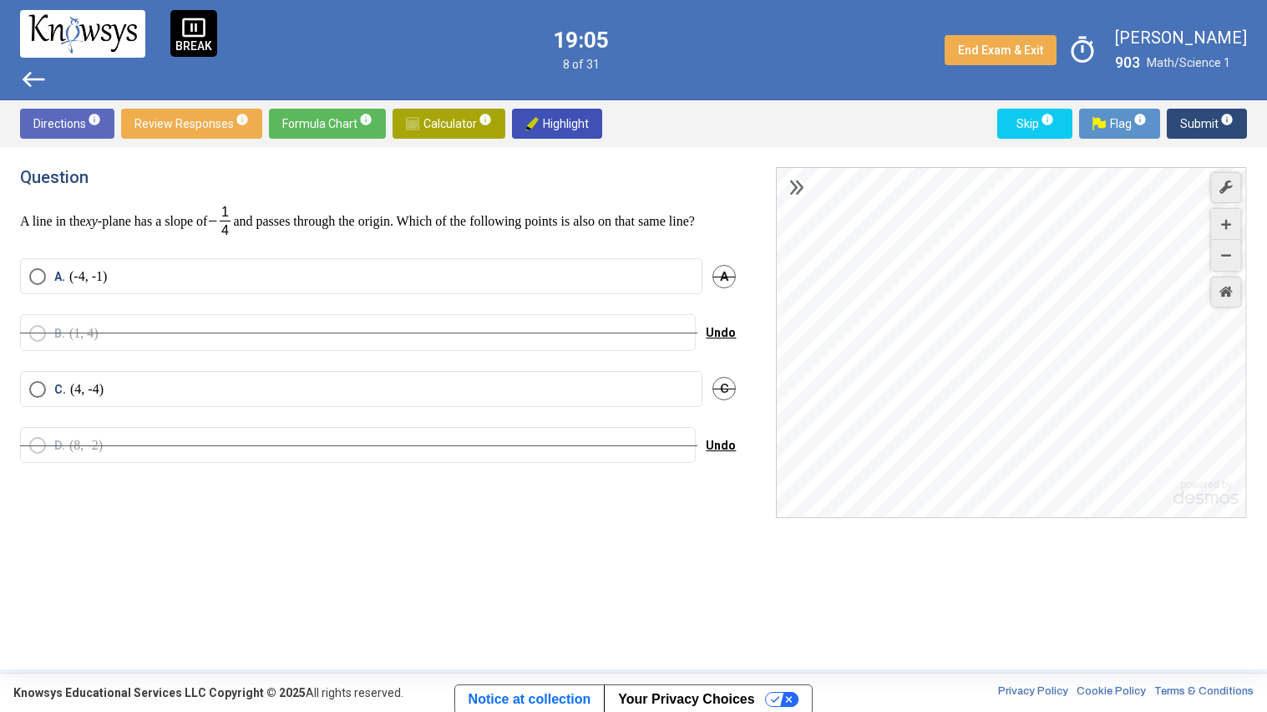
click at [627, 285] on label "A. (-4, -1)" at bounding box center [361, 276] width 664 height 17
click at [408, 122] on img at bounding box center [412, 123] width 13 height 13
click at [1197, 129] on span "Submit info" at bounding box center [1206, 124] width 53 height 30
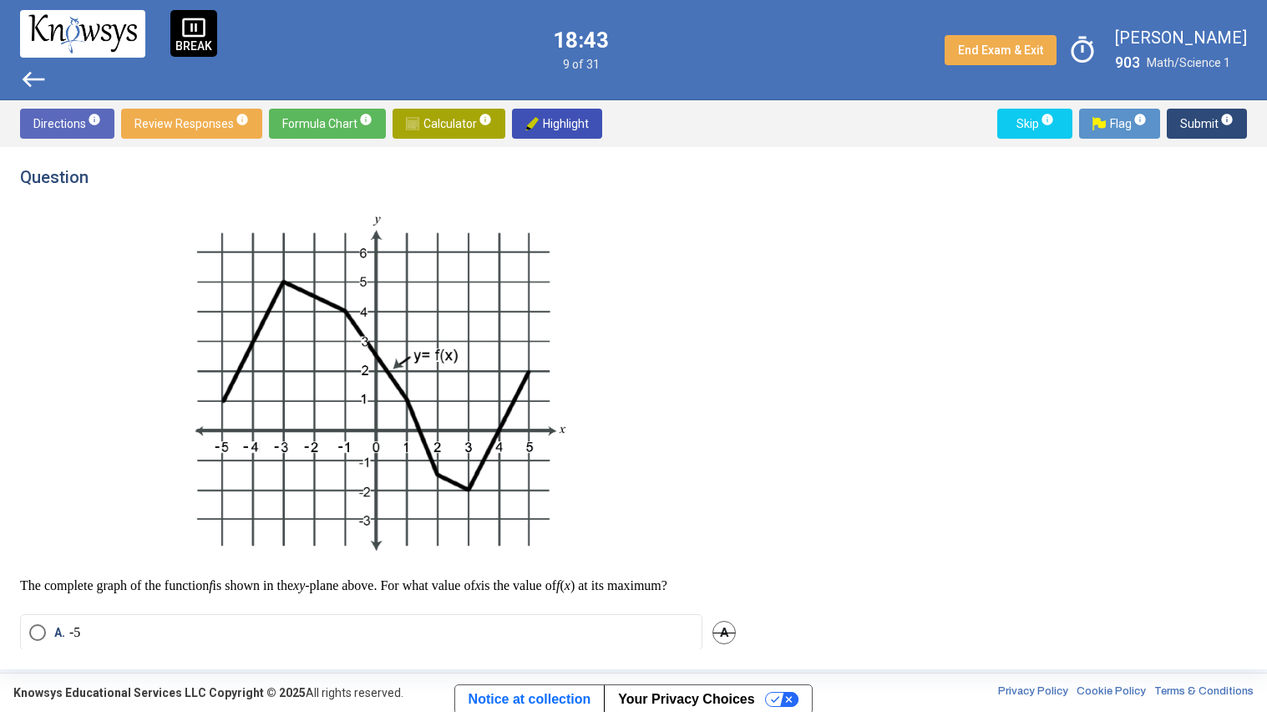
click at [68, 124] on span "Directions info" at bounding box center [67, 124] width 68 height 30
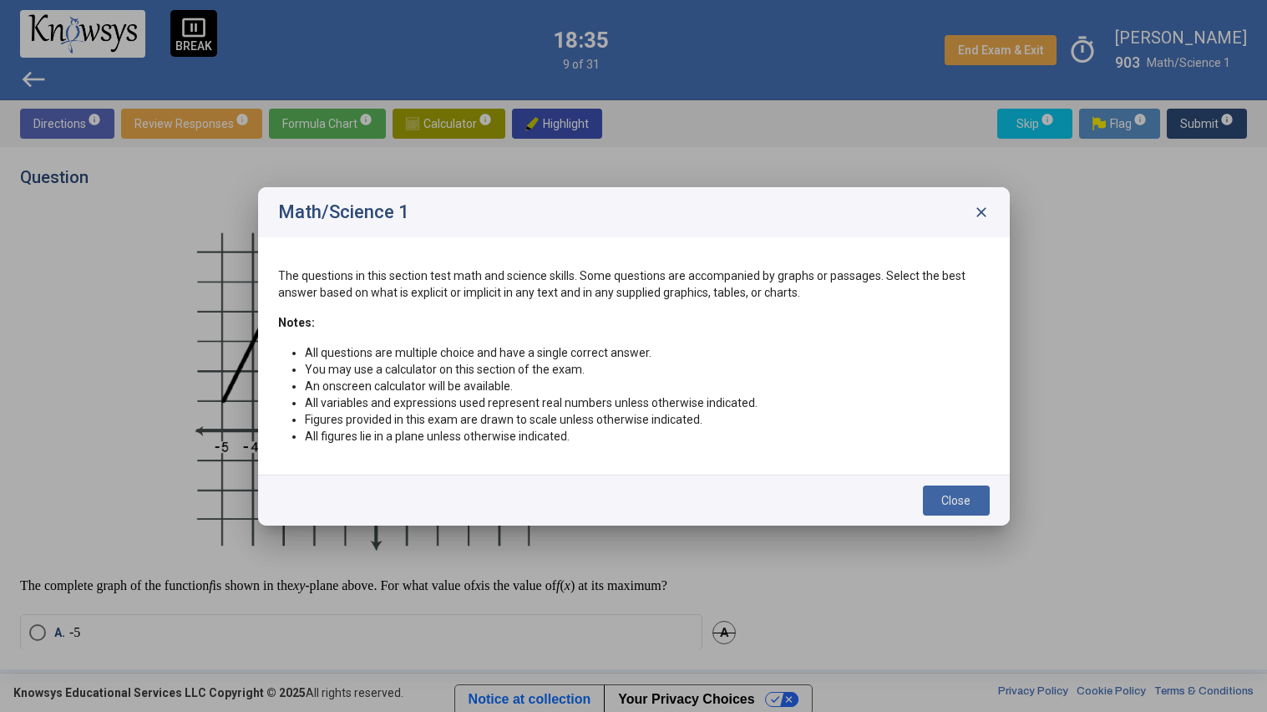
click at [970, 506] on button "Close" at bounding box center [956, 500] width 67 height 30
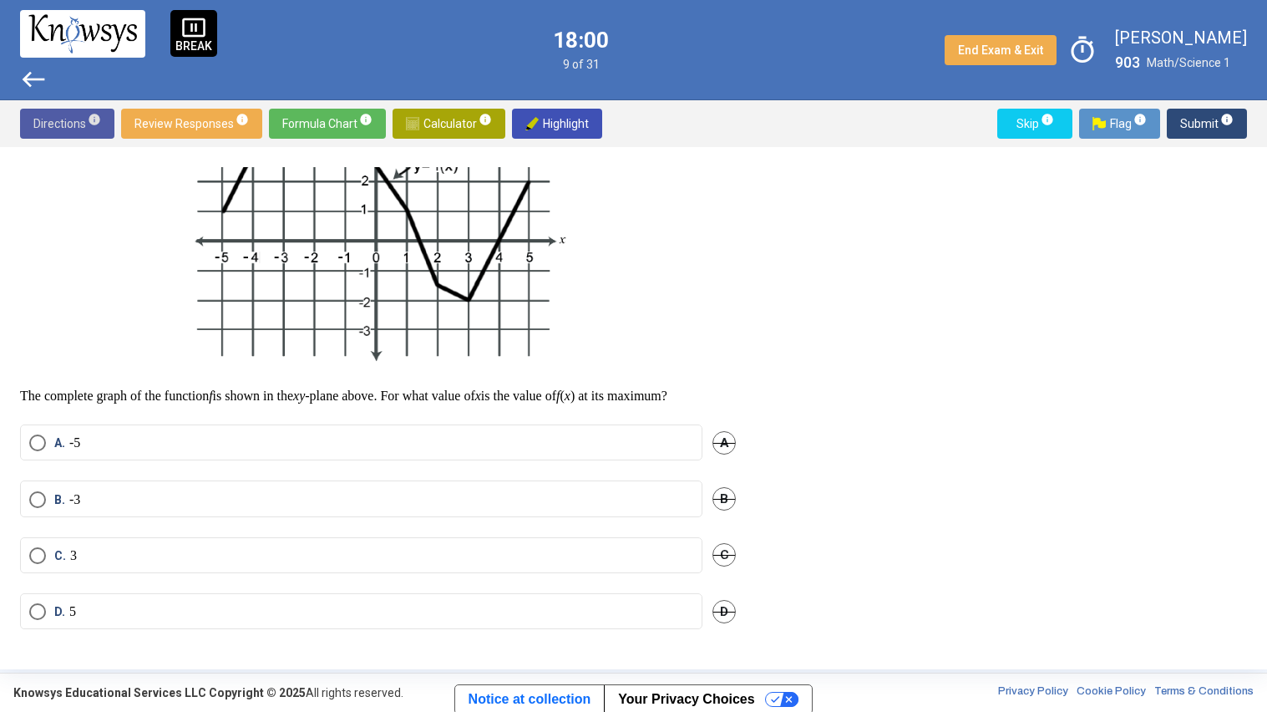
scroll to position [205, 0]
click at [462, 459] on mat-radio-button "A. -5" at bounding box center [361, 442] width 682 height 36
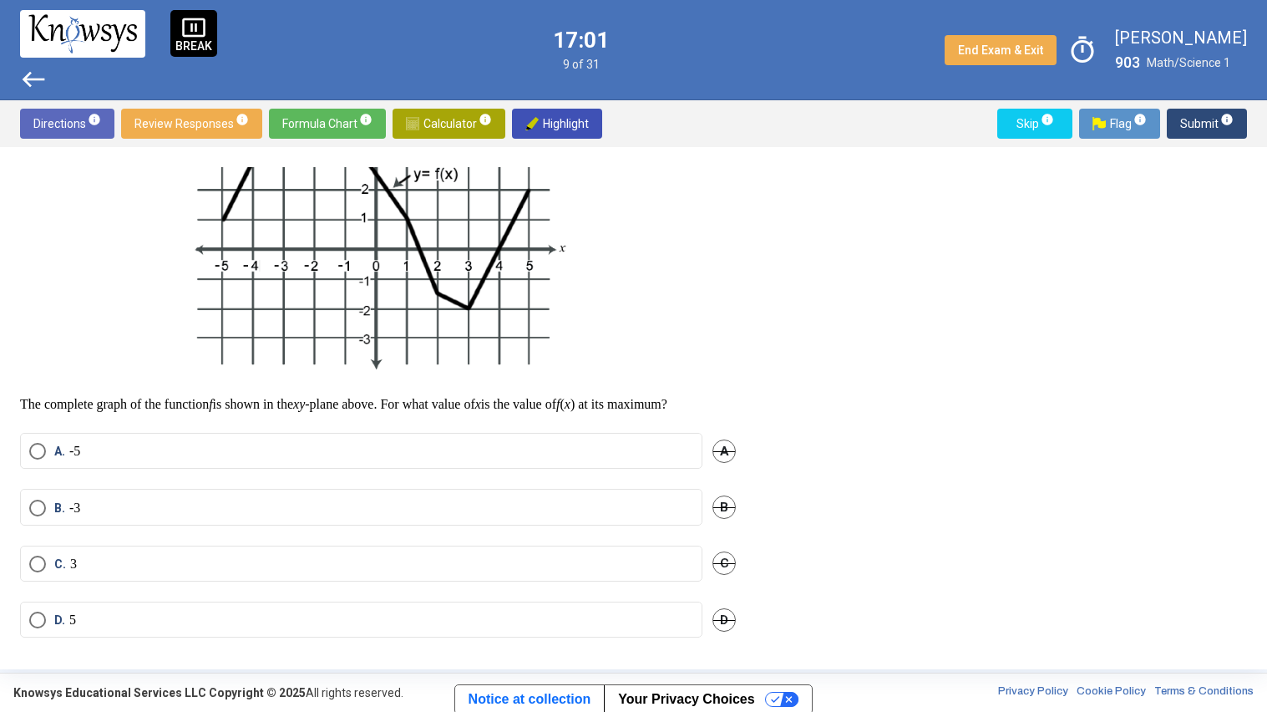
click at [232, 516] on label "B. -3" at bounding box center [361, 508] width 664 height 17
click at [179, 572] on label "C. 3" at bounding box center [361, 564] width 664 height 17
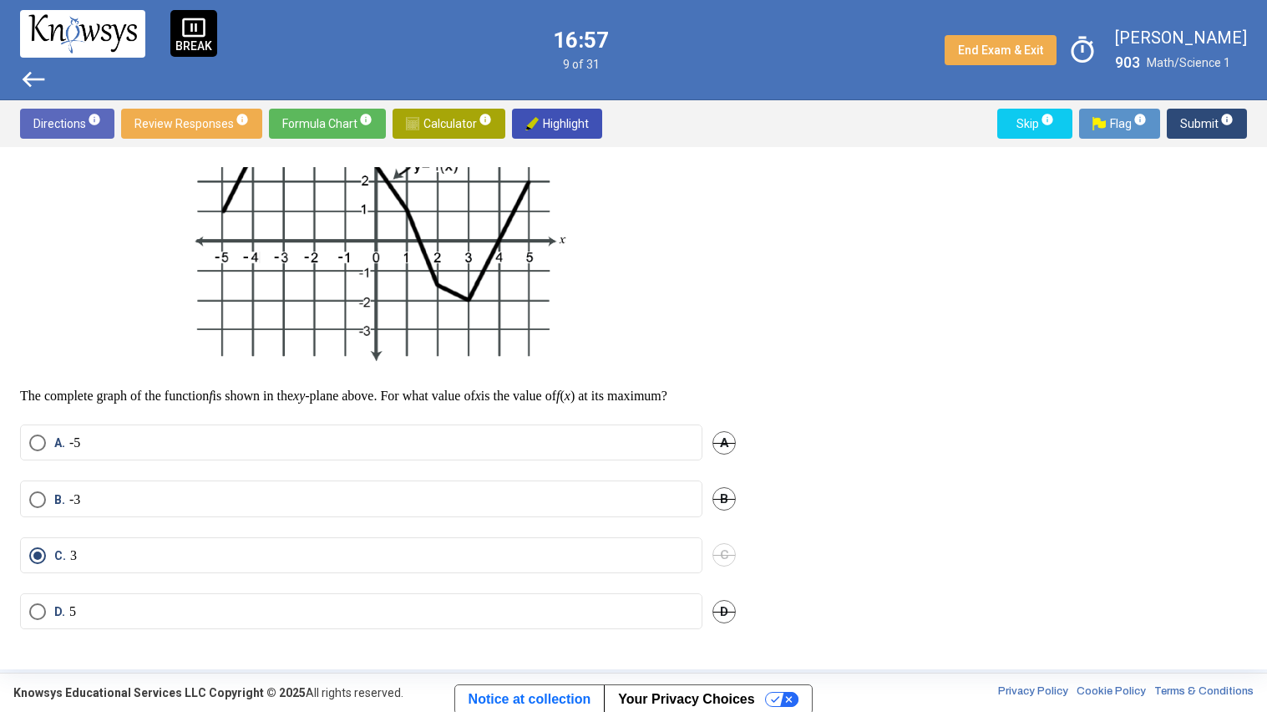
scroll to position [205, 0]
click at [176, 603] on label "D. 5" at bounding box center [361, 611] width 664 height 17
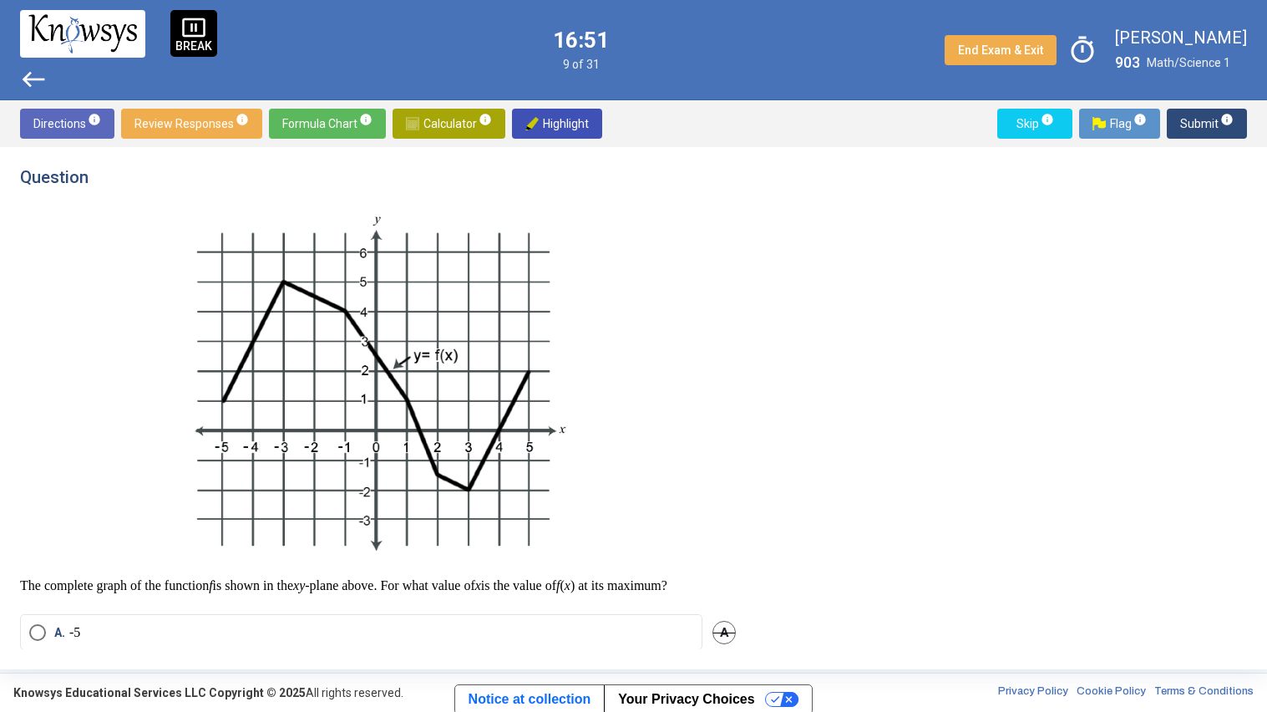
click at [1198, 119] on span "Submit info" at bounding box center [1206, 124] width 53 height 30
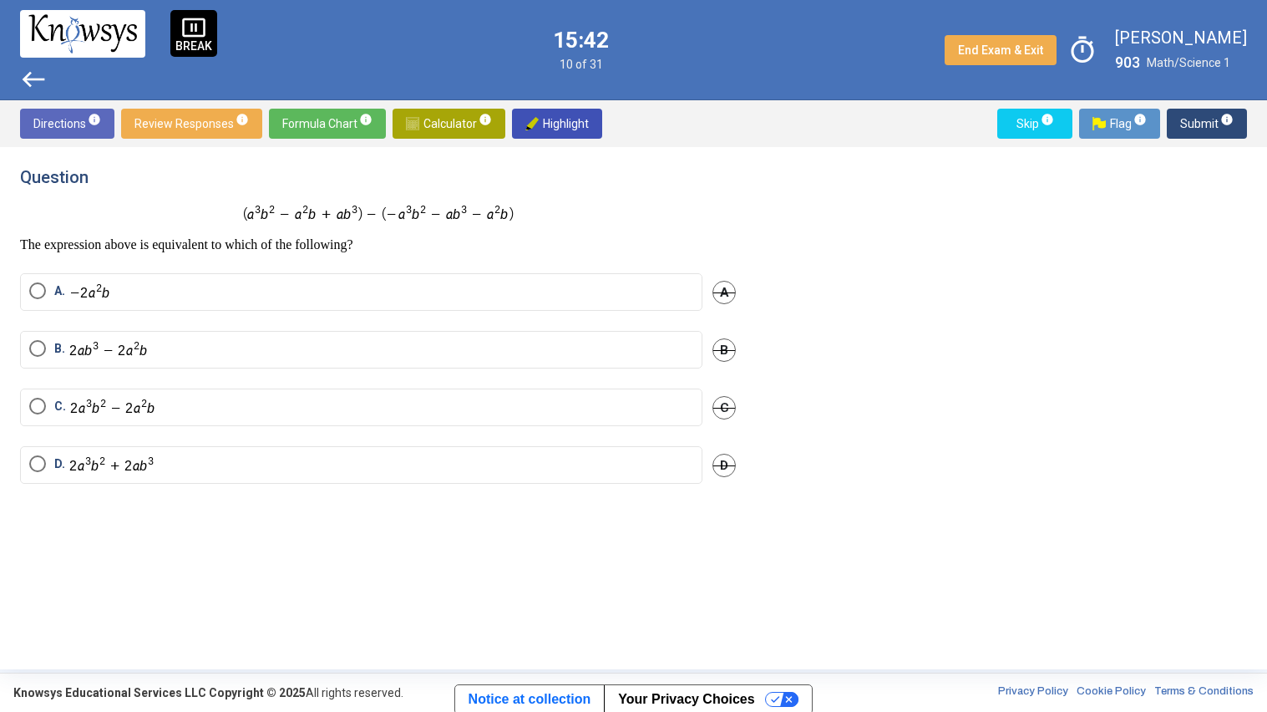
click at [413, 218] on img at bounding box center [377, 213] width 271 height 19
click at [447, 138] on span "Calculator info" at bounding box center [449, 124] width 86 height 30
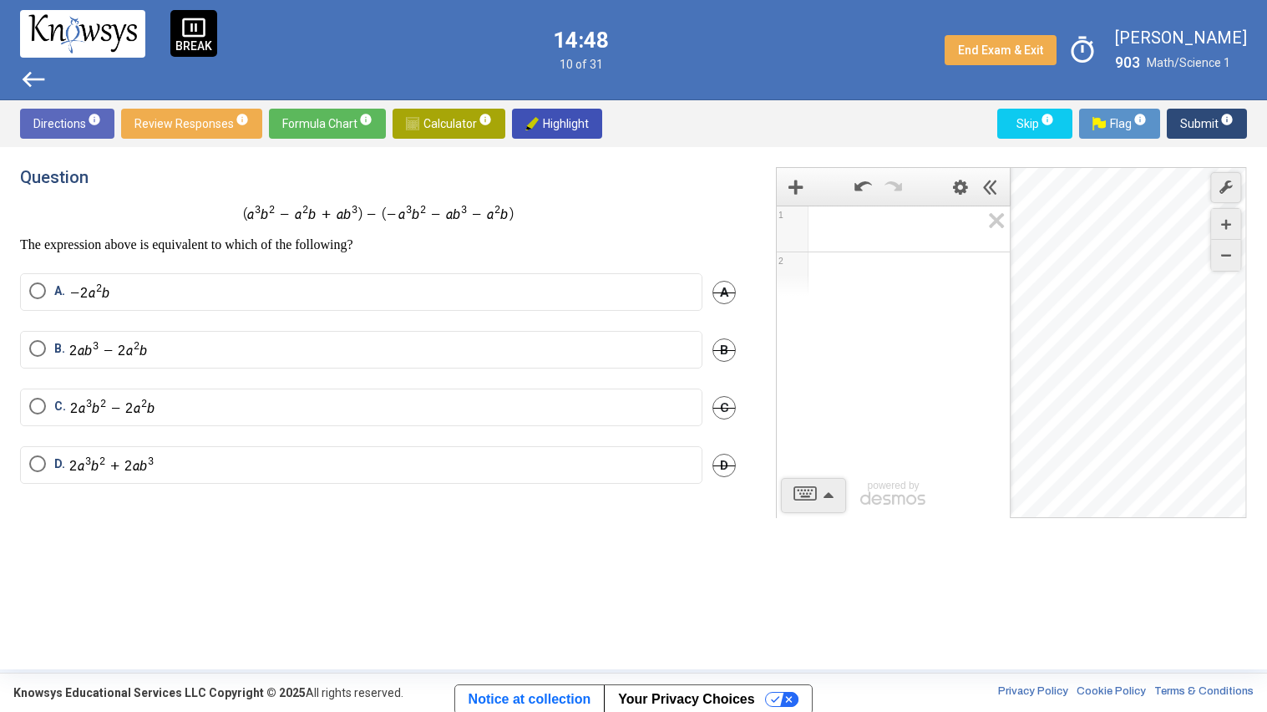
click at [787, 231] on div "Expression List" at bounding box center [792, 230] width 24 height 24
click at [788, 234] on div "Expression List" at bounding box center [792, 230] width 24 height 24
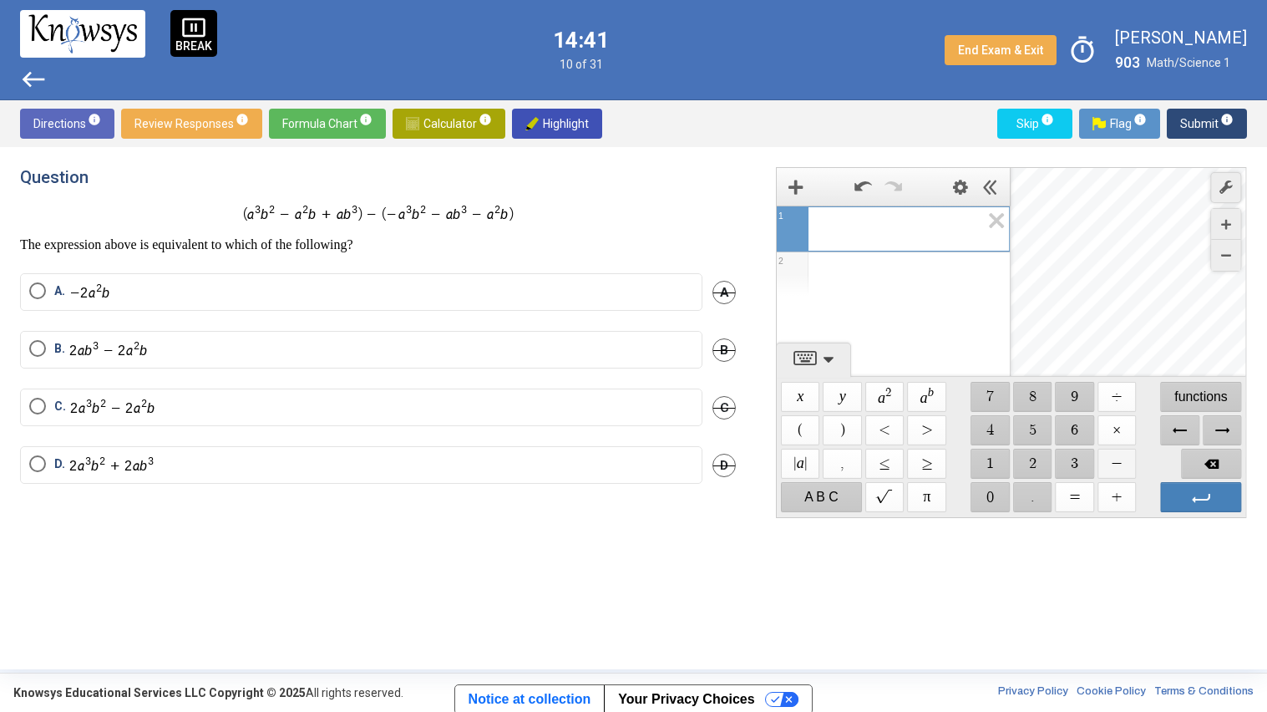
click at [1119, 464] on span "$$ −" at bounding box center [1117, 464] width 39 height 30
click at [994, 466] on span "$$ 1" at bounding box center [991, 464] width 39 height 30
click at [892, 401] on span "$$ a 2" at bounding box center [884, 397] width 39 height 30
click at [1225, 468] on span "Backspace" at bounding box center [1212, 464] width 60 height 30
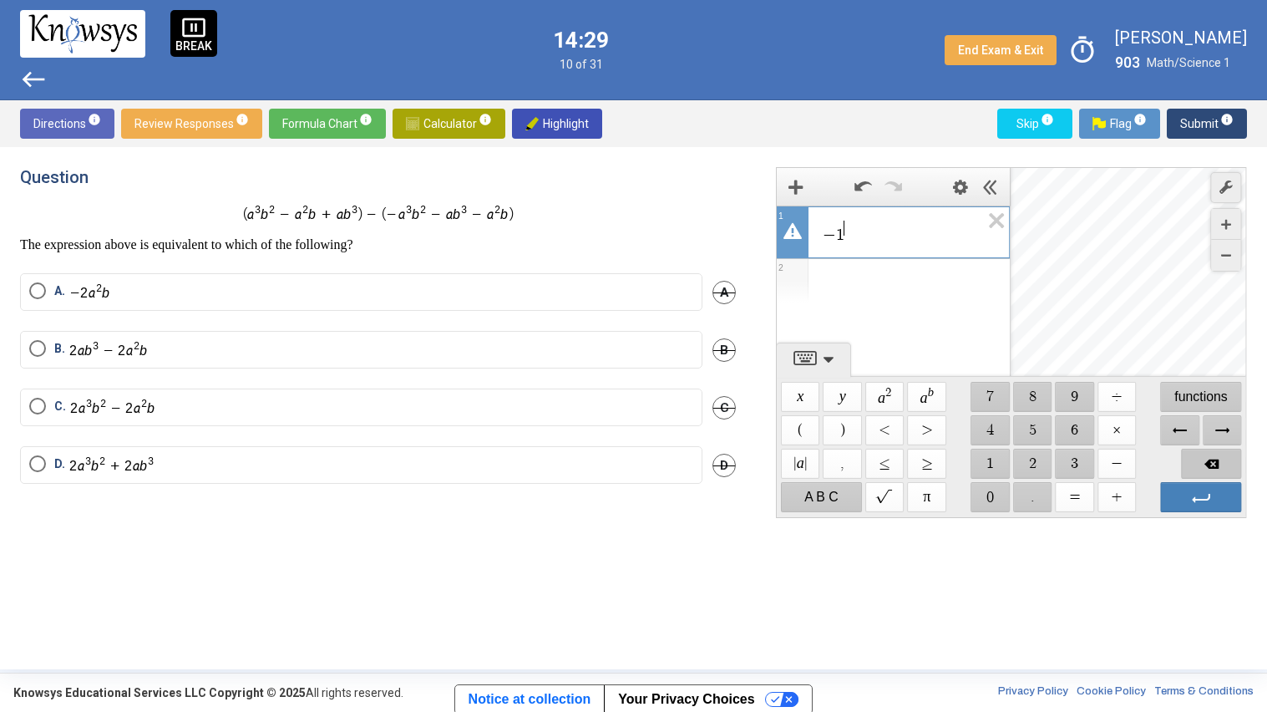
click at [1225, 468] on span "Backspace" at bounding box center [1212, 464] width 60 height 30
click at [1022, 460] on span "$$ 2" at bounding box center [1032, 464] width 39 height 30
click at [1215, 455] on span "Backspace" at bounding box center [1212, 464] width 60 height 30
click at [1022, 463] on span "$$ 2" at bounding box center [1032, 464] width 39 height 30
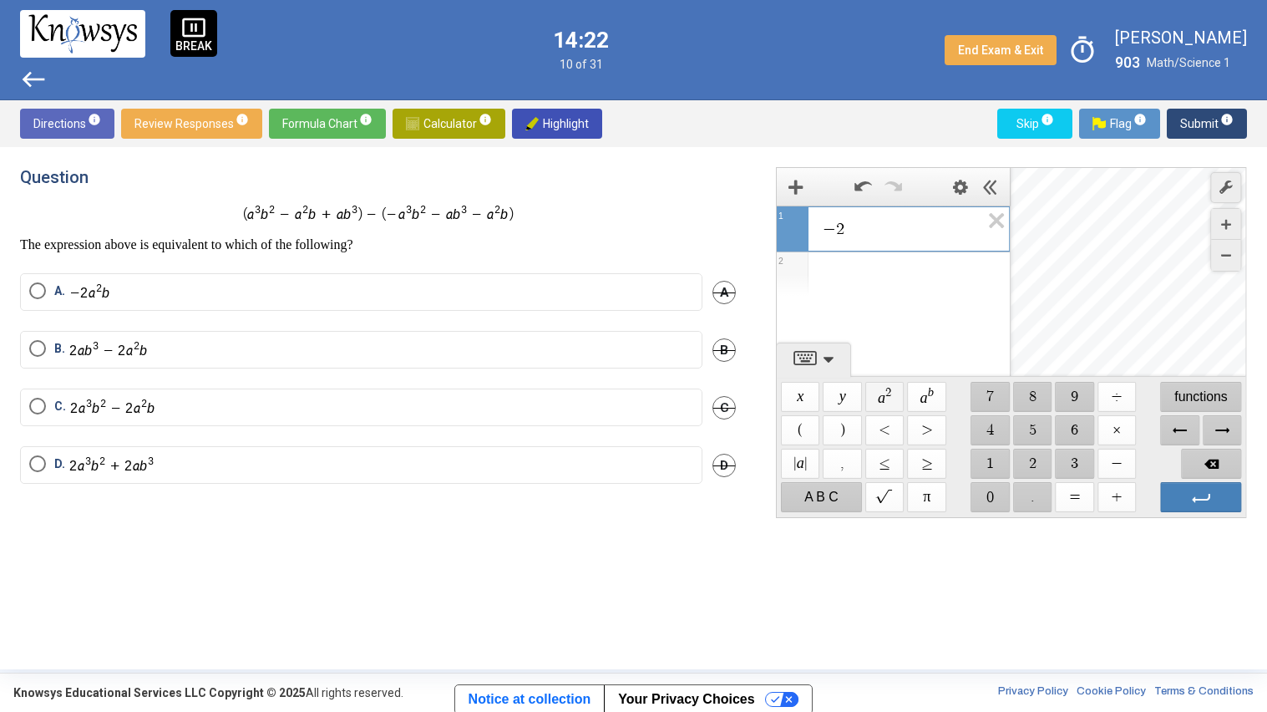
click at [882, 395] on span "$$ a 2" at bounding box center [884, 397] width 39 height 30
click at [1124, 467] on span "$$ −" at bounding box center [1117, 464] width 39 height 30
click at [1024, 453] on span "$$ 2" at bounding box center [1032, 464] width 39 height 30
click at [877, 399] on span "$$ a 2" at bounding box center [884, 397] width 39 height 30
click at [723, 460] on span "D" at bounding box center [724, 465] width 23 height 23
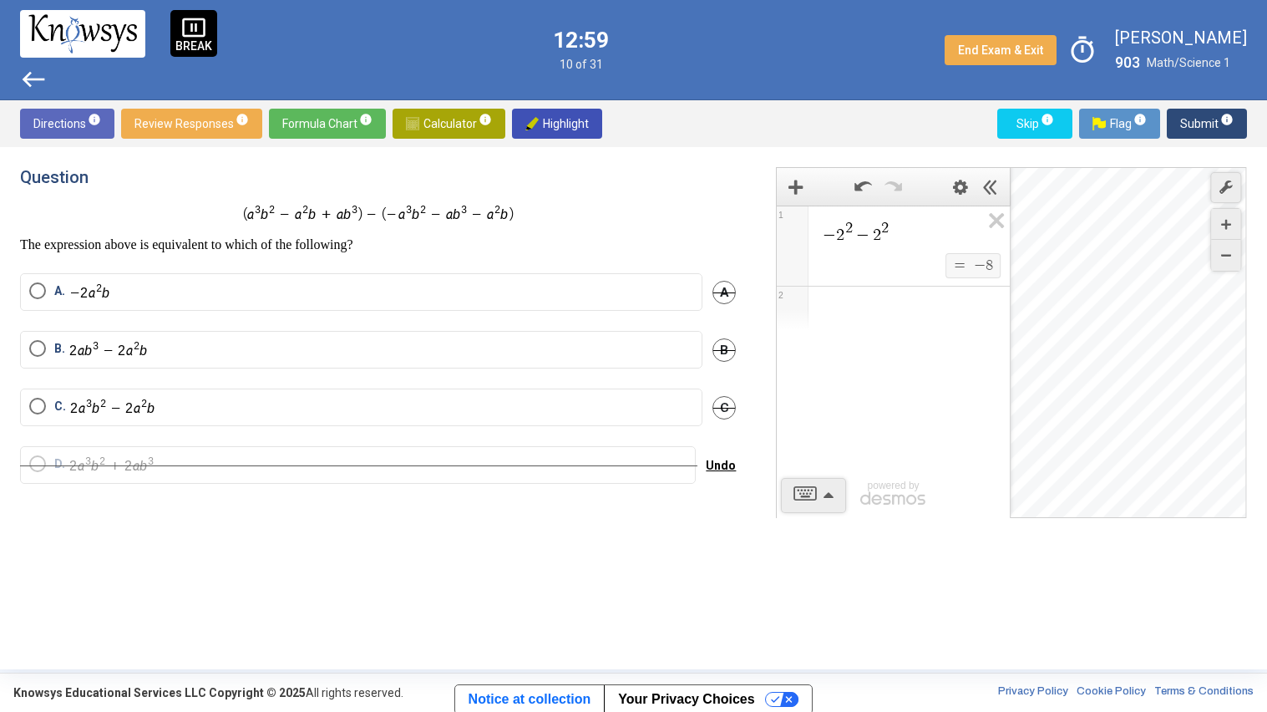
click at [723, 290] on span "A" at bounding box center [724, 292] width 23 height 23
click at [718, 292] on span "Undo" at bounding box center [721, 292] width 30 height 13
click at [526, 290] on label "A." at bounding box center [361, 291] width 664 height 19
click at [425, 130] on span "Calculator info" at bounding box center [449, 124] width 86 height 30
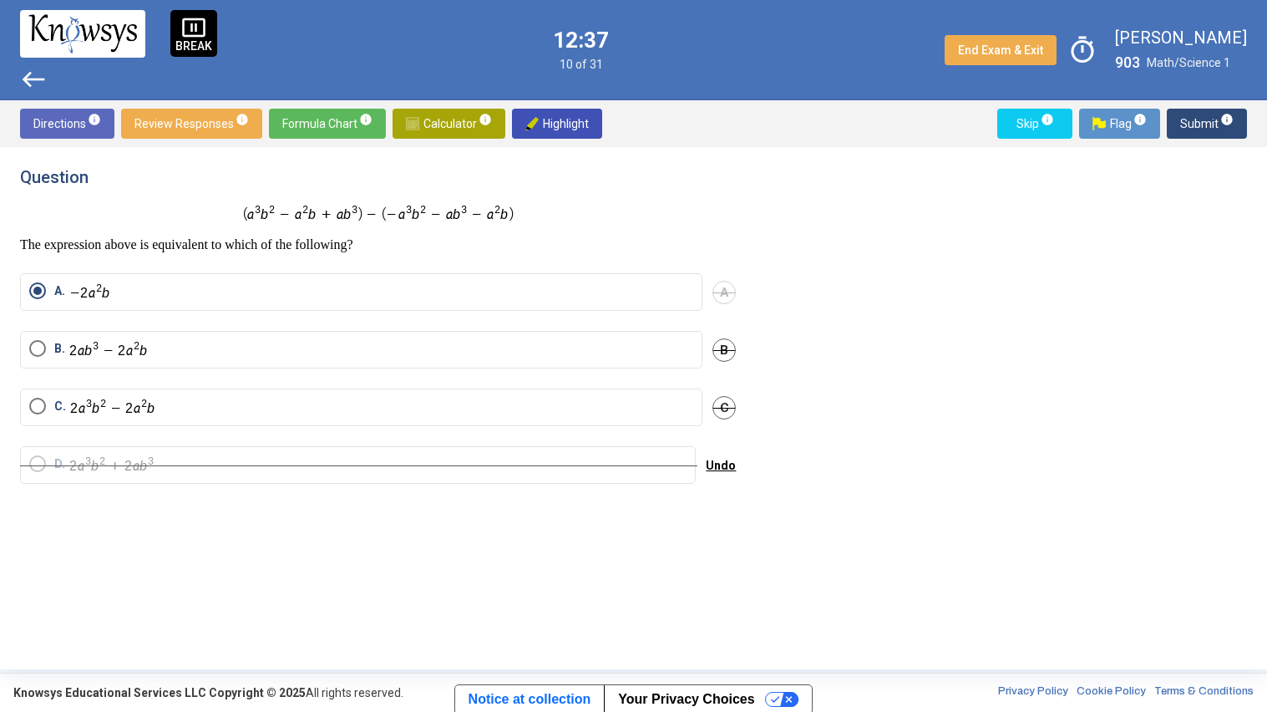
click at [1200, 132] on span "Submit info" at bounding box center [1206, 124] width 53 height 30
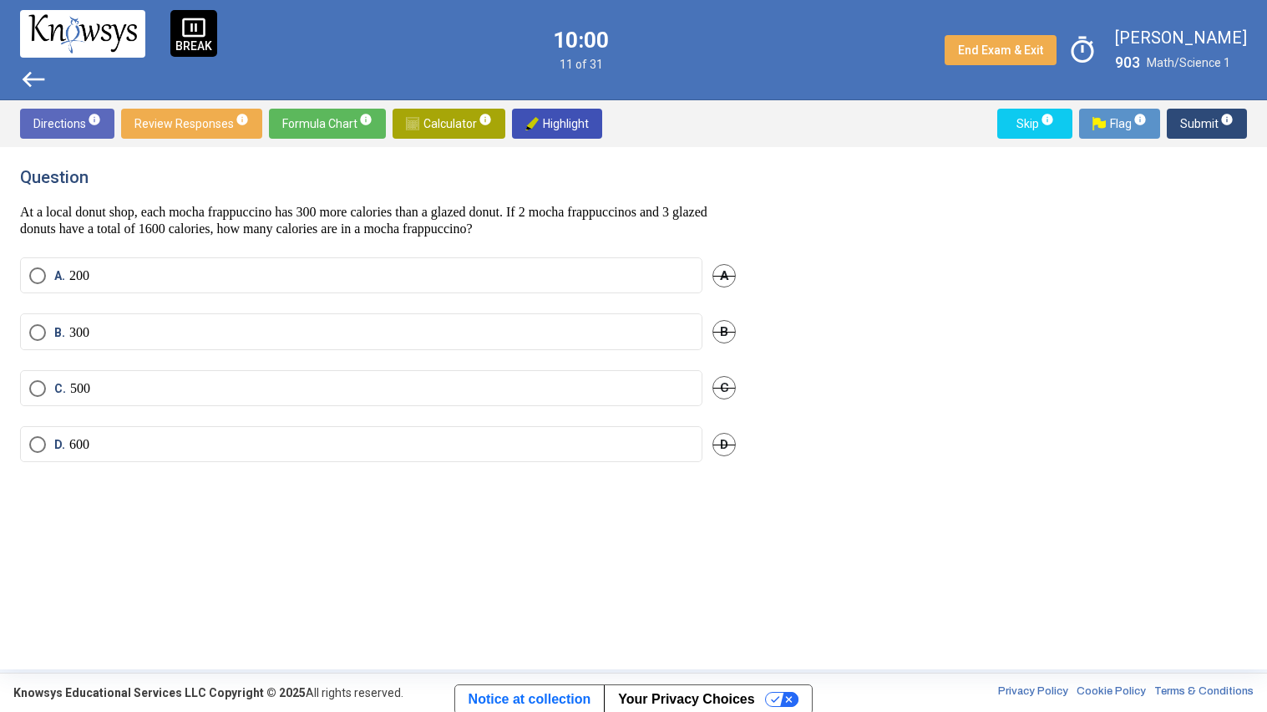
click at [515, 391] on label "C. 500" at bounding box center [361, 388] width 664 height 17
click at [1203, 127] on span "Submit info" at bounding box center [1206, 124] width 53 height 30
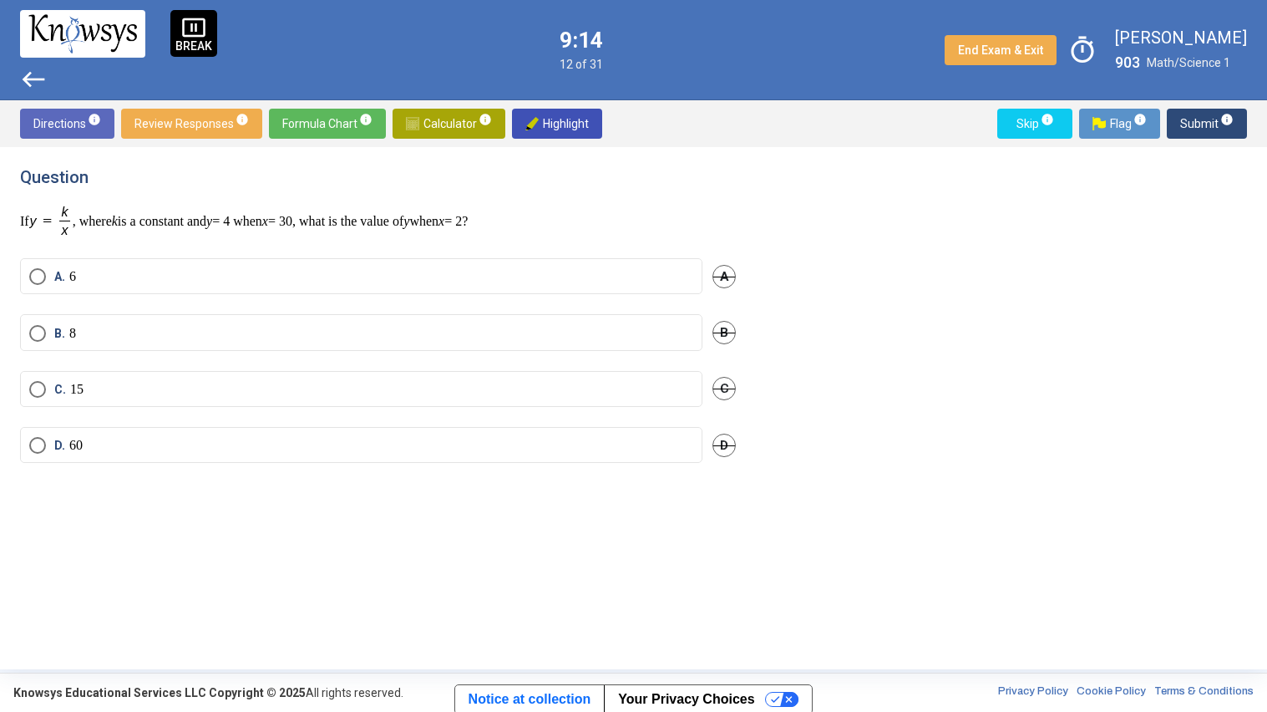
click at [128, 325] on label "B. 8" at bounding box center [361, 333] width 664 height 17
click at [1195, 132] on span "Submit info" at bounding box center [1206, 124] width 53 height 30
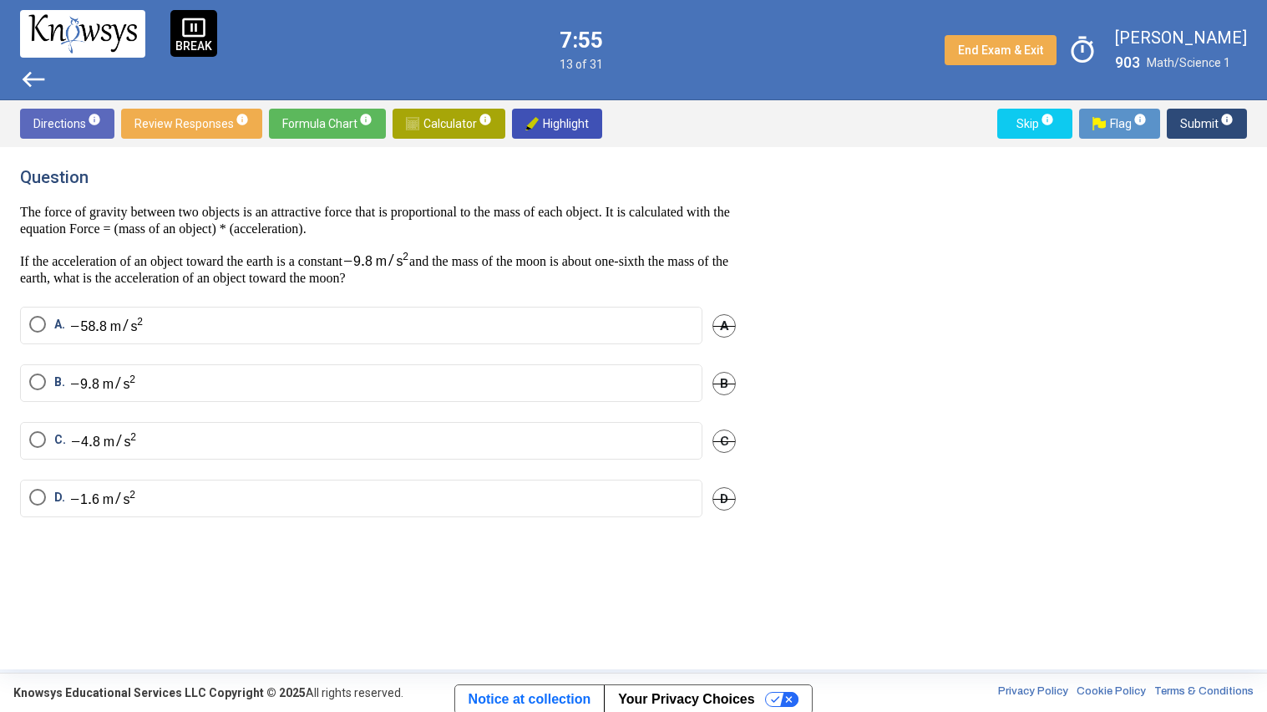
click at [461, 123] on span "Calculator info" at bounding box center [449, 124] width 86 height 30
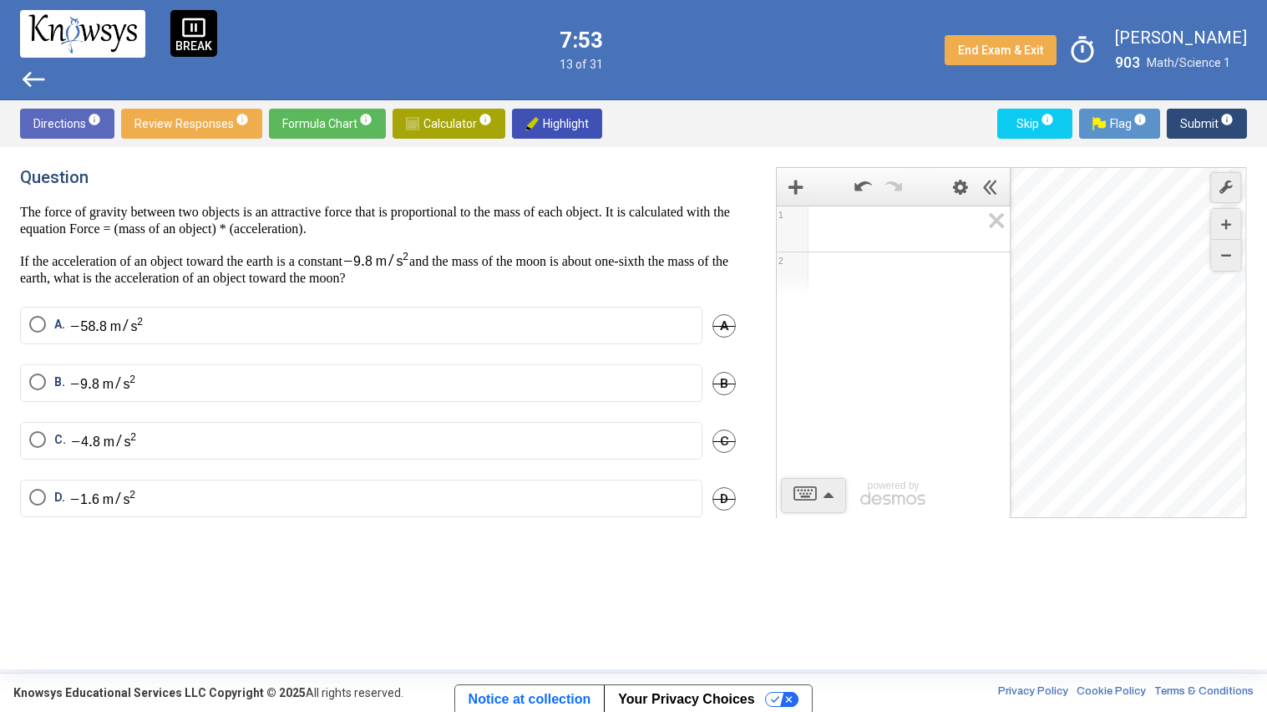
click at [792, 251] on span "1" at bounding box center [793, 228] width 32 height 45
click at [792, 241] on div "Expression List" at bounding box center [792, 230] width 24 height 24
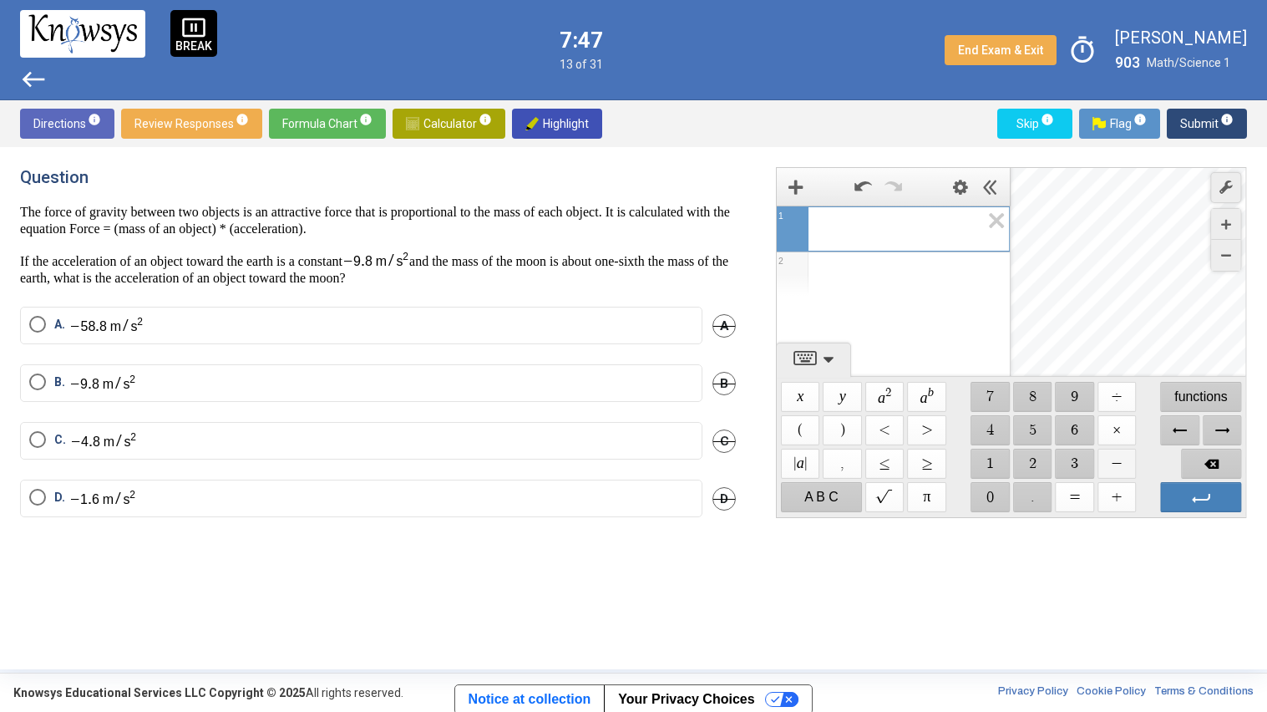
click at [1111, 462] on span "$$ −" at bounding box center [1117, 464] width 39 height 30
click at [1058, 396] on span "$$ 9" at bounding box center [1075, 397] width 39 height 30
click at [1032, 508] on span "$$ ." at bounding box center [1032, 497] width 39 height 30
click at [1015, 399] on span "$$ 8" at bounding box center [1032, 397] width 39 height 30
drag, startPoint x: 1110, startPoint y: 403, endPoint x: 1067, endPoint y: 435, distance: 54.3
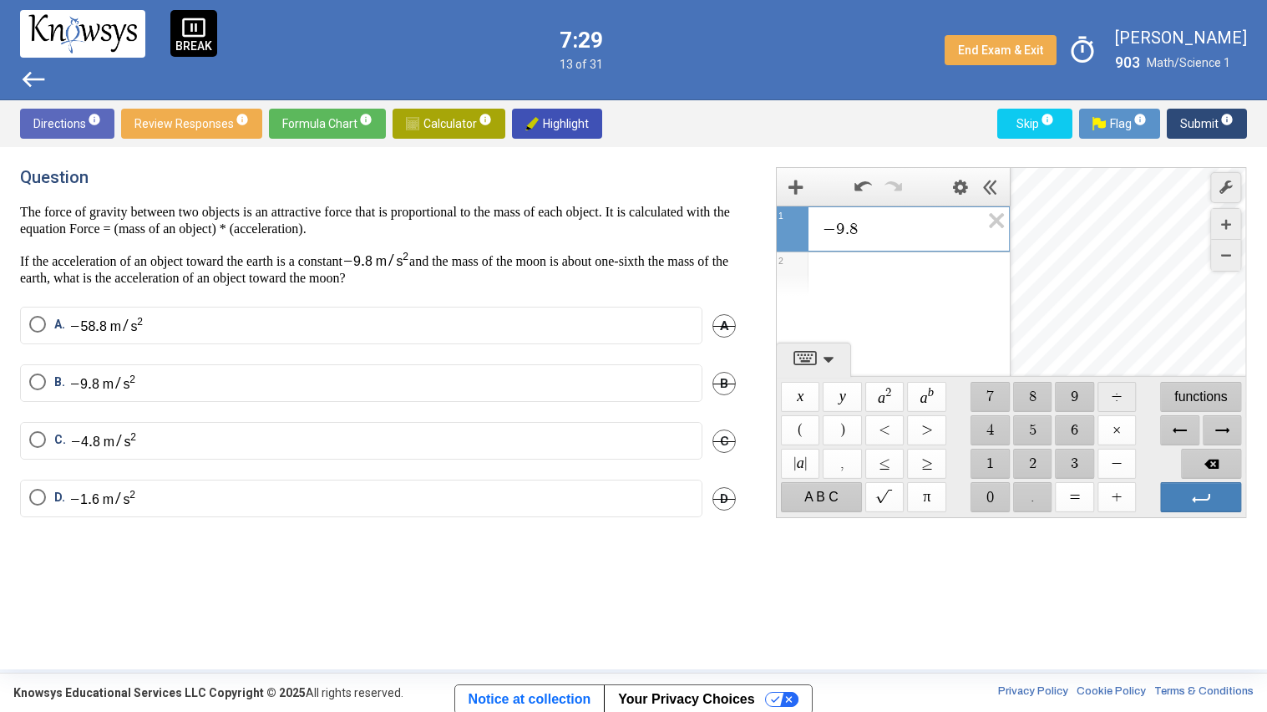
click at [1067, 435] on div "$$ x $$ y $$ a 2 $$ a b $$ 7 $$ 8 $$ 9 $$ ÷ functions $$ ( $$ ) $$ < $$ > $$ 4 …" at bounding box center [1011, 447] width 469 height 140
click at [1067, 435] on span "$$ 6" at bounding box center [1075, 430] width 39 height 30
click at [1231, 470] on span "Backspace" at bounding box center [1212, 464] width 60 height 30
click at [1119, 398] on span "$$ ÷" at bounding box center [1117, 397] width 39 height 30
click at [1063, 425] on span "$$ 6" at bounding box center [1075, 430] width 39 height 30
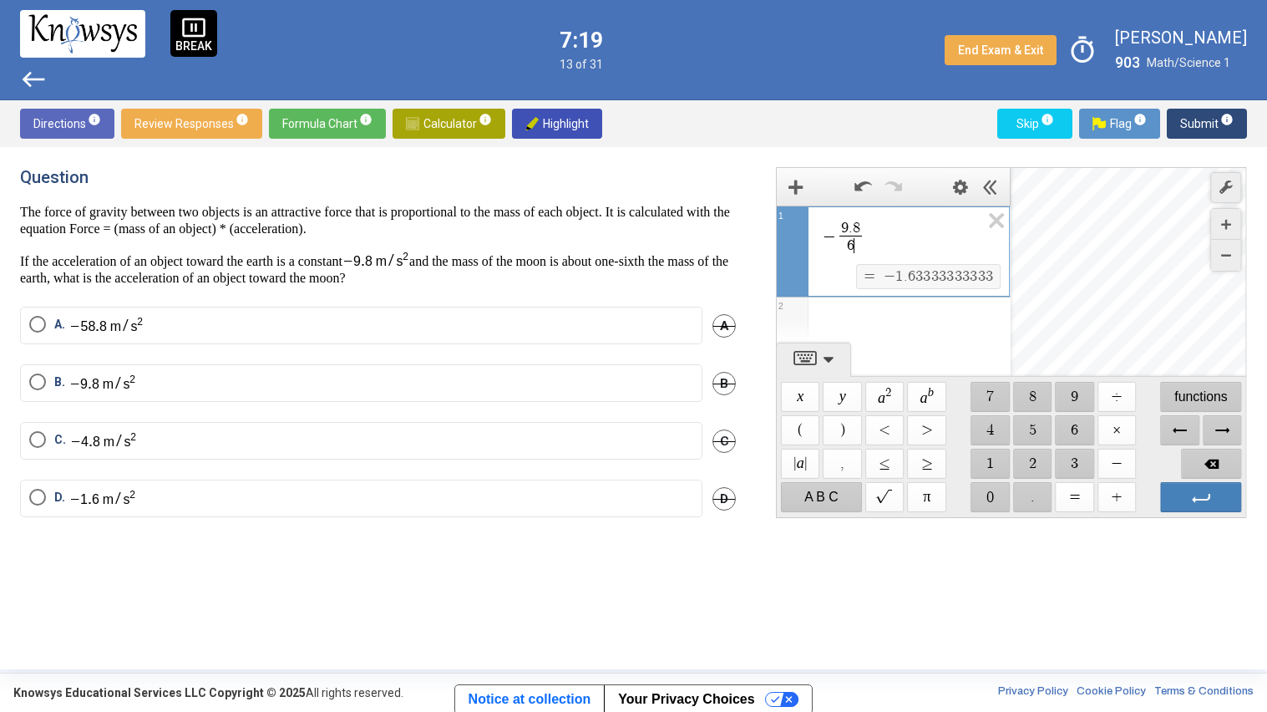
click at [471, 501] on label "D." at bounding box center [361, 498] width 664 height 19
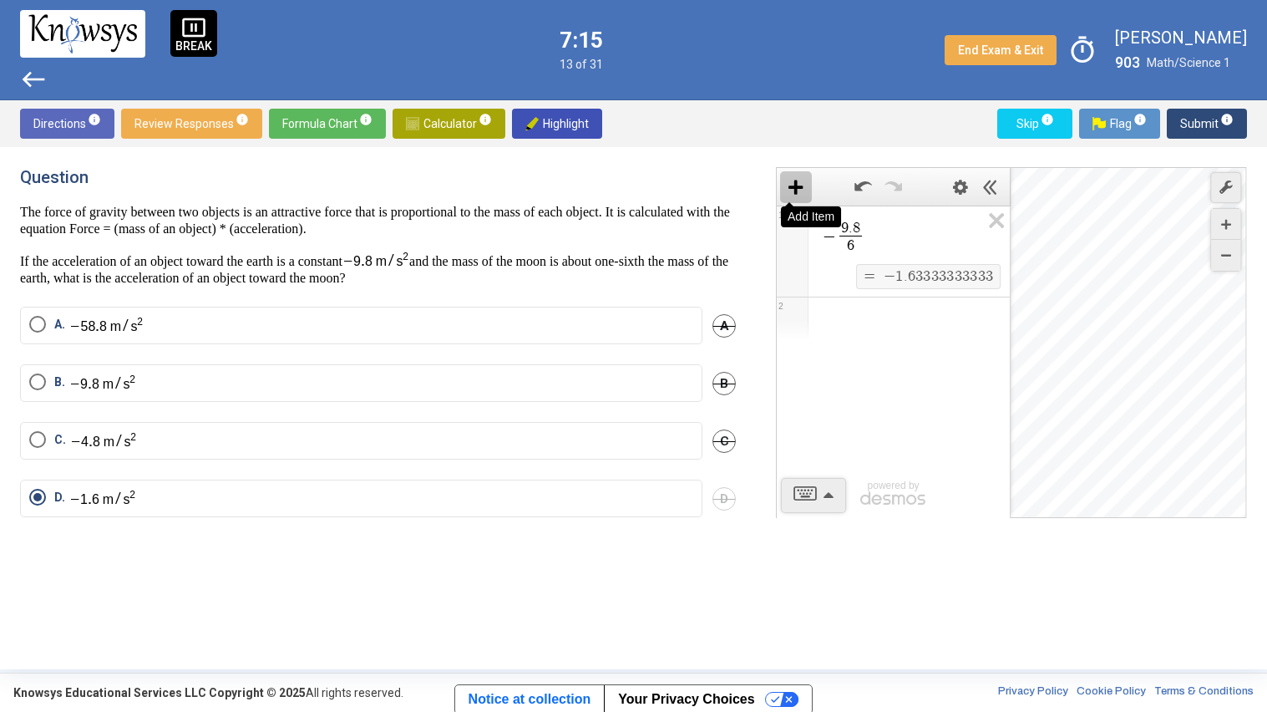
click at [789, 177] on span "Add Item" at bounding box center [796, 187] width 32 height 32
click at [425, 117] on span "Calculator info" at bounding box center [449, 124] width 86 height 30
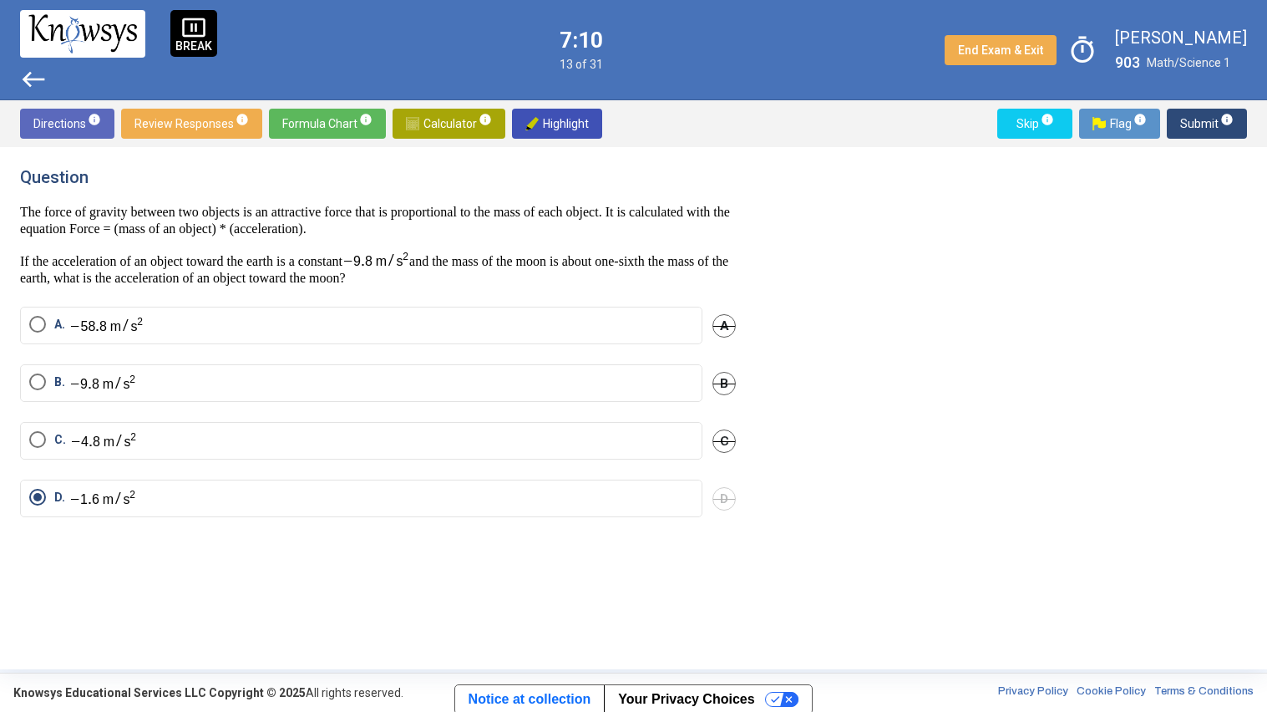
click at [1173, 124] on button "Submit info" at bounding box center [1207, 124] width 80 height 30
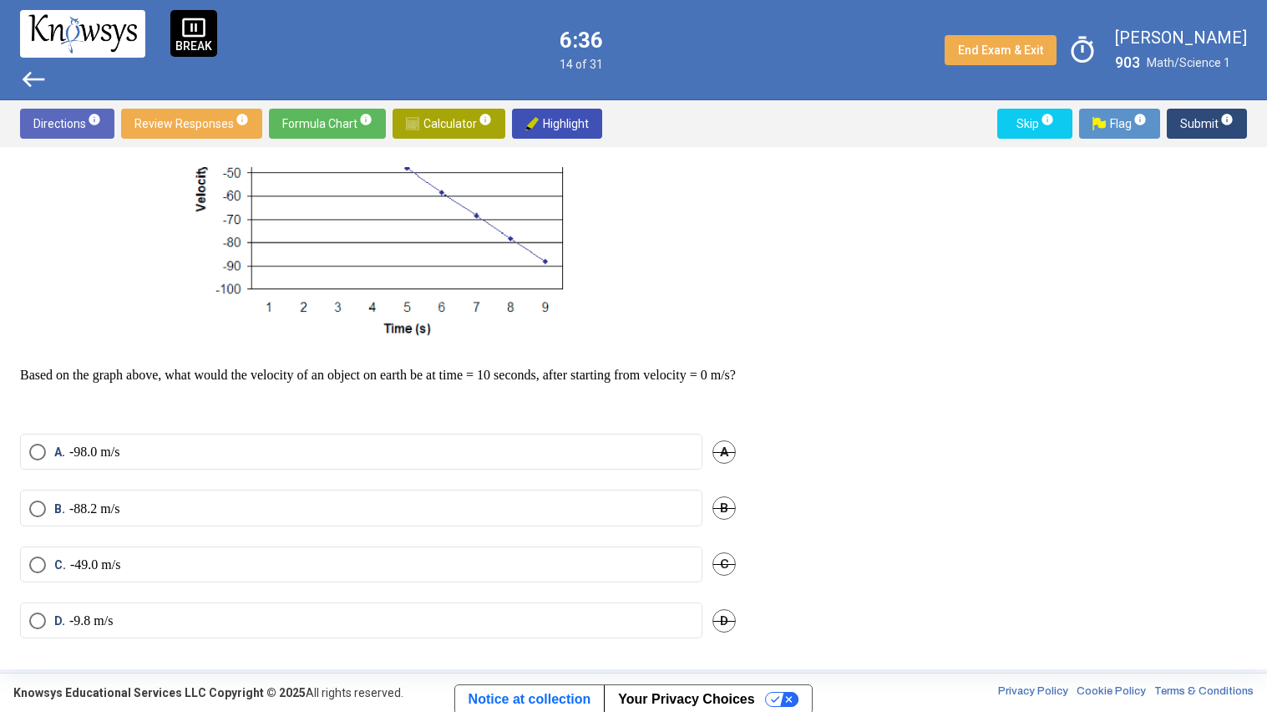
scroll to position [241, 0]
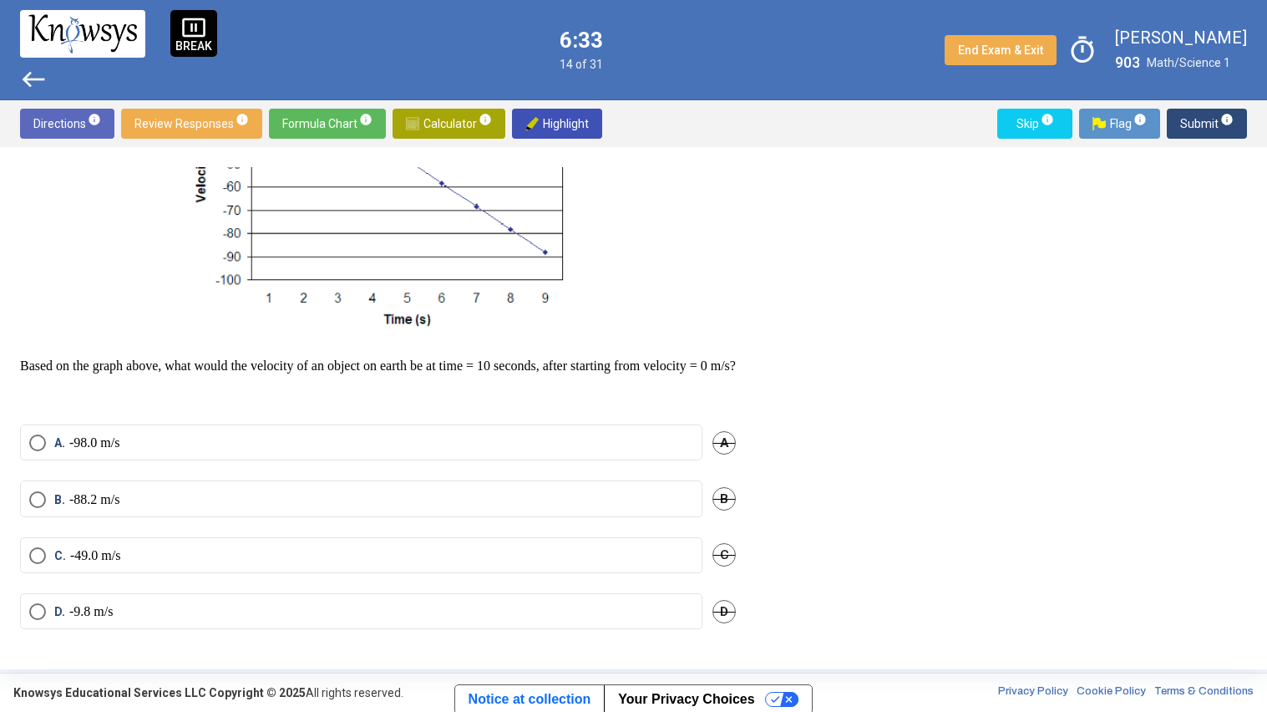
click at [172, 451] on label "A. -98.0 m/s" at bounding box center [361, 442] width 664 height 17
click at [1195, 128] on span "Submit info" at bounding box center [1206, 124] width 53 height 30
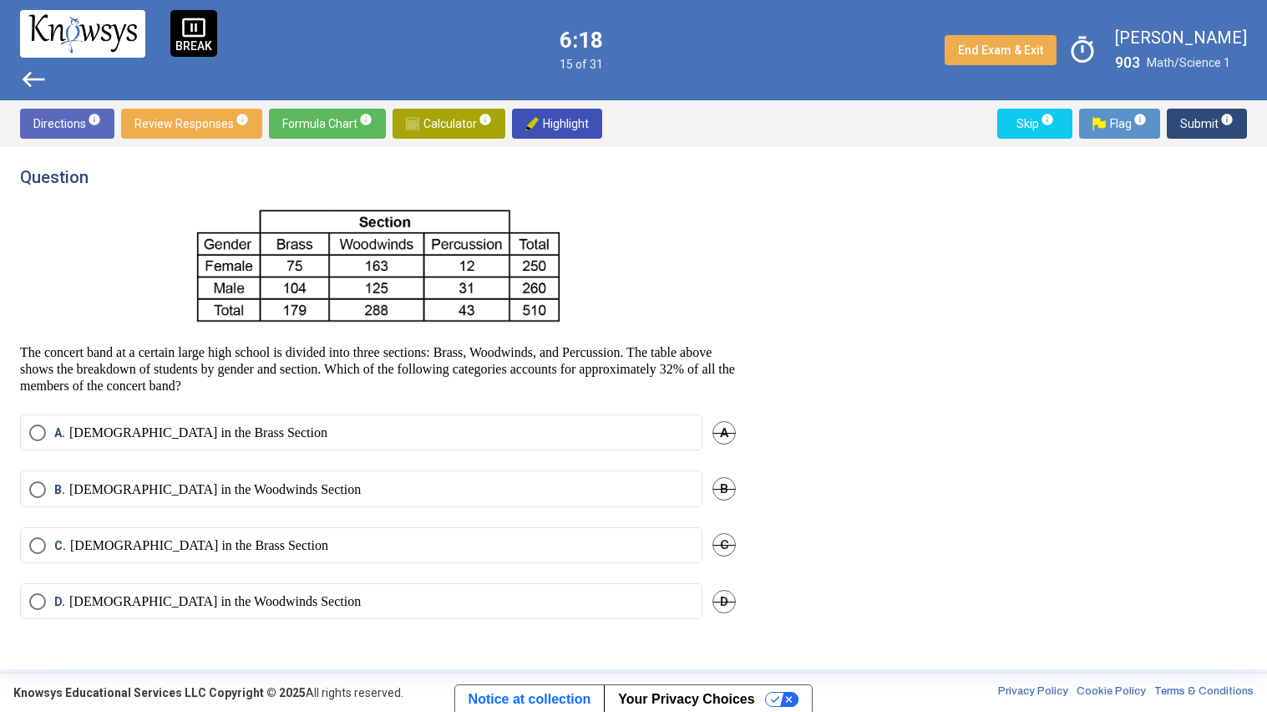
scroll to position [0, 0]
click at [445, 134] on span "Calculator info" at bounding box center [449, 124] width 86 height 30
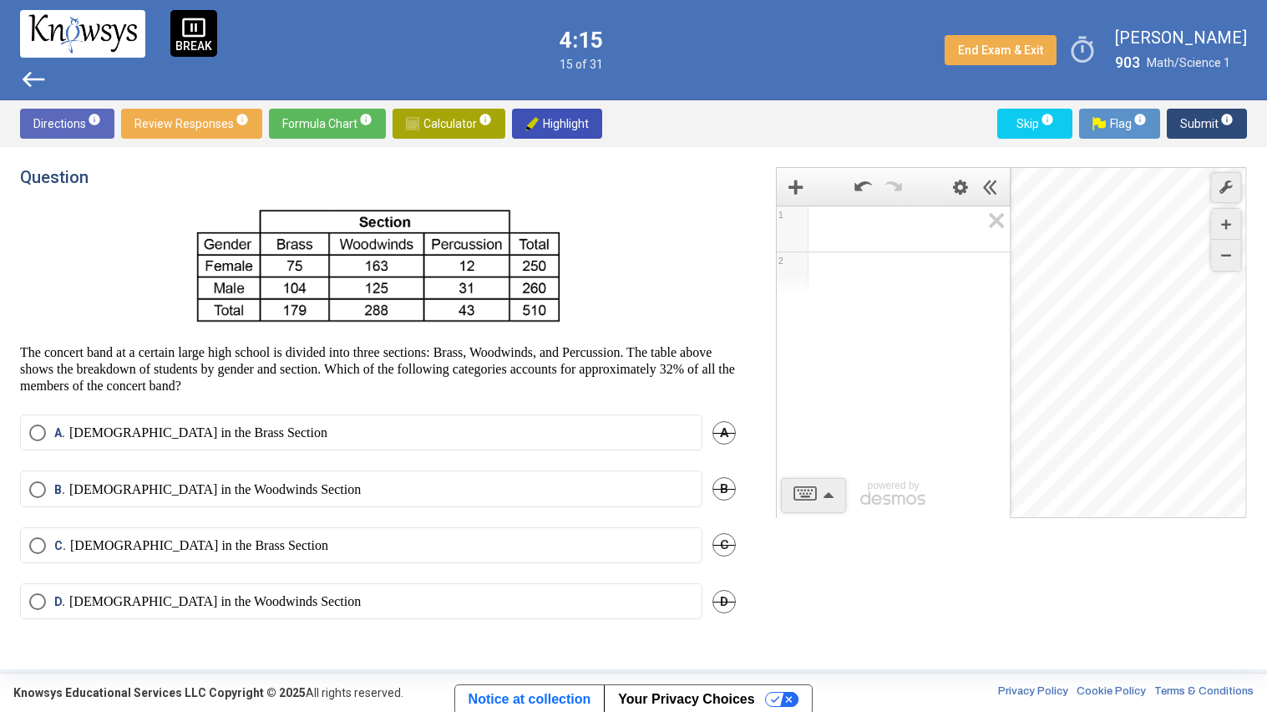
click at [794, 229] on div "Expression List" at bounding box center [792, 230] width 24 height 24
click at [795, 222] on div "Expression List" at bounding box center [792, 230] width 24 height 24
click at [796, 232] on div "Expression List" at bounding box center [792, 230] width 24 height 24
click at [799, 230] on div "Expression List" at bounding box center [792, 230] width 24 height 24
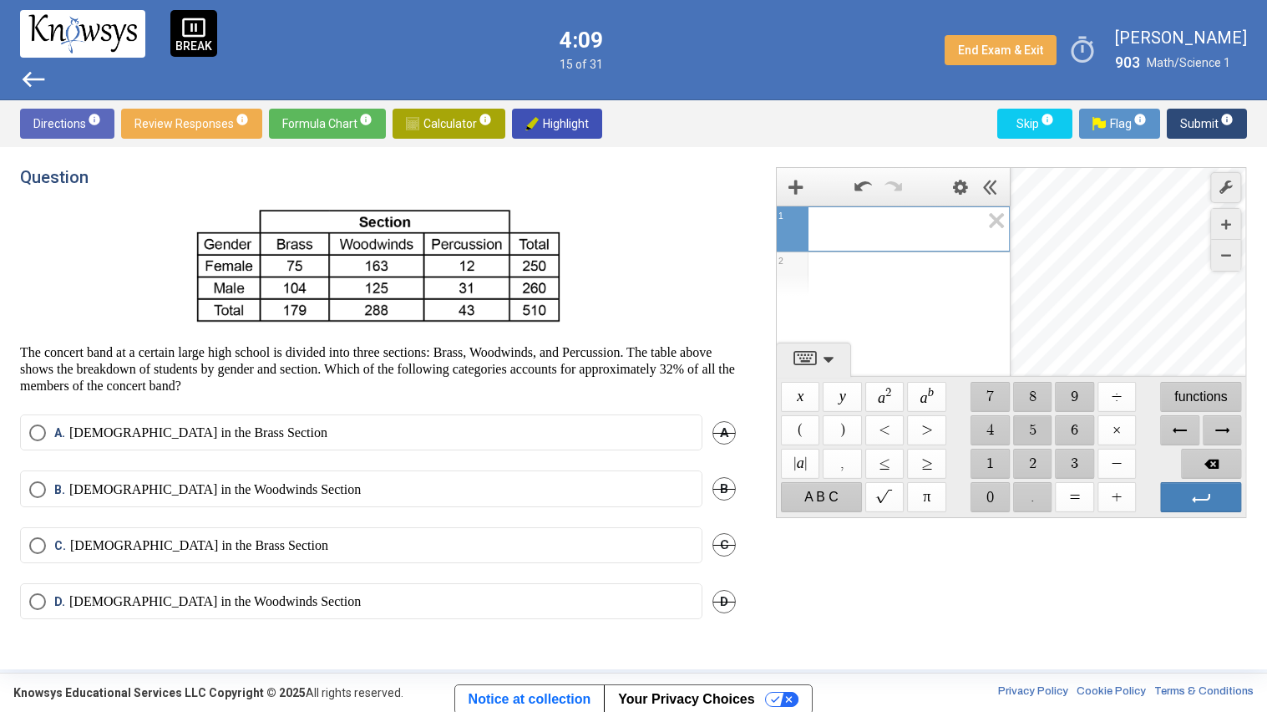
click at [1016, 436] on span "$$ 5" at bounding box center [1032, 430] width 39 height 30
click at [997, 456] on span "$$ 1" at bounding box center [991, 464] width 39 height 30
click at [994, 490] on span "$$ 0" at bounding box center [991, 497] width 39 height 30
click at [1117, 394] on span "$$ ÷" at bounding box center [1117, 397] width 39 height 30
click at [984, 464] on span "$$ 1" at bounding box center [991, 464] width 39 height 30
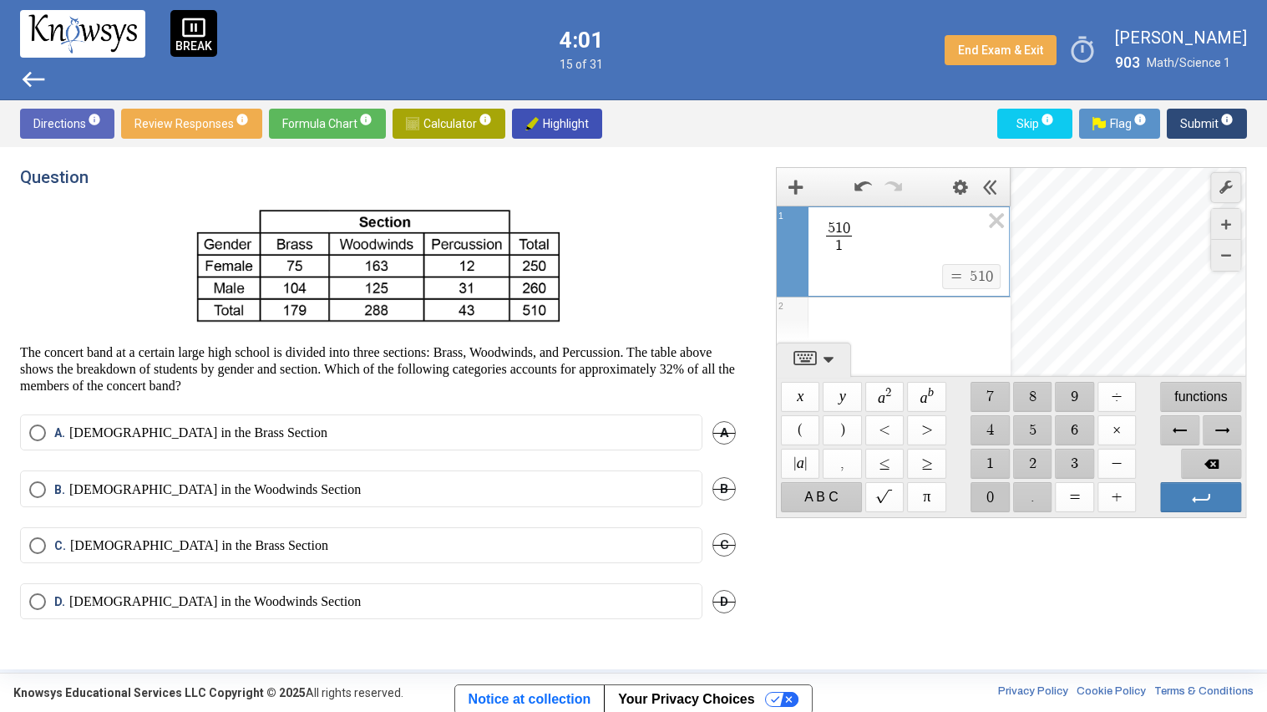
click at [986, 489] on span "$$ 0" at bounding box center [991, 497] width 39 height 30
click at [1186, 458] on span "Backspace" at bounding box center [1212, 464] width 60 height 30
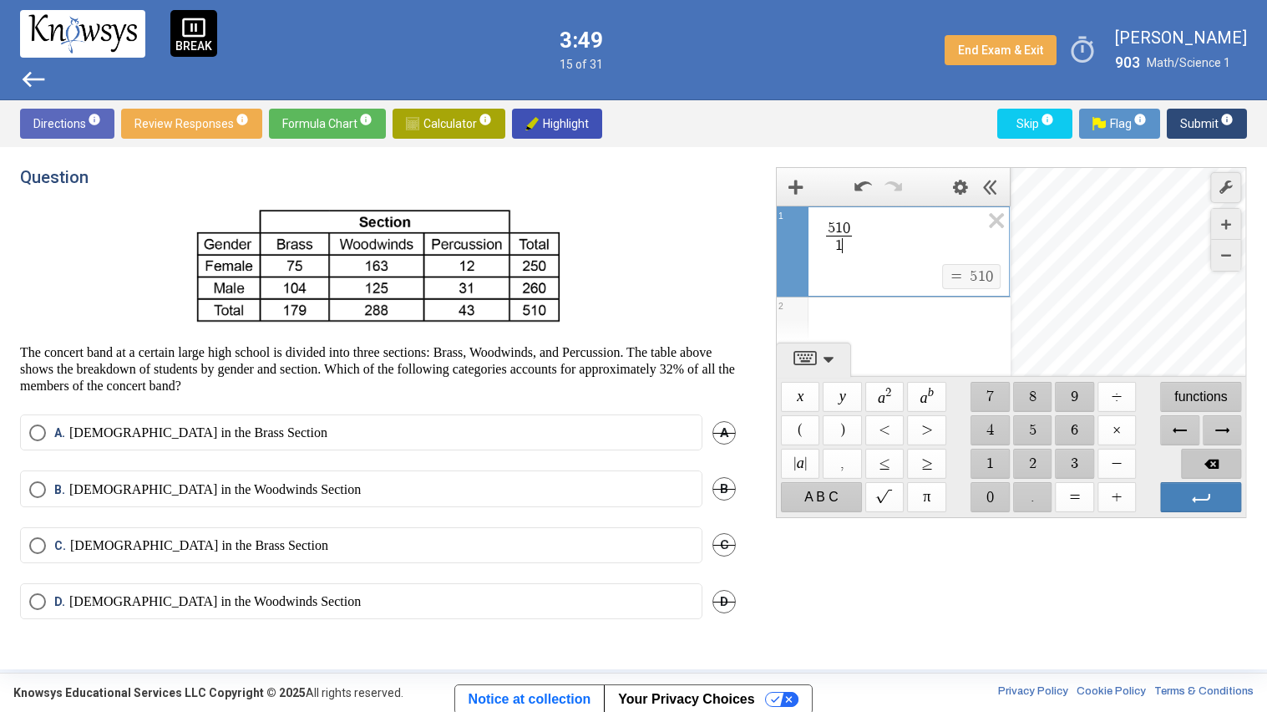
click at [1186, 458] on span "Backspace" at bounding box center [1212, 464] width 60 height 30
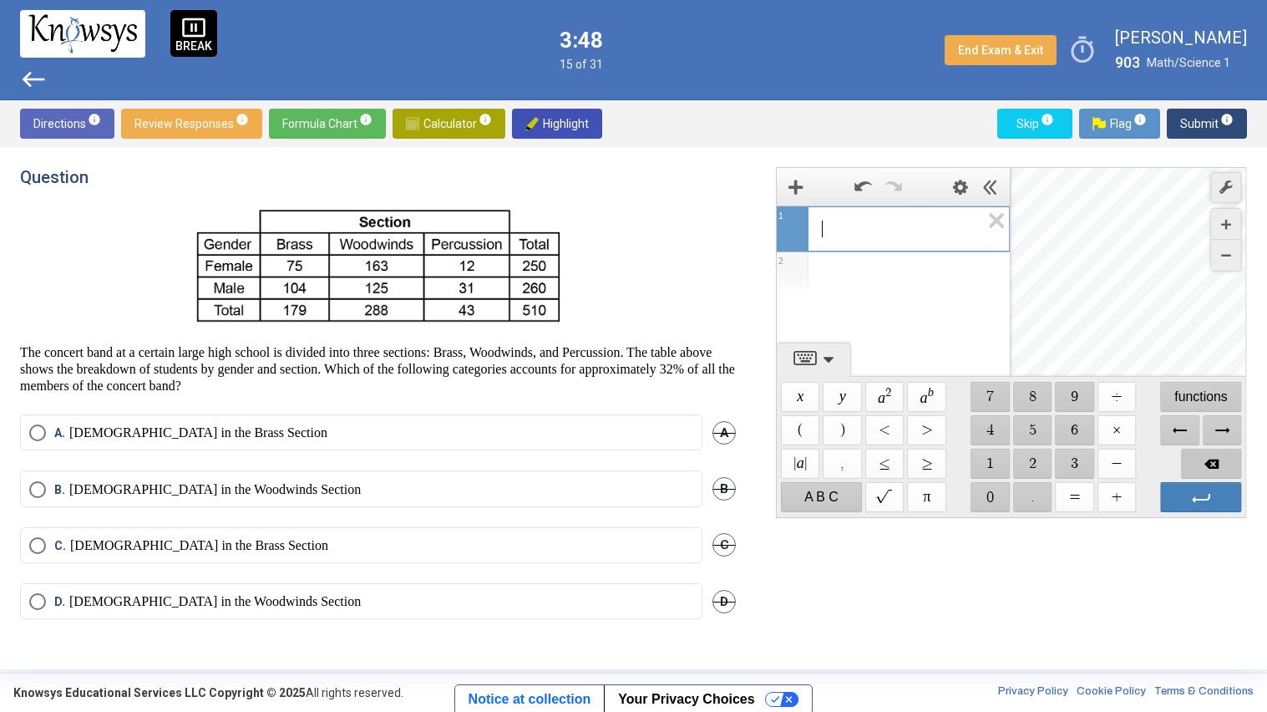
click at [1186, 458] on span "Backspace" at bounding box center [1212, 464] width 60 height 30
drag, startPoint x: 982, startPoint y: 464, endPoint x: 1076, endPoint y: 422, distance: 103.2
click at [1076, 422] on div "$$ x $$ y $$ a 2 $$ a b $$ 7 $$ 8 $$ 9 $$ ÷ functions $$ ( $$ ) $$ < $$ > $$ 4 …" at bounding box center [1011, 447] width 469 height 140
click at [1076, 422] on span "$$ 6" at bounding box center [1075, 430] width 39 height 30
click at [1078, 459] on span "$$ 3" at bounding box center [1075, 464] width 39 height 30
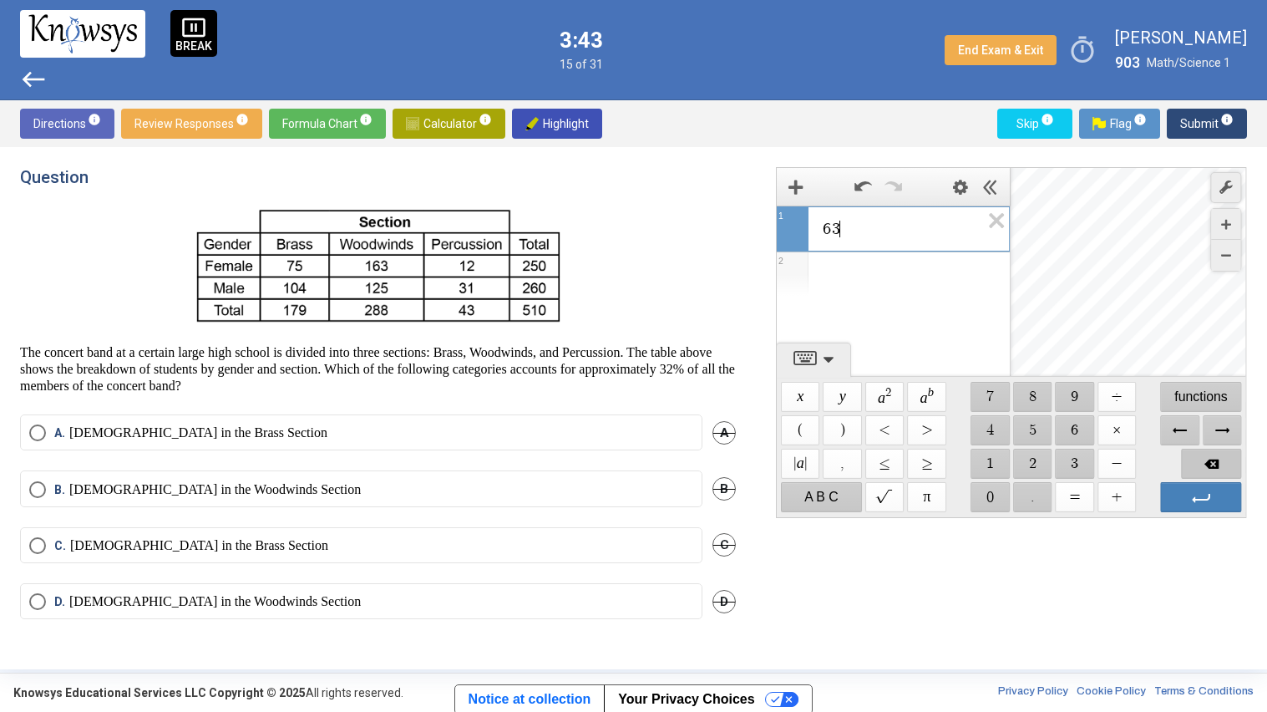
click at [1200, 466] on span "Backspace" at bounding box center [1212, 464] width 60 height 30
click at [992, 460] on span "$$ 1" at bounding box center [991, 464] width 39 height 30
click at [1067, 429] on span "$$ 6" at bounding box center [1075, 430] width 39 height 30
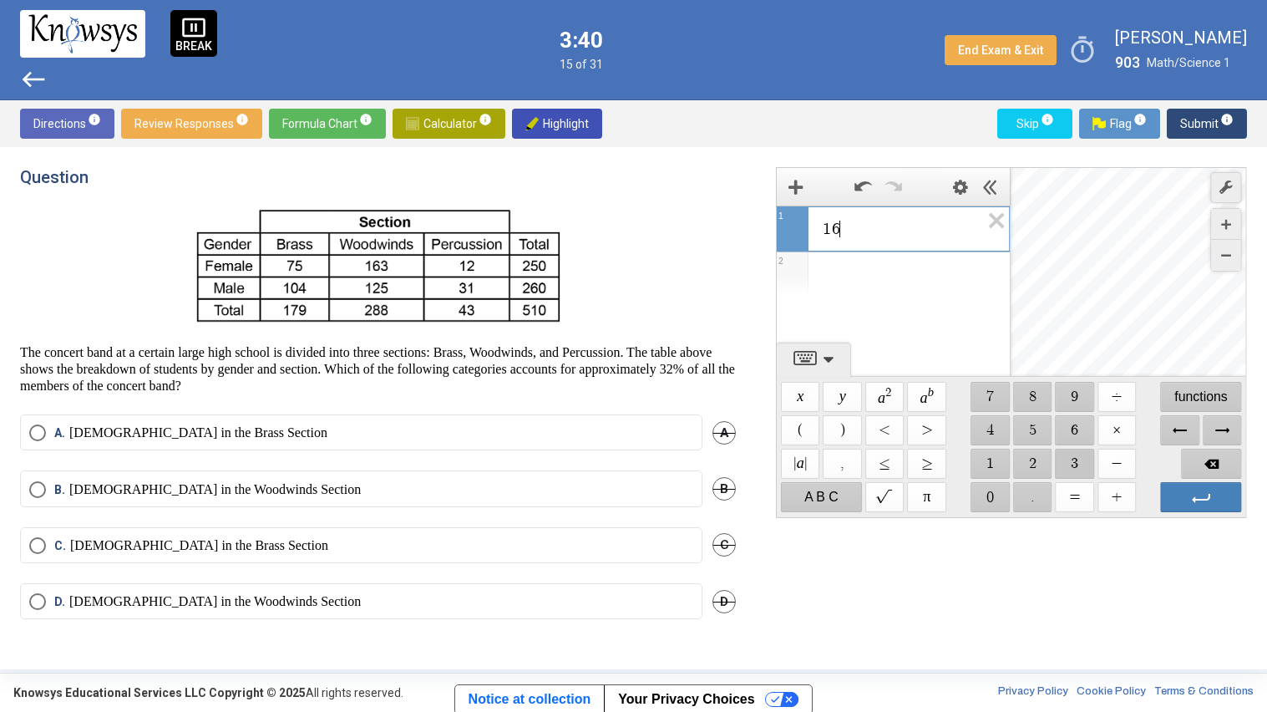
click at [1067, 455] on span "$$ 3" at bounding box center [1075, 464] width 39 height 30
click at [1118, 397] on span "$$ ÷" at bounding box center [1117, 397] width 39 height 30
click at [1022, 433] on span "$$ 5" at bounding box center [1032, 430] width 39 height 30
click at [1028, 497] on span "$$ ." at bounding box center [1032, 497] width 39 height 30
click at [997, 449] on span "$$ 1" at bounding box center [991, 464] width 39 height 30
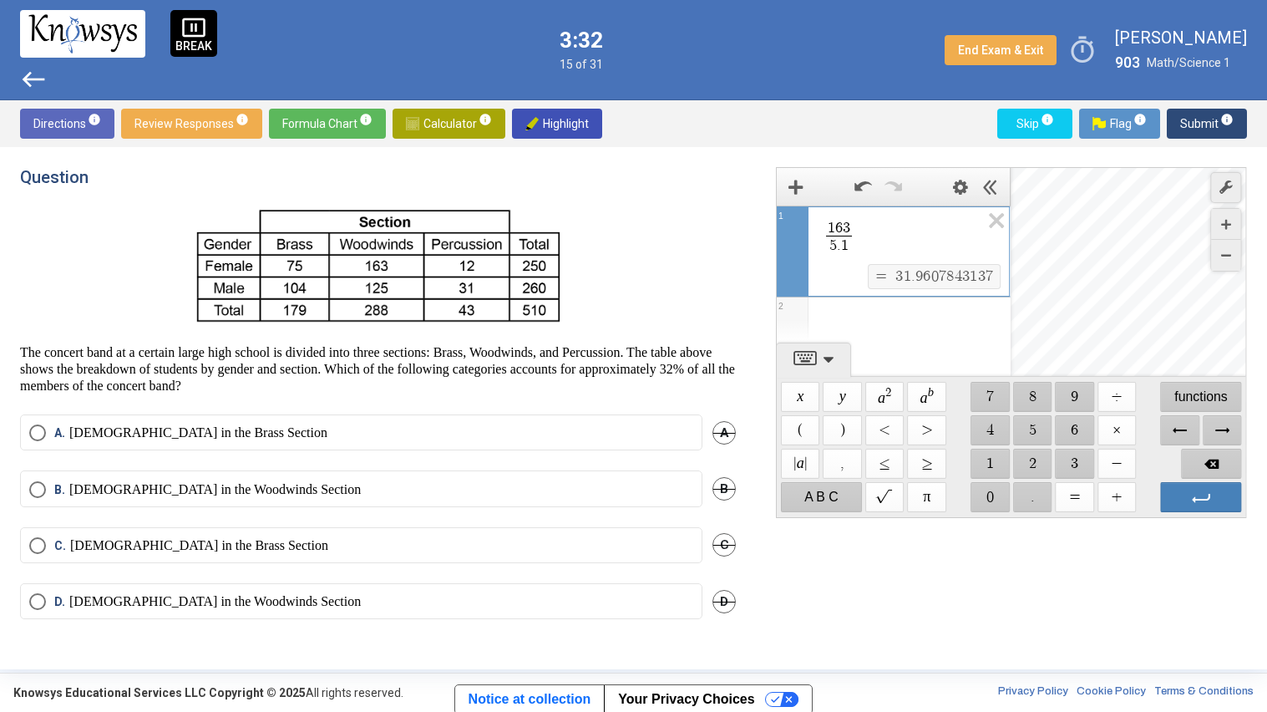
click at [430, 109] on span "Calculator info" at bounding box center [449, 124] width 86 height 30
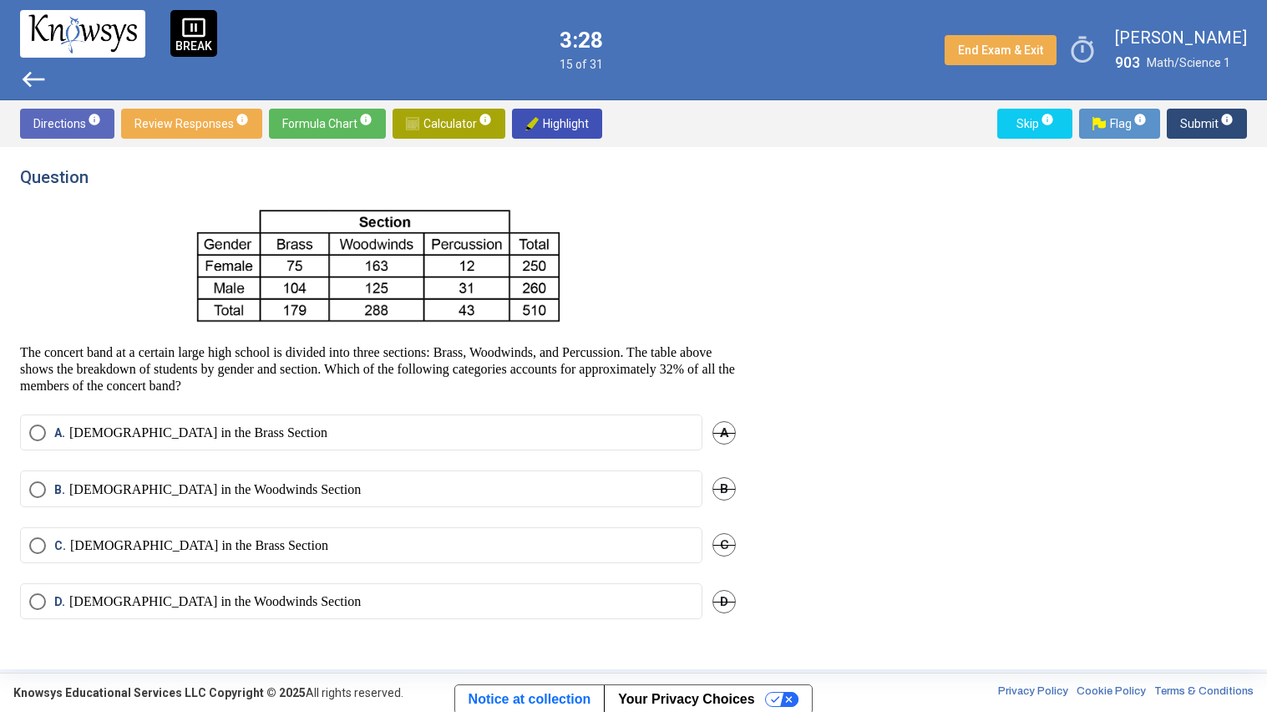
click at [158, 483] on p "[DEMOGRAPHIC_DATA] in the Woodwinds Section" at bounding box center [215, 489] width 292 height 17
click at [1186, 132] on span "Submit info" at bounding box center [1206, 124] width 53 height 30
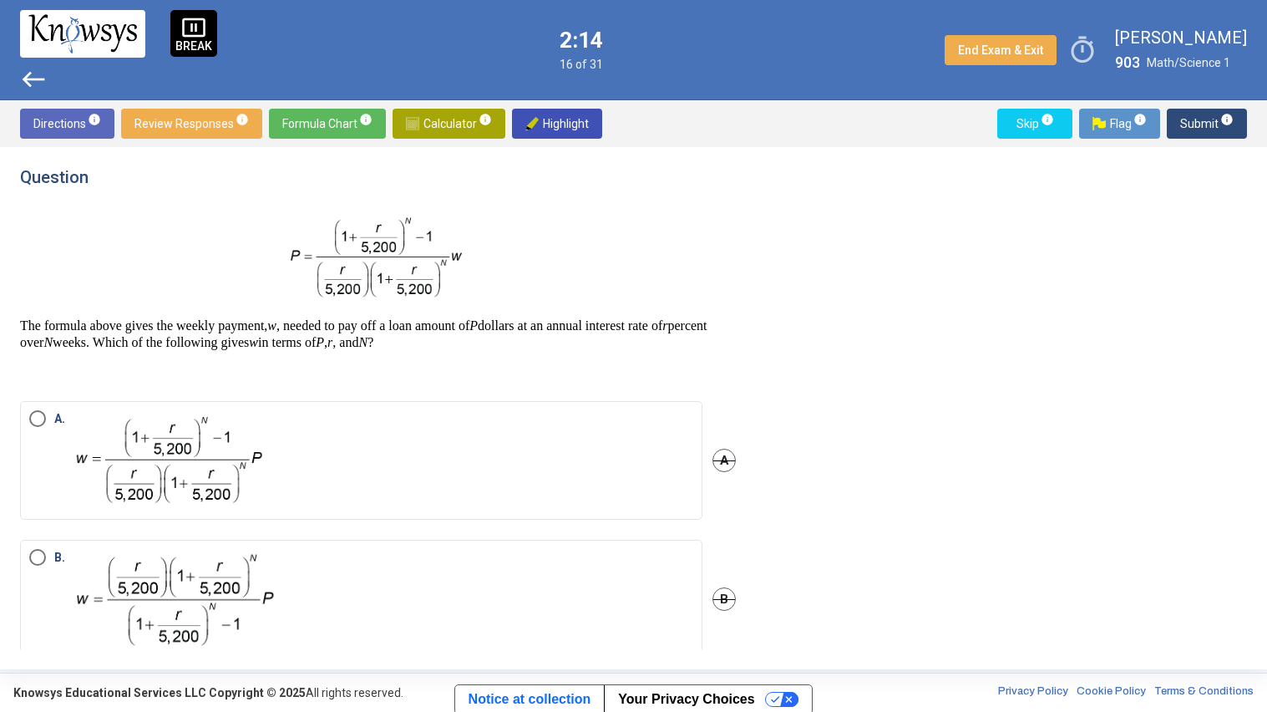
click at [202, 610] on img "Select an option" at bounding box center [172, 599] width 207 height 100
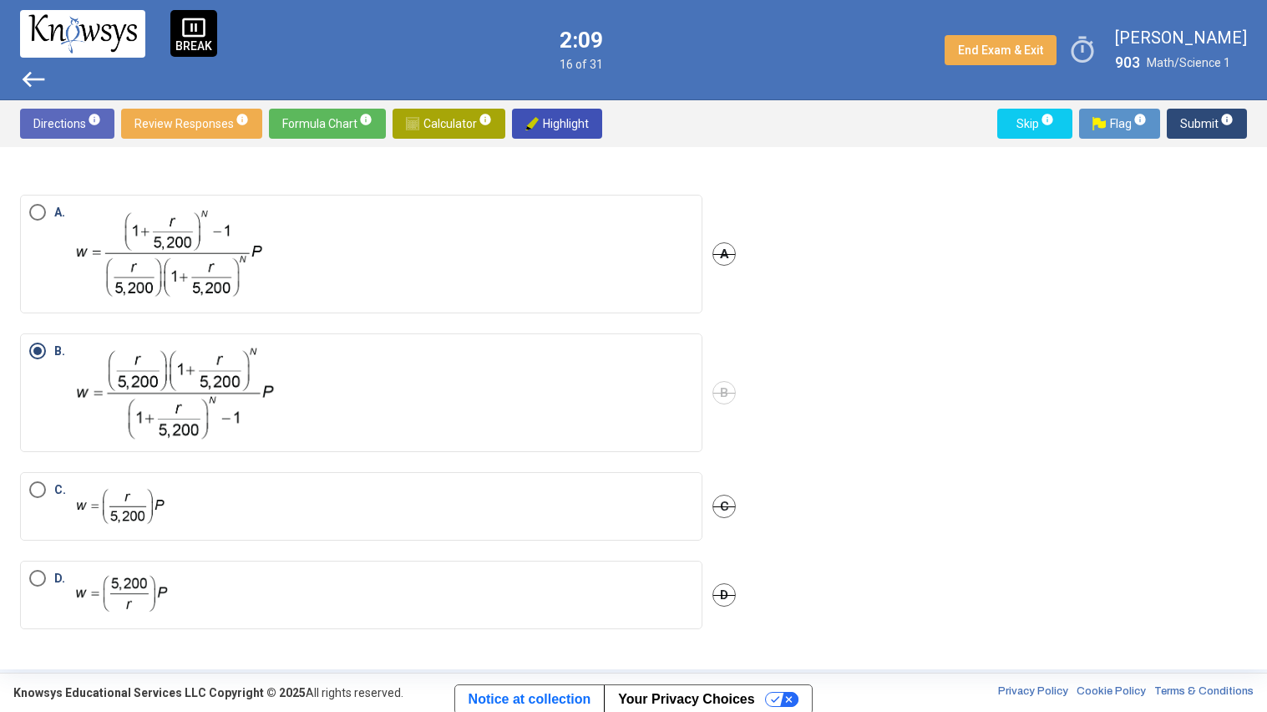
click at [1184, 129] on span "Submit info" at bounding box center [1206, 124] width 53 height 30
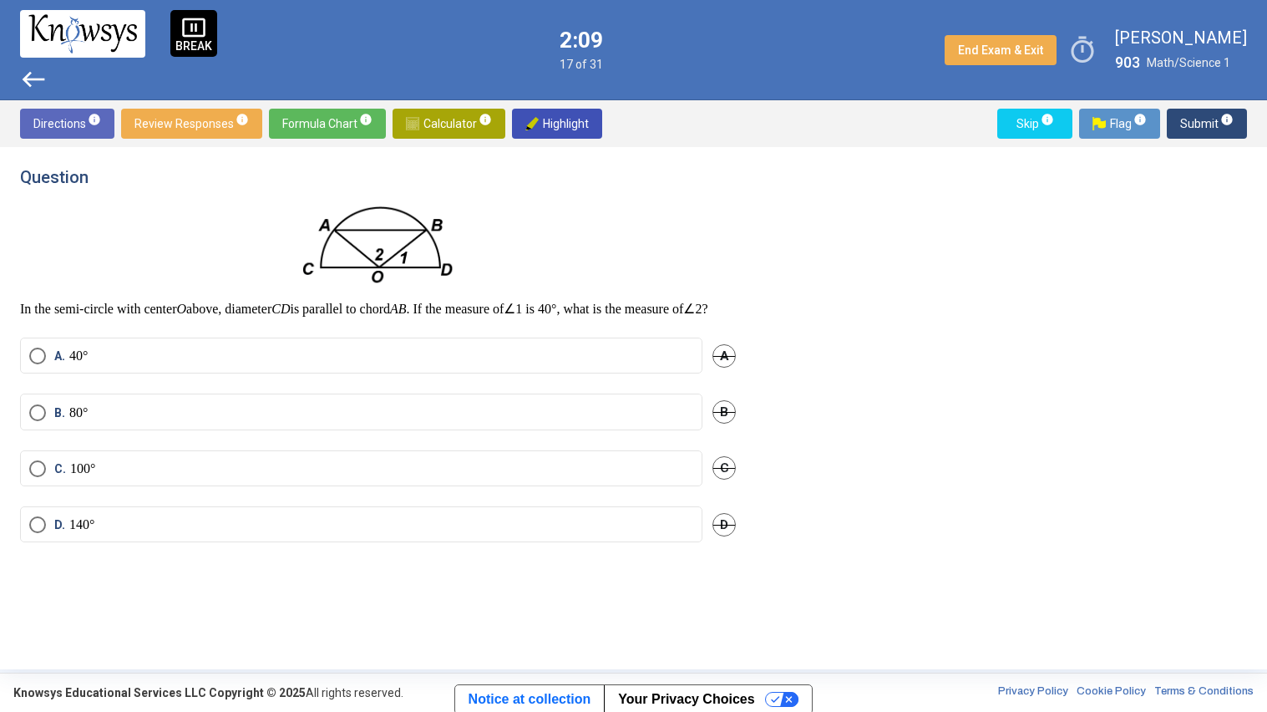
scroll to position [0, 0]
click at [732, 368] on span "A" at bounding box center [724, 356] width 23 height 23
click at [618, 543] on mat-radio-button "D. 140°" at bounding box center [361, 525] width 682 height 36
click at [496, 534] on label "D. 140°" at bounding box center [361, 525] width 664 height 17
click at [1189, 130] on span "Submit info" at bounding box center [1206, 124] width 53 height 30
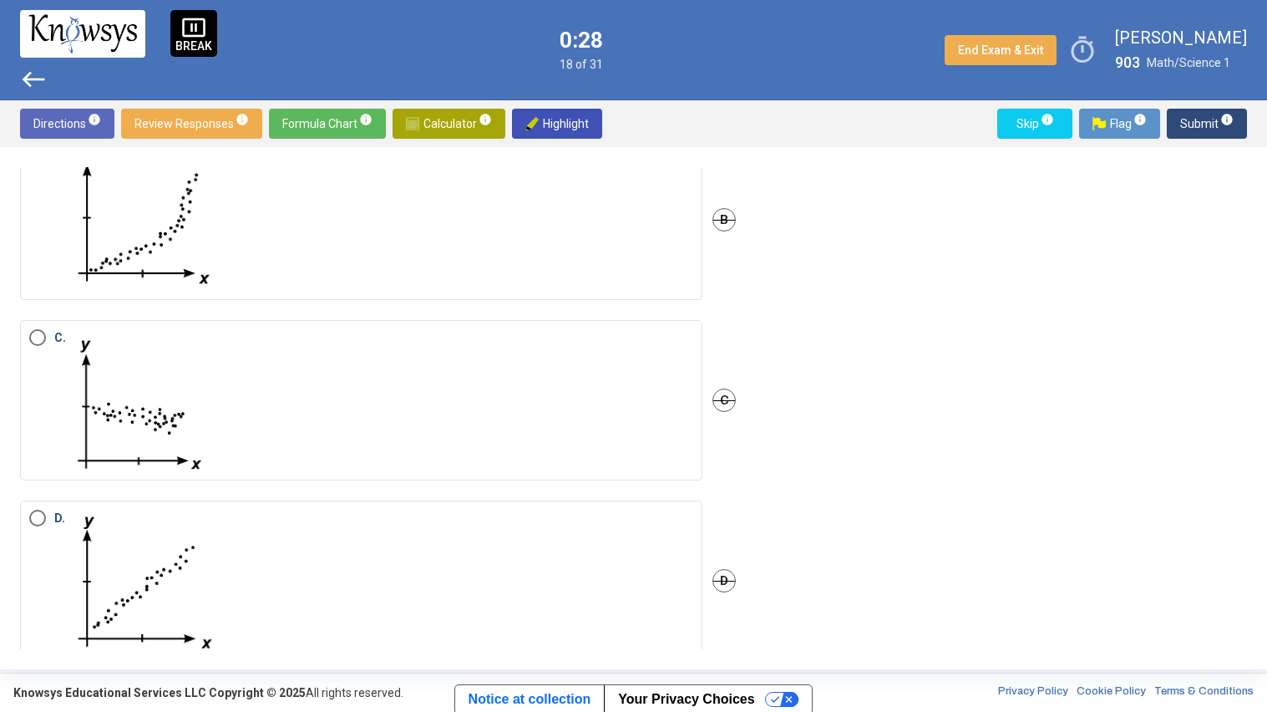
scroll to position [286, 0]
click at [478, 539] on label "D." at bounding box center [361, 576] width 664 height 142
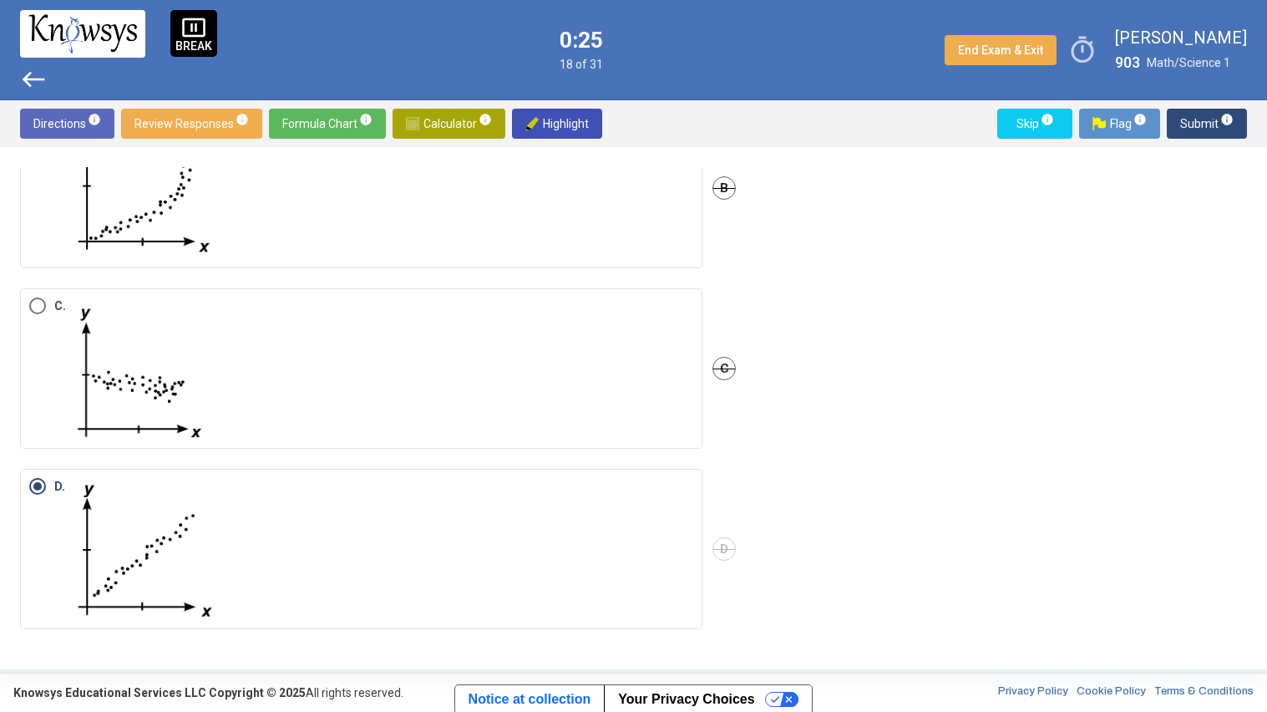
scroll to position [0, 0]
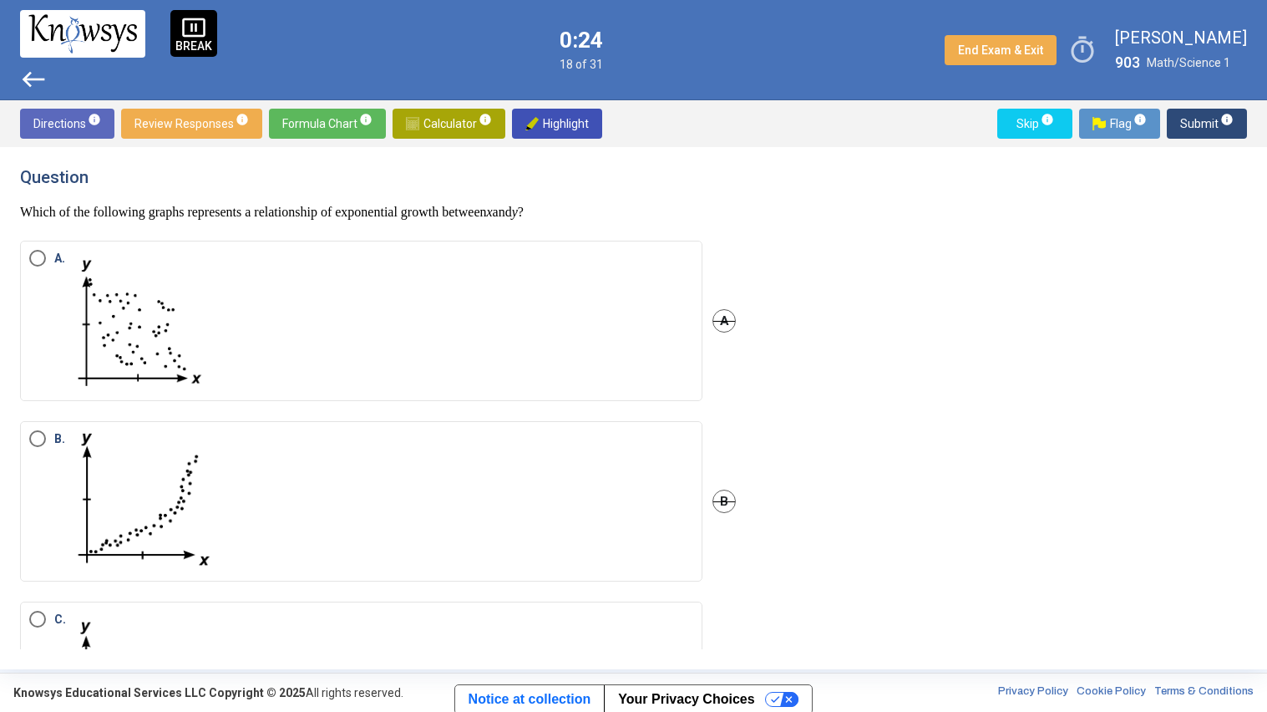
click at [1202, 124] on span "Submit info" at bounding box center [1206, 124] width 53 height 30
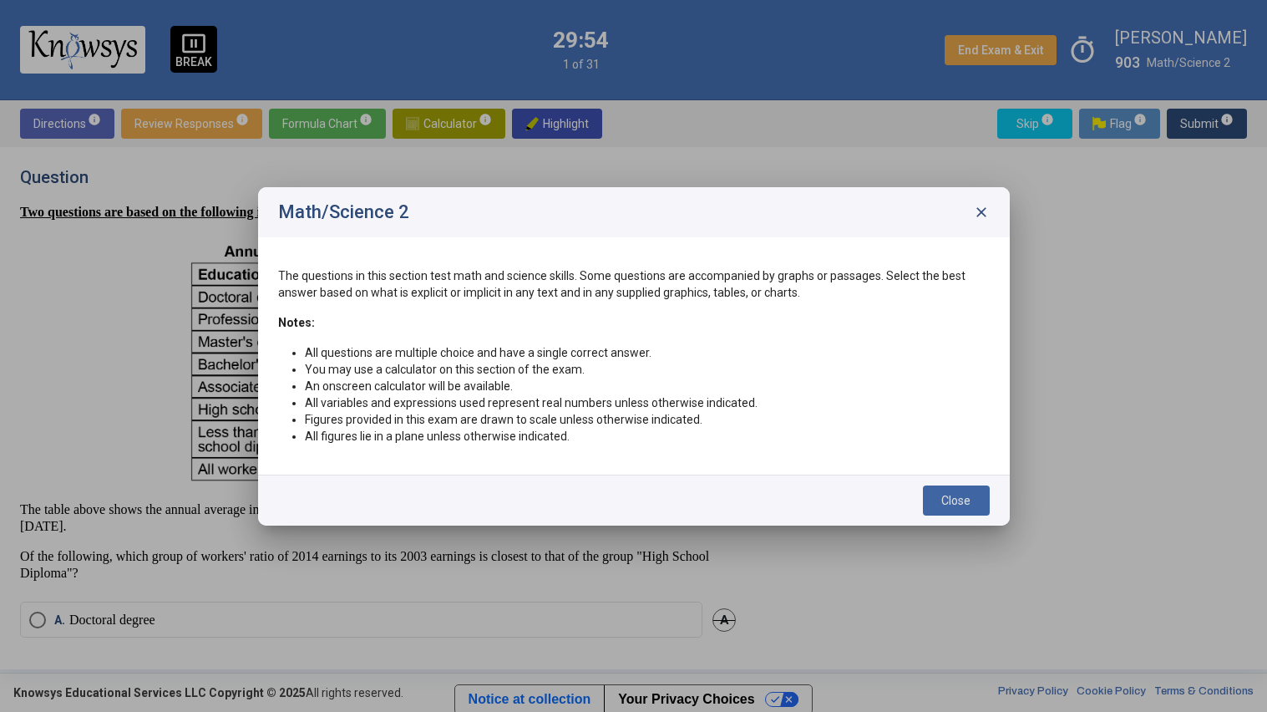
click at [944, 494] on span "Close" at bounding box center [955, 500] width 29 height 13
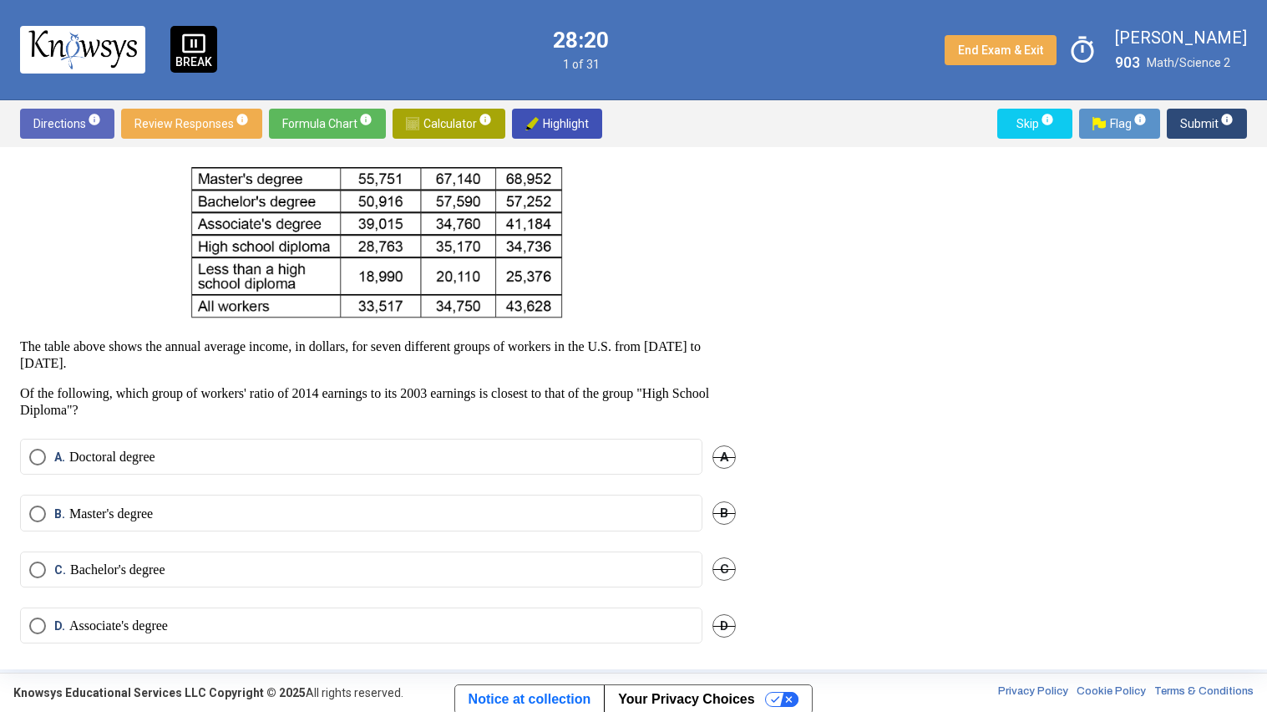
scroll to position [164, 0]
click at [124, 610] on p "Associate's degree" at bounding box center [118, 625] width 99 height 17
click at [1187, 129] on span "Submit info" at bounding box center [1206, 124] width 53 height 30
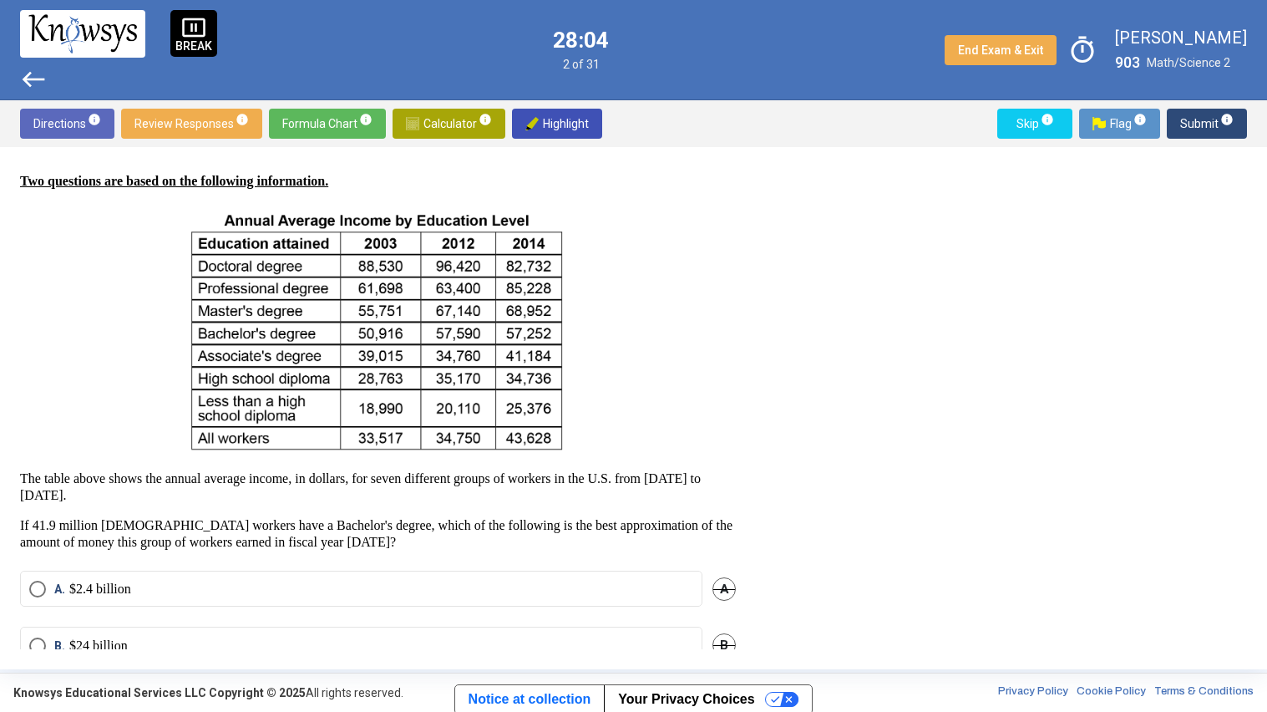
scroll to position [30, 0]
click at [469, 109] on span "Calculator info" at bounding box center [449, 124] width 86 height 30
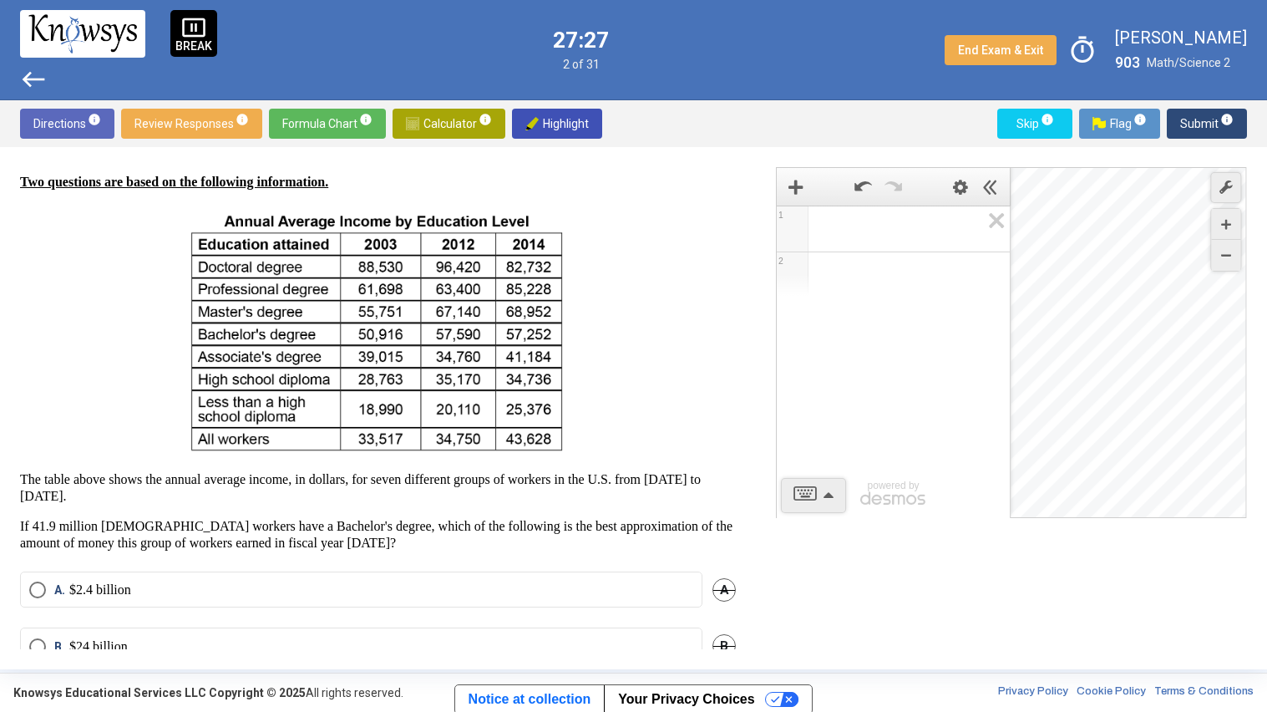
click at [791, 231] on div "Expression List" at bounding box center [792, 230] width 24 height 24
click at [785, 241] on span "1" at bounding box center [793, 228] width 32 height 45
click at [793, 246] on span "1" at bounding box center [793, 228] width 32 height 45
drag, startPoint x: 793, startPoint y: 246, endPoint x: 825, endPoint y: 497, distance: 252.6
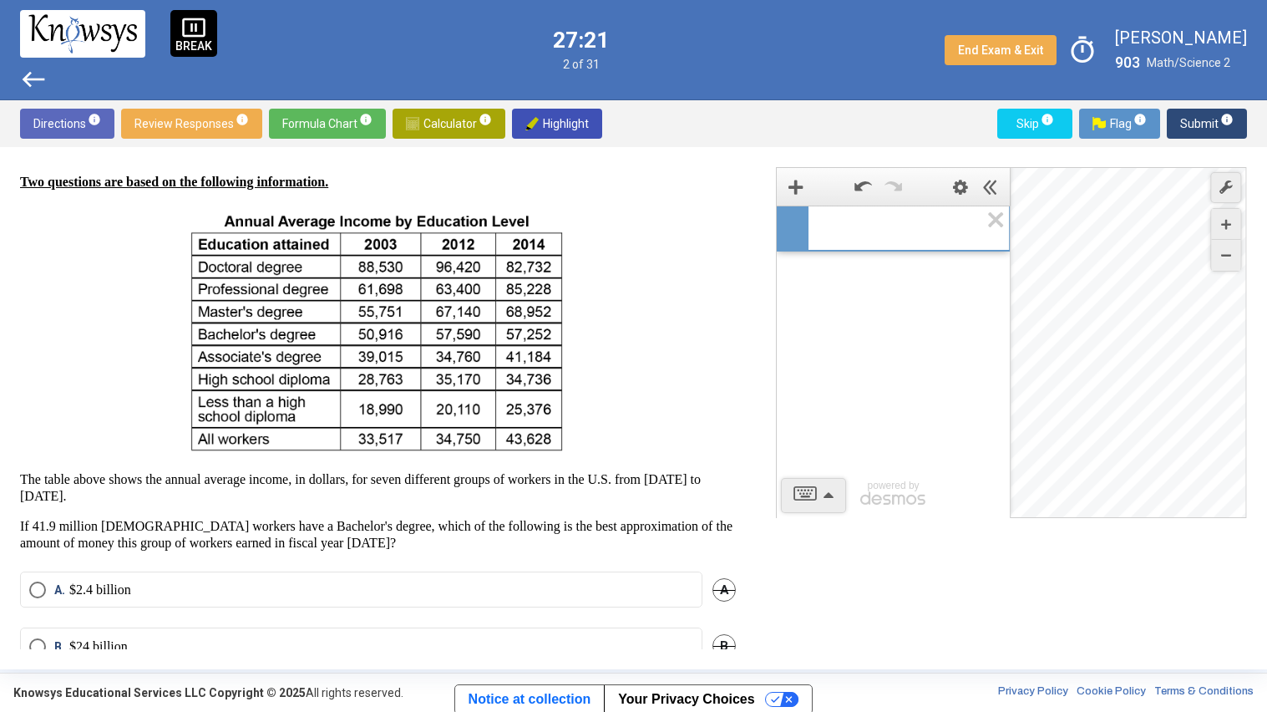
click at [825, 497] on div "1 2 1 powered by powered by $$ x $$ y $$ a 2 $$ a b $$ 7 $$ 8 $$ 9 $$ ÷ functio…" at bounding box center [1011, 342] width 471 height 351
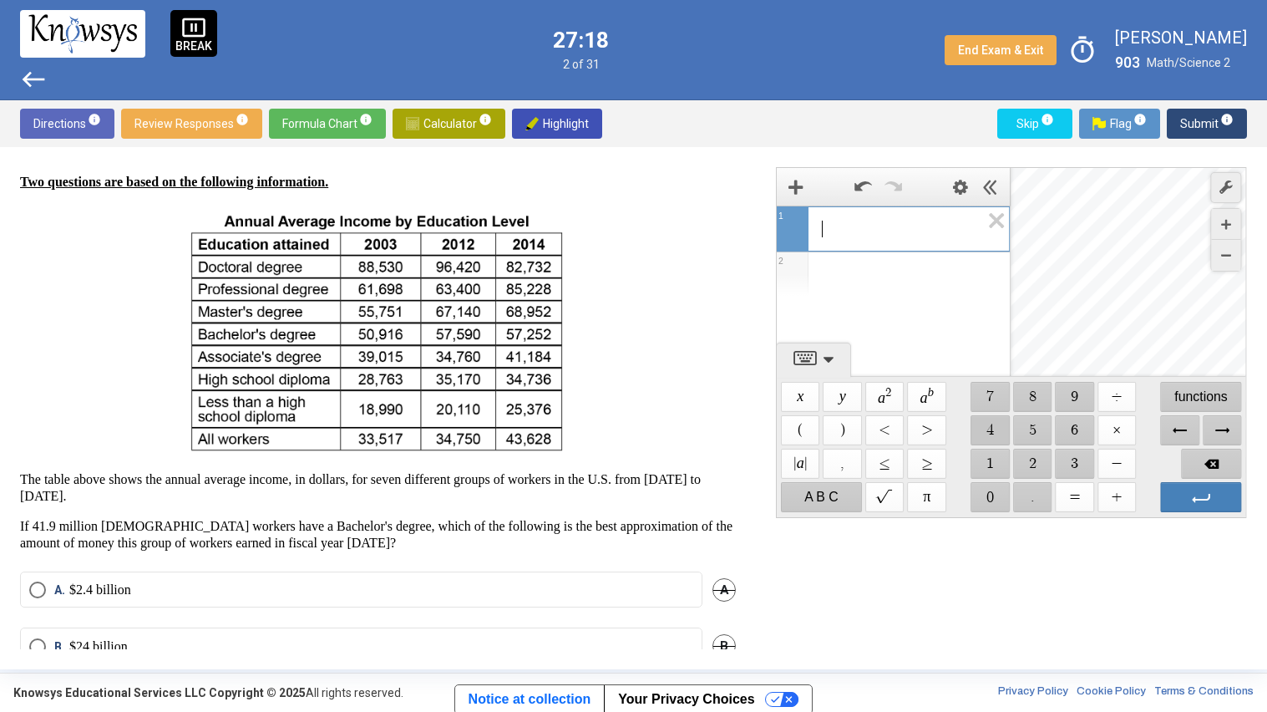
click at [989, 437] on span "$$ 4" at bounding box center [991, 430] width 39 height 30
click at [989, 454] on span "$$ 1" at bounding box center [991, 464] width 39 height 30
click at [832, 469] on span "$$ ," at bounding box center [843, 464] width 39 height 30
click at [1073, 384] on span "$$ 9" at bounding box center [1075, 397] width 39 height 30
click at [987, 501] on span "$$ 0" at bounding box center [991, 497] width 39 height 30
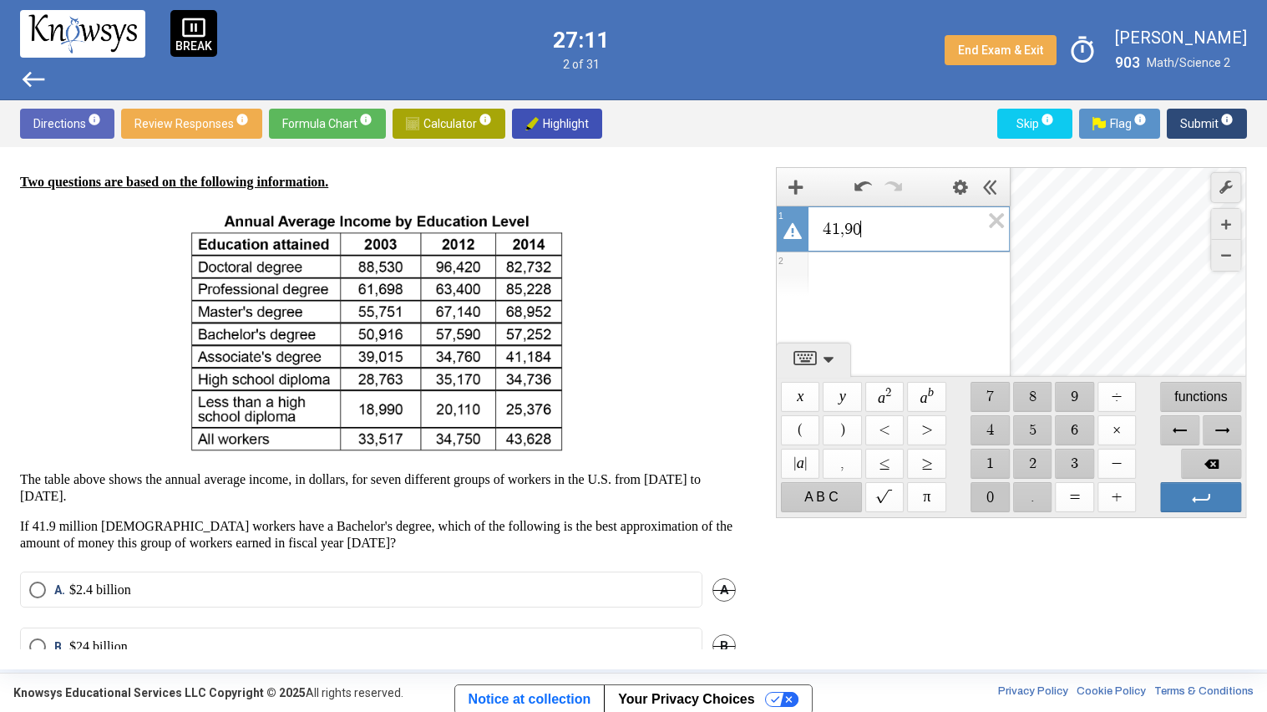
click at [987, 501] on span "$$ 0" at bounding box center [991, 497] width 39 height 30
click at [1192, 452] on span "Backspace" at bounding box center [1212, 464] width 60 height 30
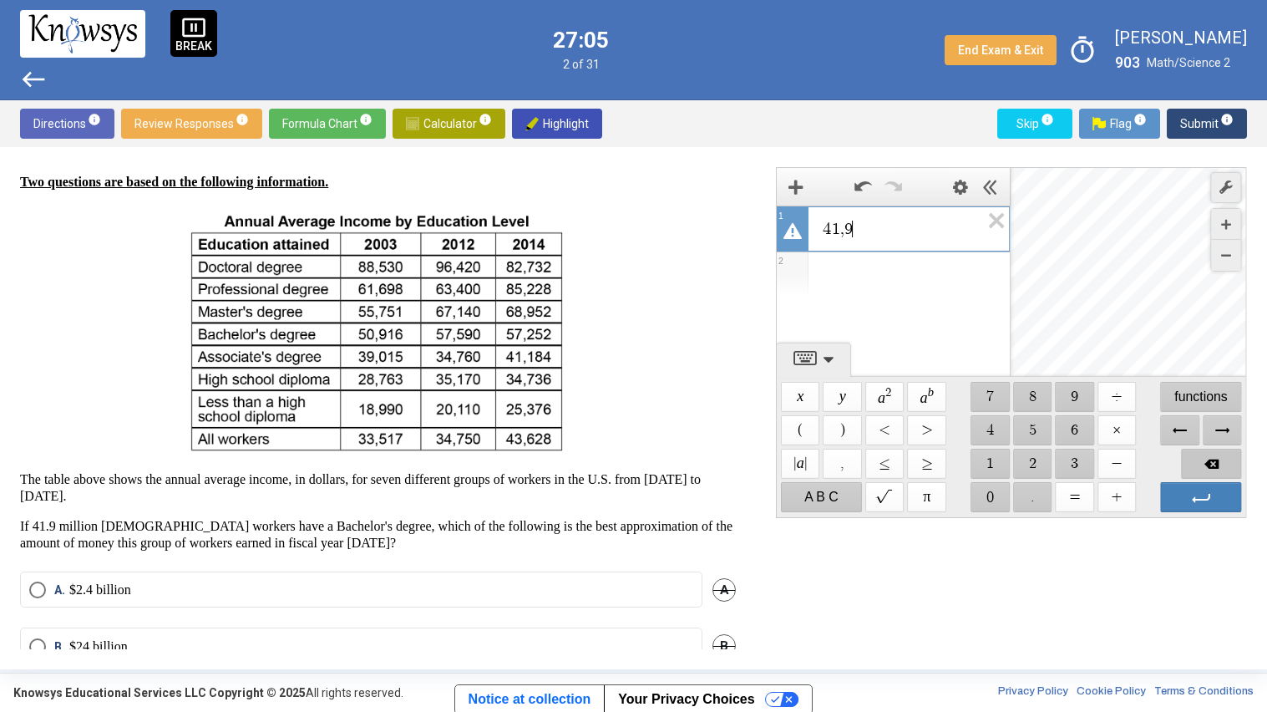
click at [1192, 452] on span "Backspace" at bounding box center [1212, 464] width 60 height 30
click at [848, 462] on span "$$ ," at bounding box center [843, 464] width 39 height 30
drag, startPoint x: 1086, startPoint y: 402, endPoint x: 1006, endPoint y: 487, distance: 117.0
click at [1006, 487] on div "$$ x $$ y $$ a 2 $$ a b $$ 7 $$ 8 $$ 9 $$ ÷ functions $$ ( $$ ) $$ < $$ > $$ 4 …" at bounding box center [1011, 447] width 469 height 140
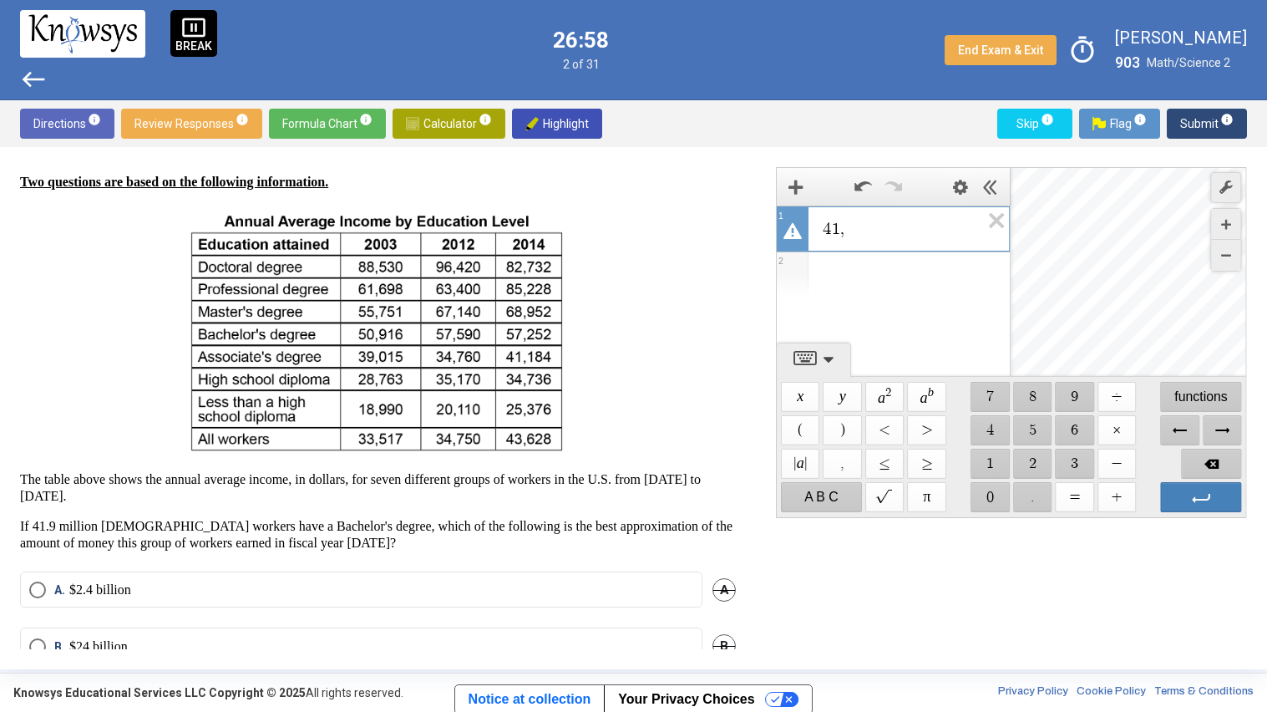
click at [1006, 487] on span "$$ 0" at bounding box center [991, 497] width 39 height 30
click at [1210, 459] on span "Backspace" at bounding box center [1212, 464] width 60 height 30
click at [1080, 386] on span "$$ 9" at bounding box center [1075, 397] width 39 height 30
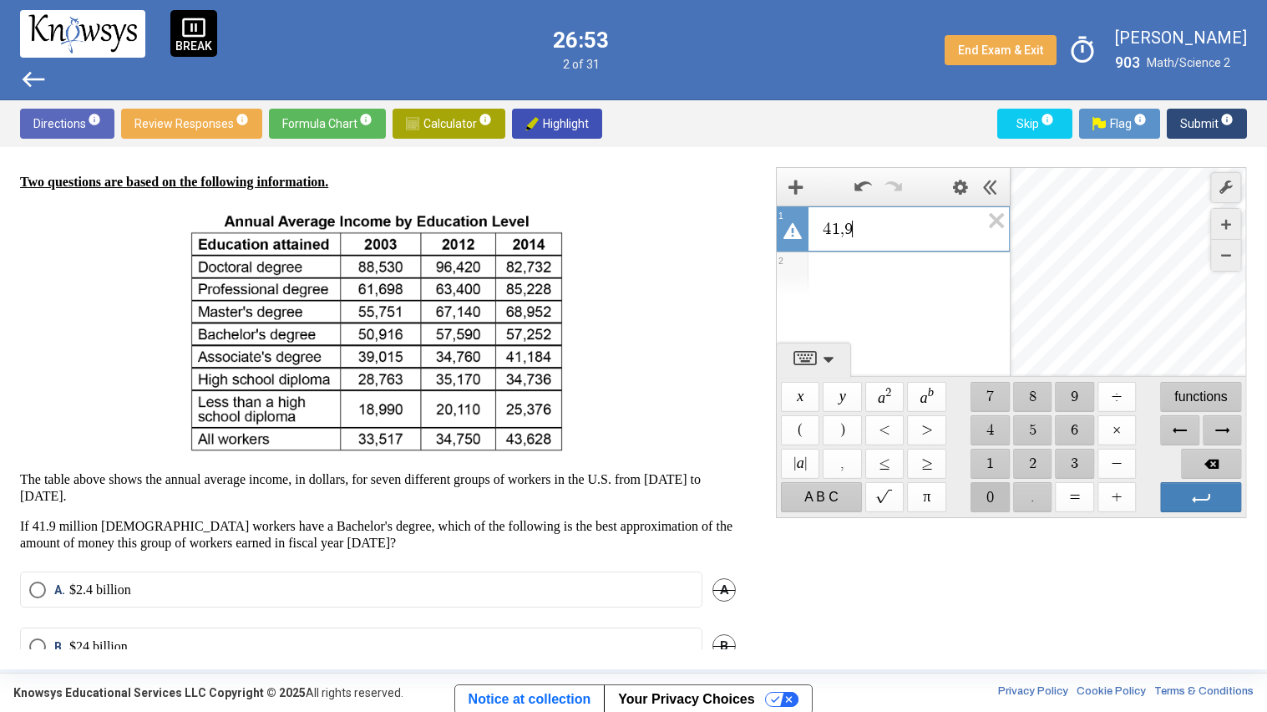
click at [997, 494] on span "$$ 0" at bounding box center [991, 497] width 39 height 30
click at [838, 460] on span "$$ ," at bounding box center [843, 464] width 39 height 30
click at [986, 490] on span "$$ 0" at bounding box center [991, 497] width 39 height 30
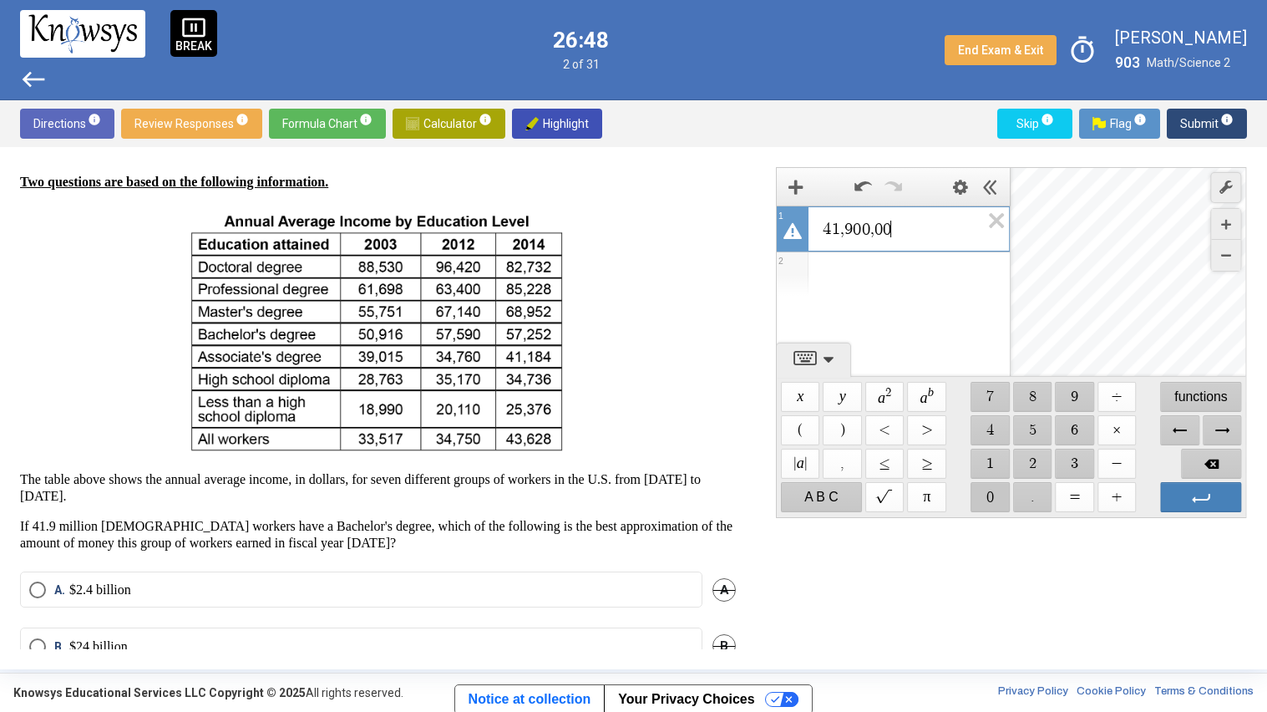
click at [986, 490] on span "$$ 0" at bounding box center [991, 497] width 39 height 30
click at [1109, 423] on span "$$ ×" at bounding box center [1117, 430] width 39 height 30
click at [1040, 426] on span "$$ 5" at bounding box center [1032, 430] width 39 height 30
click at [983, 399] on span "$$ 7" at bounding box center [991, 397] width 39 height 30
click at [834, 464] on span "$$ ," at bounding box center [843, 464] width 39 height 30
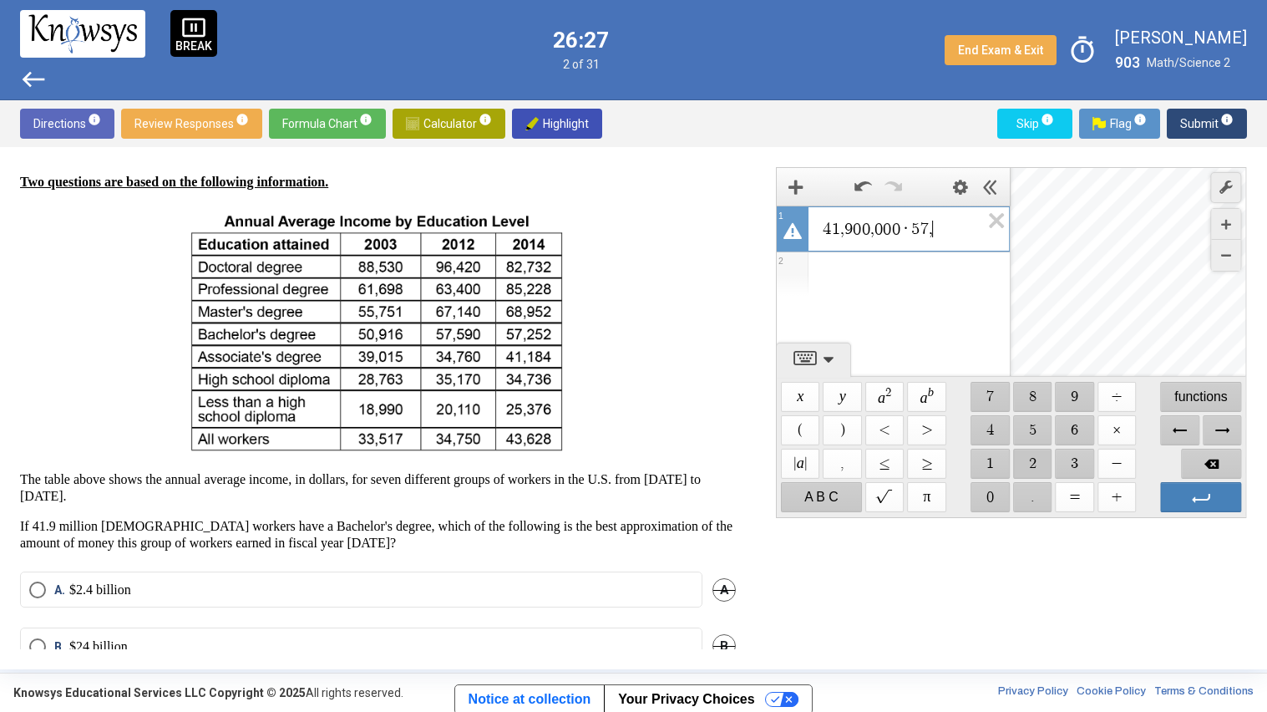
click at [1027, 460] on span "$$ 2" at bounding box center [1032, 464] width 39 height 30
click at [1026, 434] on span "$$ 5" at bounding box center [1032, 430] width 39 height 30
click at [1024, 456] on span "$$ 2" at bounding box center [1032, 464] width 39 height 30
click at [1171, 502] on span "Enter" at bounding box center [1201, 497] width 81 height 30
click at [846, 232] on span "9" at bounding box center [849, 229] width 8 height 17
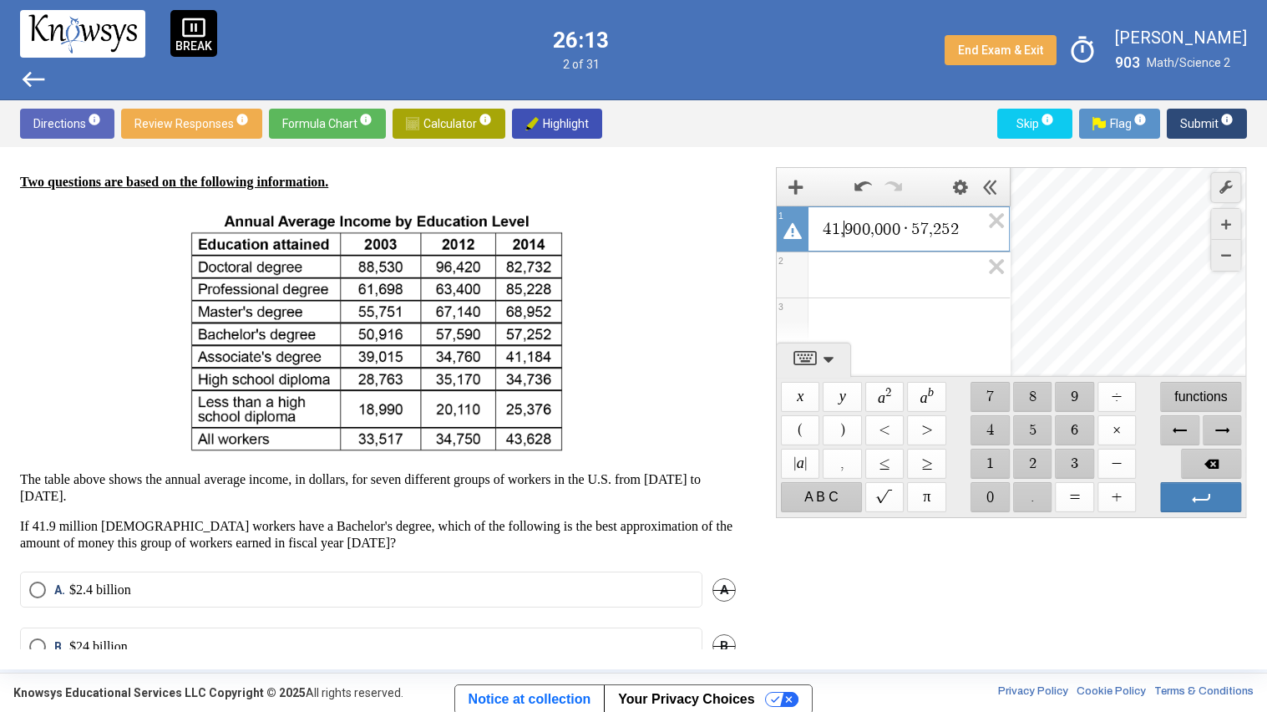
click at [802, 229] on div "Expression List" at bounding box center [793, 232] width 22 height 22
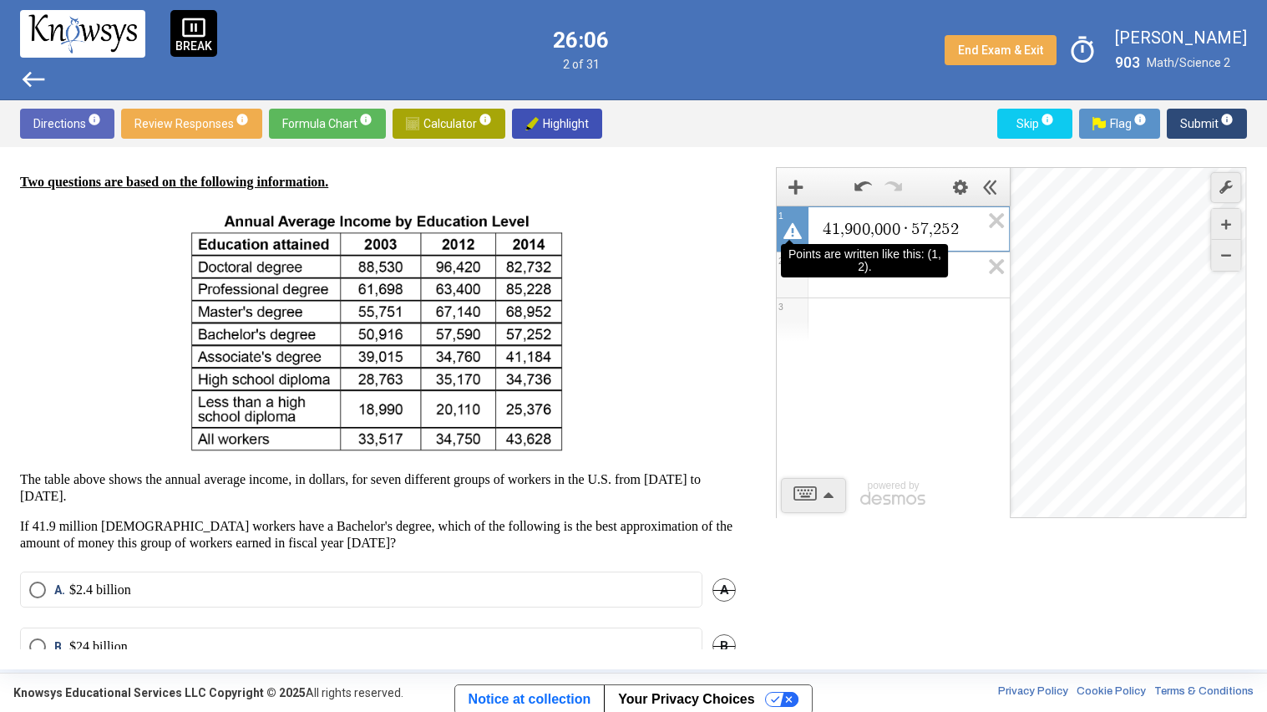
click at [932, 231] on span "4 1 , 9 0 0 , 0 0 0 · 5 7 , 2 5 2" at bounding box center [900, 229] width 159 height 20
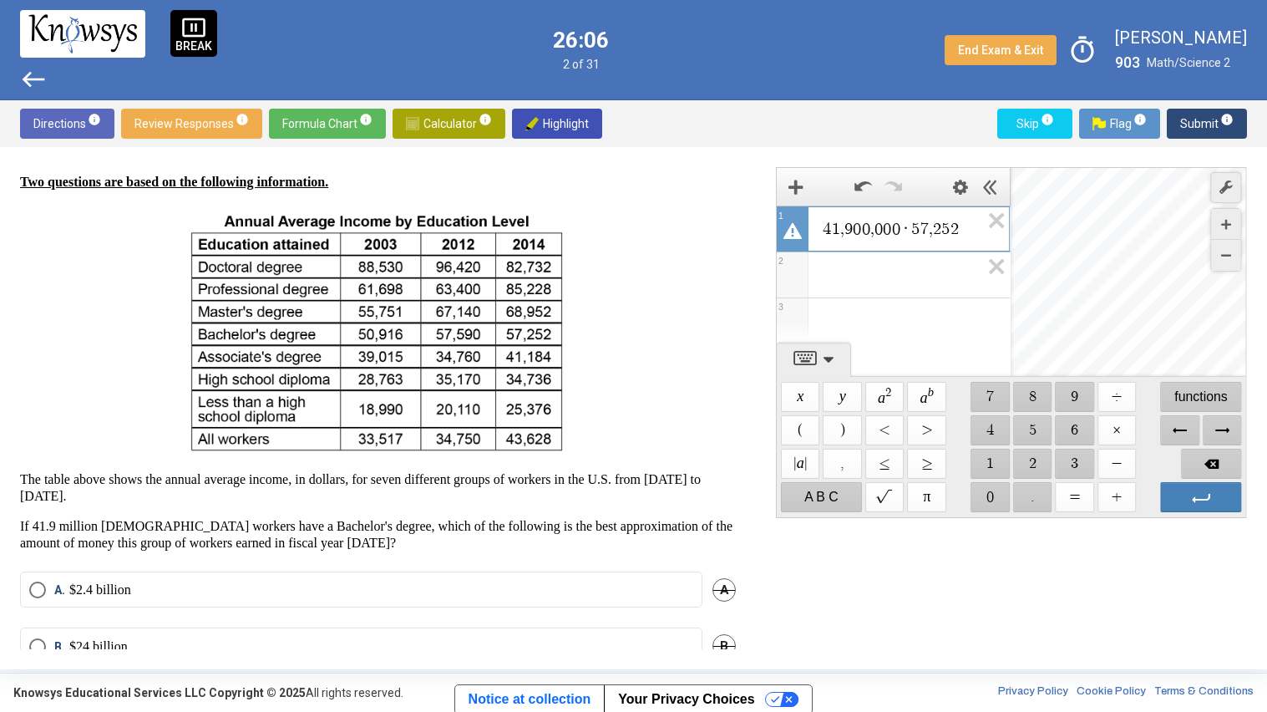
click at [941, 233] on span "2" at bounding box center [937, 229] width 8 height 17
click at [880, 232] on span "0" at bounding box center [879, 229] width 8 height 17
click at [844, 233] on span "4 1 , 9 0 0 ​ 0 0 0 · 5 7 2 5 2" at bounding box center [900, 229] width 159 height 20
click at [786, 184] on span "Add Item" at bounding box center [796, 187] width 32 height 32
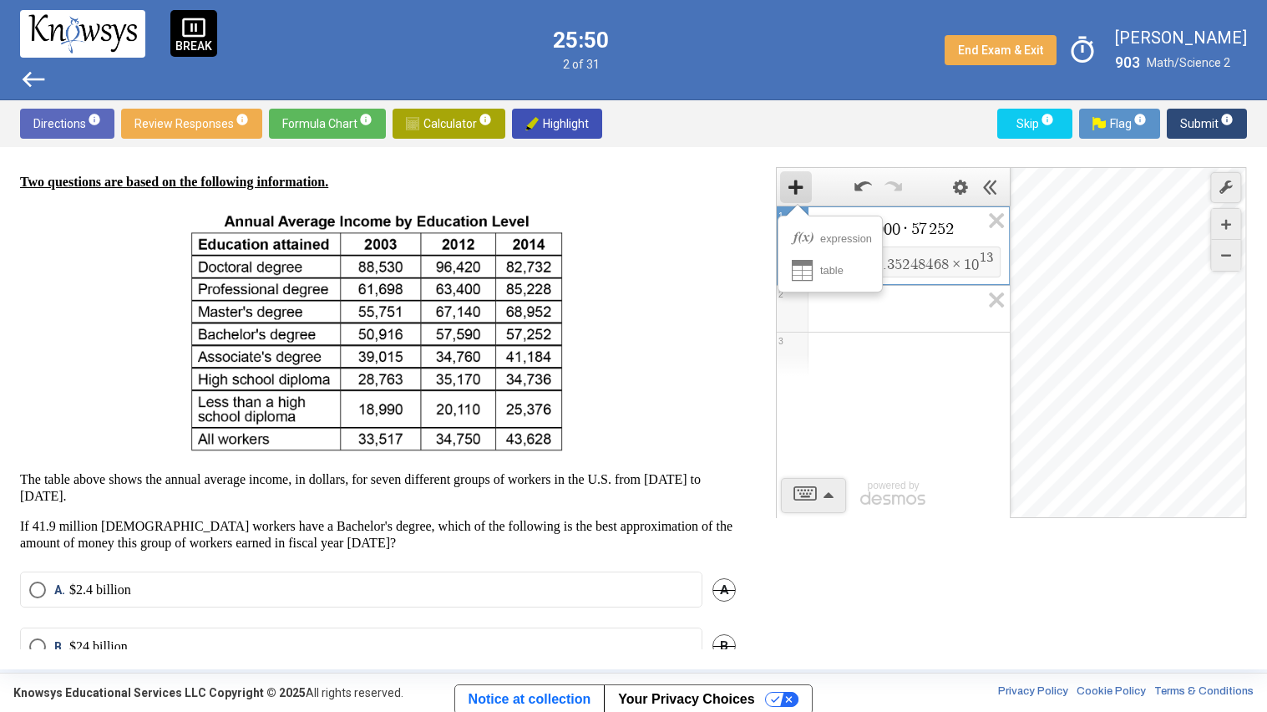
click at [762, 186] on div "4 1 0 9 0 0 0 0 0 · 5 7 2 5 2 $$ = $$ 2 . 3 5 2 4 8 4 6 8 × 1 0 1 3 1 2 3 power…" at bounding box center [1001, 408] width 491 height 482
click at [733, 190] on div "Question Two questions are based on the following information. The table above …" at bounding box center [388, 408] width 736 height 482
click at [434, 129] on span "Calculator info" at bounding box center [449, 124] width 86 height 30
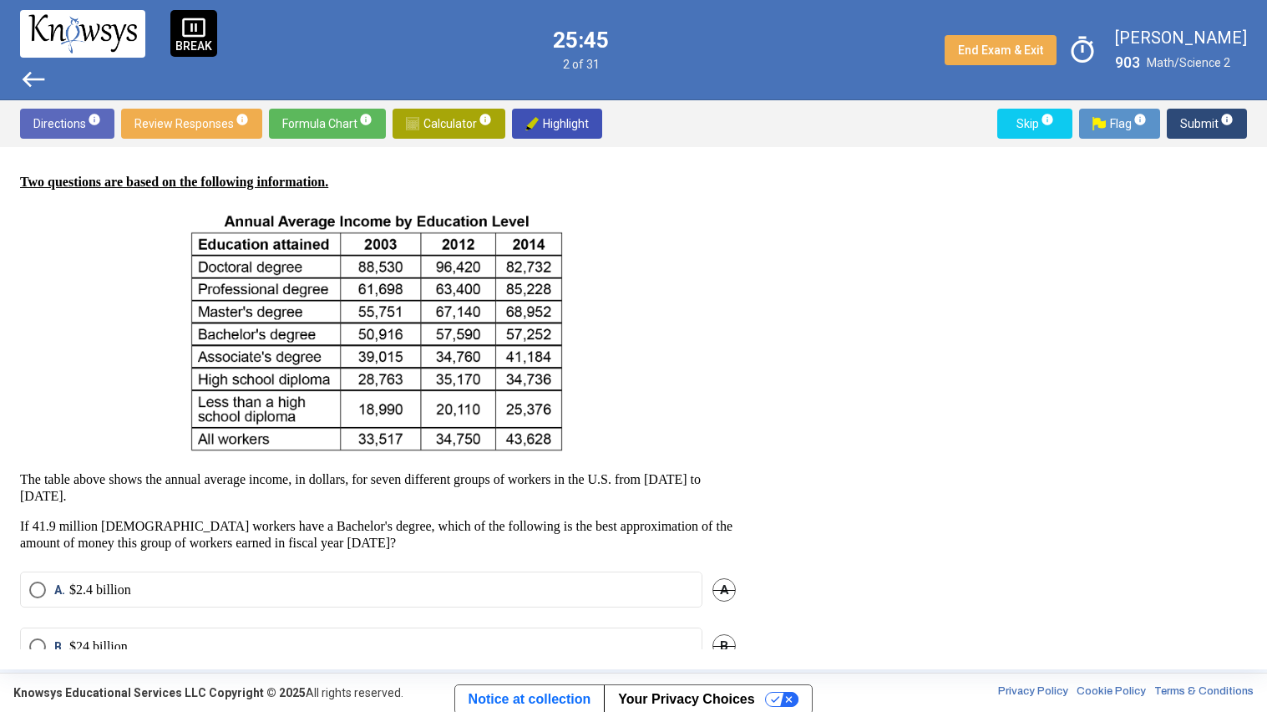
scroll to position [175, 0]
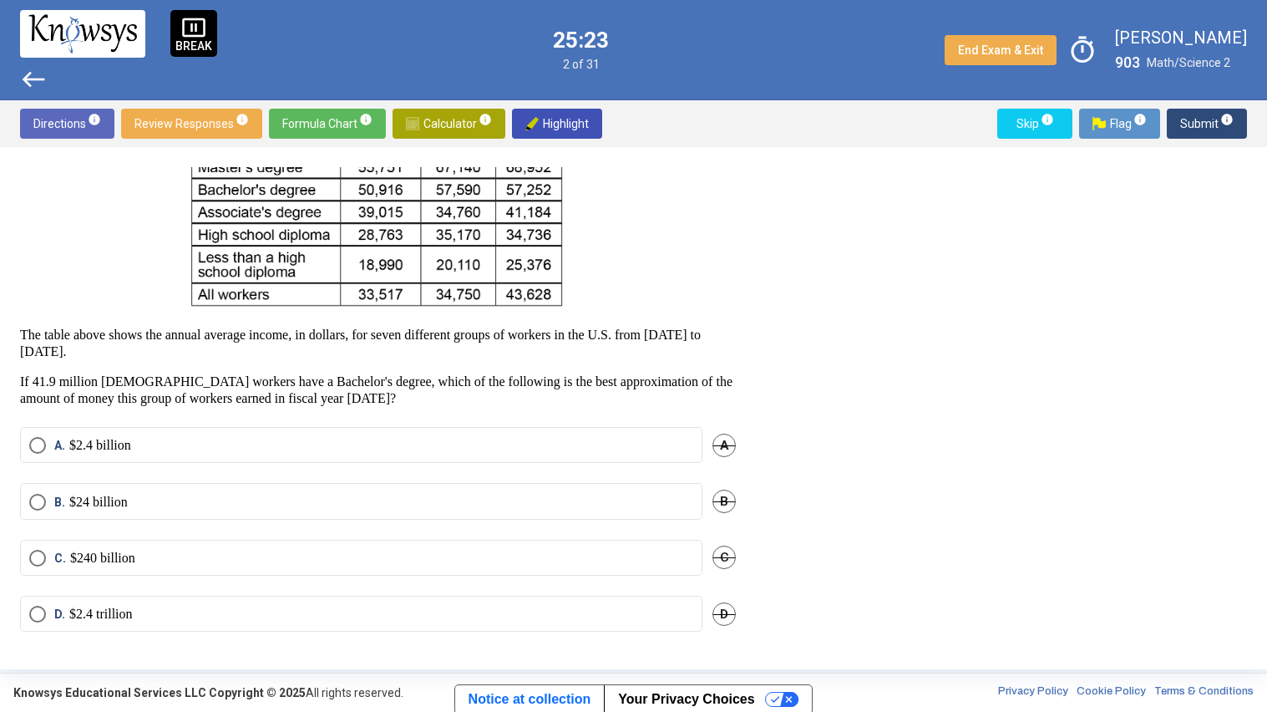
click at [69, 501] on p "$24 billion" at bounding box center [98, 502] width 58 height 17
click at [123, 462] on div "A. $2.4 billion A" at bounding box center [378, 455] width 716 height 56
click at [142, 445] on label "A. $2.4 billion" at bounding box center [361, 445] width 664 height 17
click at [135, 502] on label "B. $24 billion" at bounding box center [361, 502] width 664 height 17
click at [1200, 123] on span "Submit info" at bounding box center [1206, 124] width 53 height 30
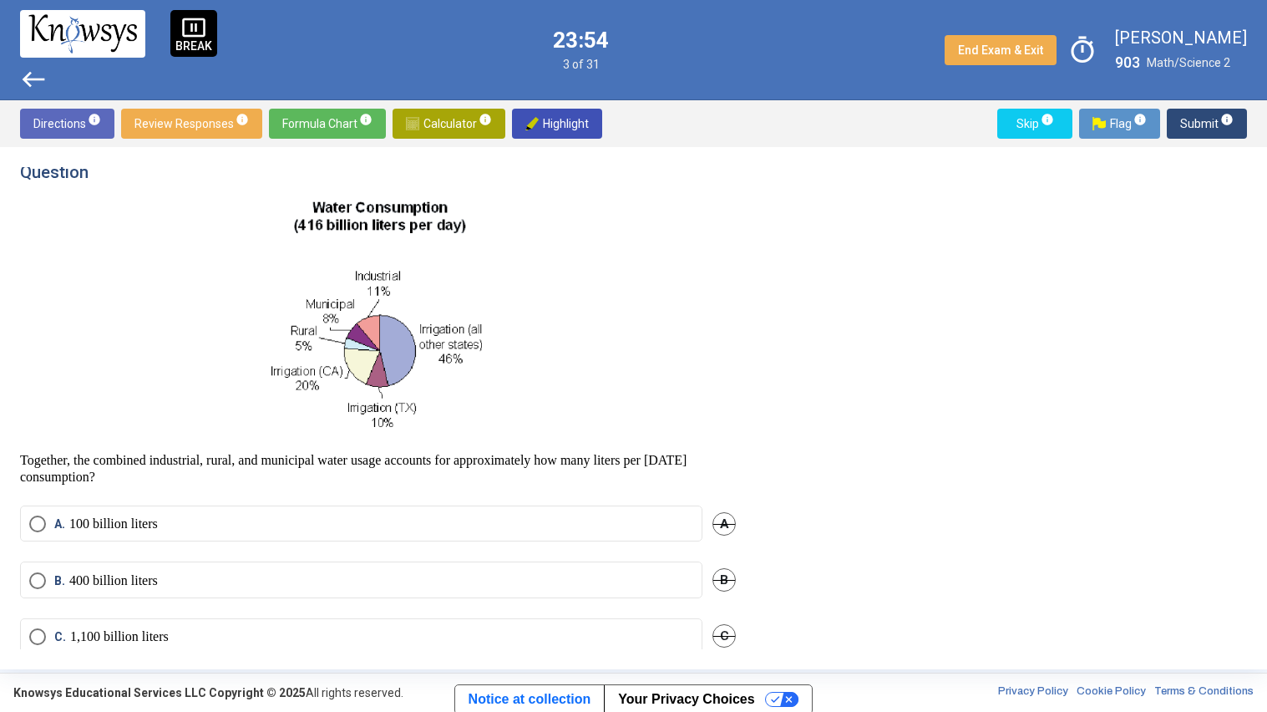
scroll to position [0, 0]
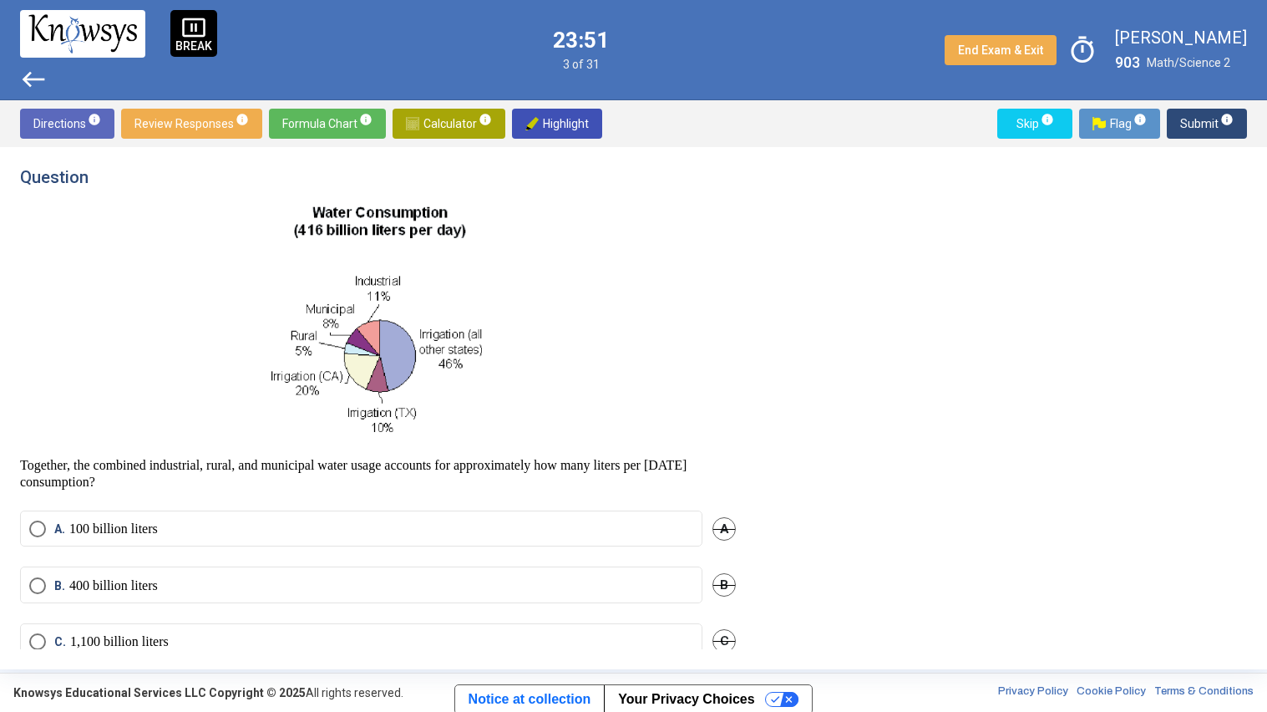
click at [144, 589] on p "400 billion liters" at bounding box center [113, 585] width 89 height 17
click at [1198, 122] on span "Submit info" at bounding box center [1206, 124] width 53 height 30
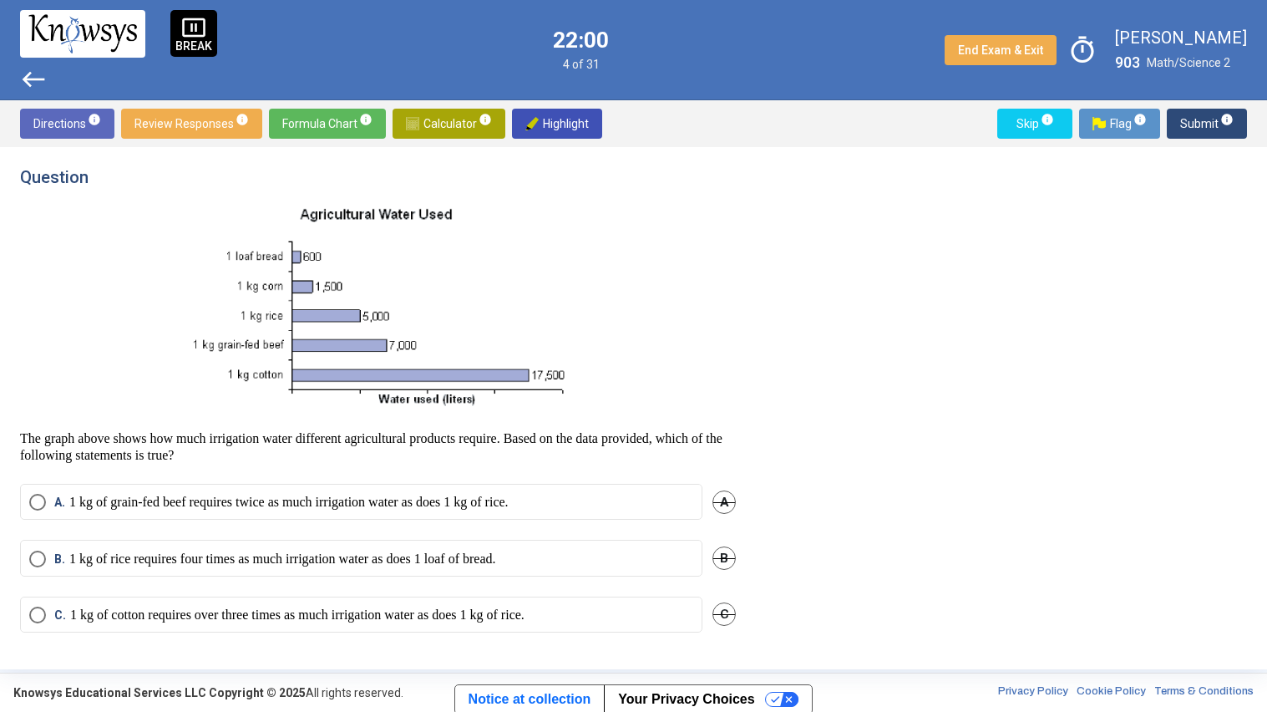
scroll to position [57, 0]
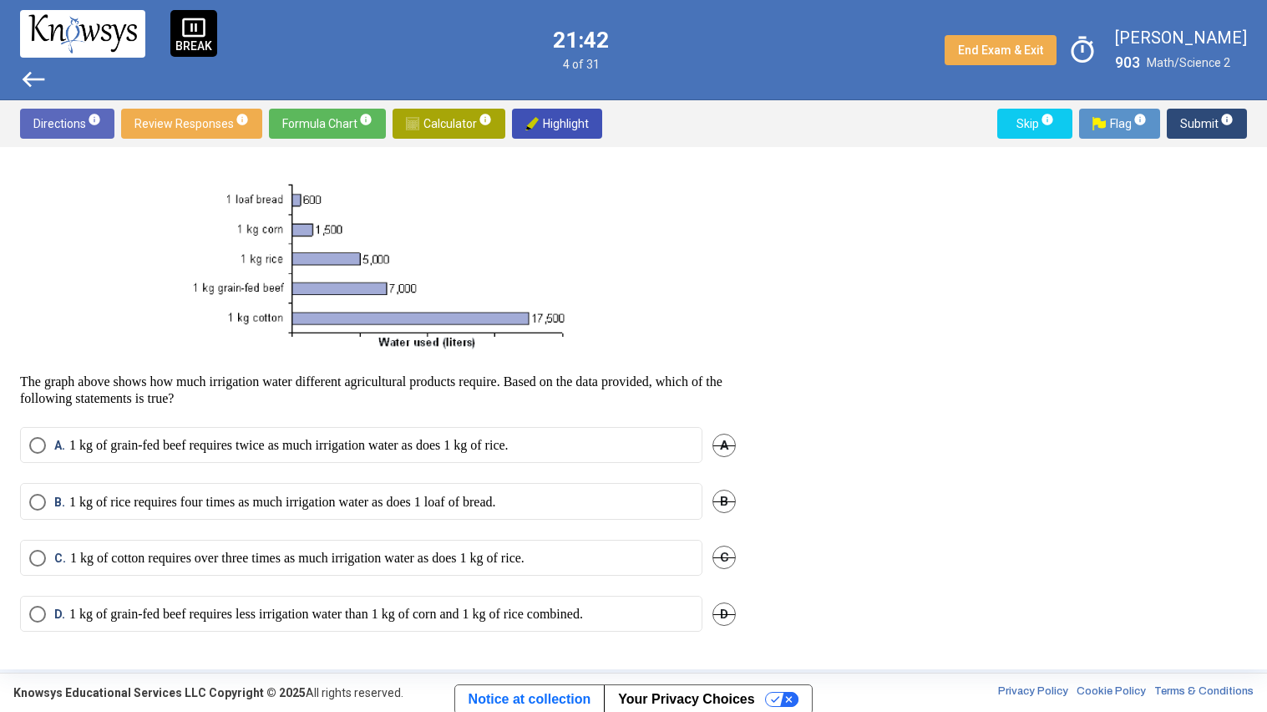
click at [723, 610] on span "D" at bounding box center [724, 613] width 23 height 23
click at [720, 448] on span "A" at bounding box center [724, 445] width 23 height 23
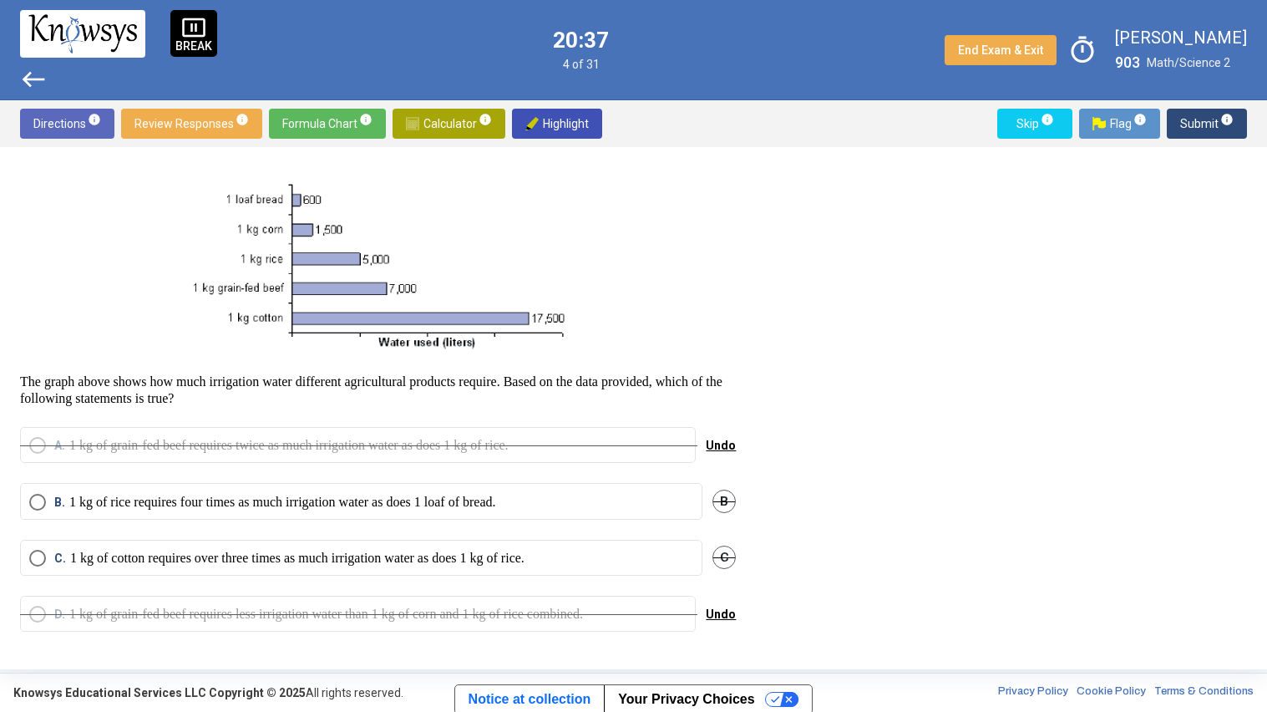
click at [353, 550] on p "1 kg of cotton requires over three times as much irrigation water as does 1 kg …" at bounding box center [297, 558] width 454 height 17
click at [1199, 124] on span "Submit info" at bounding box center [1206, 124] width 53 height 30
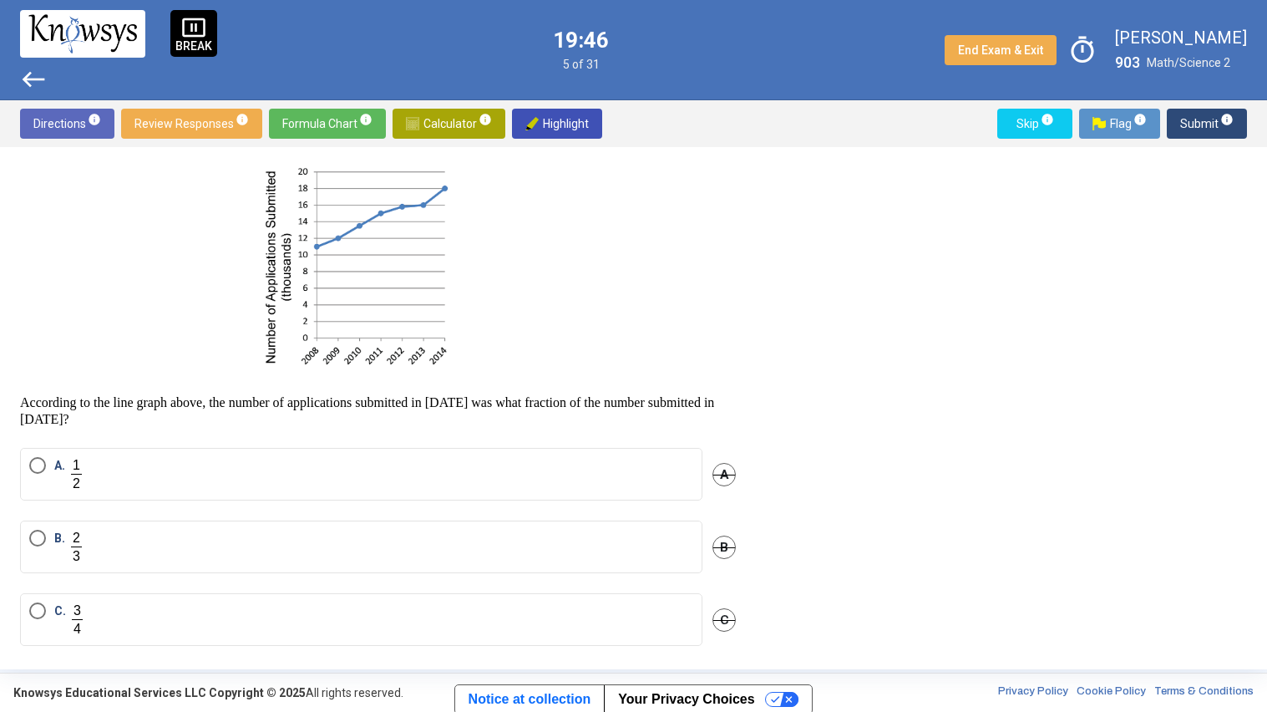
scroll to position [33, 0]
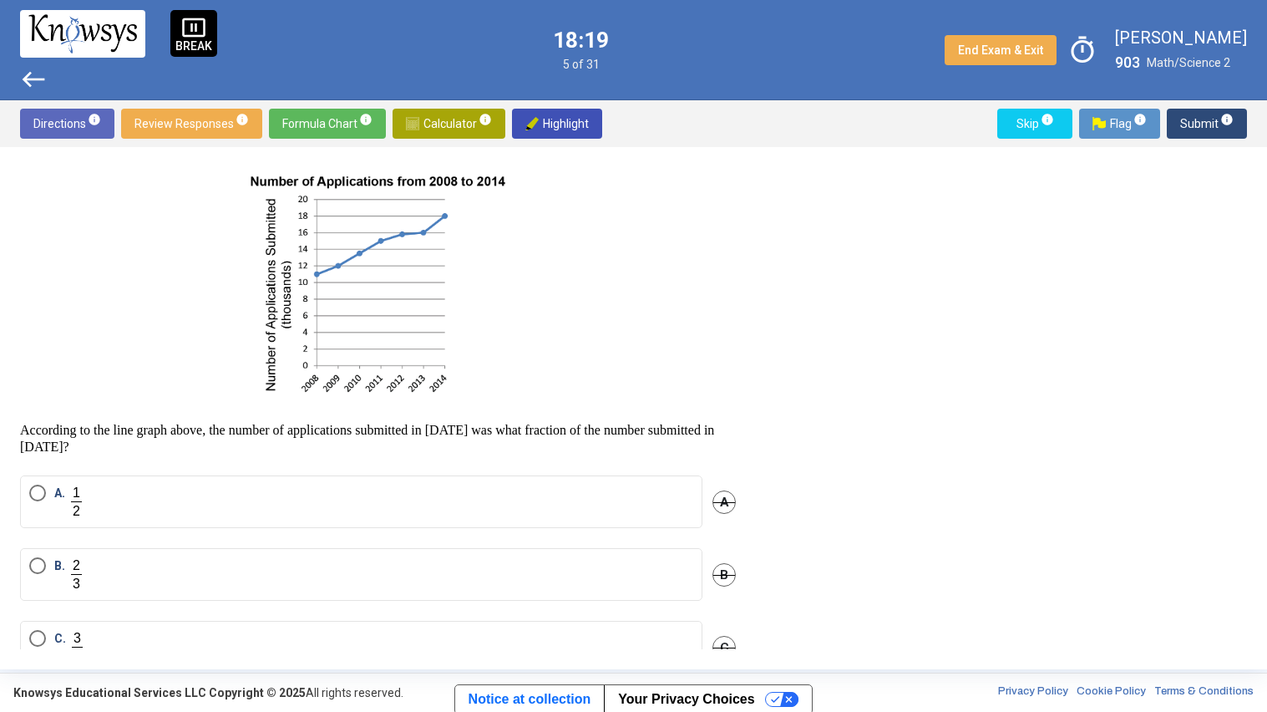
click at [443, 129] on span "Calculator info" at bounding box center [449, 124] width 86 height 30
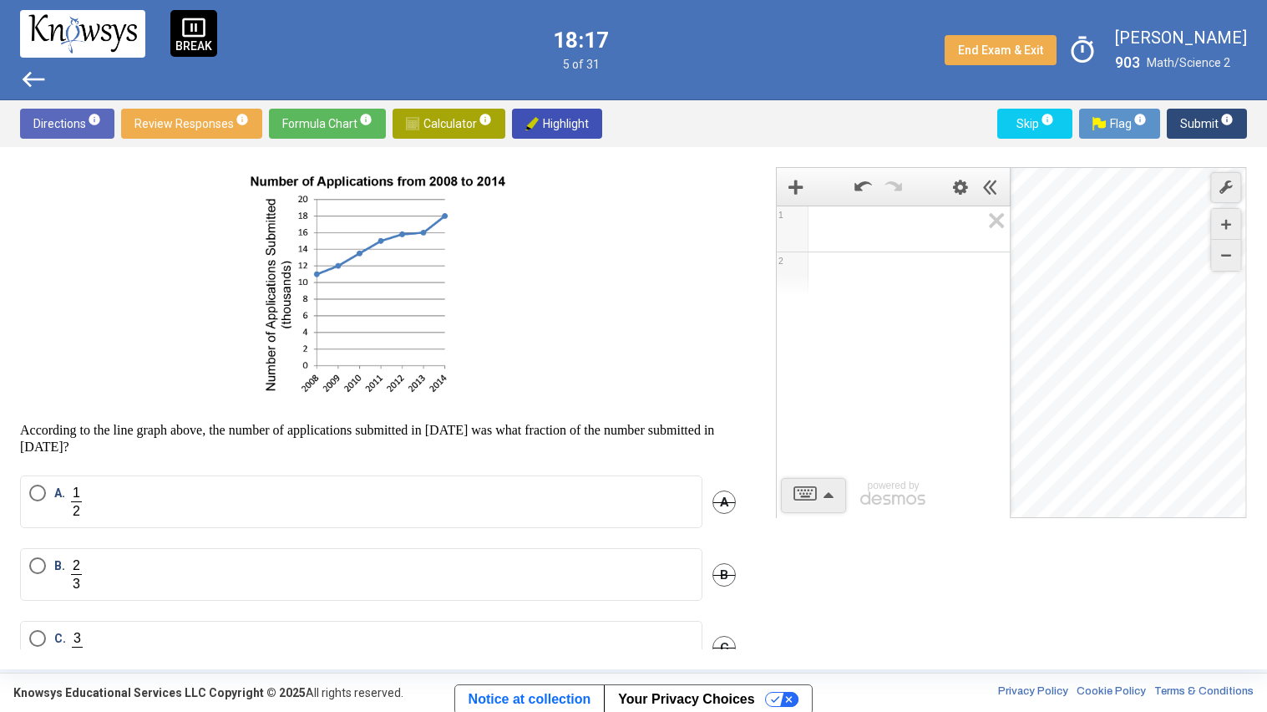
click at [790, 234] on div "Expression List" at bounding box center [792, 230] width 24 height 24
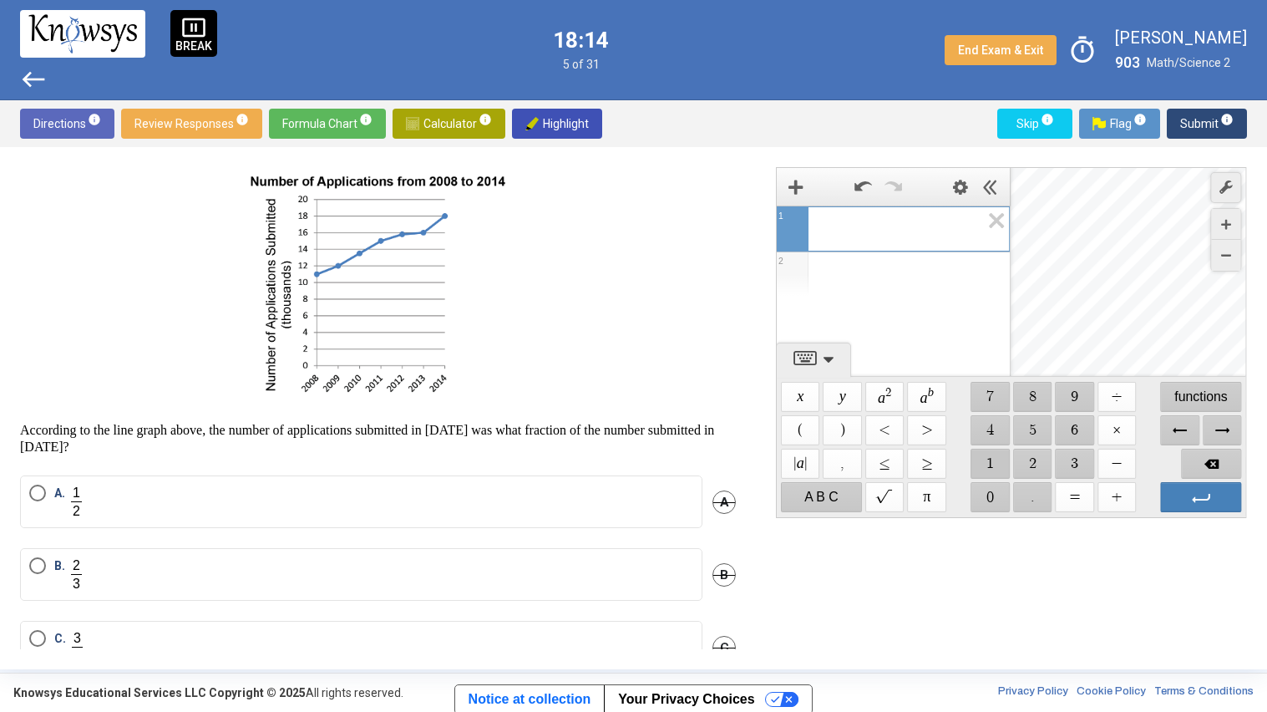
click at [1000, 470] on span "$$ 1" at bounding box center [991, 464] width 39 height 30
click at [1028, 468] on span "$$ 2" at bounding box center [1032, 464] width 39 height 30
drag, startPoint x: 1106, startPoint y: 392, endPoint x: 979, endPoint y: 468, distance: 148.0
click at [979, 468] on div "$$ x $$ y $$ a 2 $$ a b $$ 7 $$ 8 $$ 9 $$ ÷ functions $$ ( $$ ) $$ < $$ > $$ 4 …" at bounding box center [1011, 447] width 469 height 140
click at [979, 468] on span "$$ 1" at bounding box center [991, 464] width 39 height 30
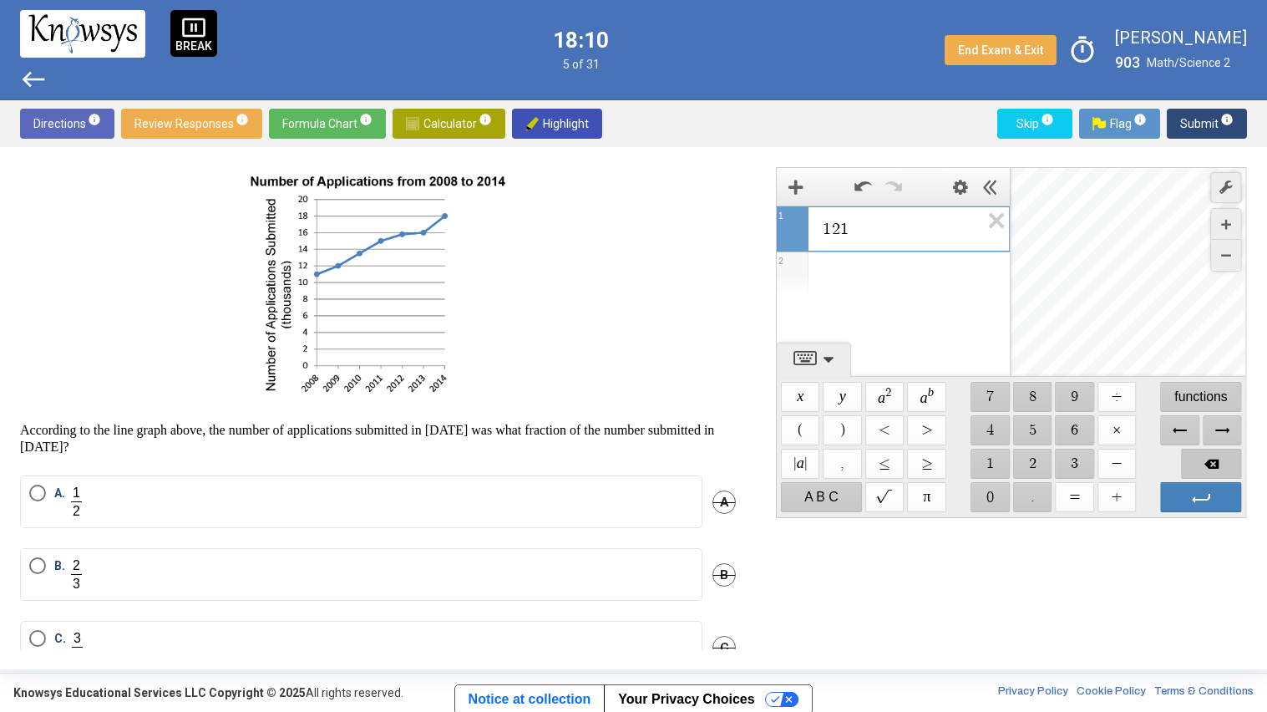
click at [1184, 454] on span "Backspace" at bounding box center [1212, 464] width 60 height 30
click at [1106, 393] on span "$$ ÷" at bounding box center [1117, 397] width 39 height 30
click at [997, 465] on span "$$ 1" at bounding box center [991, 464] width 39 height 30
click at [1031, 395] on span "$$ 8" at bounding box center [1032, 397] width 39 height 30
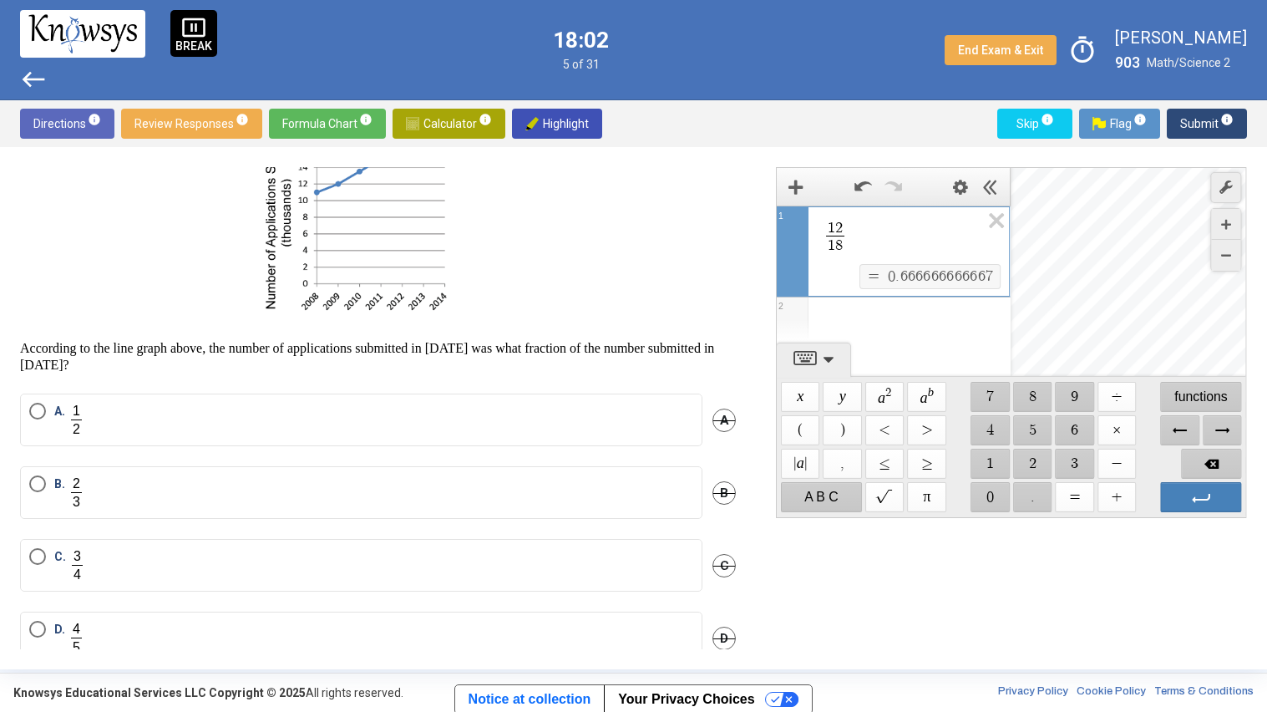
scroll to position [149, 0]
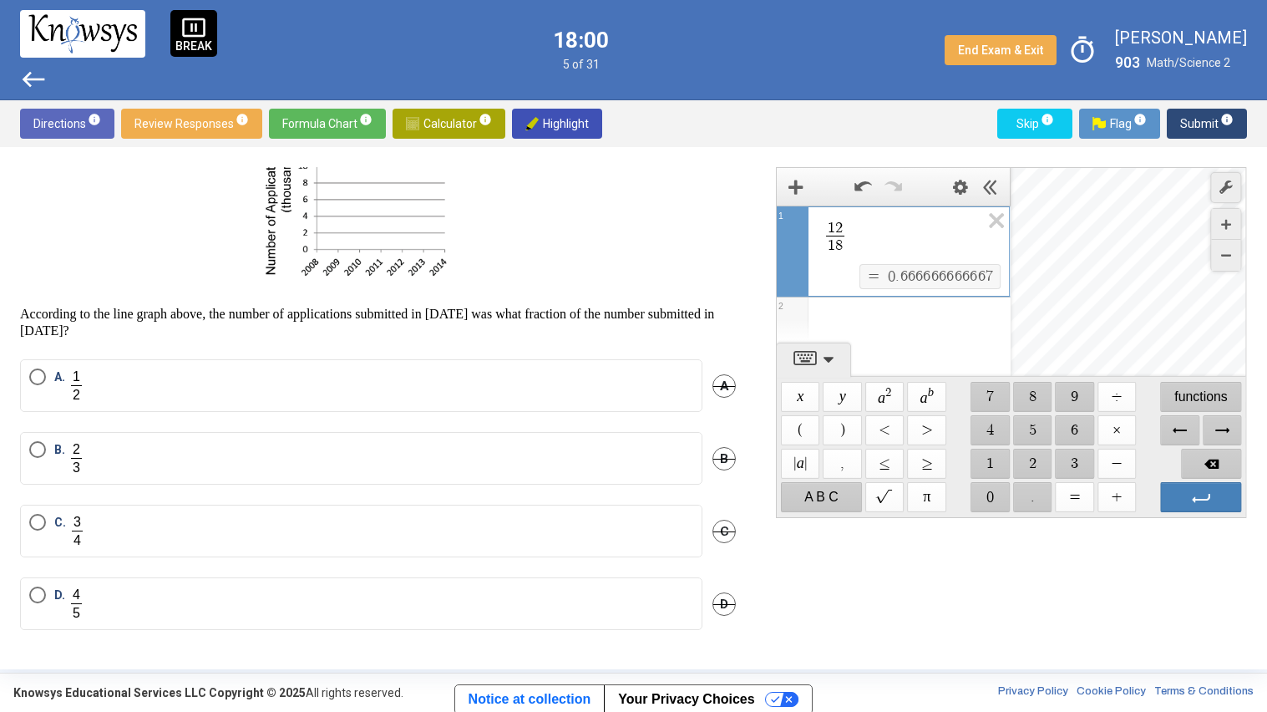
click at [723, 378] on span "A" at bounding box center [724, 385] width 23 height 23
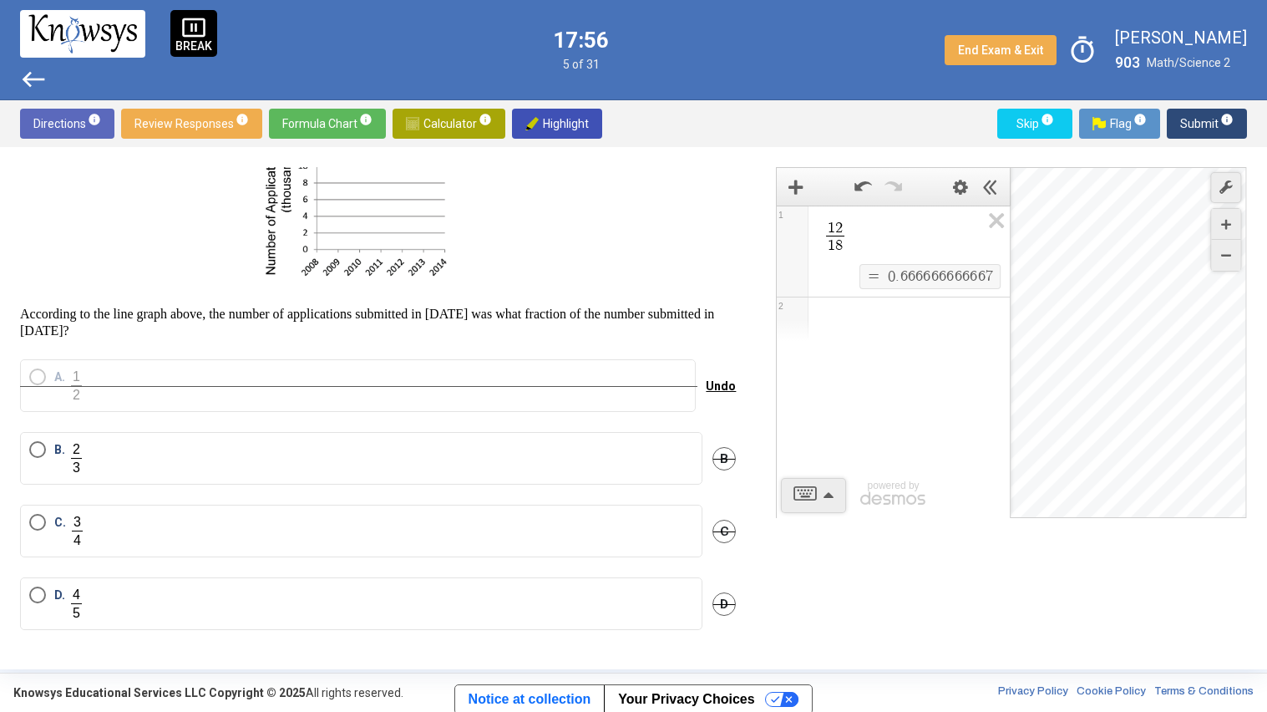
click at [559, 475] on mat-radio-button "B." at bounding box center [361, 458] width 682 height 53
click at [584, 464] on label "B." at bounding box center [361, 458] width 664 height 34
click at [449, 112] on span "Calculator info" at bounding box center [449, 124] width 86 height 30
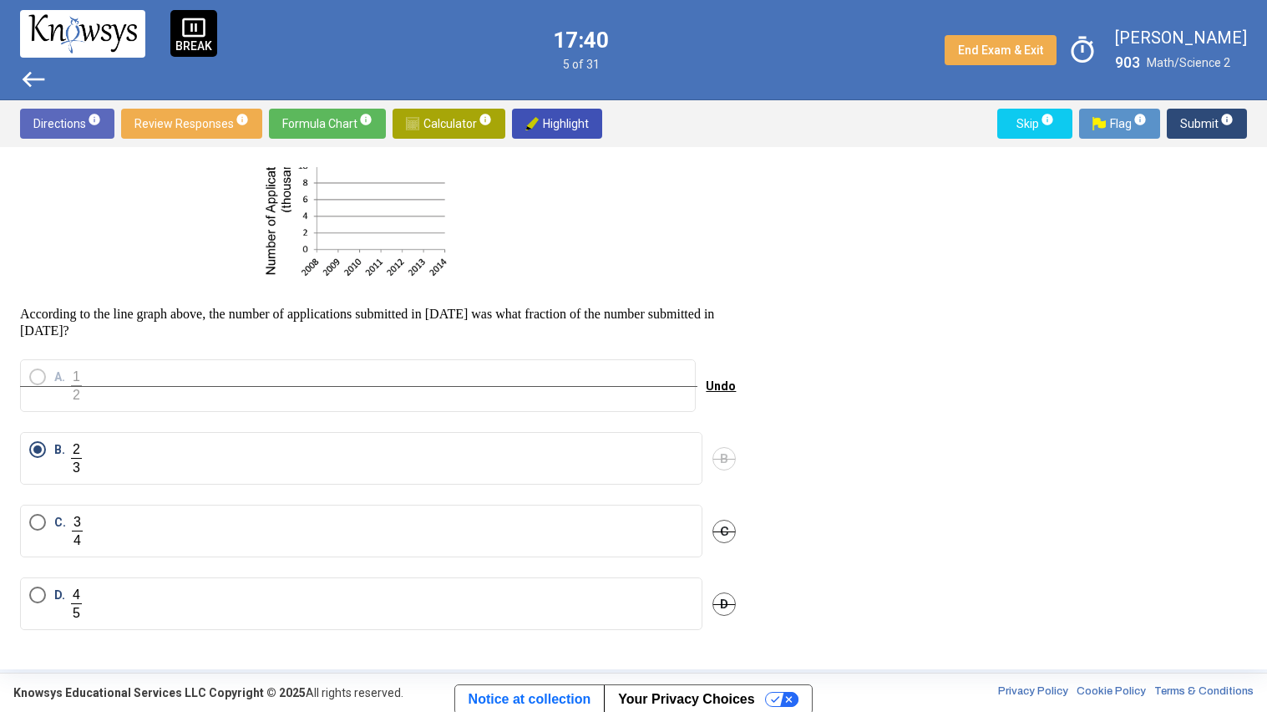
click at [1187, 123] on span "Submit info" at bounding box center [1206, 124] width 53 height 30
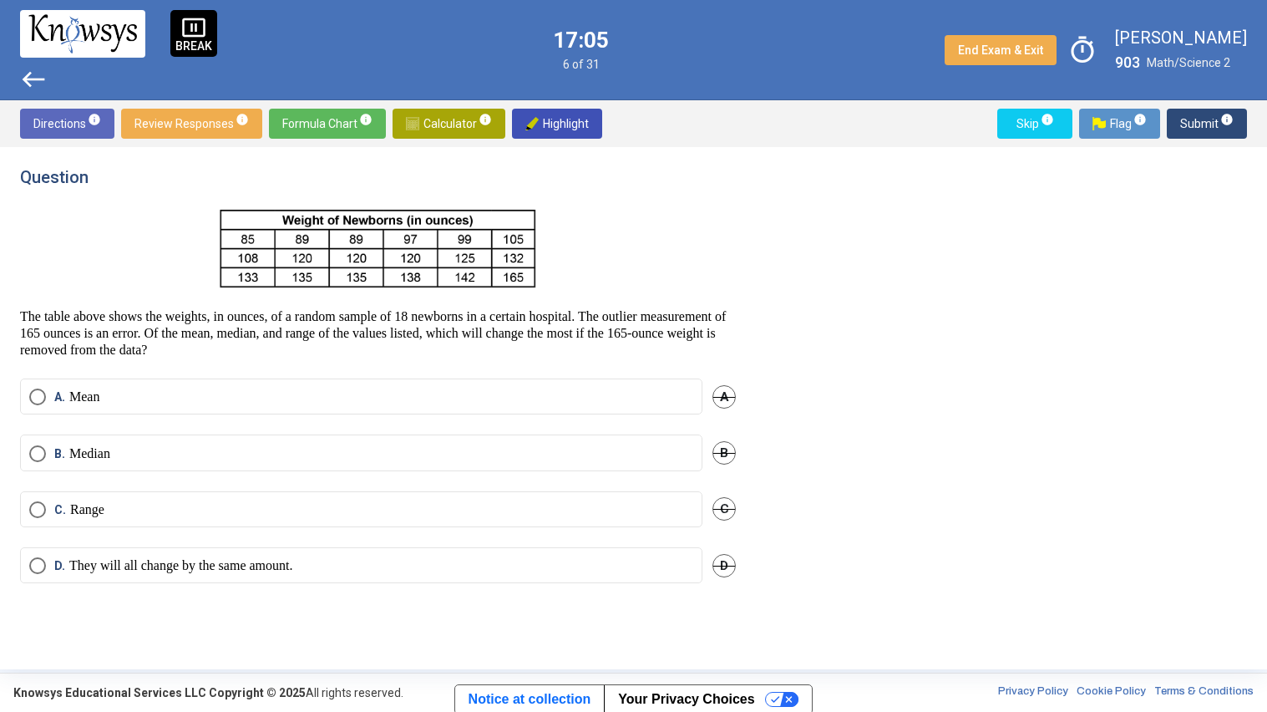
click at [576, 508] on label "C. Range" at bounding box center [361, 509] width 664 height 17
drag, startPoint x: 500, startPoint y: 273, endPoint x: 530, endPoint y: 277, distance: 30.3
click at [530, 277] on img at bounding box center [378, 249] width 329 height 91
click at [1185, 120] on span "Submit info" at bounding box center [1206, 124] width 53 height 30
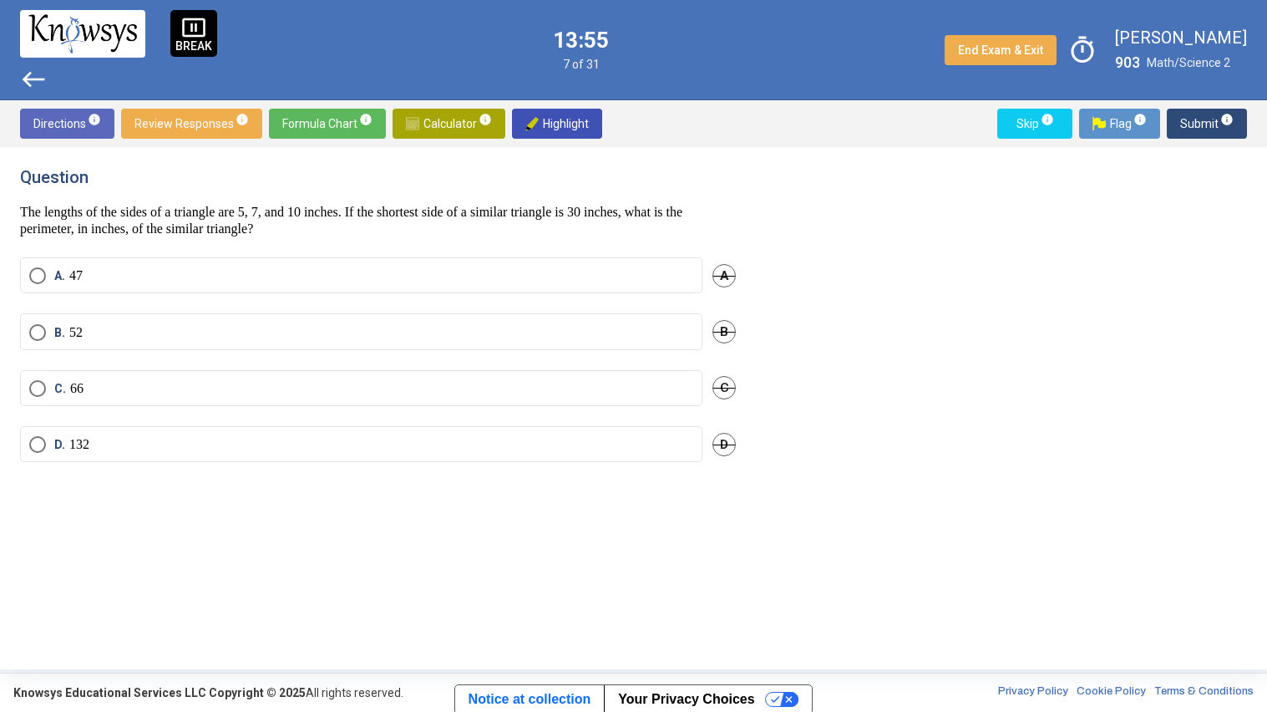
click at [165, 433] on mat-radio-button "D. 132" at bounding box center [361, 444] width 682 height 36
click at [160, 444] on label "D. 132" at bounding box center [361, 444] width 664 height 17
click at [1180, 132] on button "Submit info" at bounding box center [1207, 124] width 80 height 30
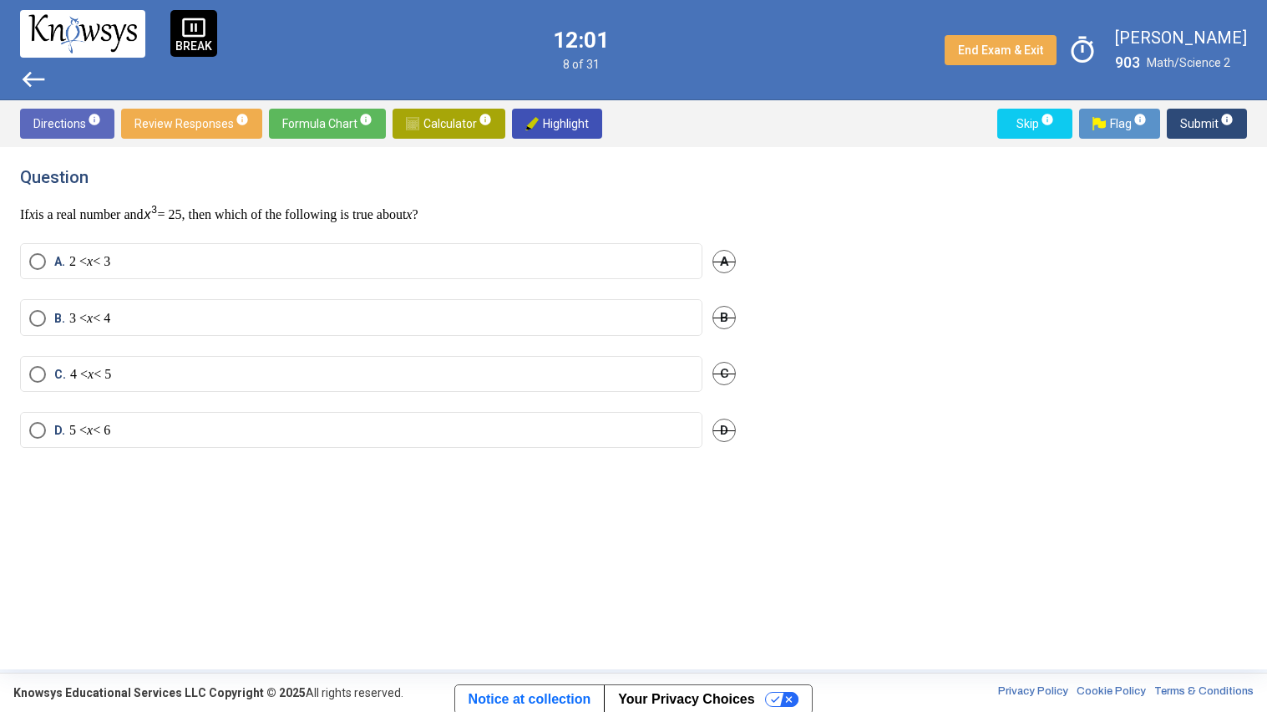
click at [444, 130] on span "Calculator info" at bounding box center [449, 124] width 86 height 30
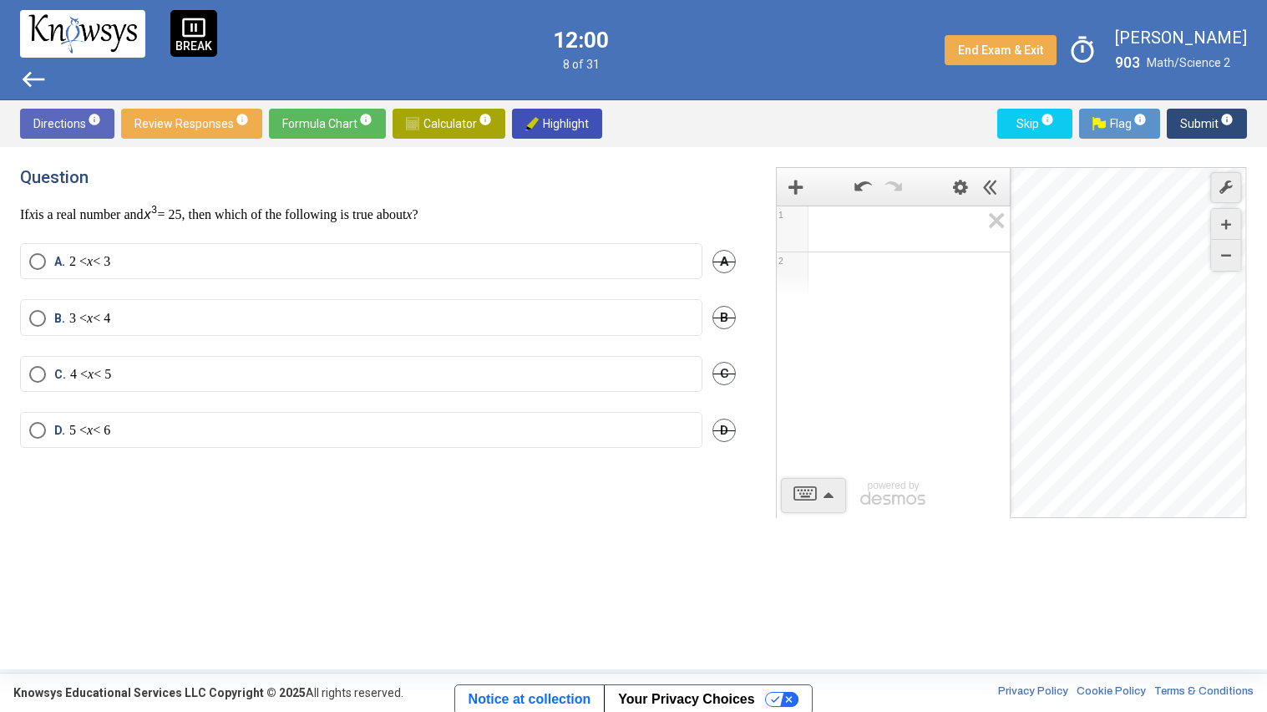
click at [787, 234] on div "Expression List" at bounding box center [792, 230] width 24 height 24
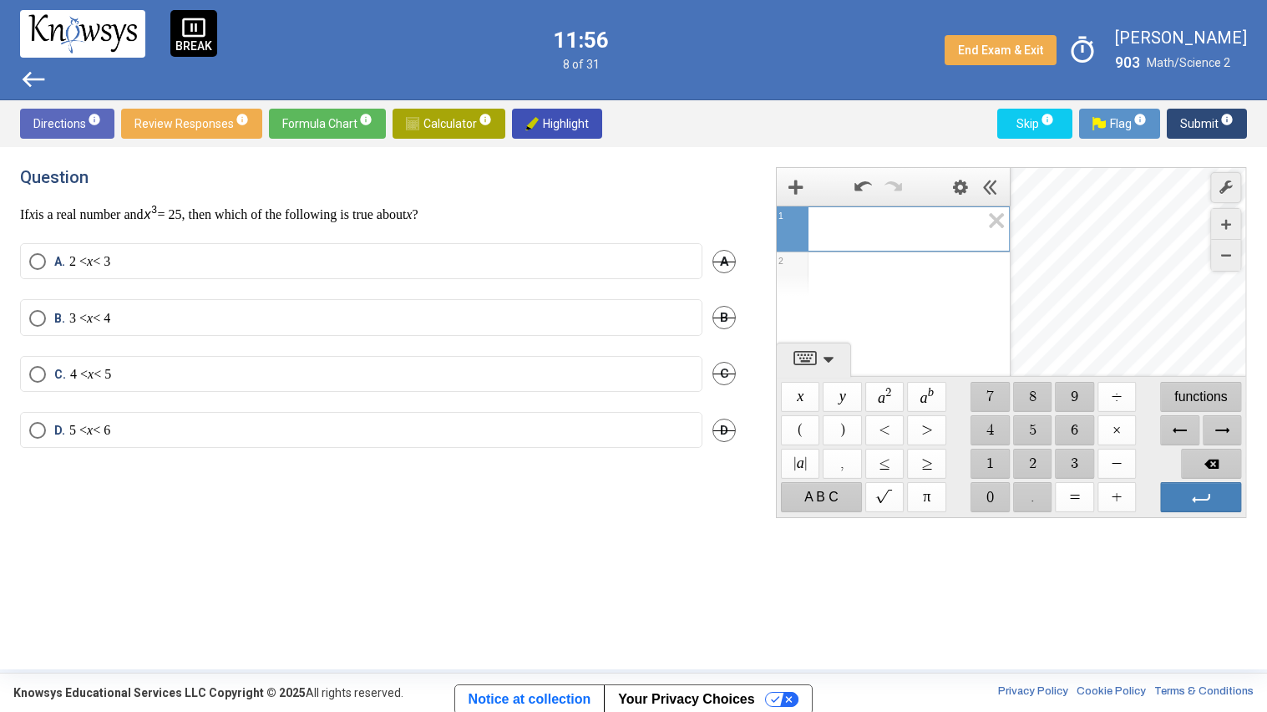
click at [1035, 458] on span "$$ 2" at bounding box center [1032, 464] width 39 height 30
click at [1031, 495] on span "$$ ." at bounding box center [1032, 497] width 39 height 30
click at [1036, 425] on span "$$ 5" at bounding box center [1032, 430] width 39 height 30
click at [1119, 426] on span "$$ ×" at bounding box center [1117, 430] width 39 height 30
click at [1031, 460] on span "$$ 2" at bounding box center [1032, 464] width 39 height 30
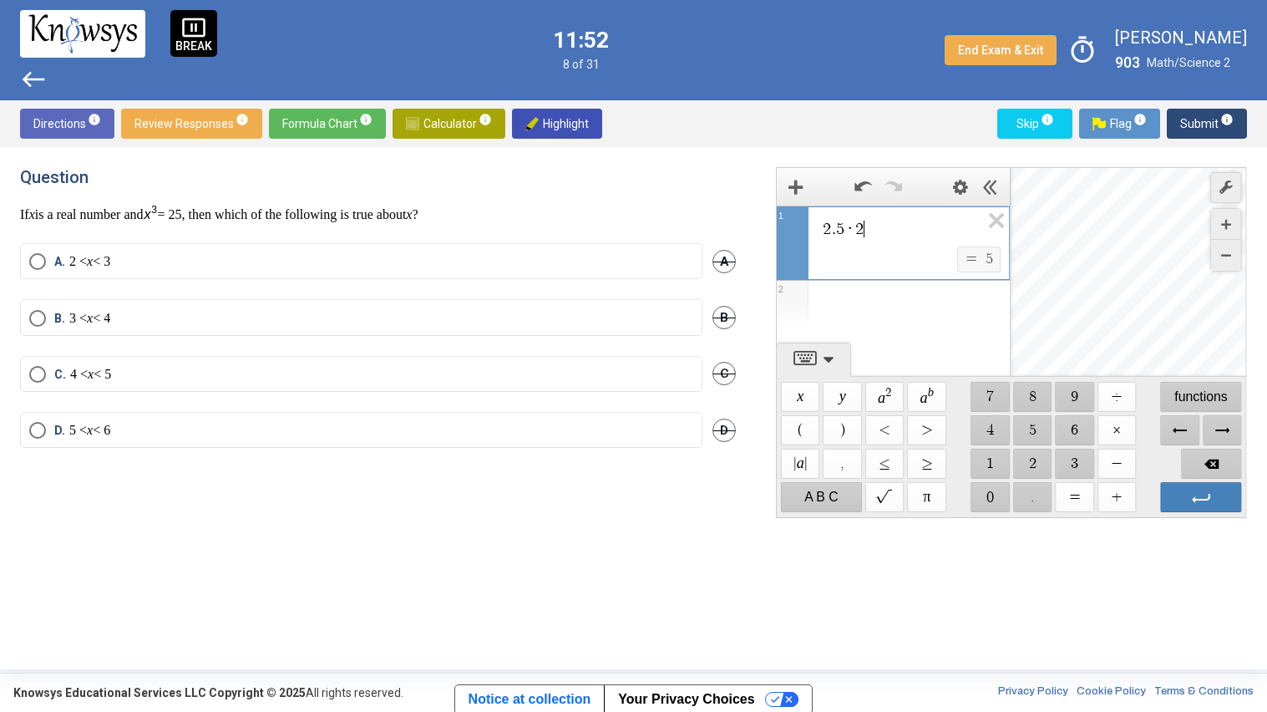
click at [1038, 491] on span "$$ ." at bounding box center [1032, 497] width 39 height 30
click at [1029, 434] on span "$$ 5" at bounding box center [1032, 430] width 39 height 30
click at [1064, 430] on span "$$ 6" at bounding box center [1075, 430] width 39 height 30
click at [1214, 467] on span "Backspace" at bounding box center [1212, 464] width 60 height 30
click at [1201, 499] on span "Enter" at bounding box center [1201, 497] width 81 height 30
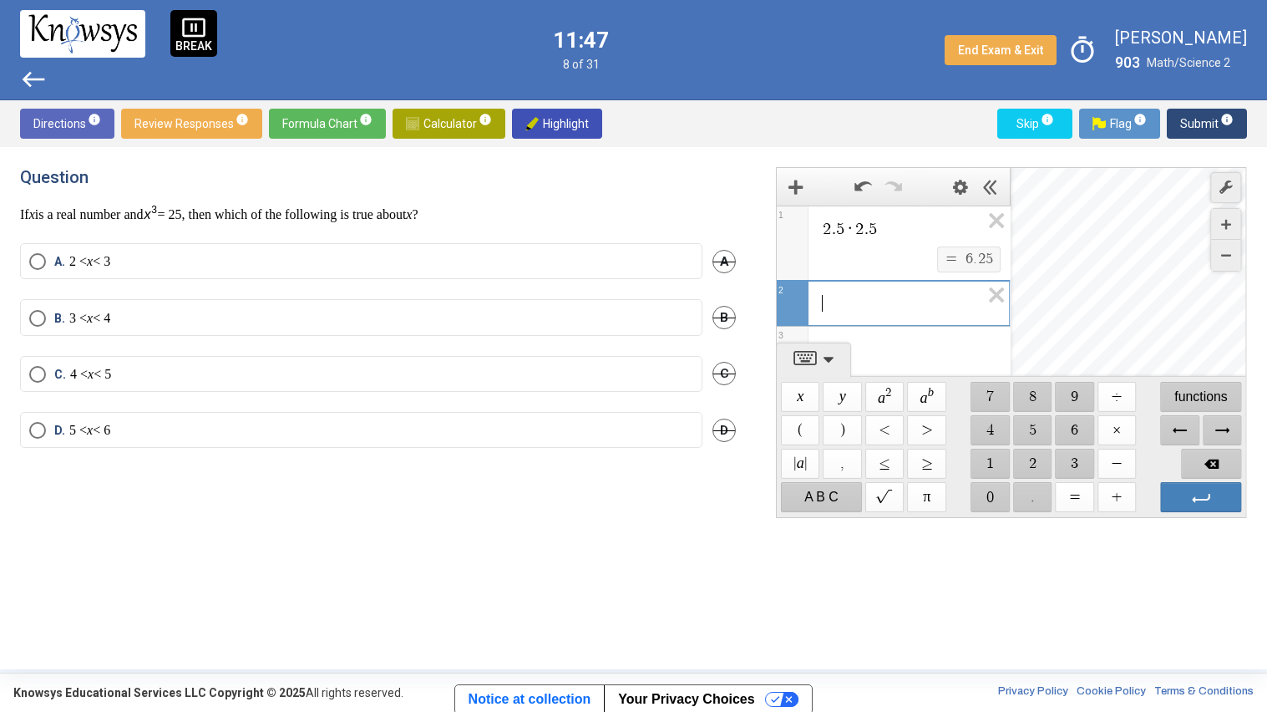
scroll to position [13, 0]
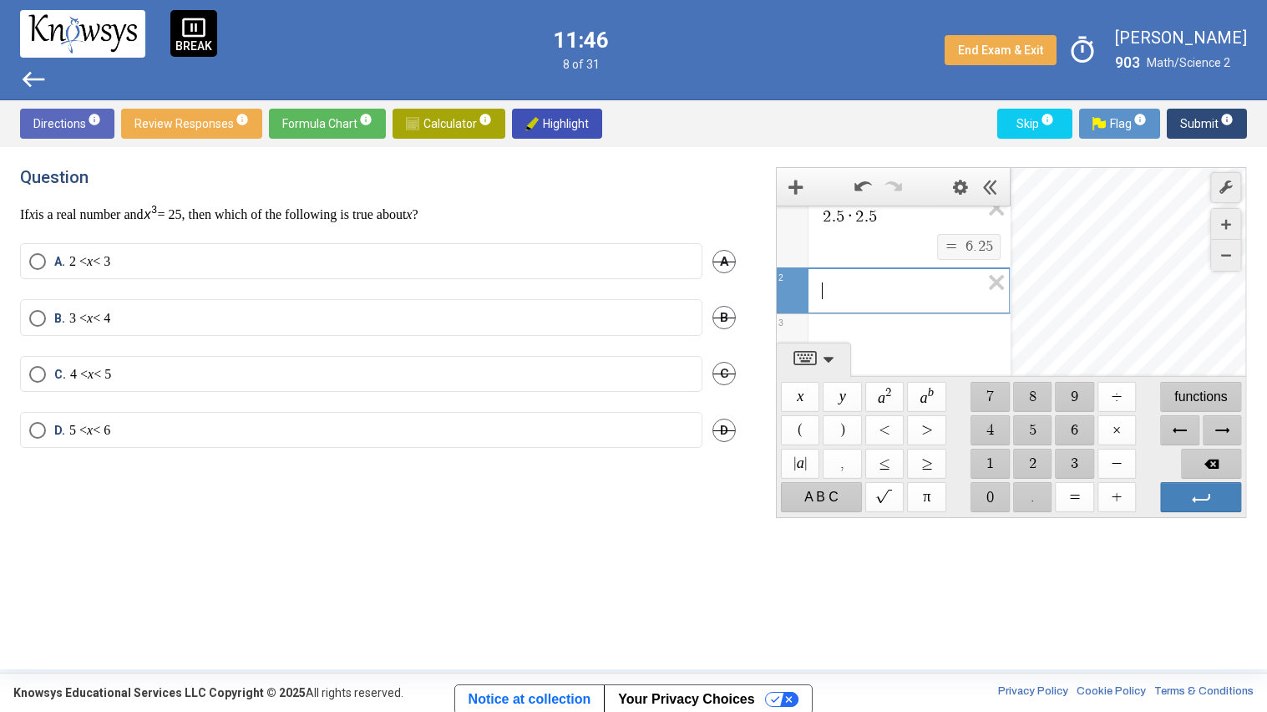
click at [1079, 429] on span "$$ 6" at bounding box center [1075, 430] width 39 height 30
click at [1033, 490] on span "$$ ." at bounding box center [1032, 497] width 39 height 30
click at [1035, 455] on span "$$ 2" at bounding box center [1032, 464] width 39 height 30
click at [1026, 424] on span "$$ 5" at bounding box center [1032, 430] width 39 height 30
click at [1117, 431] on span "$$ ×" at bounding box center [1117, 430] width 39 height 30
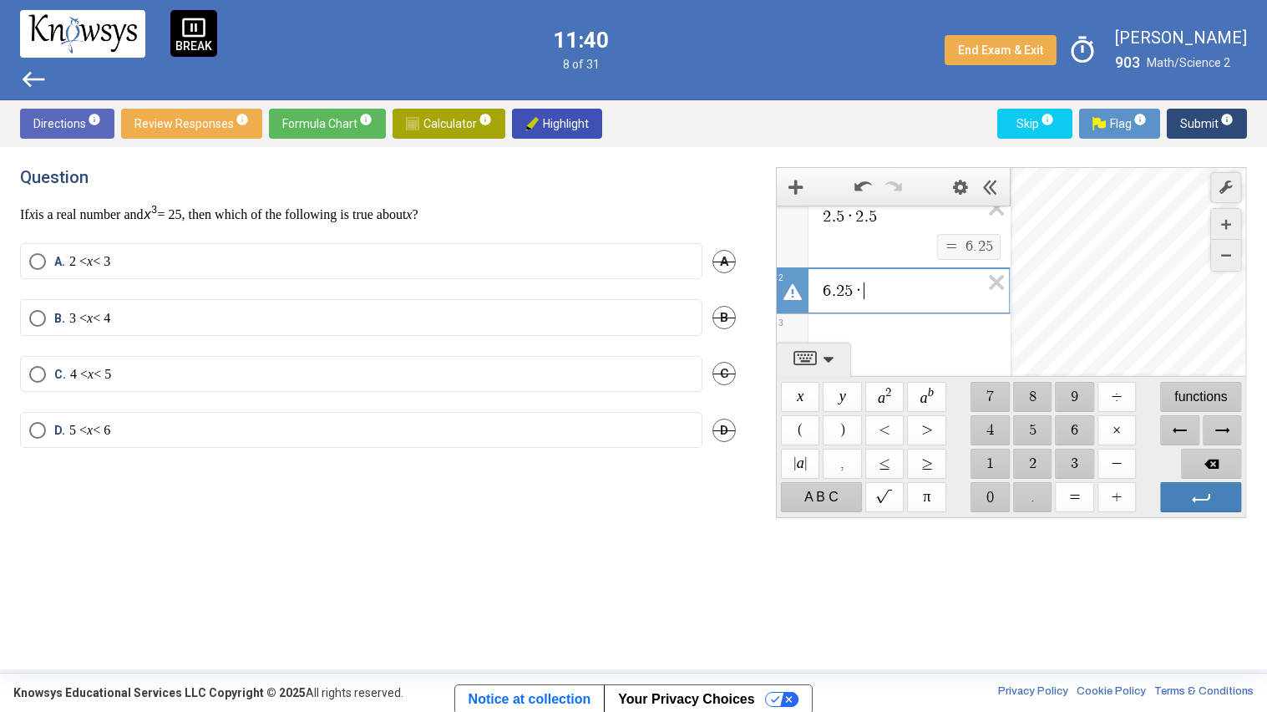
click at [1037, 458] on span "$$ 2" at bounding box center [1032, 464] width 39 height 30
click at [1039, 496] on span "$$ ." at bounding box center [1032, 497] width 39 height 30
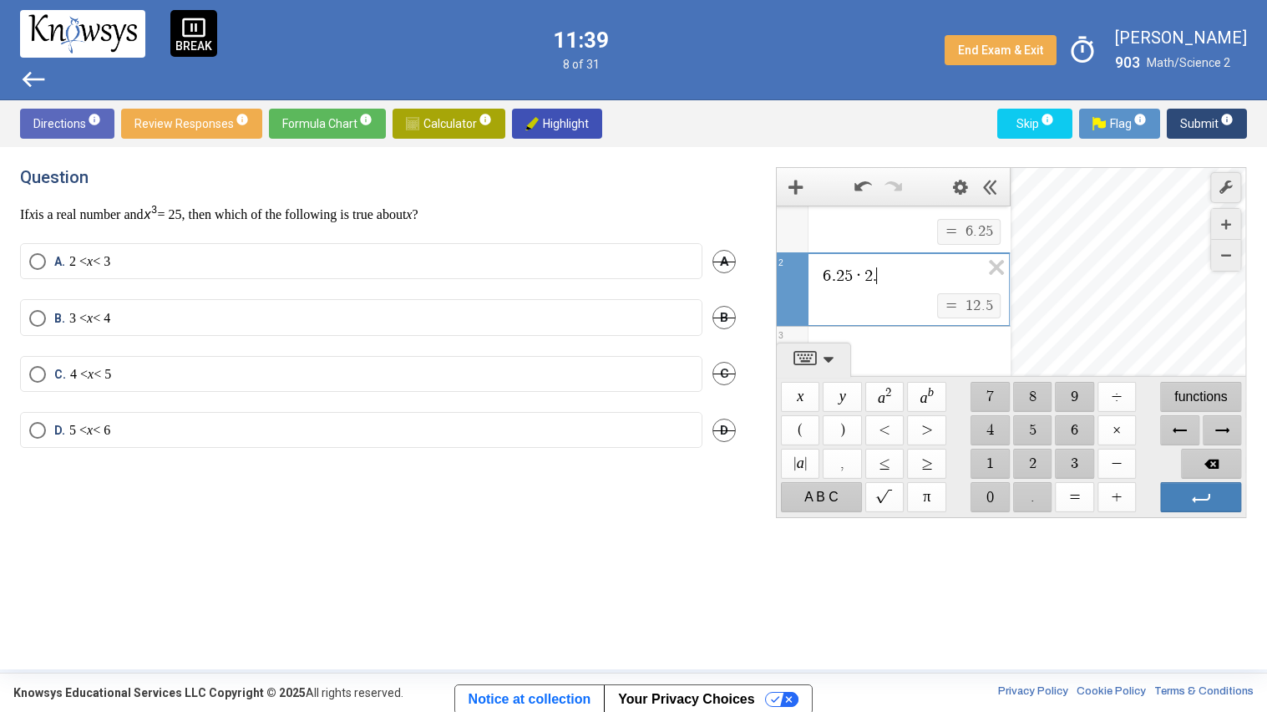
click at [1033, 424] on span "$$ 5" at bounding box center [1032, 430] width 39 height 30
click at [655, 261] on label "A. 2 < x < 3" at bounding box center [361, 261] width 664 height 17
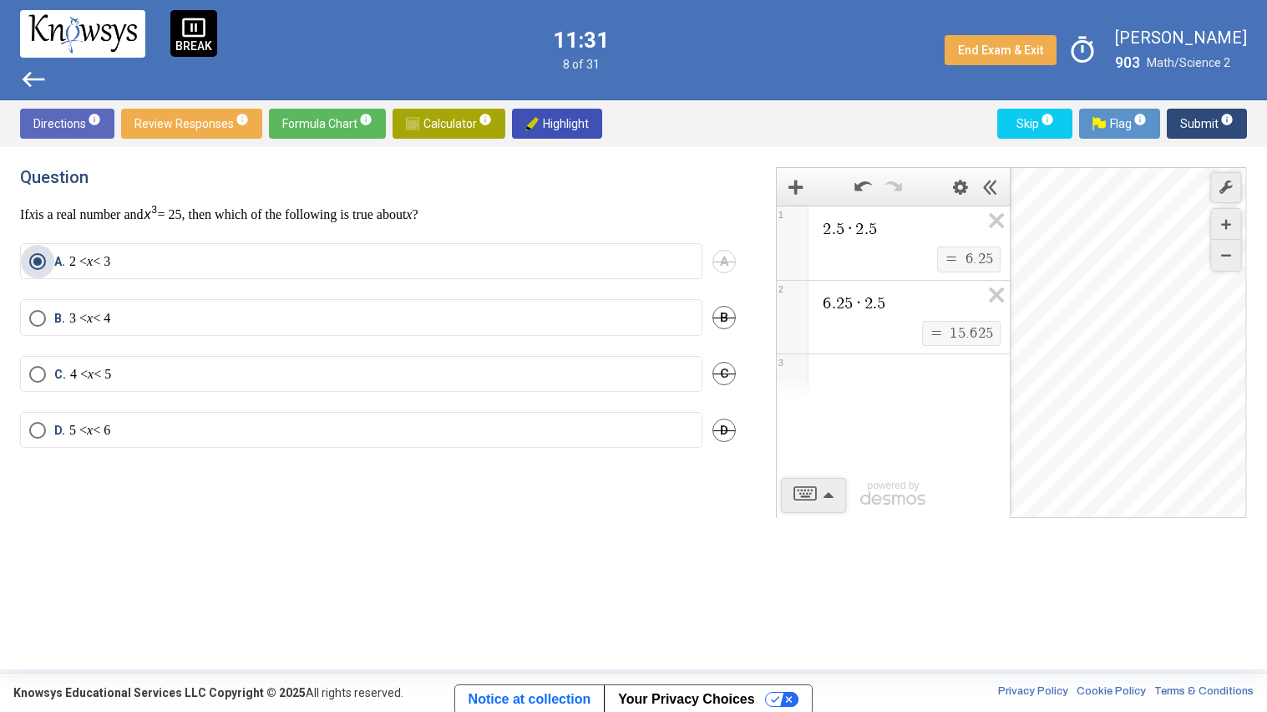
scroll to position [0, 0]
click at [409, 124] on img at bounding box center [412, 123] width 13 height 13
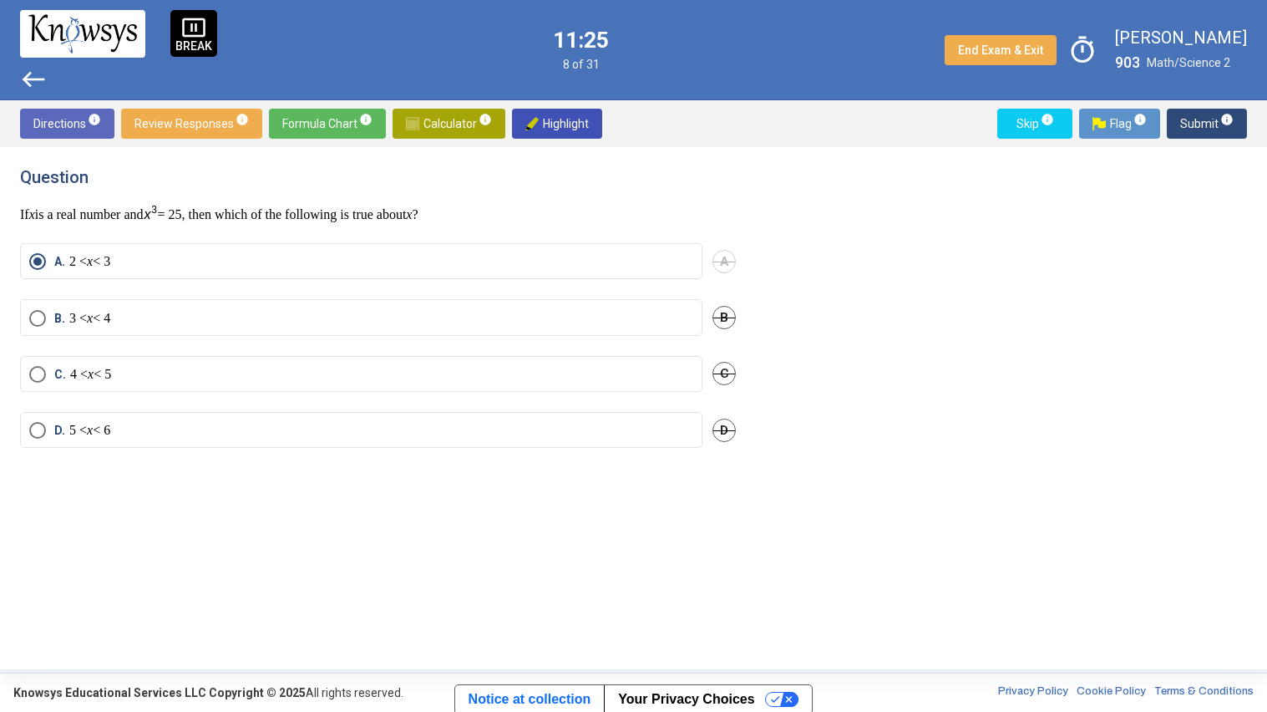
click at [1198, 119] on span "Submit info" at bounding box center [1206, 124] width 53 height 30
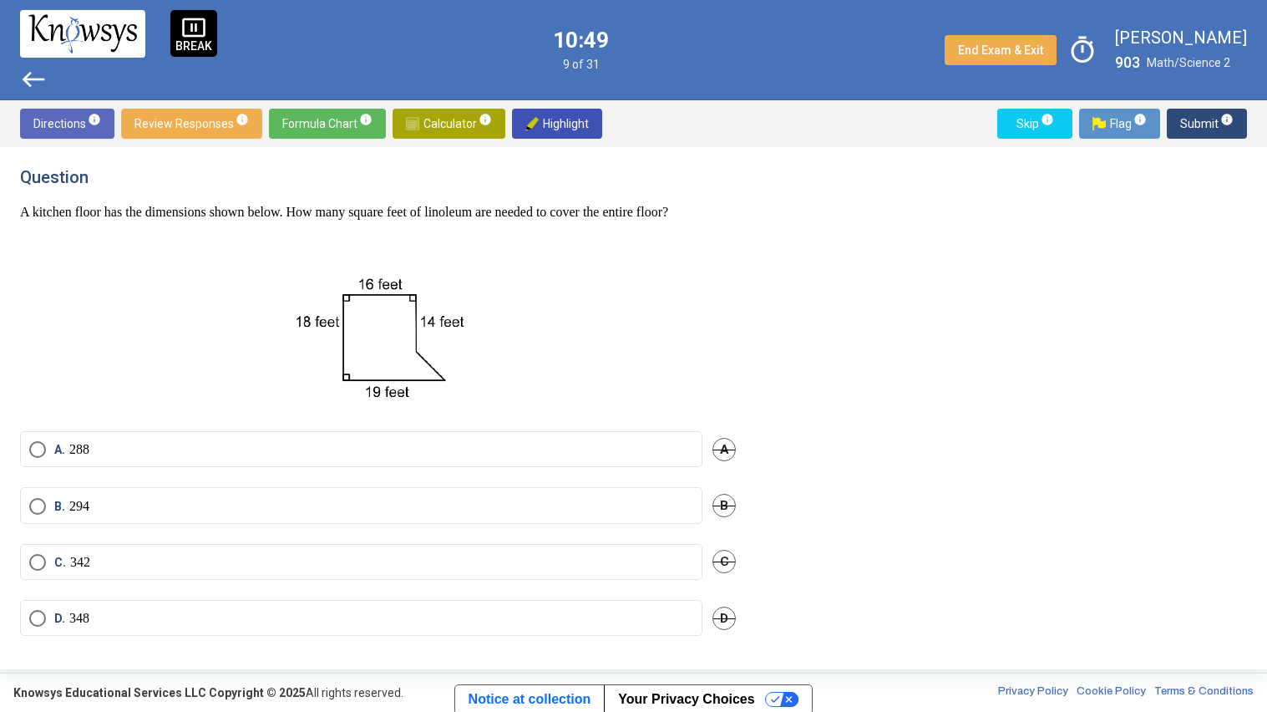
scroll to position [22, 0]
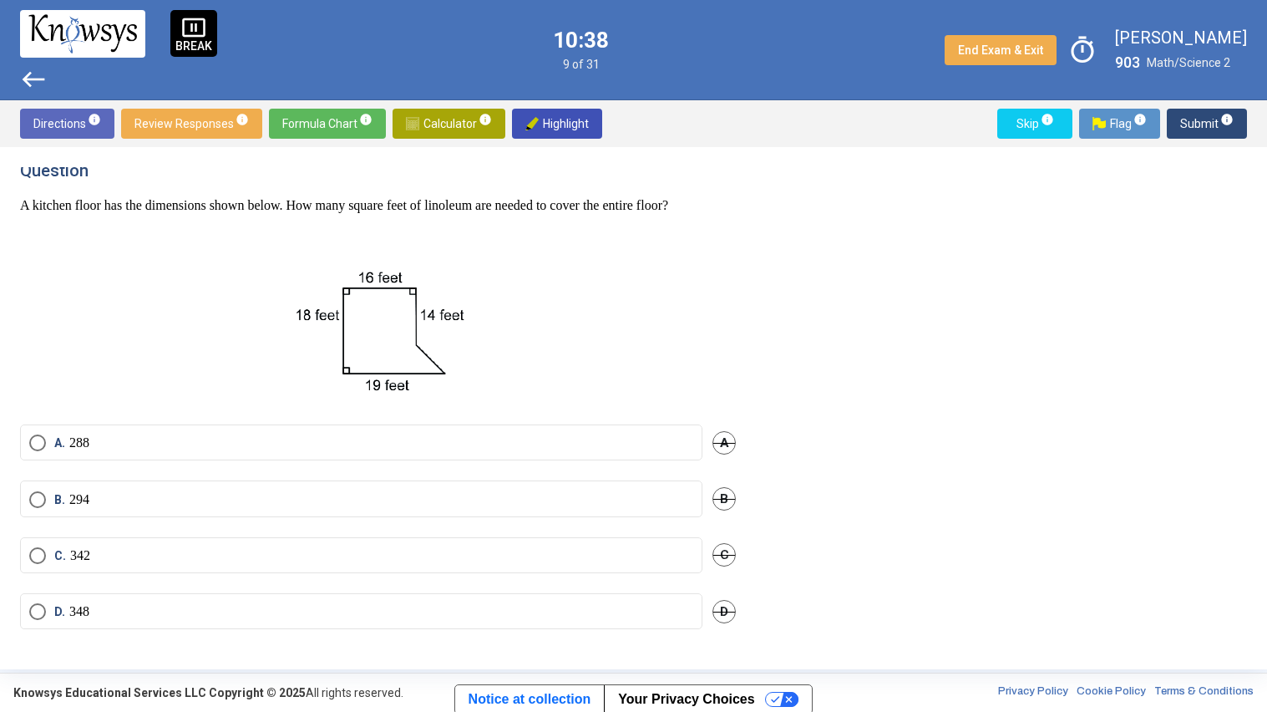
click at [412, 122] on img at bounding box center [412, 123] width 13 height 13
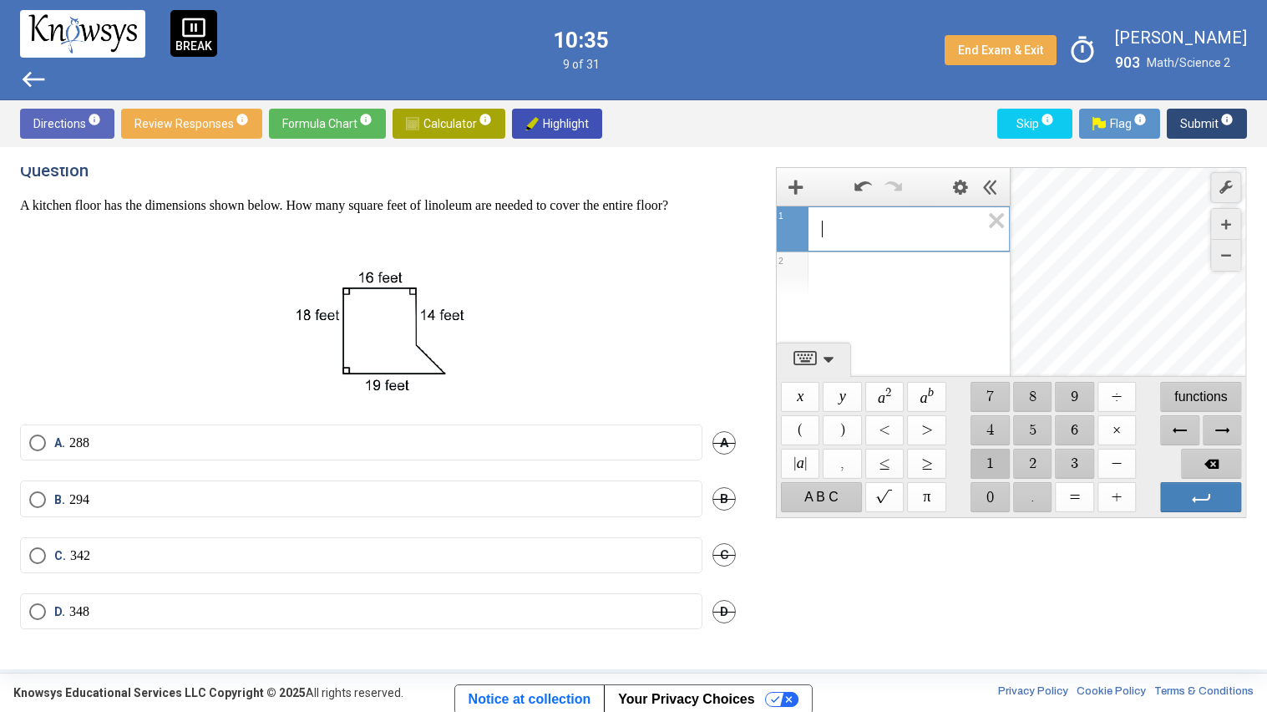
click at [979, 455] on span "$$ 1" at bounding box center [991, 464] width 39 height 30
click at [1078, 396] on span "$$ 9" at bounding box center [1075, 397] width 39 height 30
click at [1107, 427] on span "$$ ×" at bounding box center [1117, 430] width 39 height 30
click at [990, 454] on span "$$ 1" at bounding box center [991, 464] width 39 height 30
click at [1025, 395] on span "$$ 8" at bounding box center [1032, 397] width 39 height 30
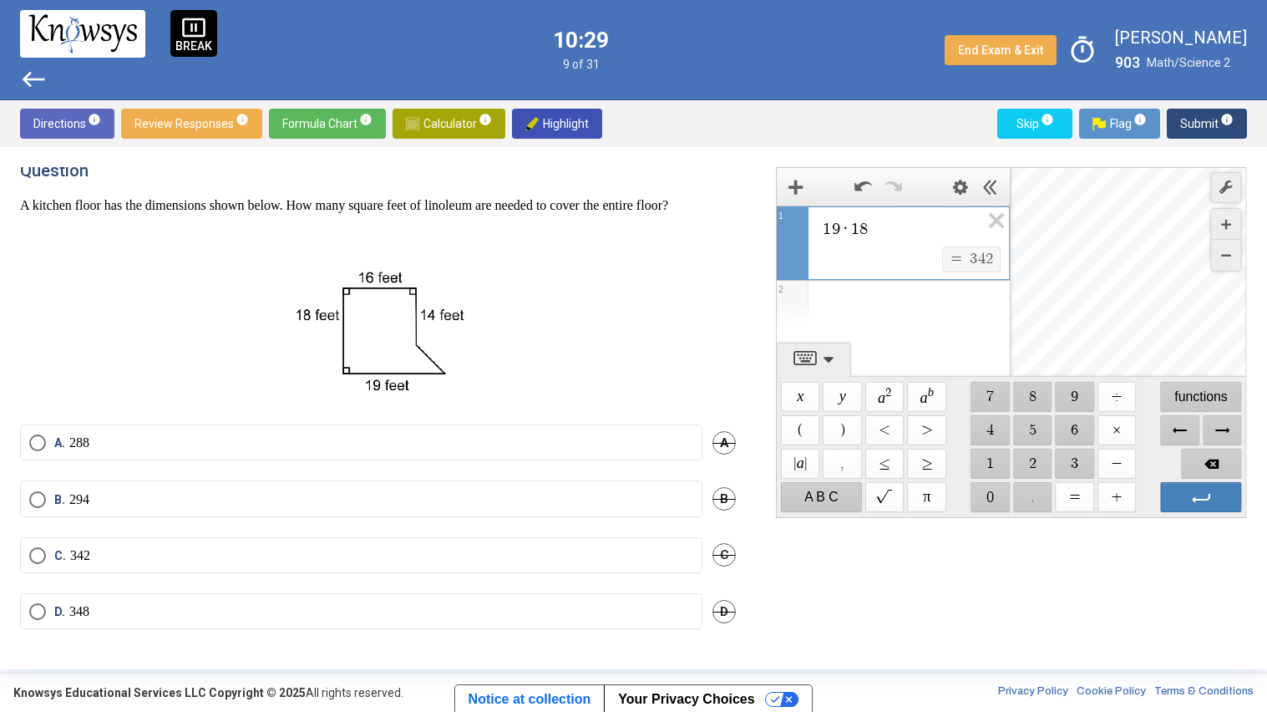
click at [383, 554] on label "C. 342" at bounding box center [361, 555] width 664 height 17
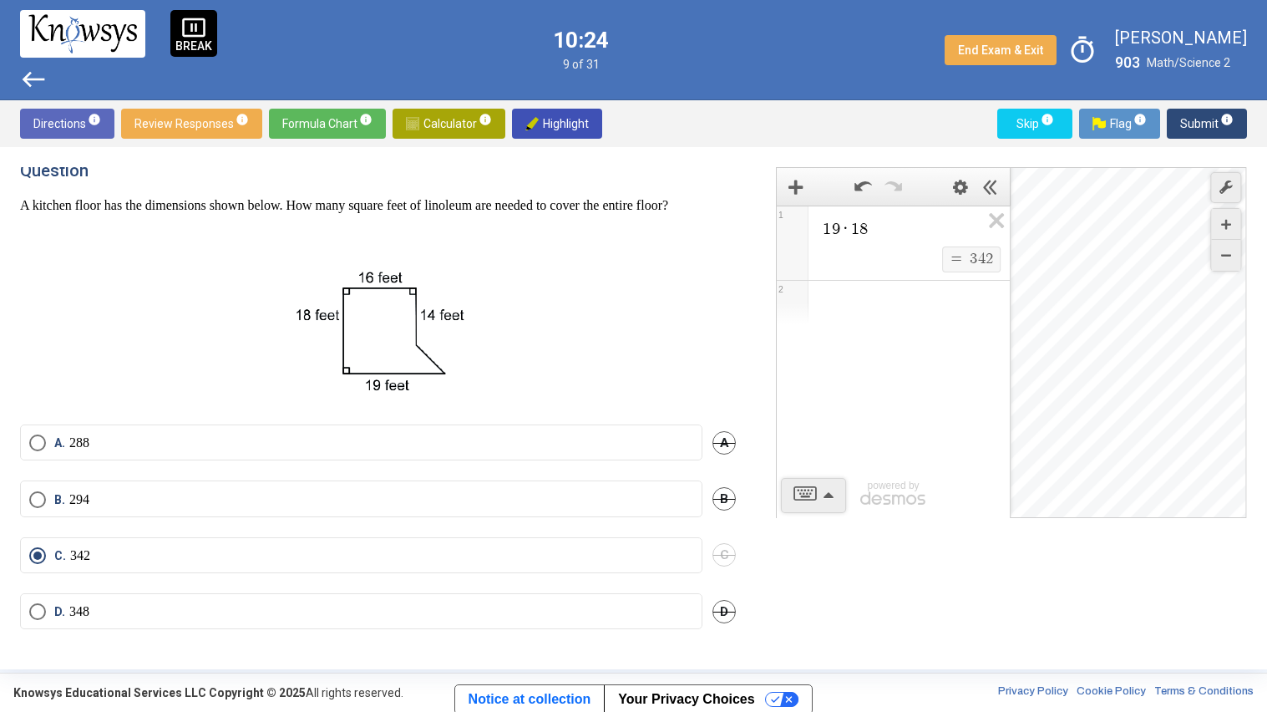
click at [439, 122] on span "Calculator info" at bounding box center [449, 124] width 86 height 30
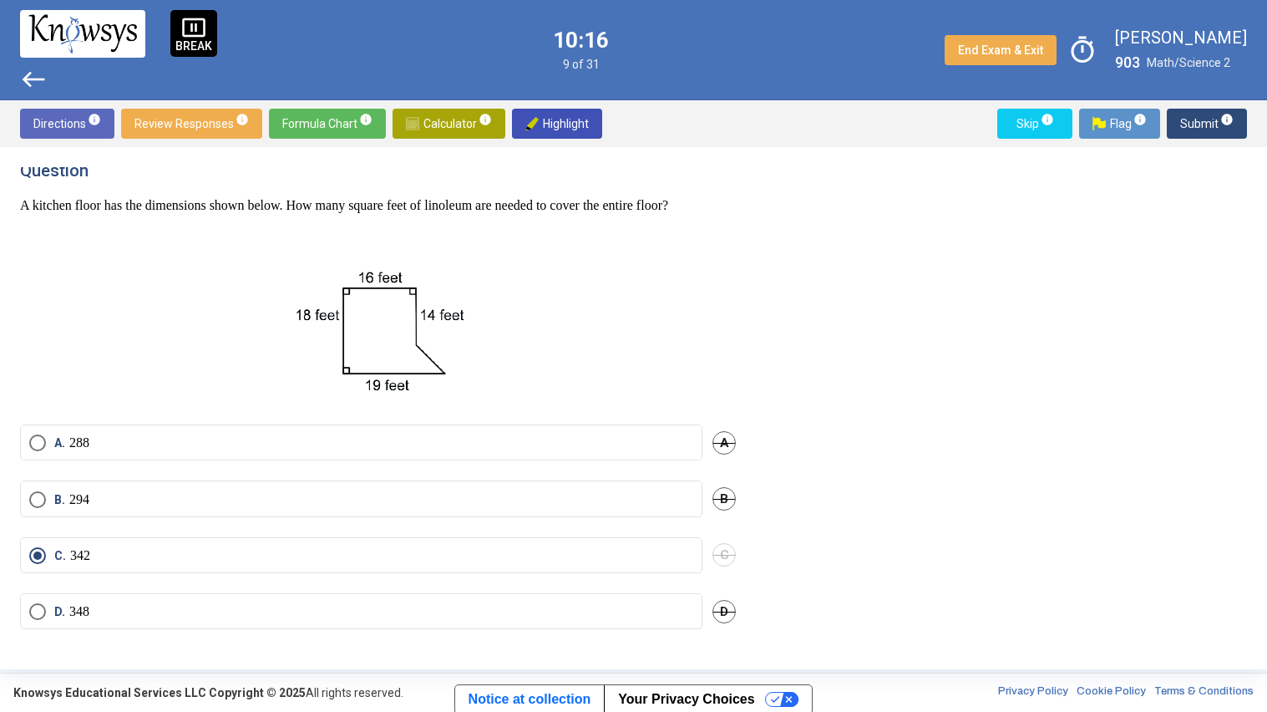
click at [195, 496] on label "B. 294" at bounding box center [361, 499] width 664 height 17
click at [423, 114] on span "Calculator info" at bounding box center [449, 124] width 86 height 30
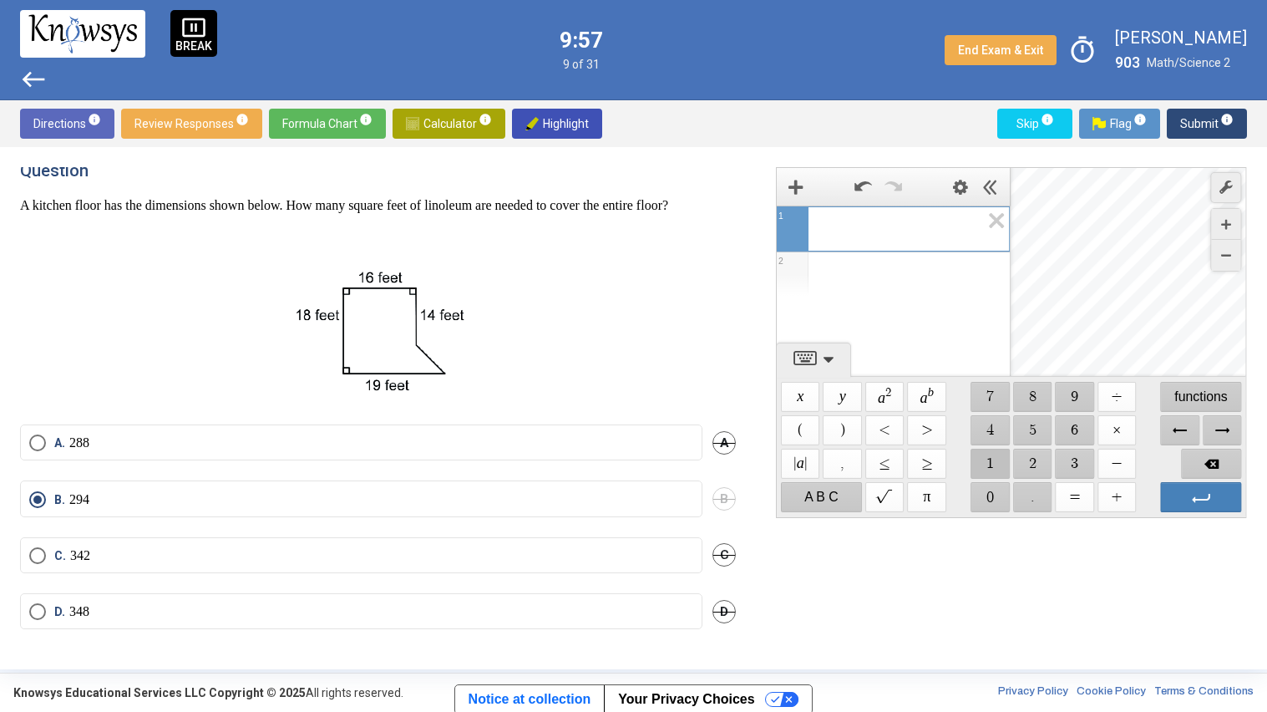
drag, startPoint x: 1002, startPoint y: 454, endPoint x: 1058, endPoint y: 433, distance: 60.0
click at [1058, 433] on div "$$ x $$ y $$ a 2 $$ a b $$ 7 $$ 8 $$ 9 $$ ÷ functions $$ ( $$ ) $$ < $$ > $$ 4 …" at bounding box center [1011, 447] width 469 height 140
click at [1058, 433] on span "$$ 6" at bounding box center [1075, 430] width 39 height 30
click at [1192, 455] on span "Backspace" at bounding box center [1212, 464] width 60 height 30
click at [999, 465] on span "$$ 1" at bounding box center [991, 464] width 39 height 30
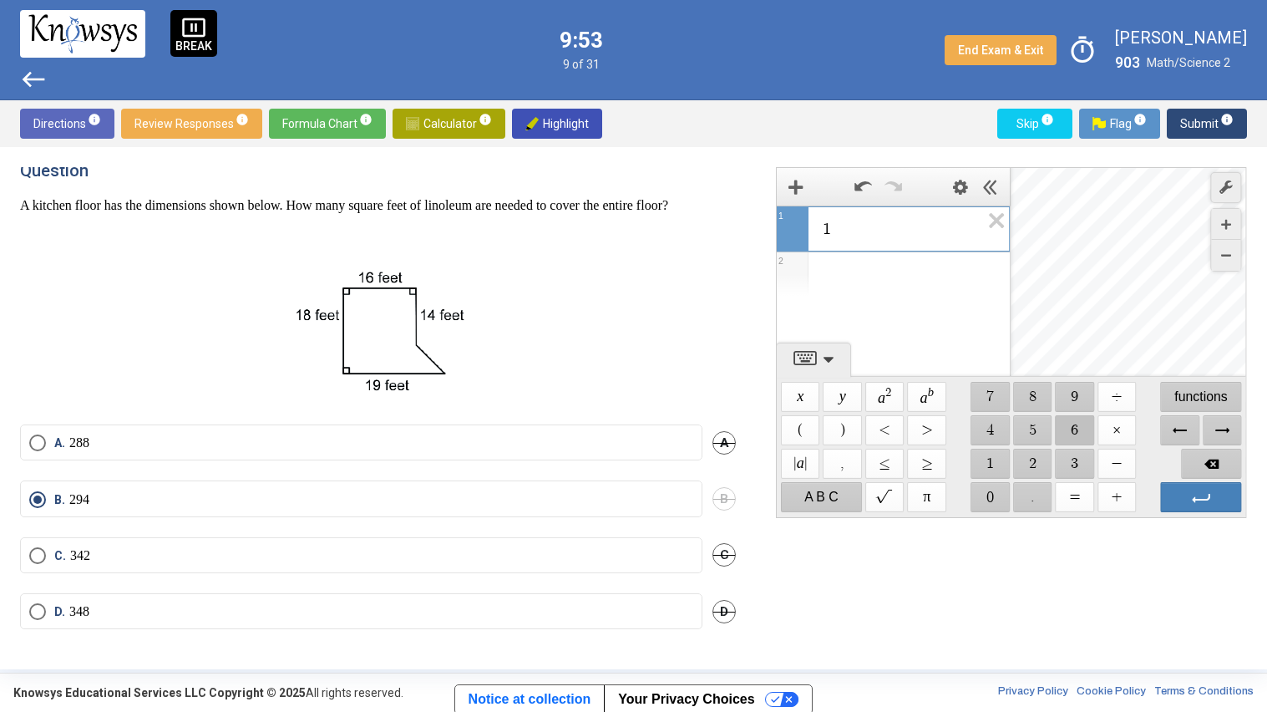
click at [1081, 427] on span "$$ 6" at bounding box center [1075, 430] width 39 height 30
click at [1106, 431] on span "$$ ×" at bounding box center [1117, 430] width 39 height 30
click at [997, 456] on span "$$ 1" at bounding box center [991, 464] width 39 height 30
click at [989, 431] on span "$$ 4" at bounding box center [991, 430] width 39 height 30
click at [370, 556] on label "C. 342" at bounding box center [361, 555] width 664 height 17
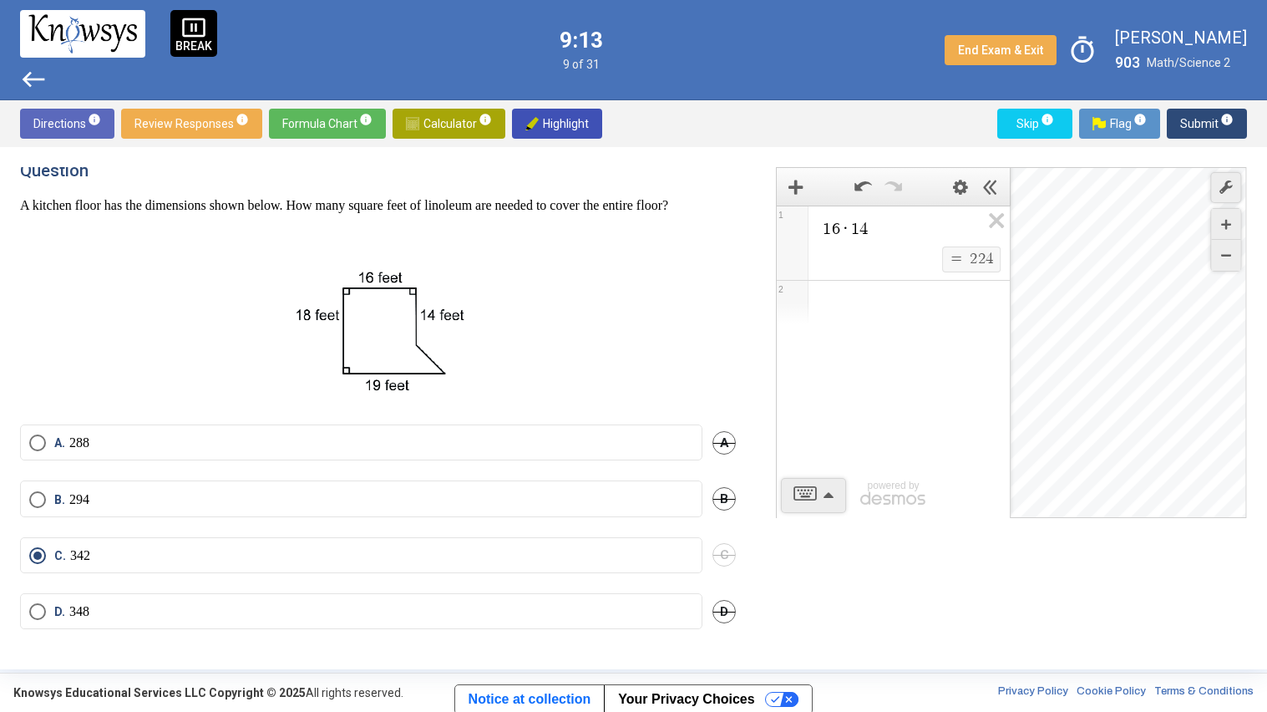
click at [423, 510] on mat-radio-button "B. 294" at bounding box center [361, 498] width 682 height 36
click at [417, 504] on label "B. 294" at bounding box center [361, 499] width 664 height 17
click at [1203, 128] on span "Submit info" at bounding box center [1206, 124] width 53 height 30
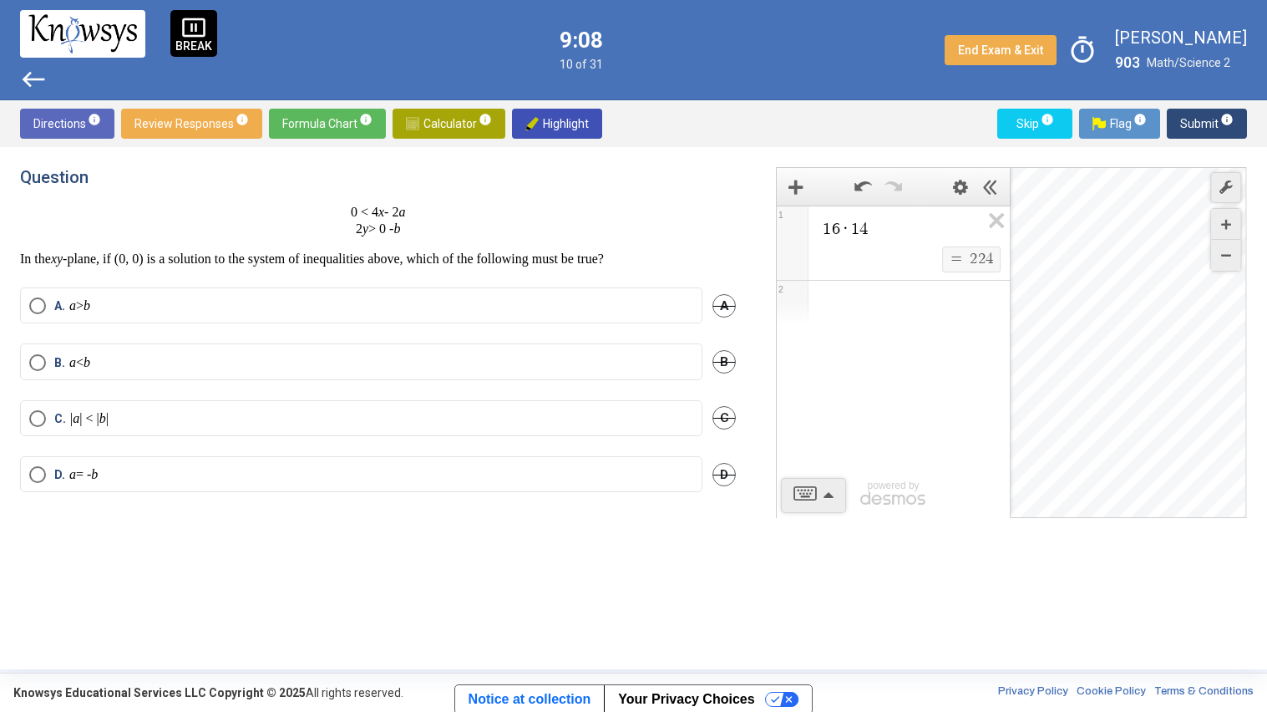
click at [423, 116] on span "Calculator info" at bounding box center [449, 124] width 86 height 30
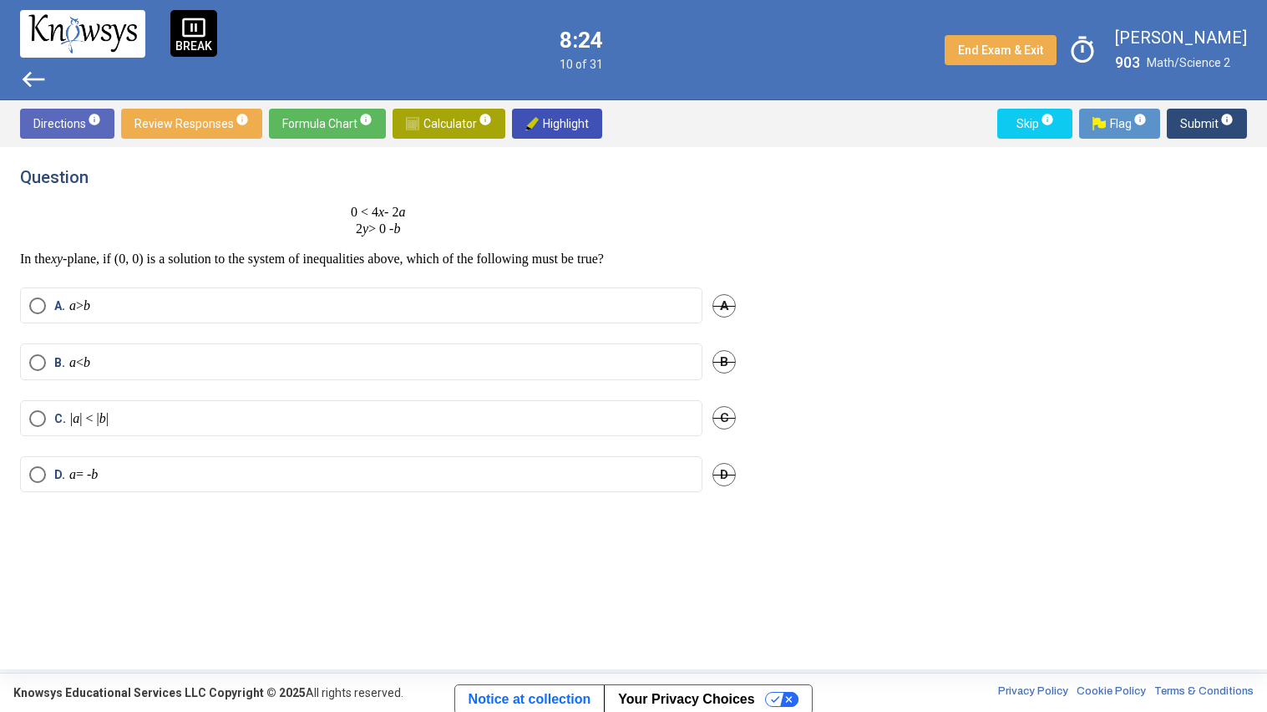
click at [124, 481] on label "D. a = - b" at bounding box center [361, 474] width 664 height 17
click at [1200, 114] on span "Submit info" at bounding box center [1206, 124] width 53 height 30
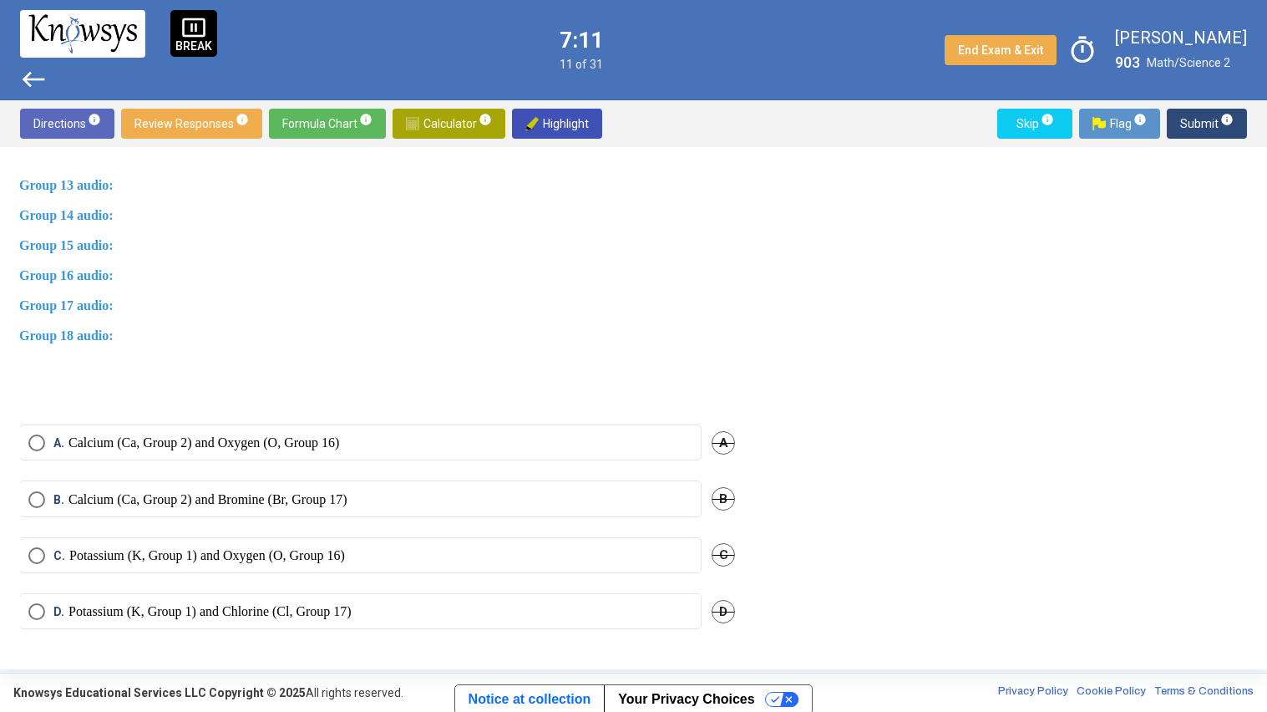
click at [268, 547] on p "Potassium (K, Group 1) and Oxygen (O, Group 16)" at bounding box center [207, 555] width 276 height 17
click at [1185, 119] on span "Submit info" at bounding box center [1206, 124] width 53 height 30
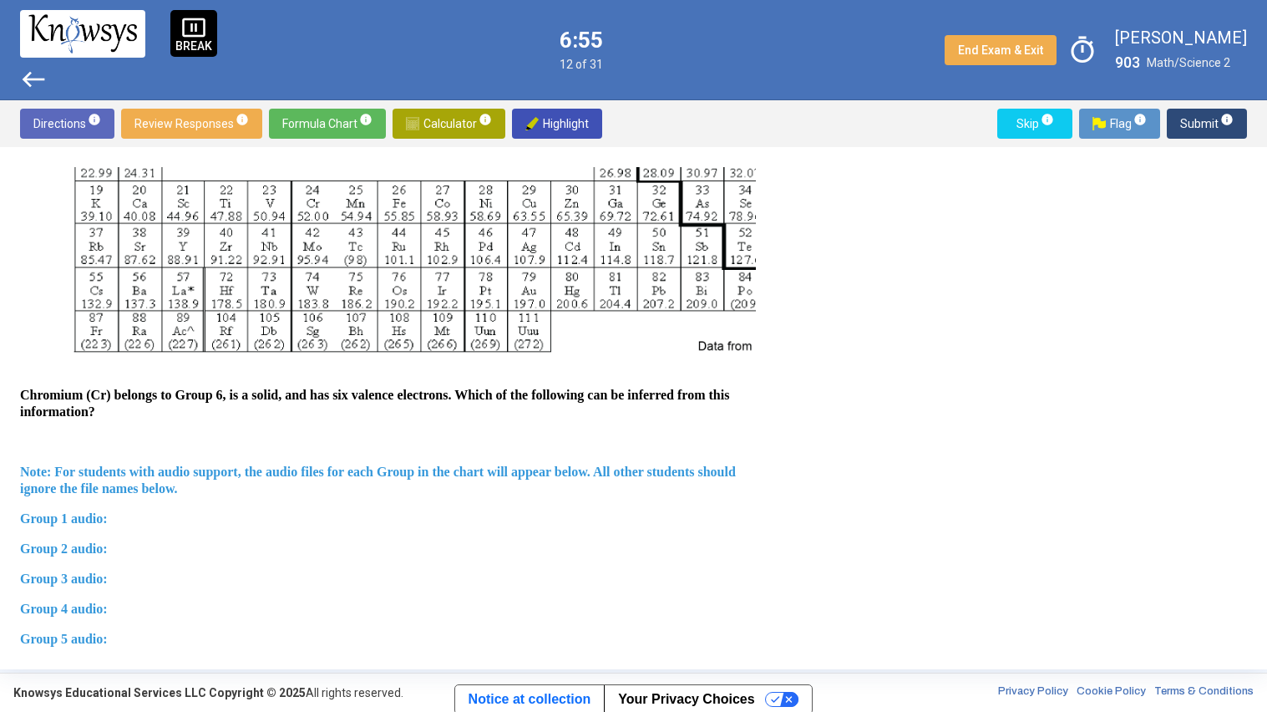
scroll to position [423, 0]
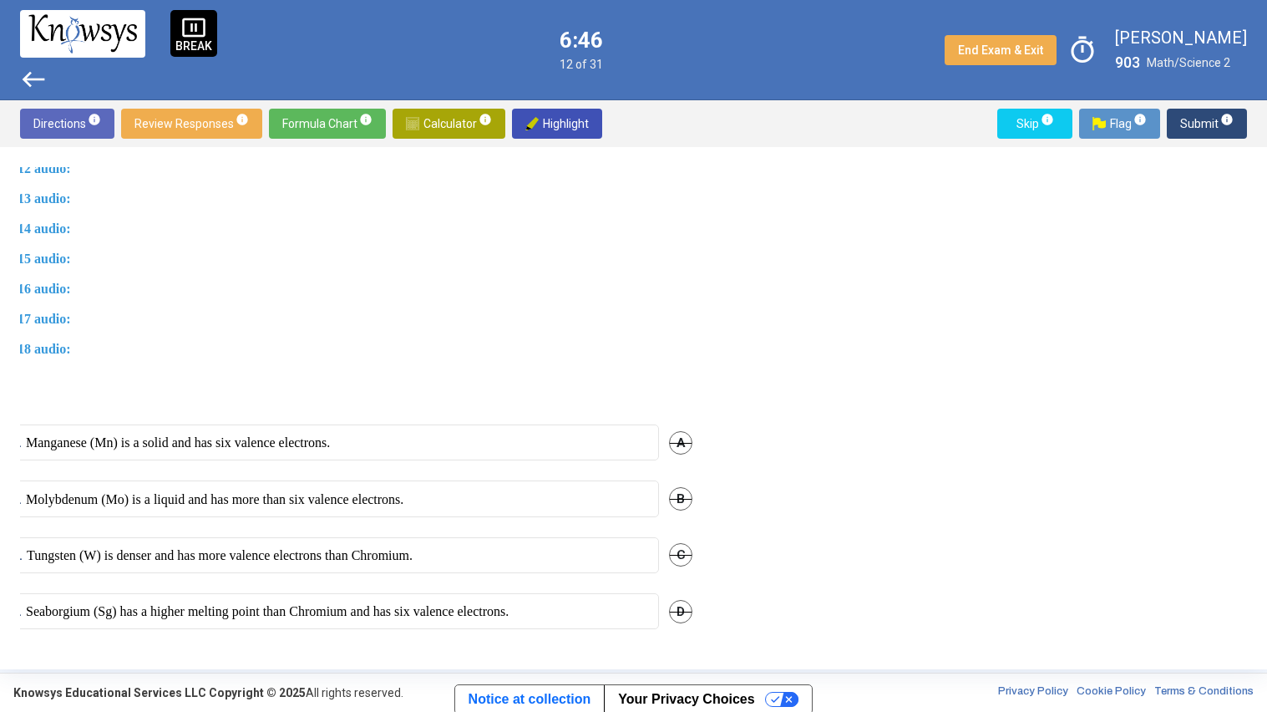
click at [151, 547] on p "Tungsten (W) is denser and has more valence electrons than Chromium." at bounding box center [220, 555] width 386 height 17
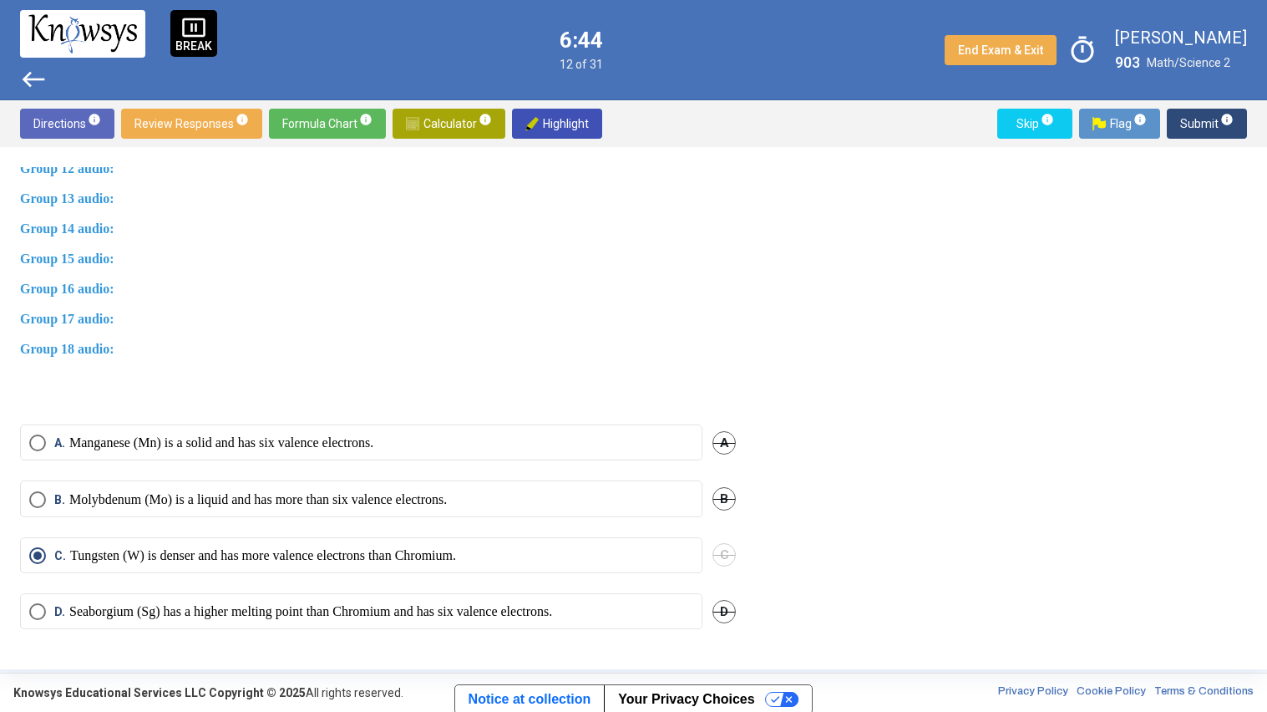
click at [1190, 119] on span "Submit info" at bounding box center [1206, 124] width 53 height 30
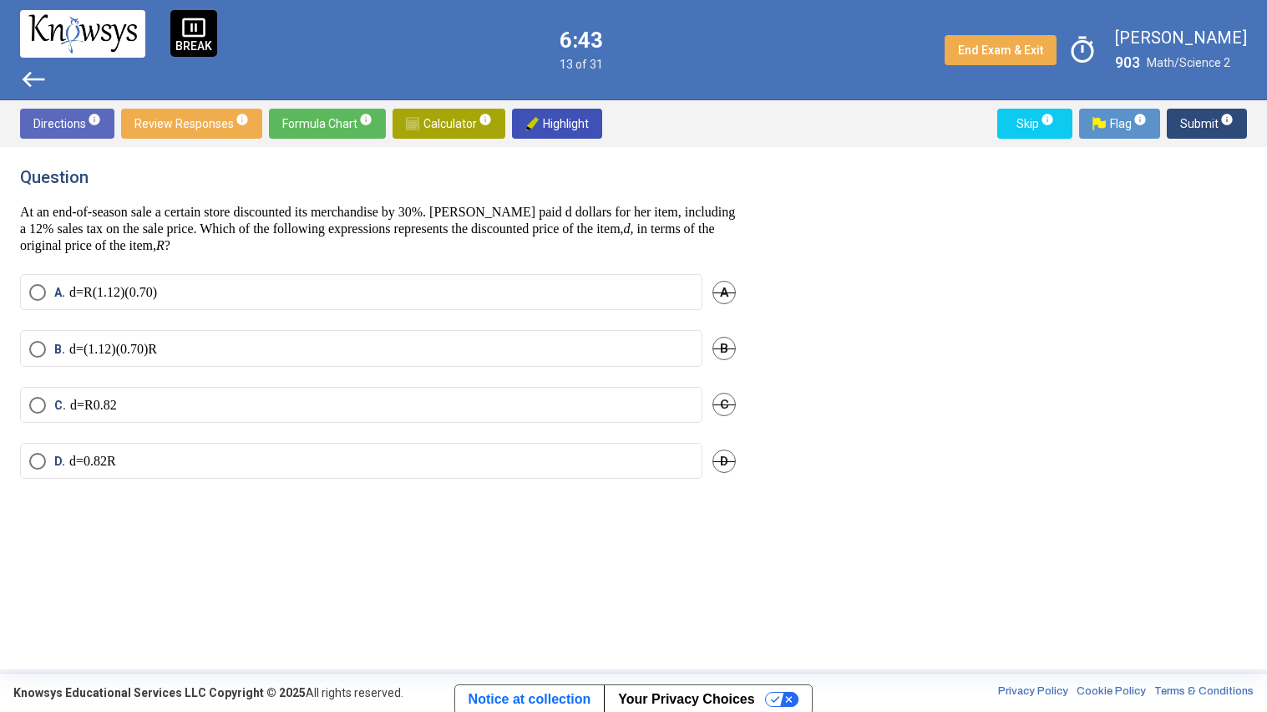
scroll to position [0, 0]
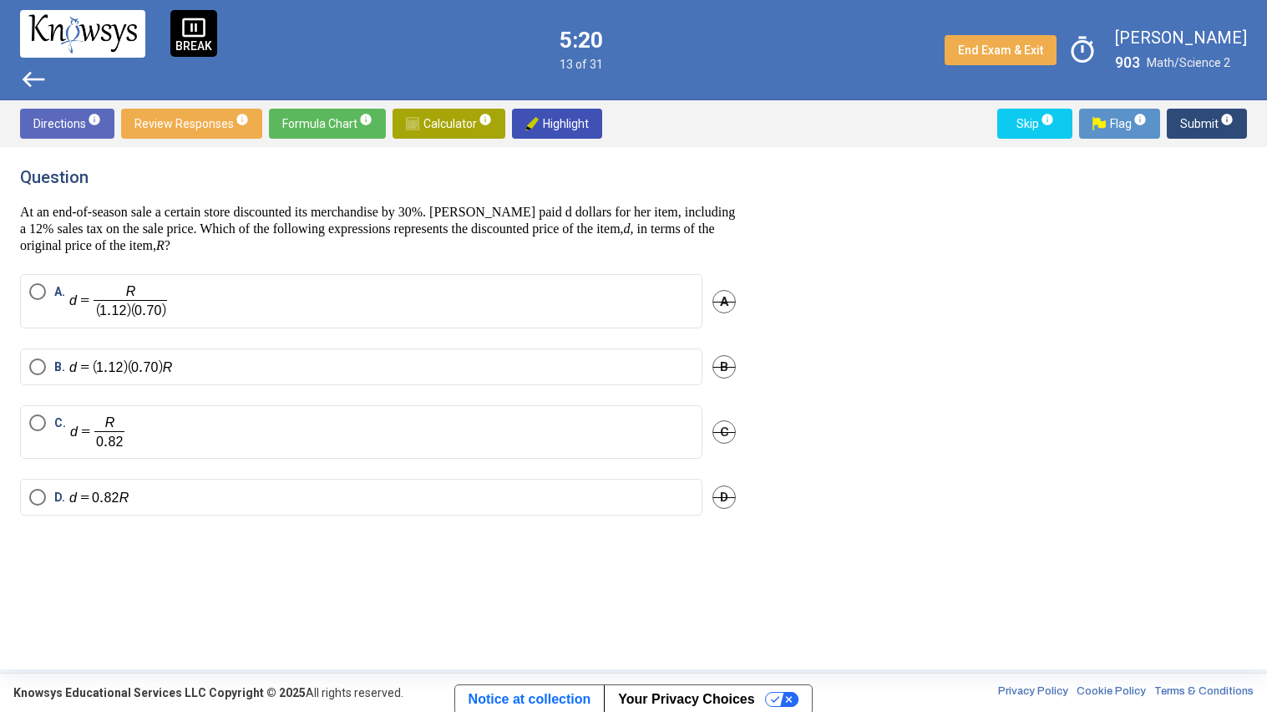
click at [192, 320] on mat-radio-button "A." at bounding box center [361, 301] width 682 height 54
click at [192, 309] on label "A." at bounding box center [361, 301] width 664 height 36
click at [1190, 124] on span "Submit info" at bounding box center [1206, 124] width 53 height 30
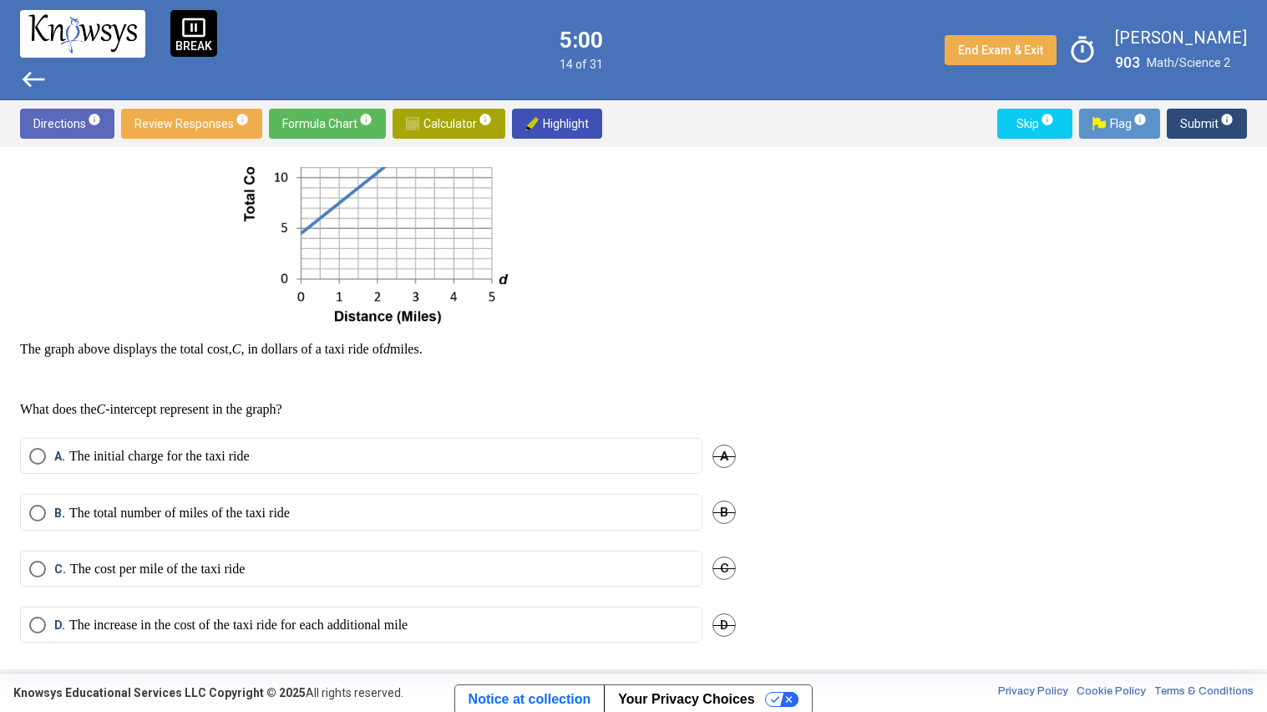
scroll to position [222, 0]
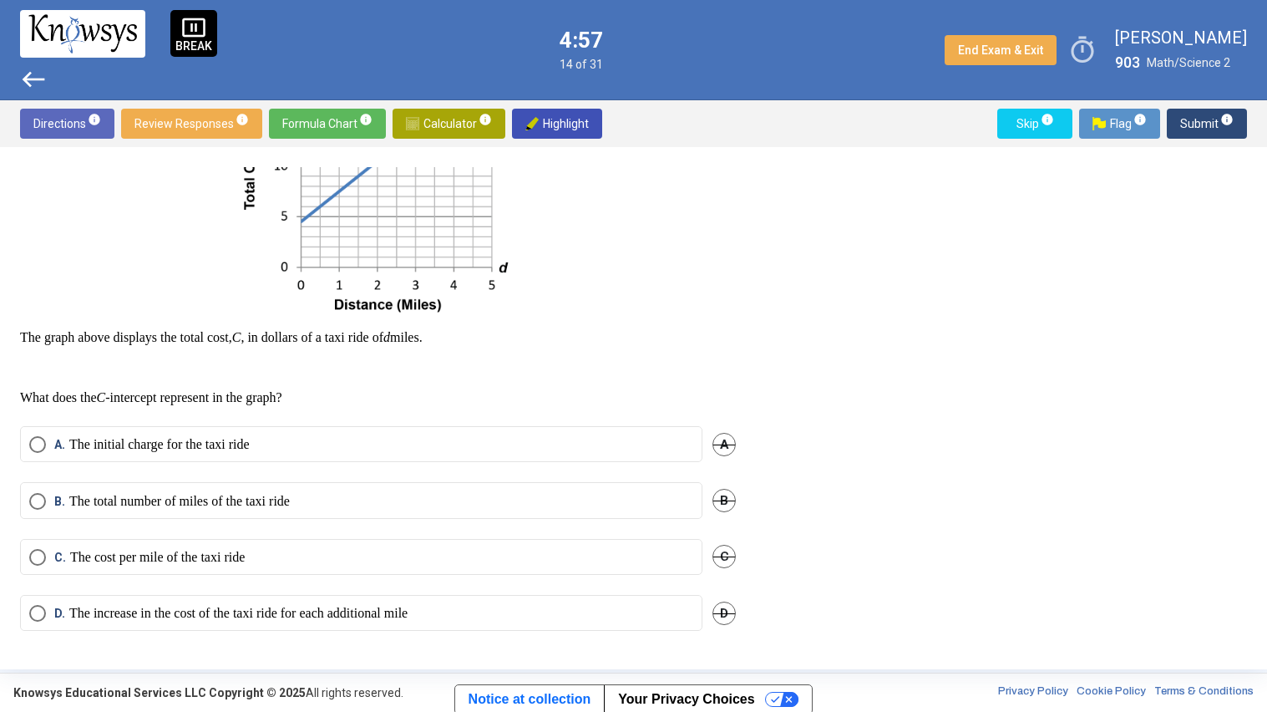
click at [260, 610] on p "The increase in the cost of the taxi ride for each additional mile" at bounding box center [238, 613] width 338 height 17
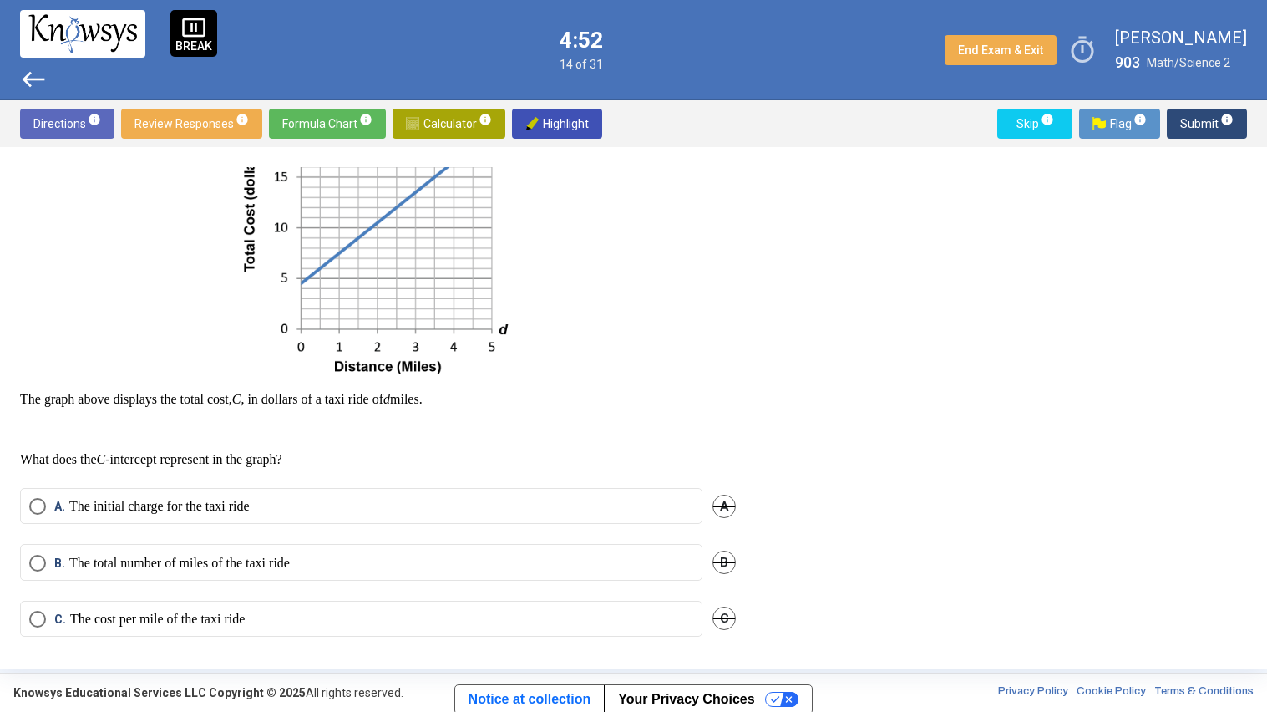
scroll to position [164, 0]
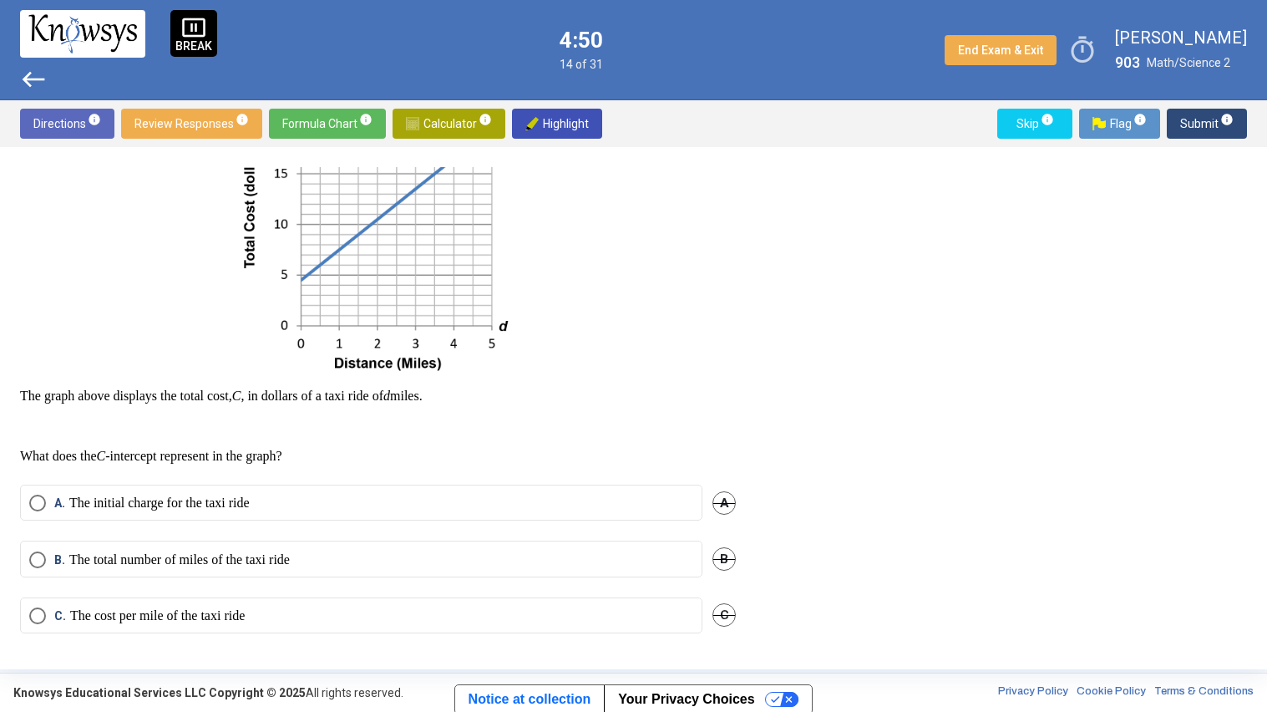
click at [181, 548] on mat-radio-button "B. The total number of miles of the taxi ride" at bounding box center [361, 558] width 682 height 36
click at [185, 559] on p "The total number of miles of the taxi ride" at bounding box center [179, 559] width 221 height 17
drag, startPoint x: 204, startPoint y: 630, endPoint x: 192, endPoint y: 619, distance: 16.0
click at [192, 610] on mat-radio-button "C. The cost per mile of the taxi ride" at bounding box center [361, 615] width 682 height 36
click at [192, 610] on p "The cost per mile of the taxi ride" at bounding box center [157, 615] width 175 height 17
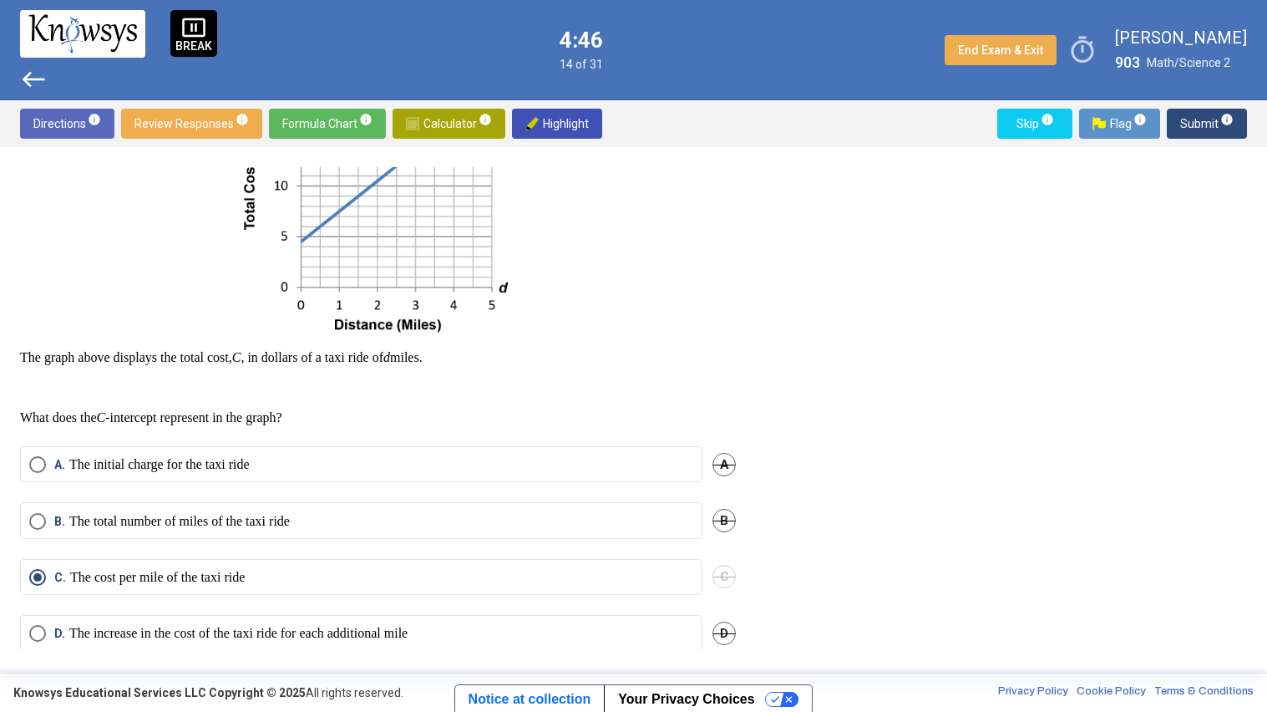
scroll to position [203, 0]
click at [565, 307] on p at bounding box center [378, 168] width 716 height 334
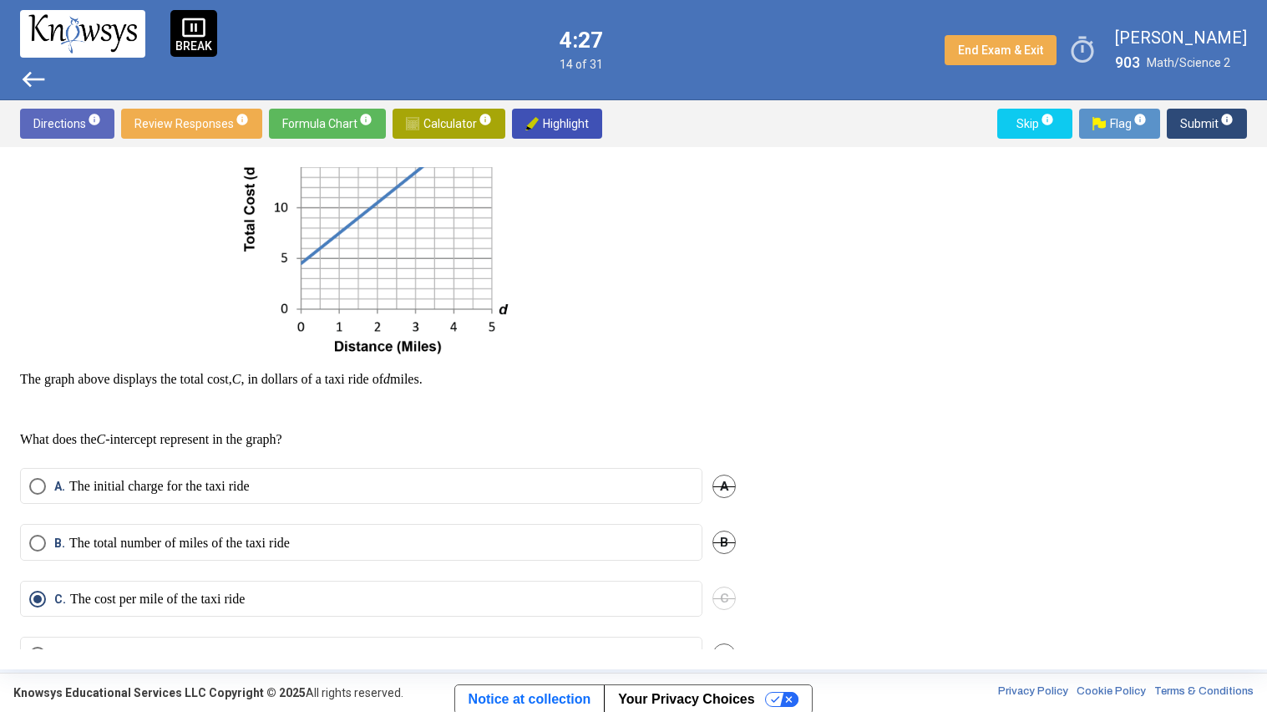
scroll to position [222, 0]
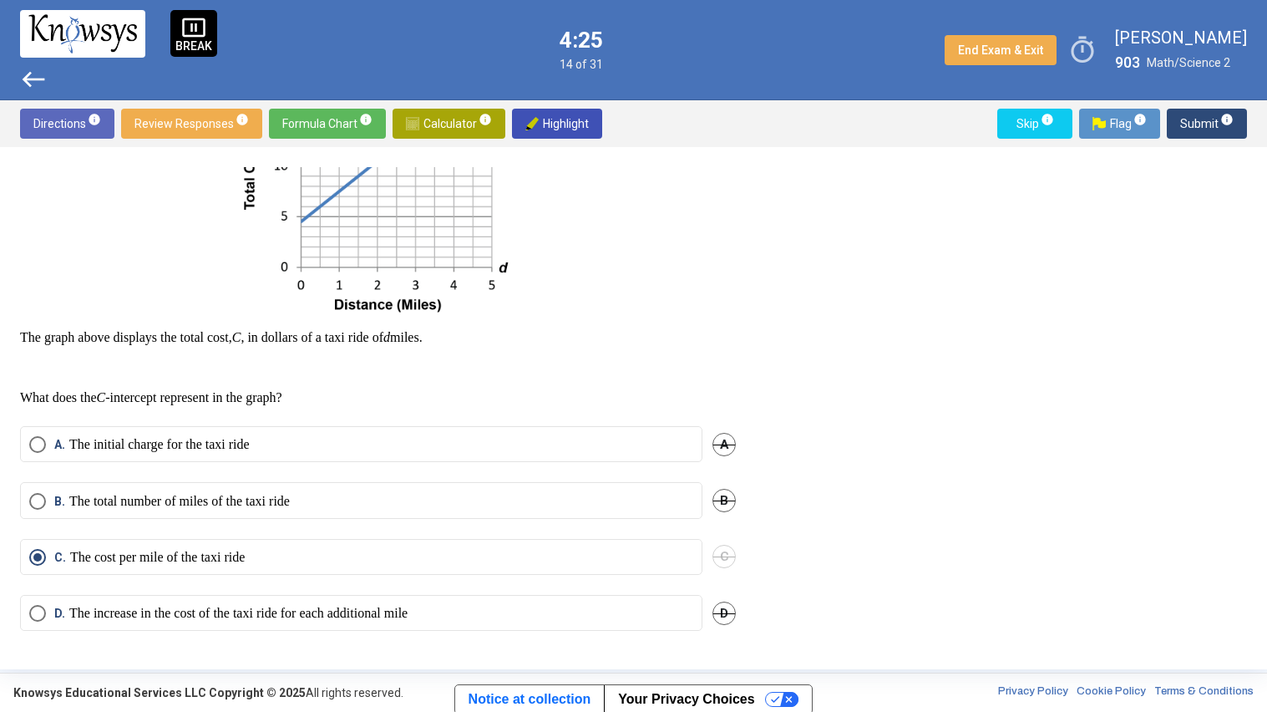
click at [1204, 123] on span "Submit info" at bounding box center [1206, 124] width 53 height 30
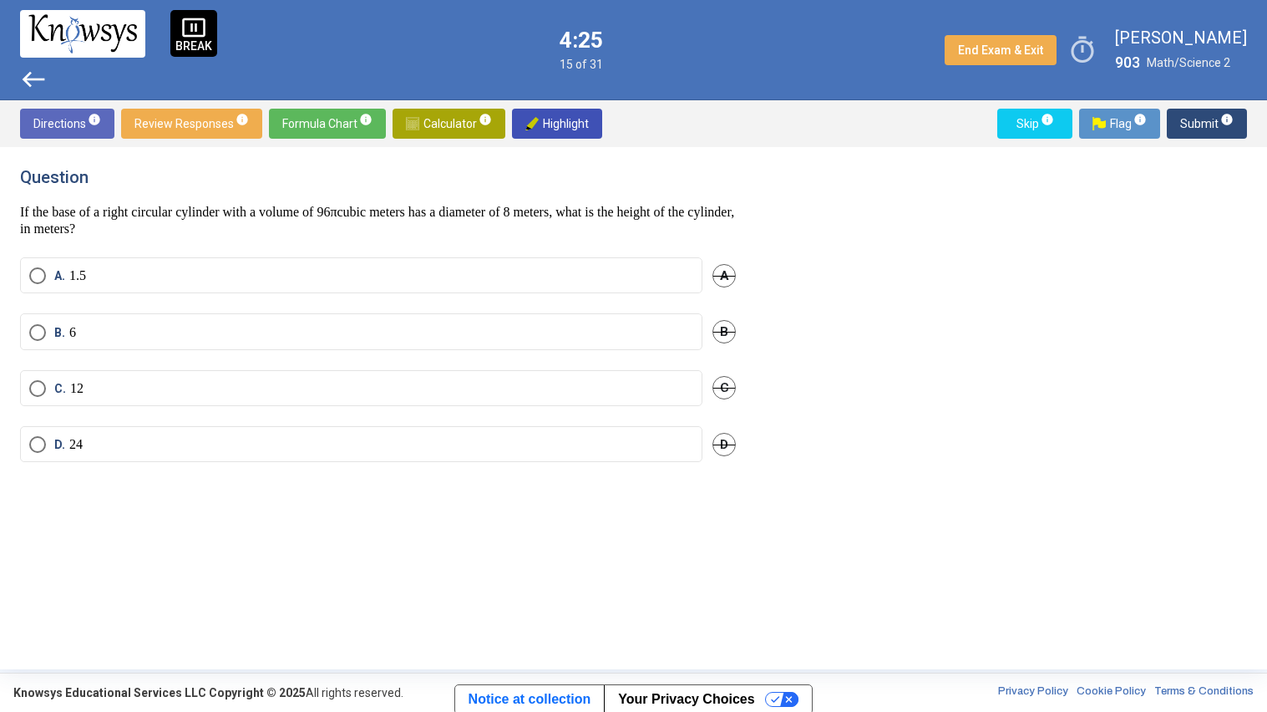
scroll to position [0, 0]
click at [437, 130] on span "Calculator info" at bounding box center [449, 124] width 86 height 30
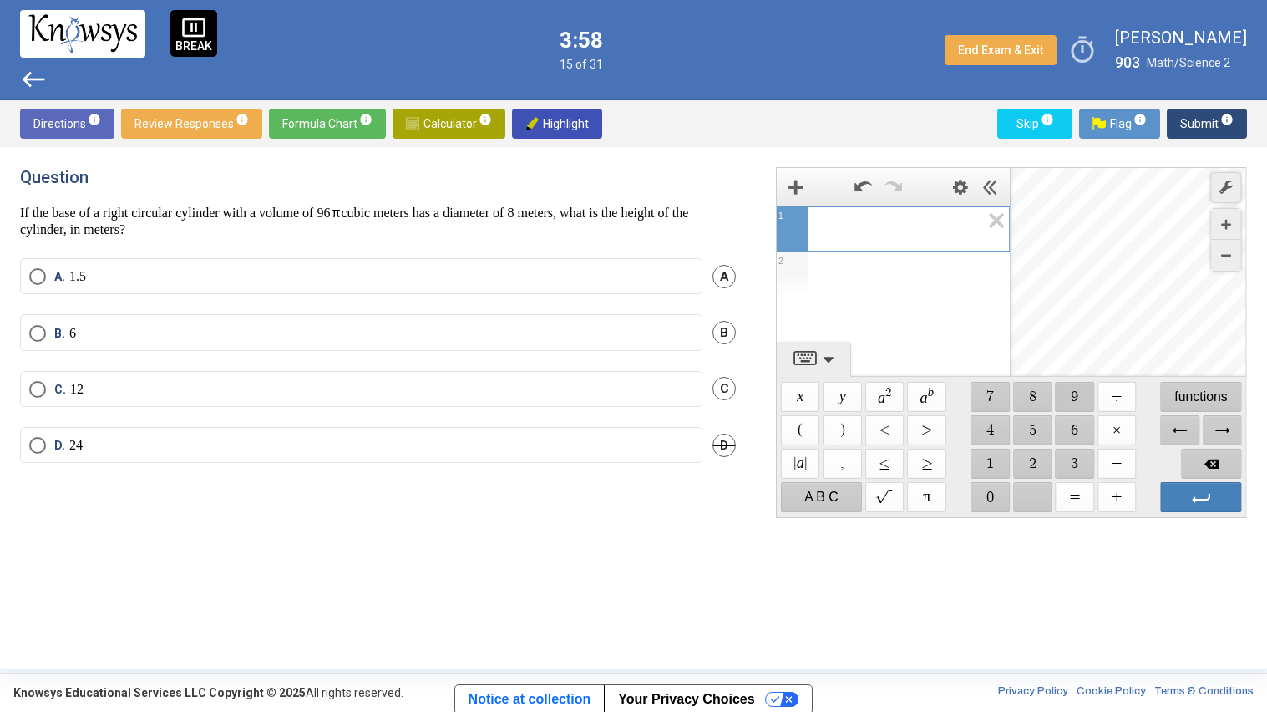
click at [1069, 398] on span "$$ 9" at bounding box center [1075, 397] width 39 height 30
click at [1083, 430] on span "$$ 6" at bounding box center [1075, 430] width 39 height 30
click at [1107, 431] on span "$$ ×" at bounding box center [1117, 430] width 39 height 30
click at [934, 505] on span "$$ π" at bounding box center [927, 497] width 39 height 30
click at [145, 337] on label "B. 6" at bounding box center [361, 333] width 664 height 17
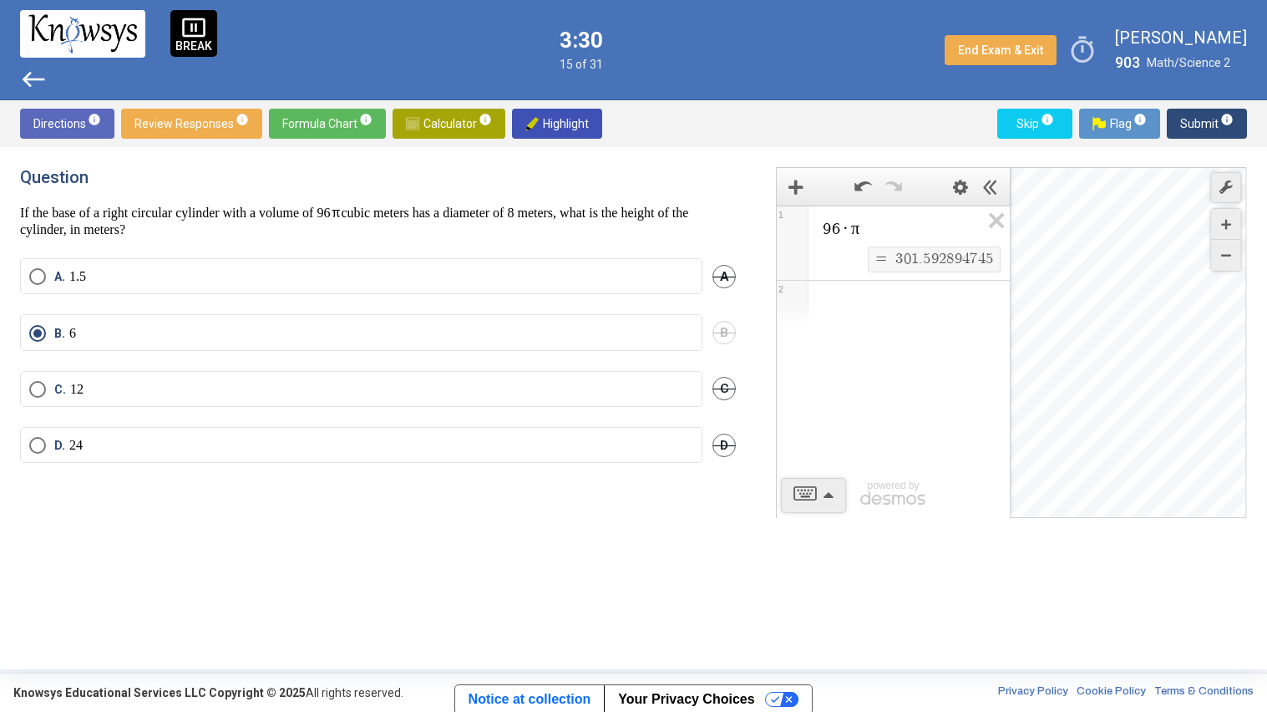
click at [406, 124] on img at bounding box center [412, 123] width 13 height 13
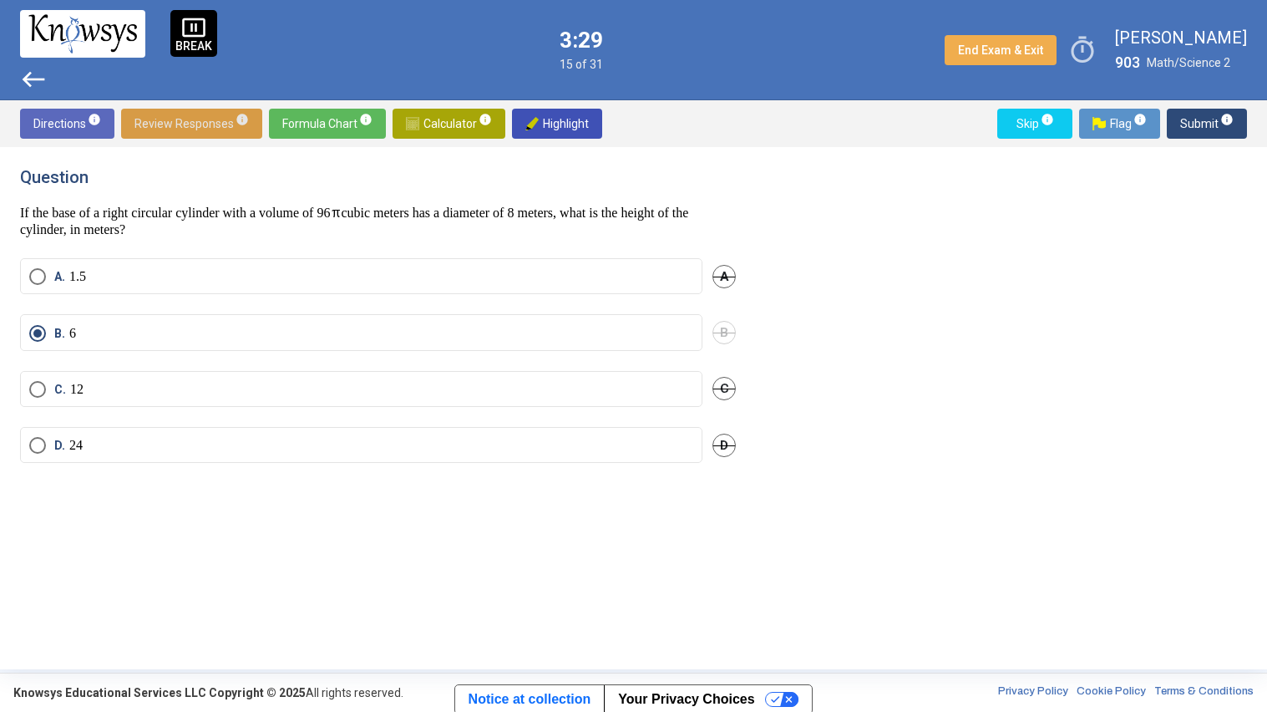
click at [207, 119] on span "Review Responses info" at bounding box center [191, 124] width 114 height 30
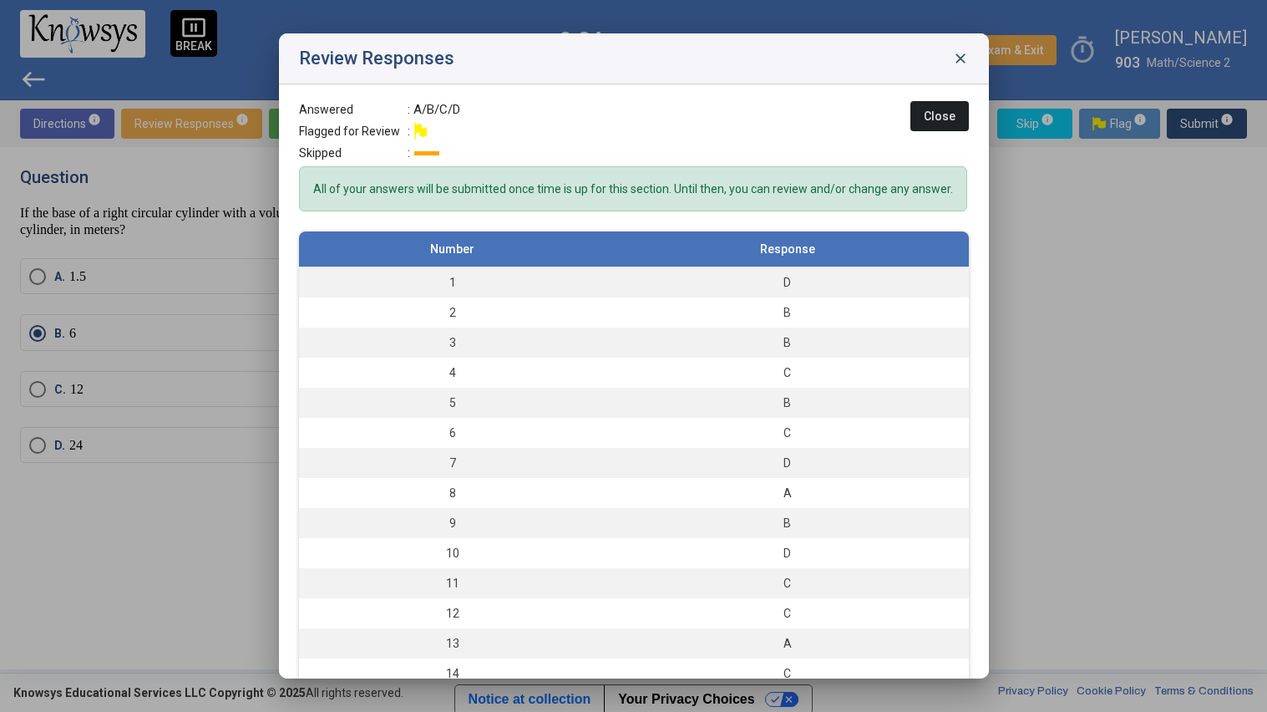
click at [959, 61] on span "close" at bounding box center [960, 58] width 17 height 17
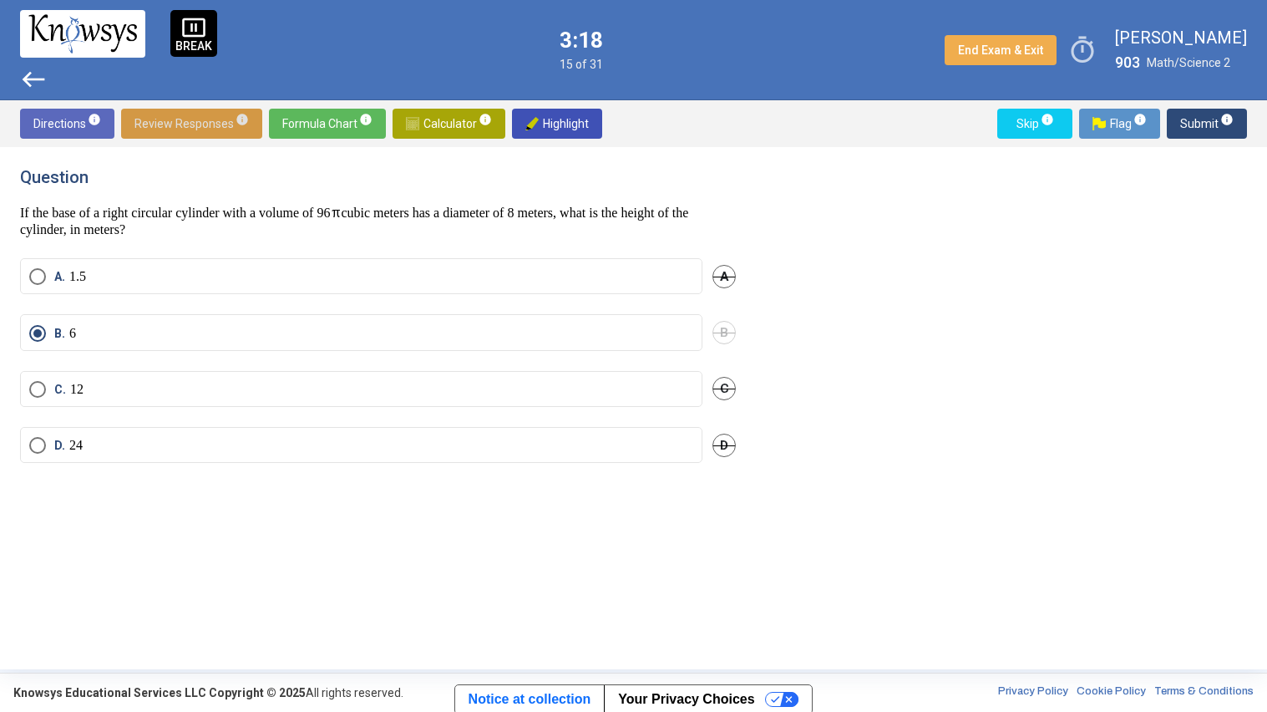
click at [1190, 125] on span "Submit info" at bounding box center [1206, 124] width 53 height 30
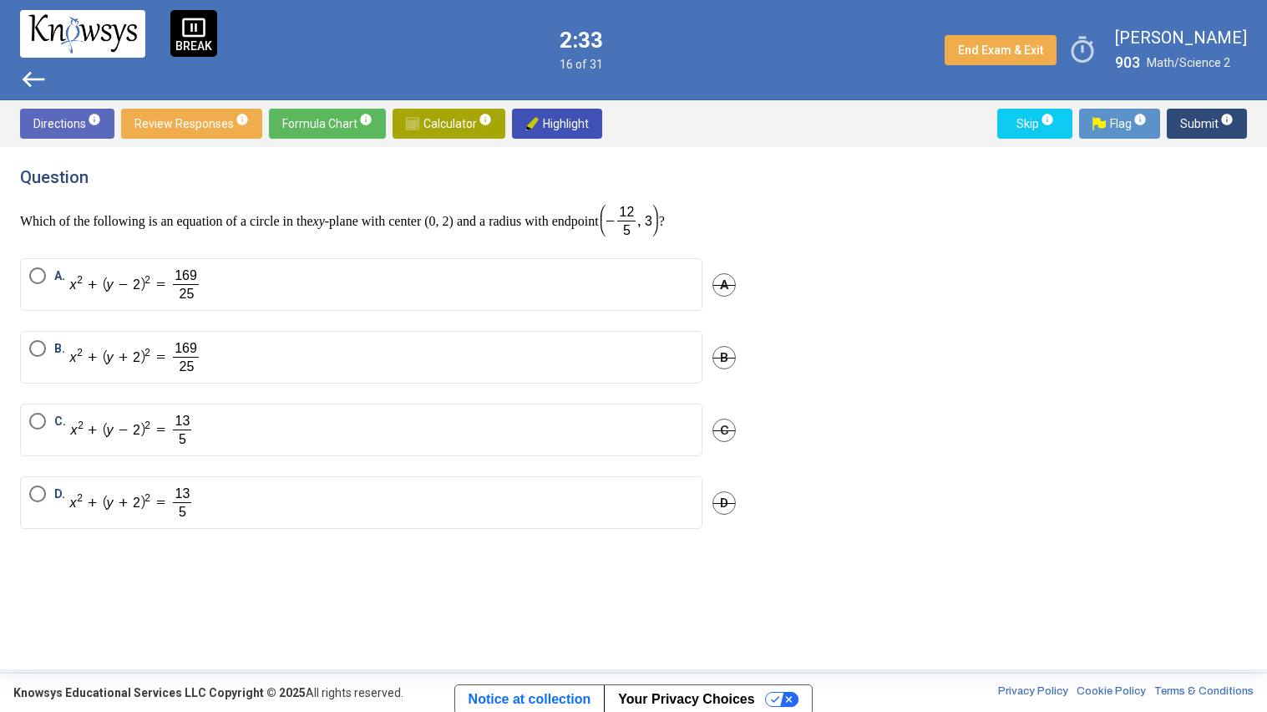
click at [366, 268] on label "A." at bounding box center [361, 284] width 664 height 34
click at [325, 359] on label "B." at bounding box center [361, 357] width 664 height 34
click at [1180, 125] on button "Submit info" at bounding box center [1207, 124] width 80 height 30
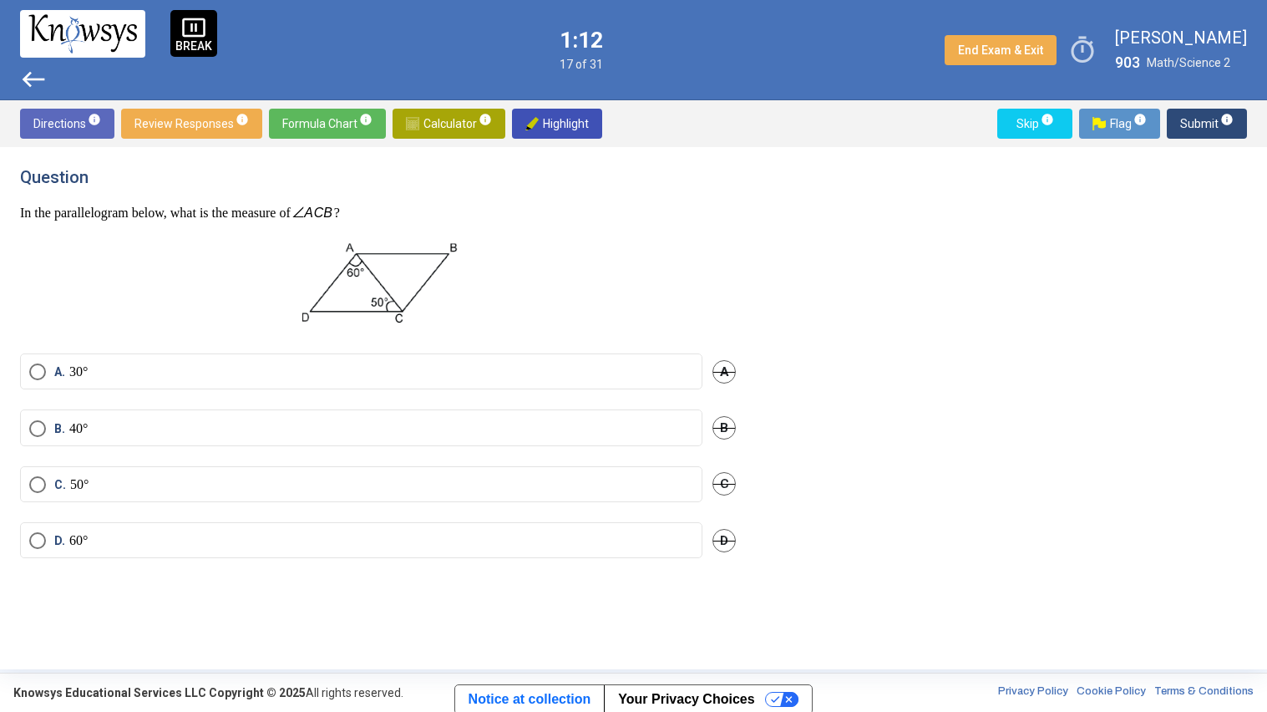
click at [276, 545] on label "D. 60°" at bounding box center [361, 540] width 664 height 17
click at [1184, 116] on span "Submit info" at bounding box center [1206, 124] width 53 height 30
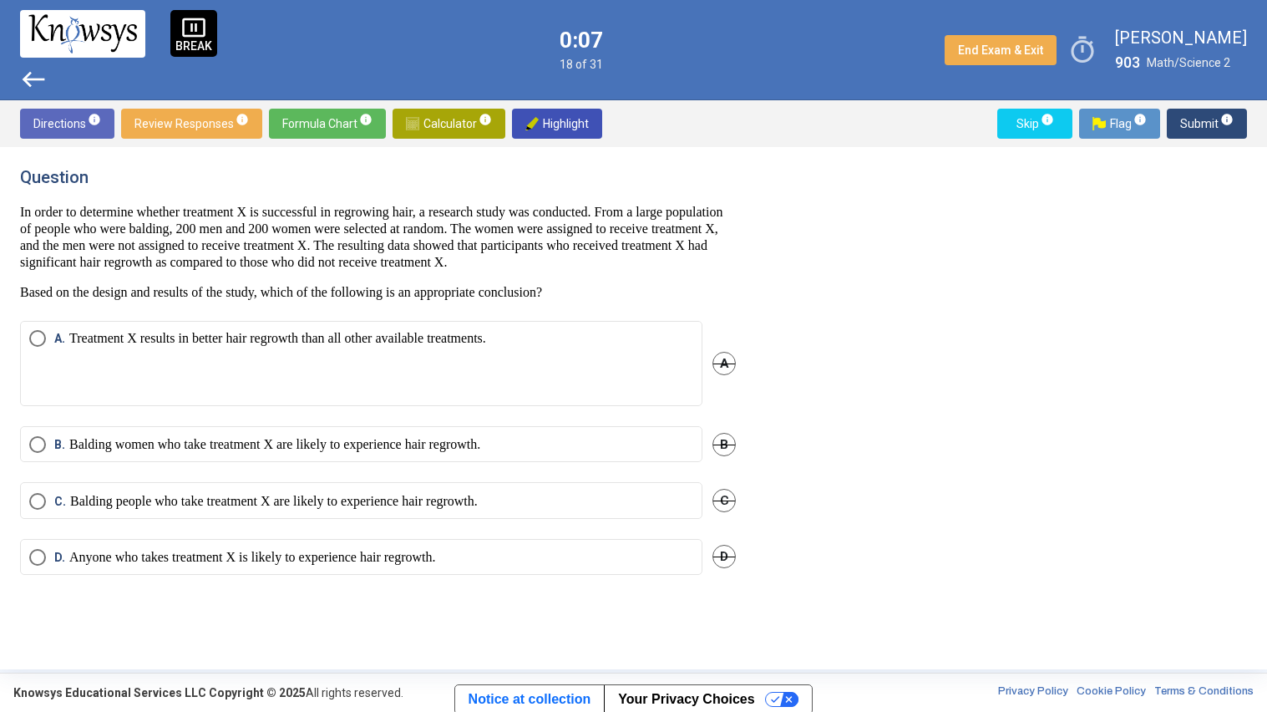
click at [419, 365] on p "Treatment X results in better hair regrowth than all other available treatments." at bounding box center [277, 363] width 417 height 67
click at [381, 453] on p "Balding women who take treatment X are likely to experience hair regrowth." at bounding box center [274, 444] width 411 height 17
